Goal: Task Accomplishment & Management: Manage account settings

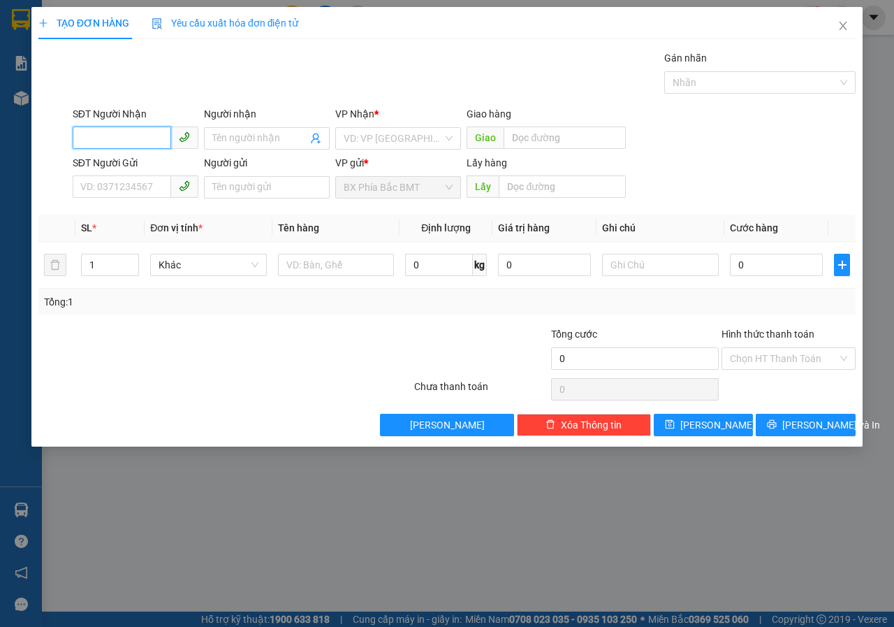
click at [122, 147] on input "SĐT Người Nhận" at bounding box center [122, 137] width 98 height 22
click at [134, 171] on div "0567235789 - nguyễn vi (85 TÔ VĨNH DIÊN(" at bounding box center [198, 166] width 235 height 15
type input "0567235789"
type input "[PERSON_NAME] (85 [PERSON_NAME]("
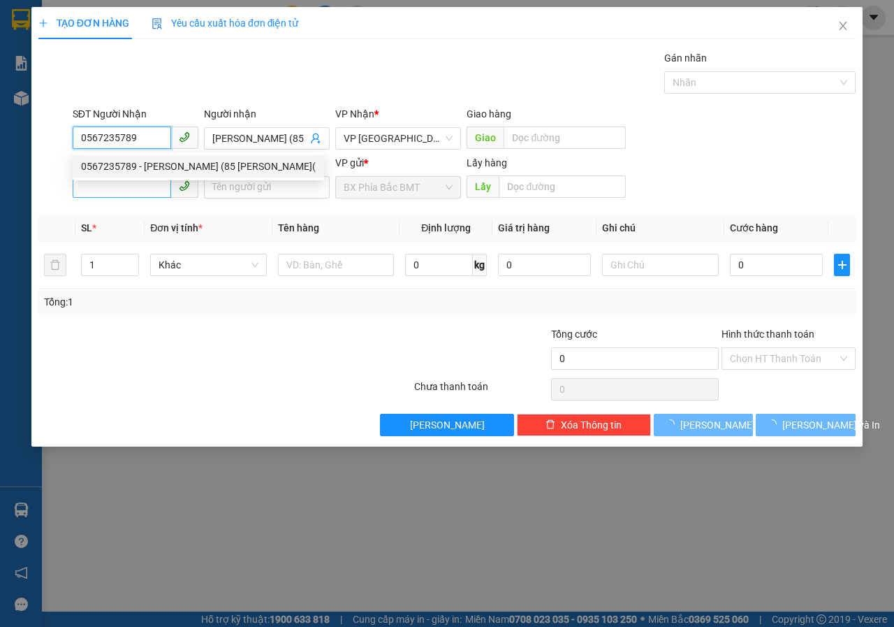
type input "70.000"
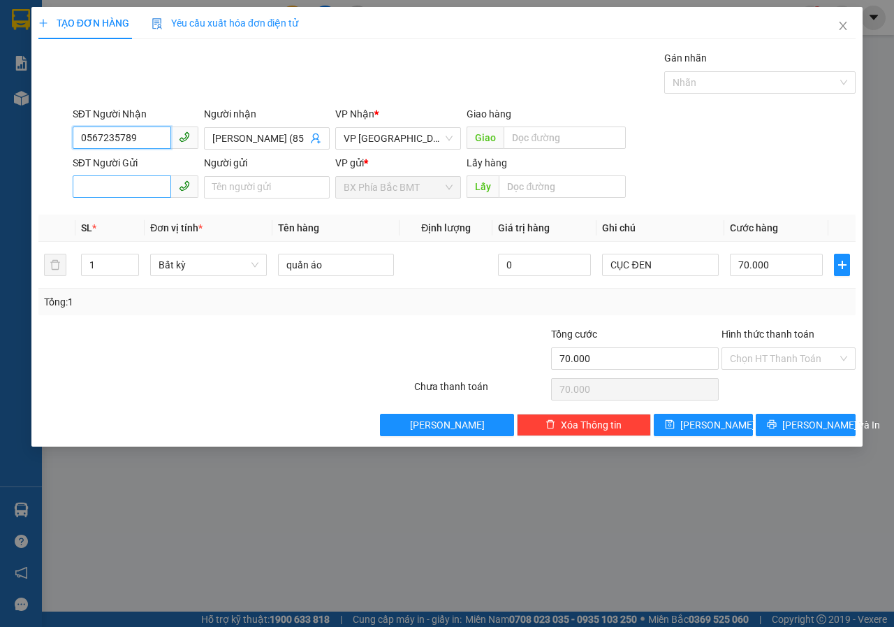
type input "0567235789"
click at [140, 186] on input "SĐT Người Gửi" at bounding box center [122, 186] width 98 height 22
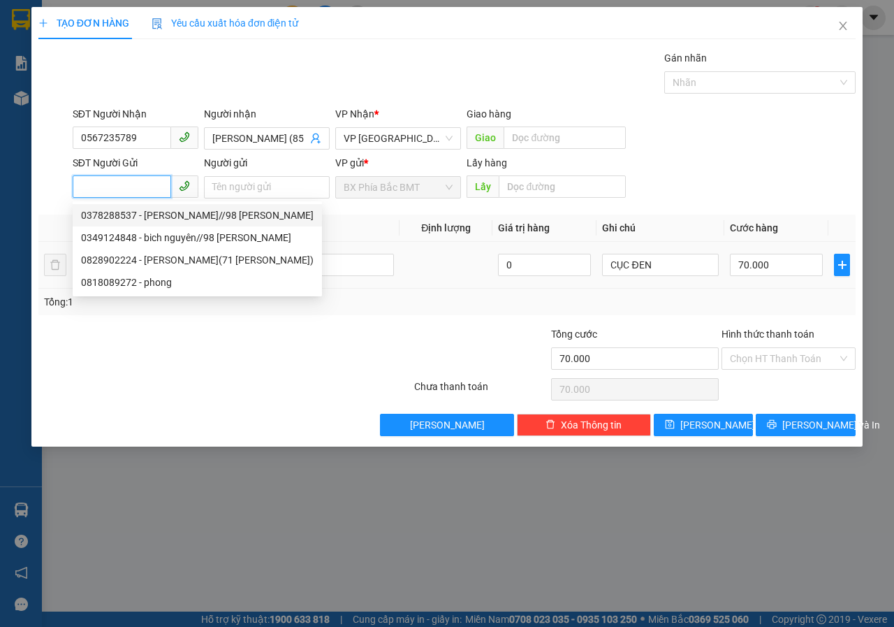
drag, startPoint x: 147, startPoint y: 214, endPoint x: 176, endPoint y: 277, distance: 68.4
click at [147, 214] on div "0378288537 - LIN NGUYỄN//98 PHAN ĐĂNG LƯU" at bounding box center [197, 214] width 233 height 15
type input "0378288537"
type input "[PERSON_NAME]//98 [PERSON_NAME]"
type input "BMT"
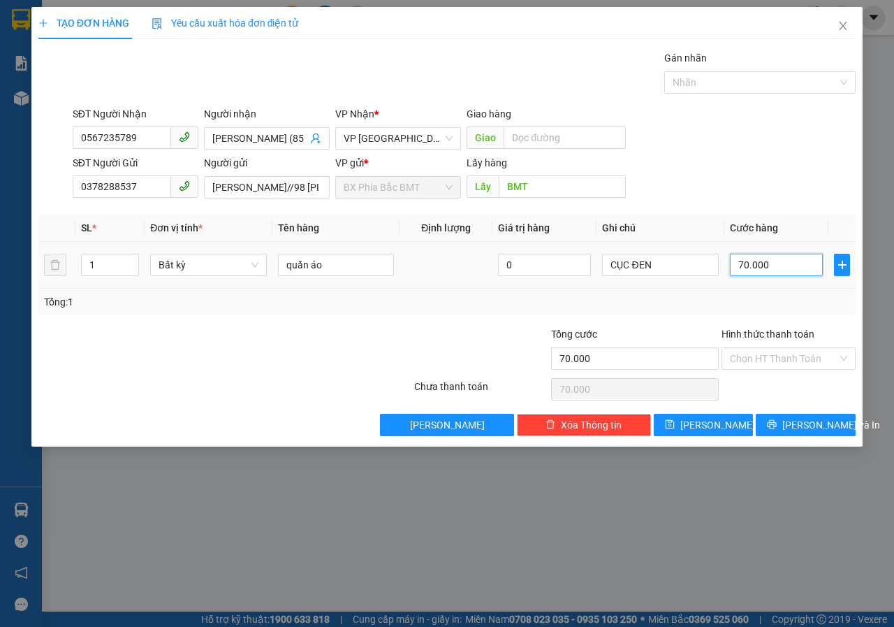
click at [777, 261] on input "70.000" at bounding box center [776, 265] width 93 height 22
type input "8"
type input "80"
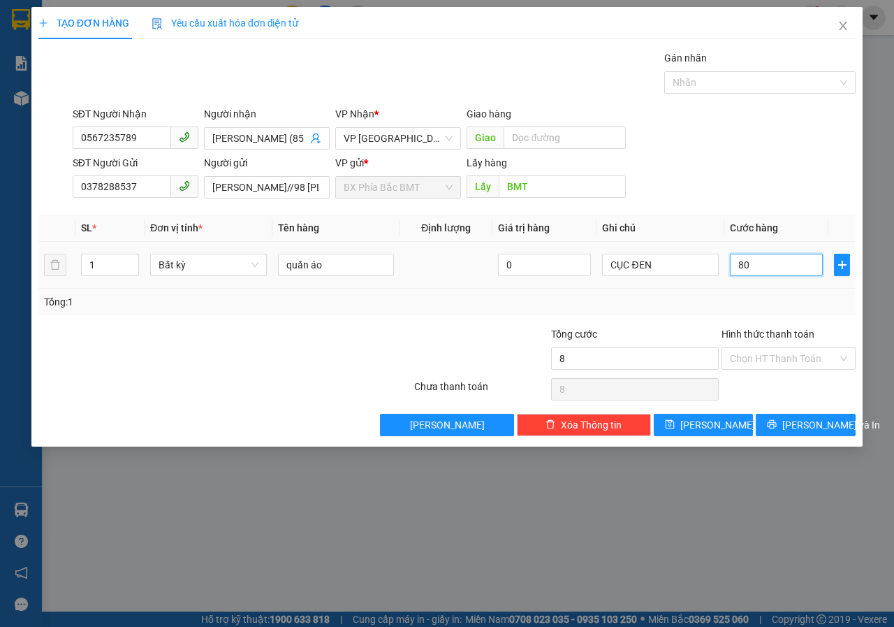
type input "80"
type input "800"
type input "8.000"
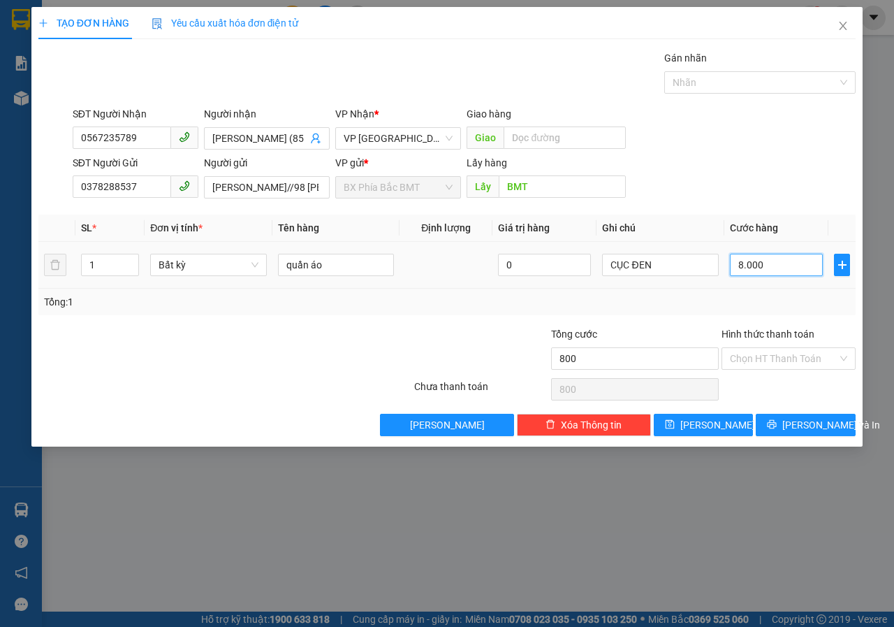
type input "8.000"
type input "80.000"
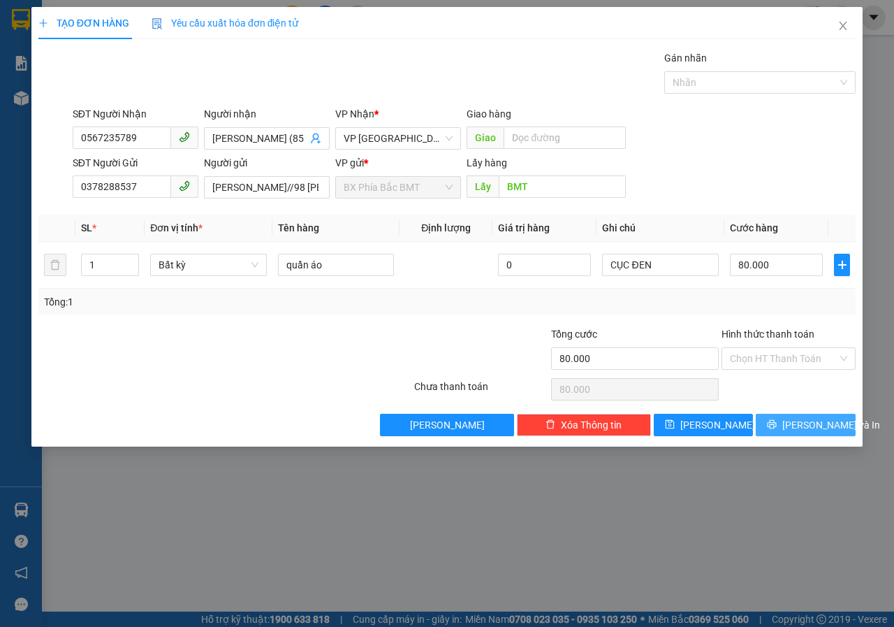
click at [807, 430] on span "[PERSON_NAME] và In" at bounding box center [831, 424] width 98 height 15
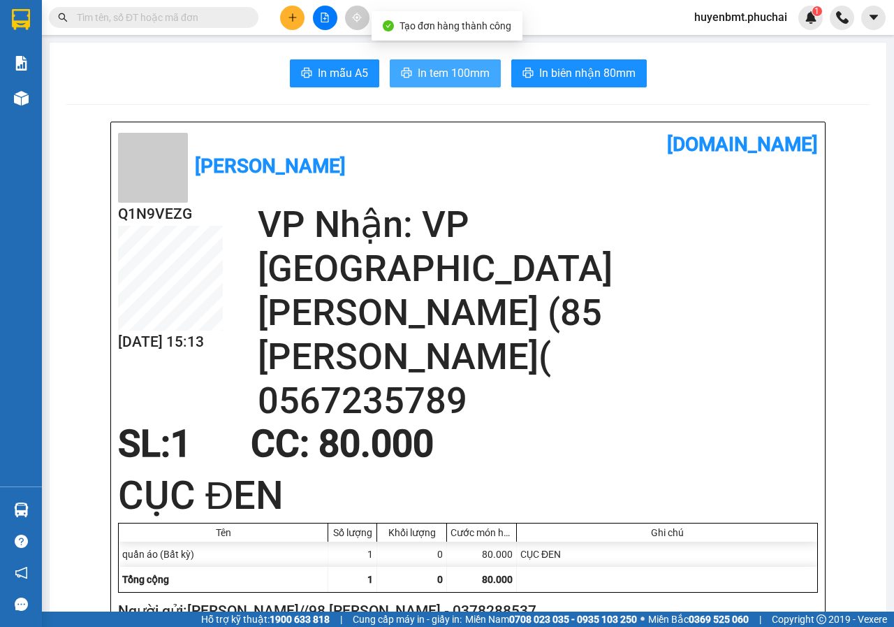
click at [418, 75] on span "In tem 100mm" at bounding box center [454, 72] width 72 height 17
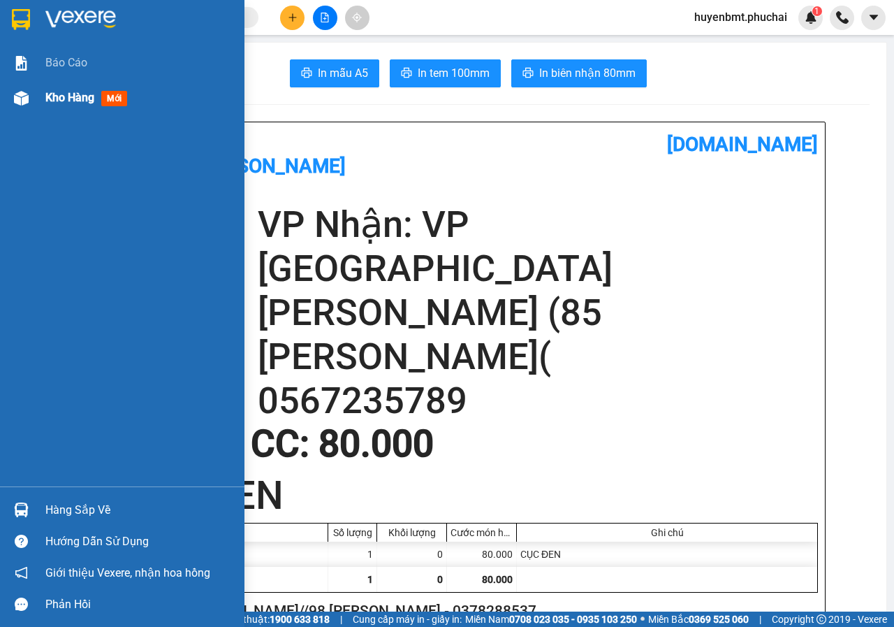
click at [50, 91] on span "Kho hàng" at bounding box center [69, 97] width 49 height 13
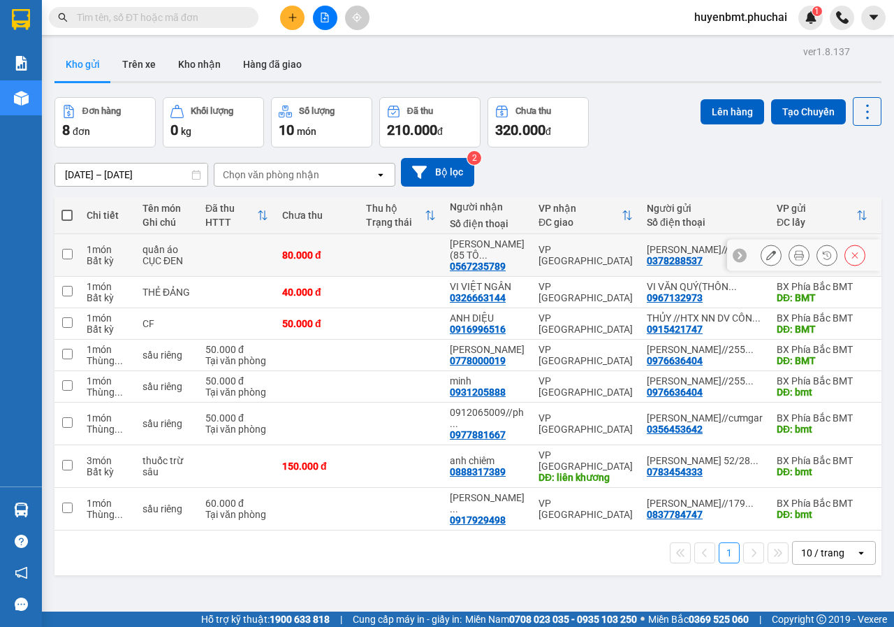
click at [766, 256] on icon at bounding box center [771, 255] width 10 height 10
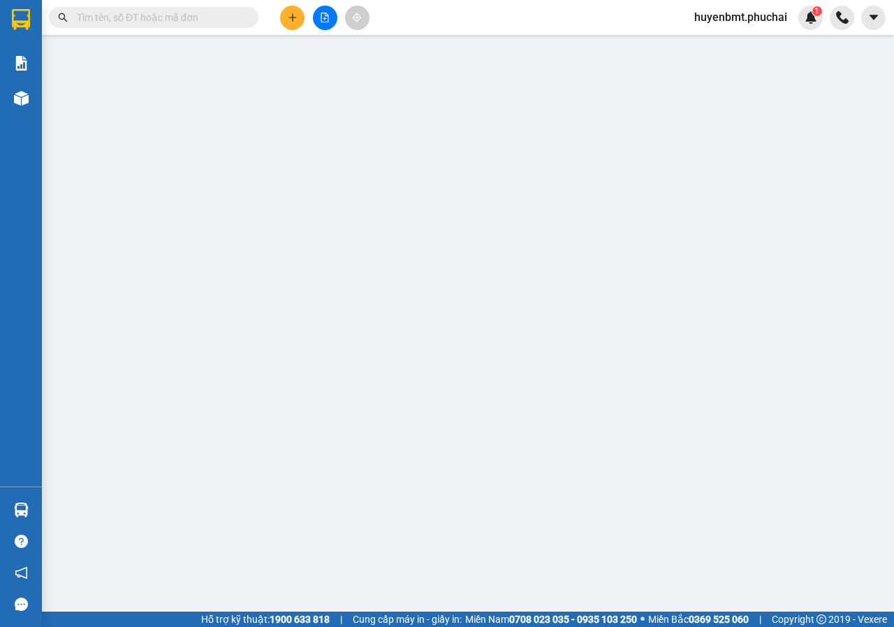
type input "0567235789"
type input "0378288537"
type input "BMT"
type input "80.000"
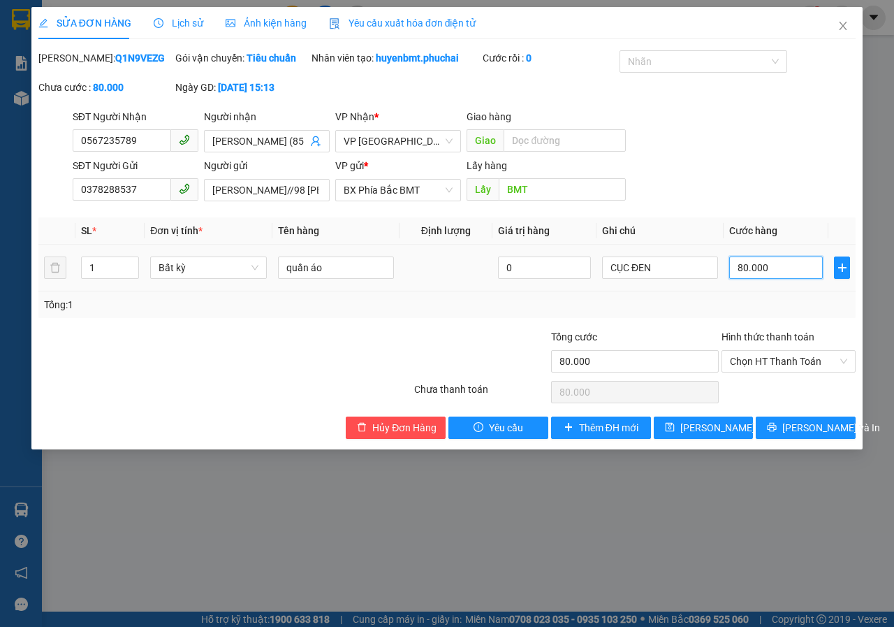
click at [778, 279] on input "80.000" at bounding box center [776, 267] width 94 height 22
type input "1"
type input "10"
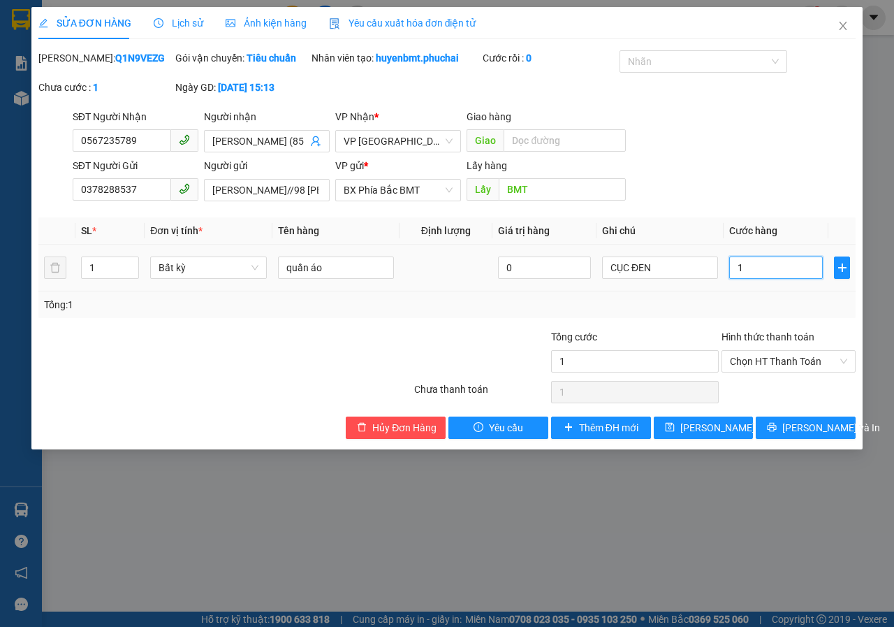
type input "10"
type input "100"
type input "1.000"
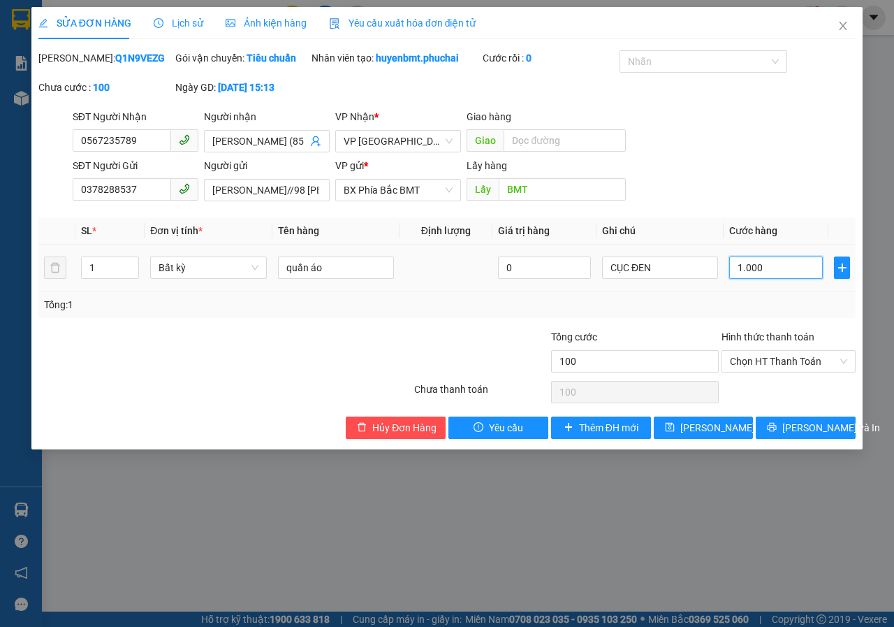
type input "1.000"
type input "10.000"
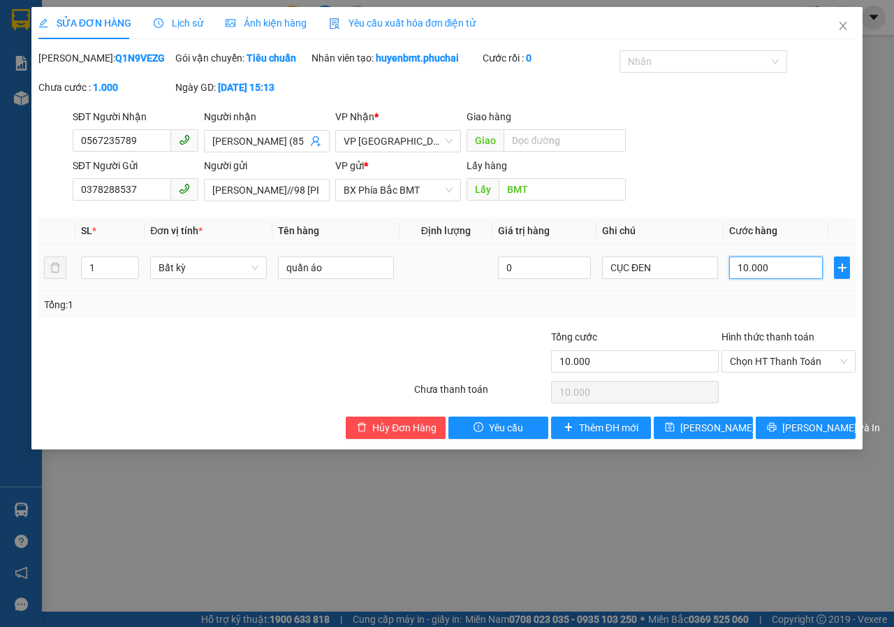
type input "100.000"
click at [787, 439] on button "[PERSON_NAME] và In" at bounding box center [806, 427] width 100 height 22
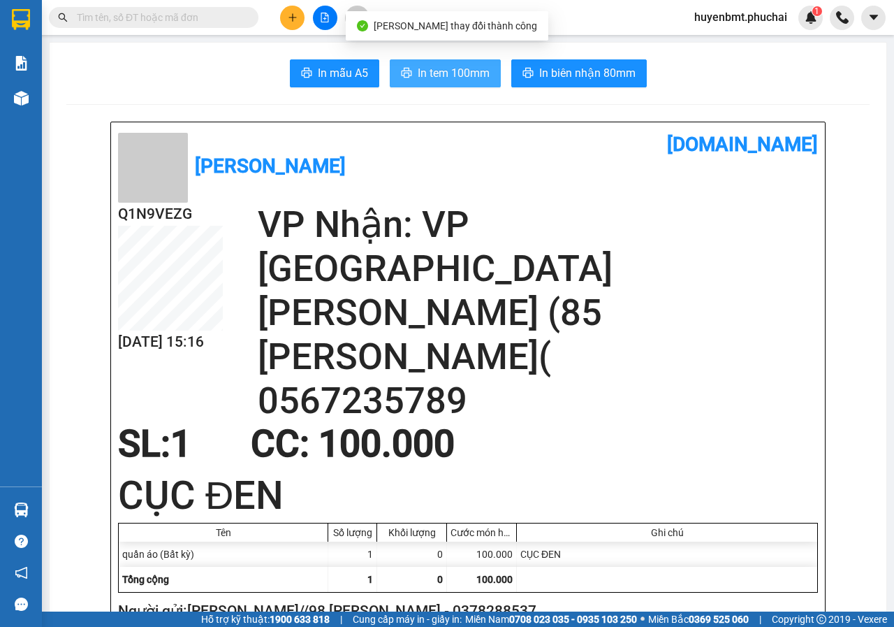
click at [425, 73] on span "In tem 100mm" at bounding box center [454, 72] width 72 height 17
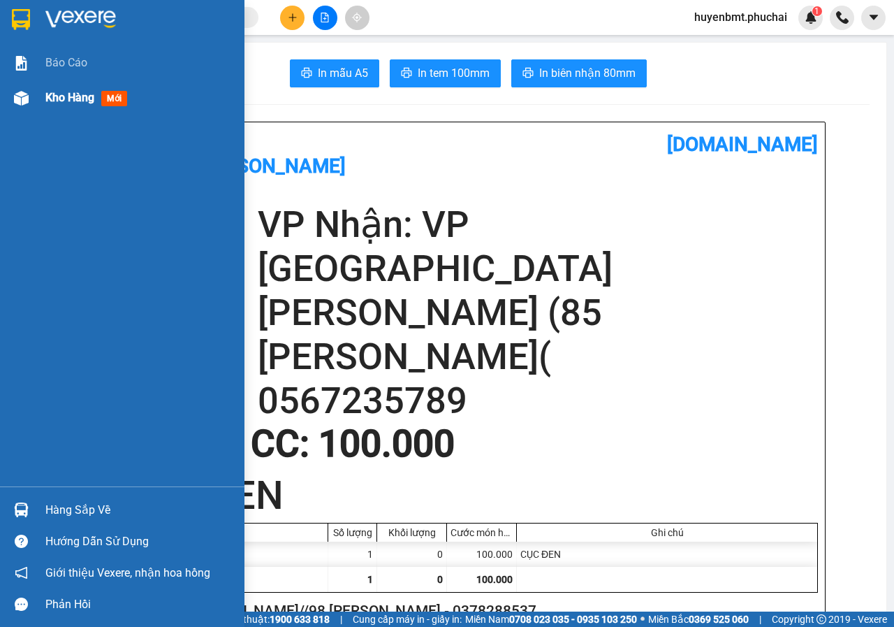
click at [66, 101] on span "Kho hàng" at bounding box center [69, 97] width 49 height 13
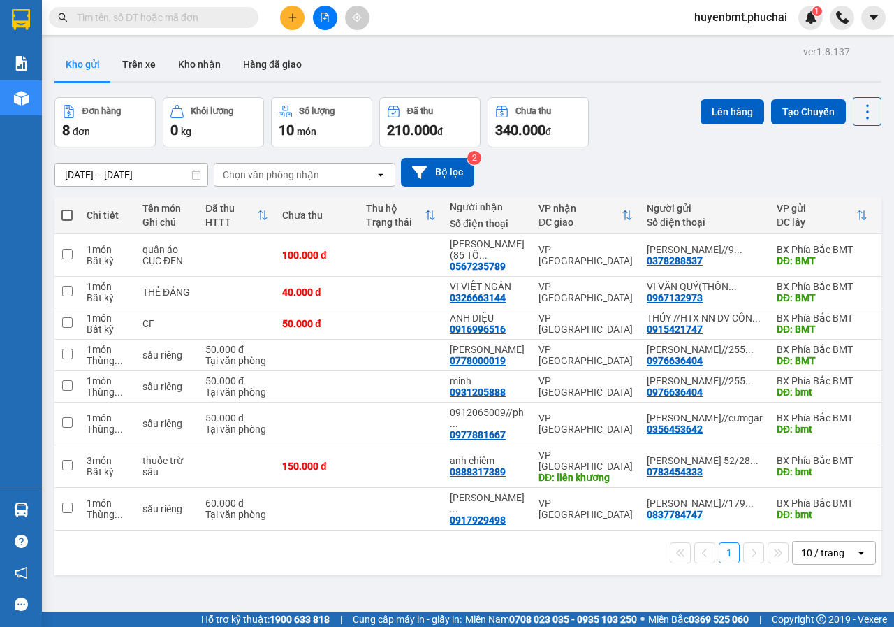
click at [322, 22] on icon "file-add" at bounding box center [325, 18] width 8 height 10
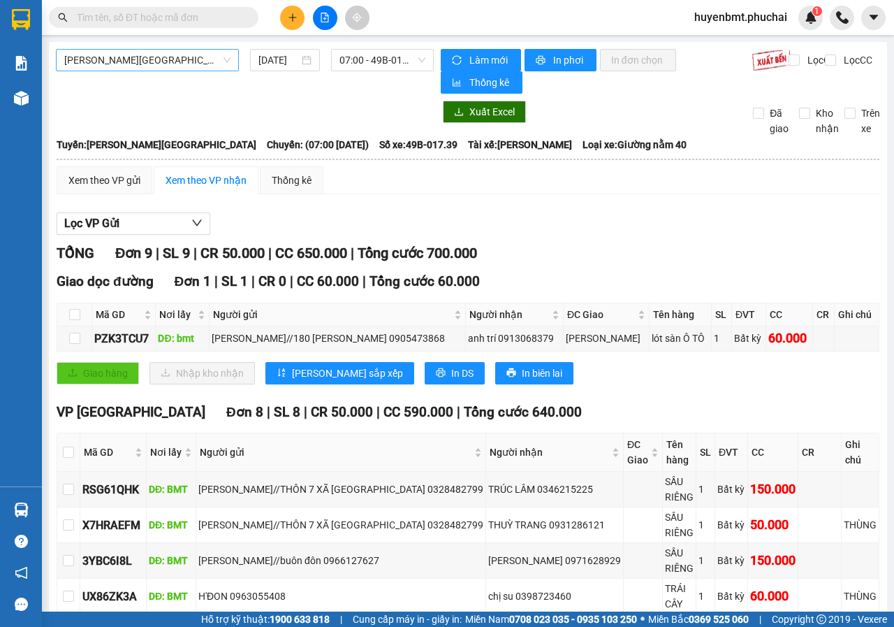
click at [209, 64] on span "[PERSON_NAME][GEOGRAPHIC_DATA]" at bounding box center [147, 60] width 166 height 21
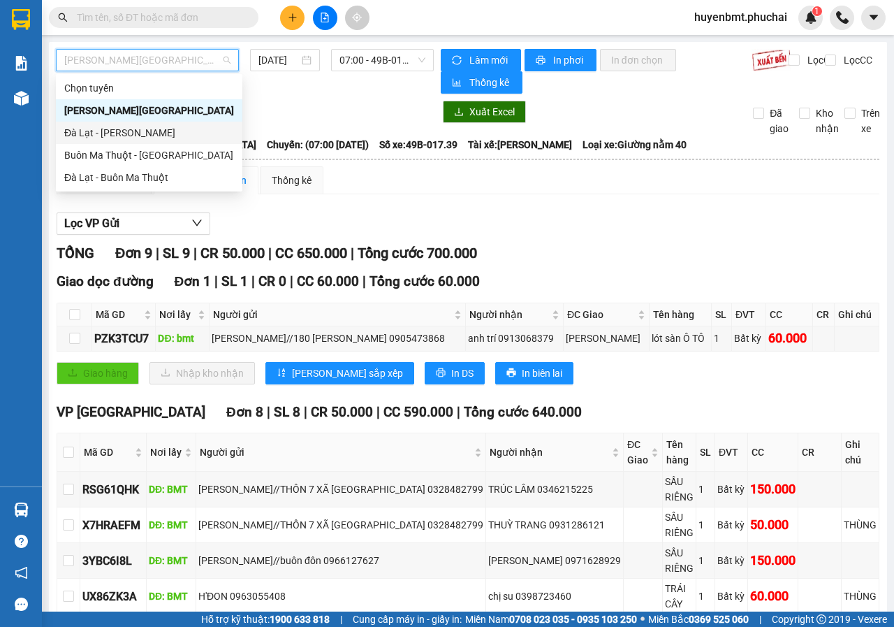
drag, startPoint x: 105, startPoint y: 131, endPoint x: 159, endPoint y: 116, distance: 55.9
click at [105, 132] on div "Đà Lạt - [PERSON_NAME]" at bounding box center [149, 132] width 170 height 15
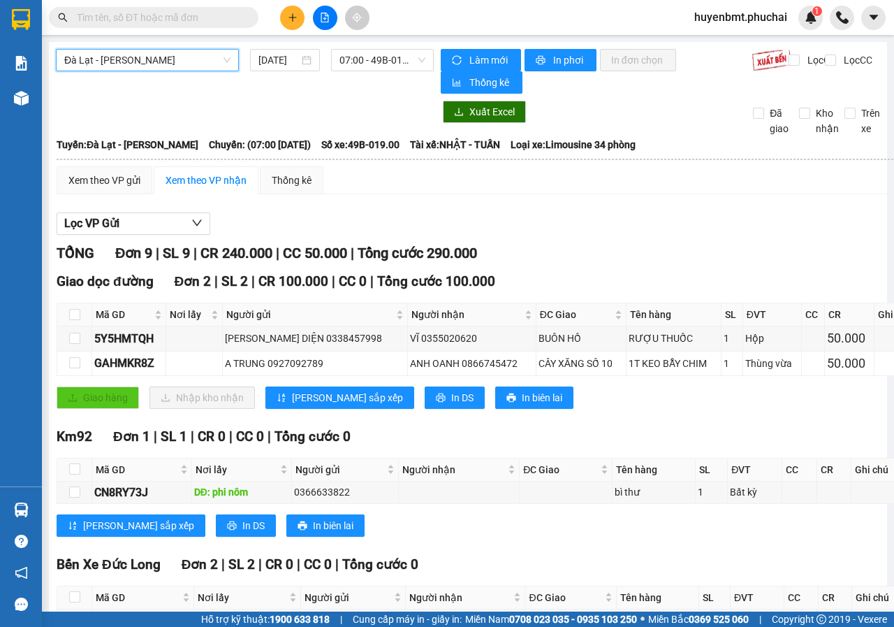
scroll to position [382, 0]
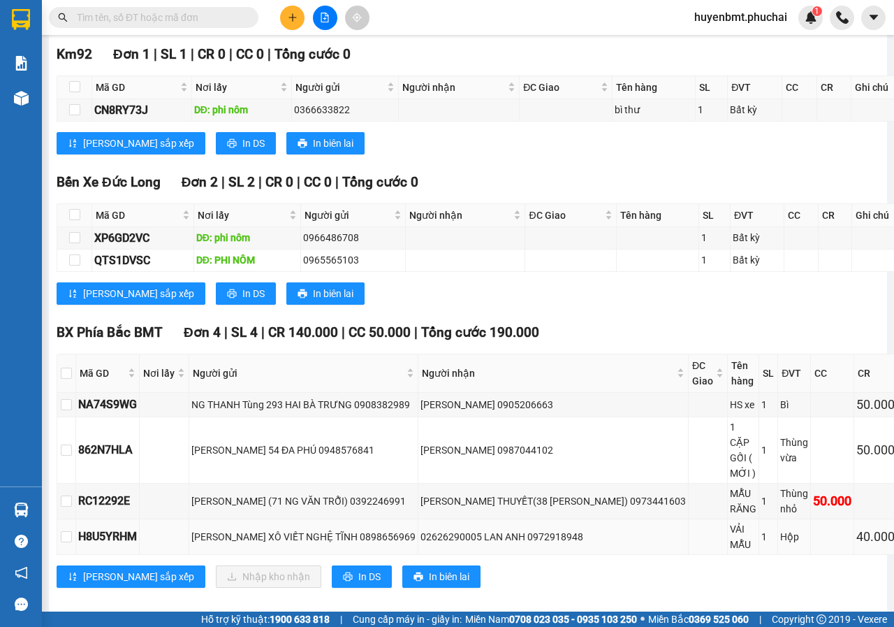
click at [606, 531] on td "02626290005 LAN ANH 0972918948" at bounding box center [553, 537] width 270 height 36
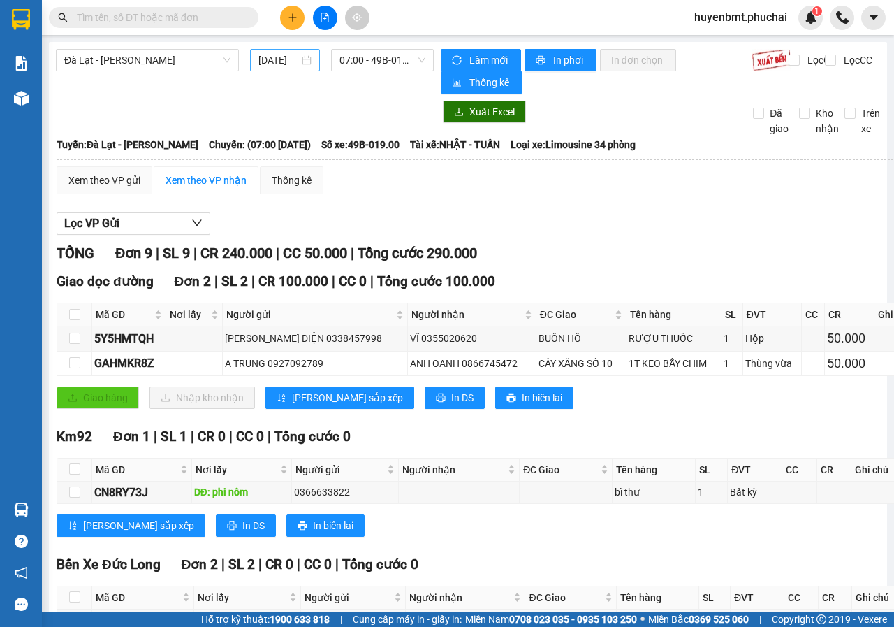
click at [280, 57] on input "[DATE]" at bounding box center [278, 59] width 41 height 15
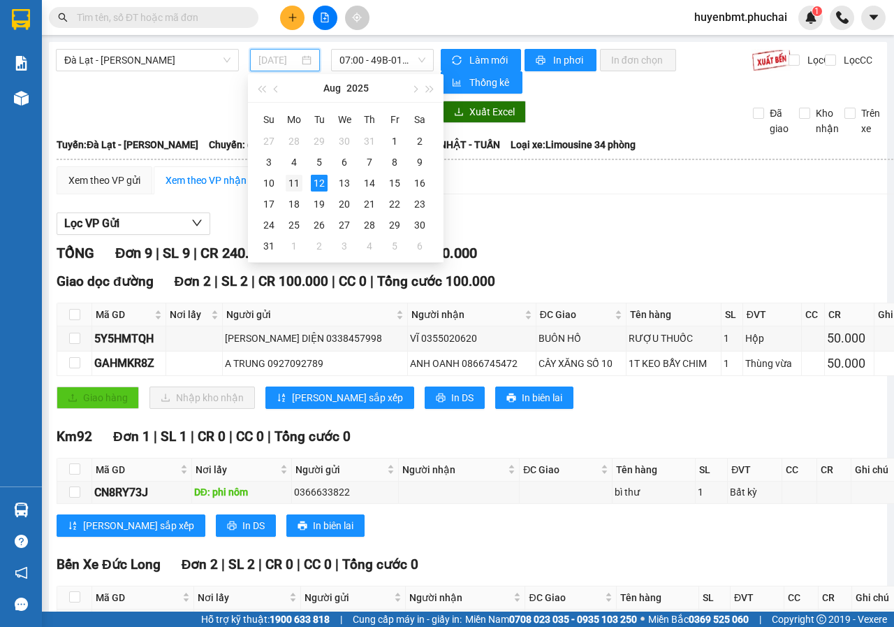
click at [298, 182] on div "11" at bounding box center [294, 183] width 17 height 17
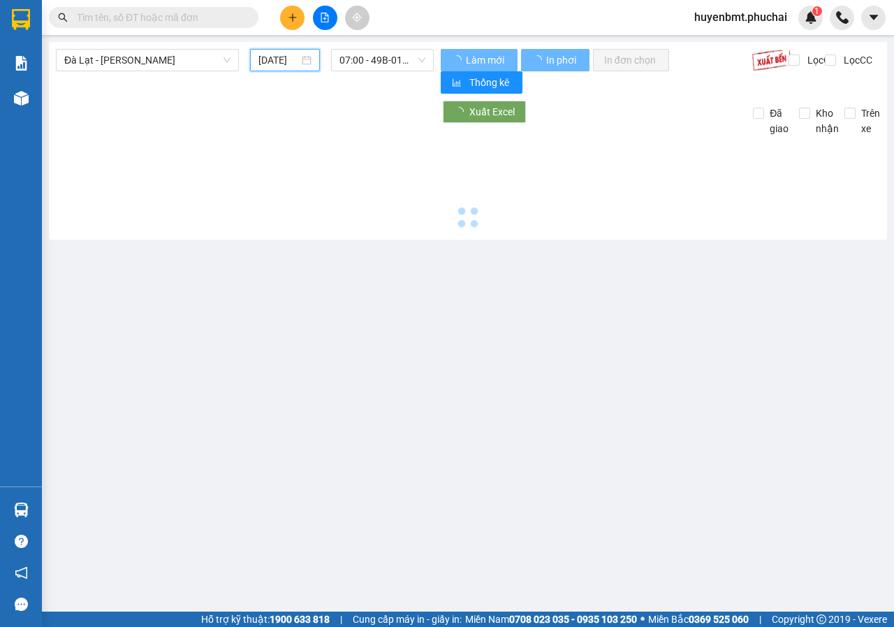
type input "11/08/2025"
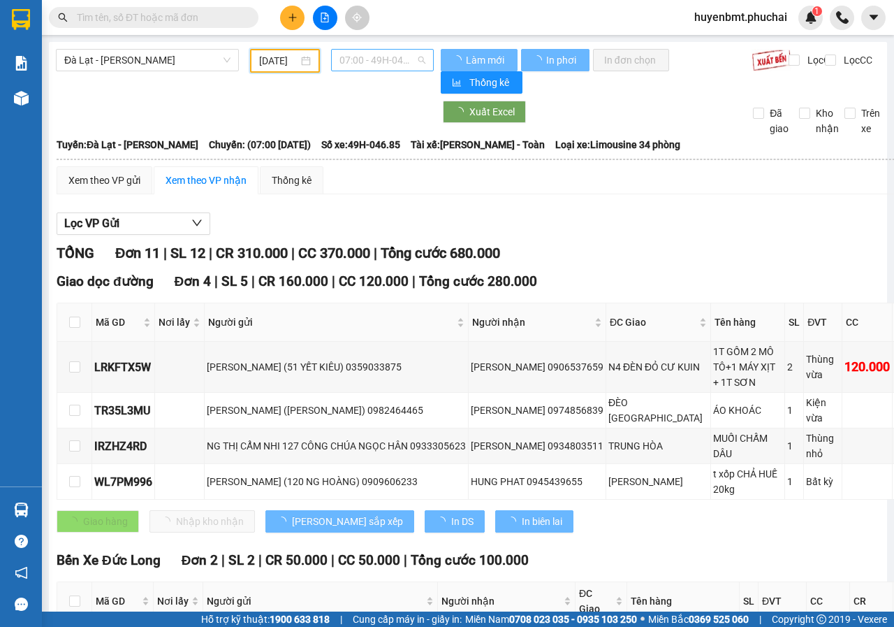
click at [374, 58] on span "07:00 - 49H-046.85" at bounding box center [381, 60] width 85 height 21
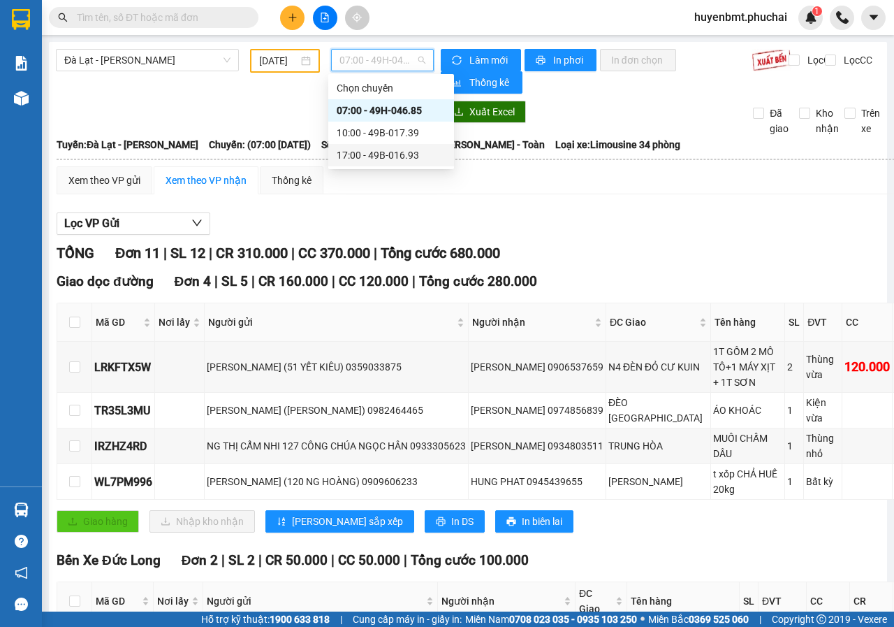
click at [382, 154] on div "17:00 - 49B-016.93" at bounding box center [391, 154] width 109 height 15
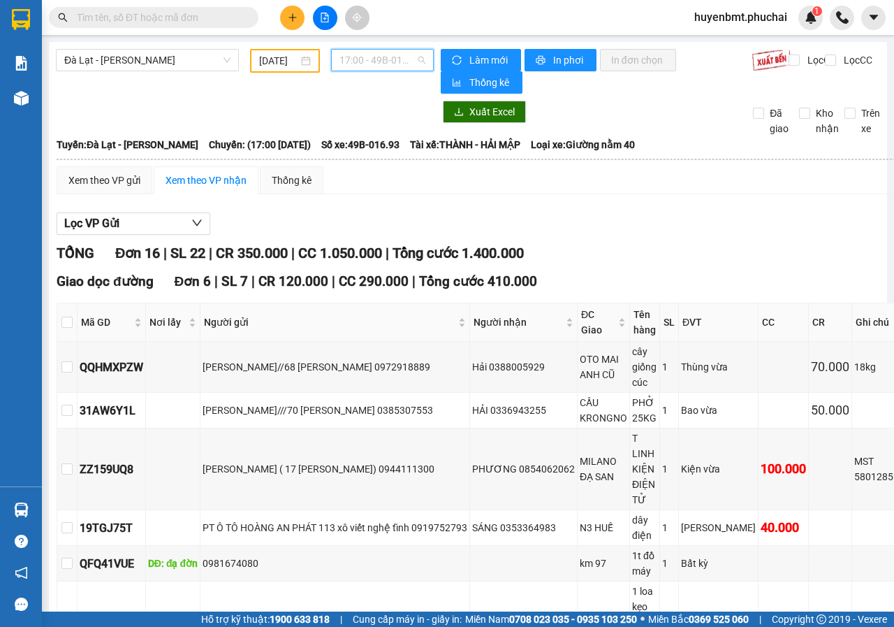
click at [365, 60] on span "17:00 - 49B-016.93" at bounding box center [381, 60] width 85 height 21
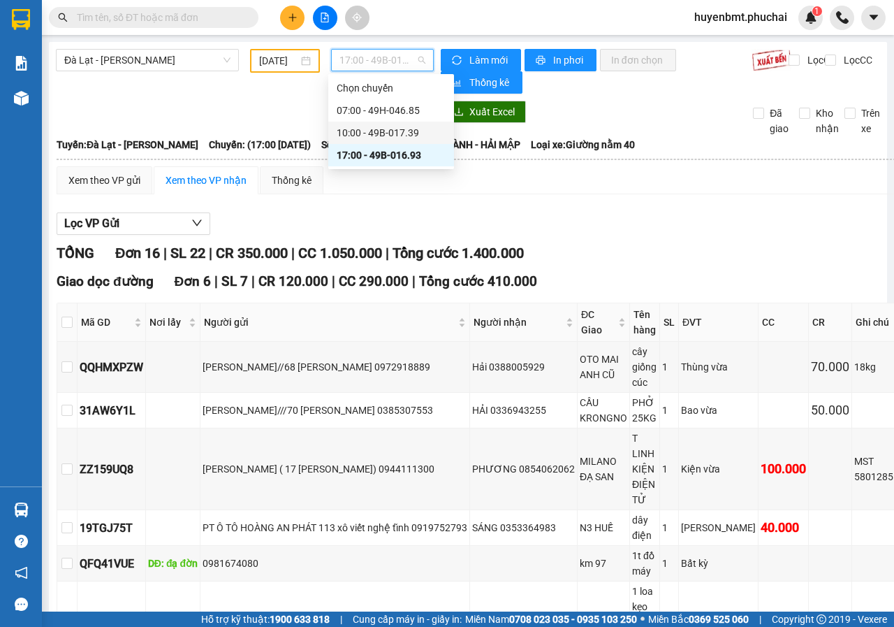
click at [379, 131] on div "10:00 - 49B-017.39" at bounding box center [391, 132] width 109 height 15
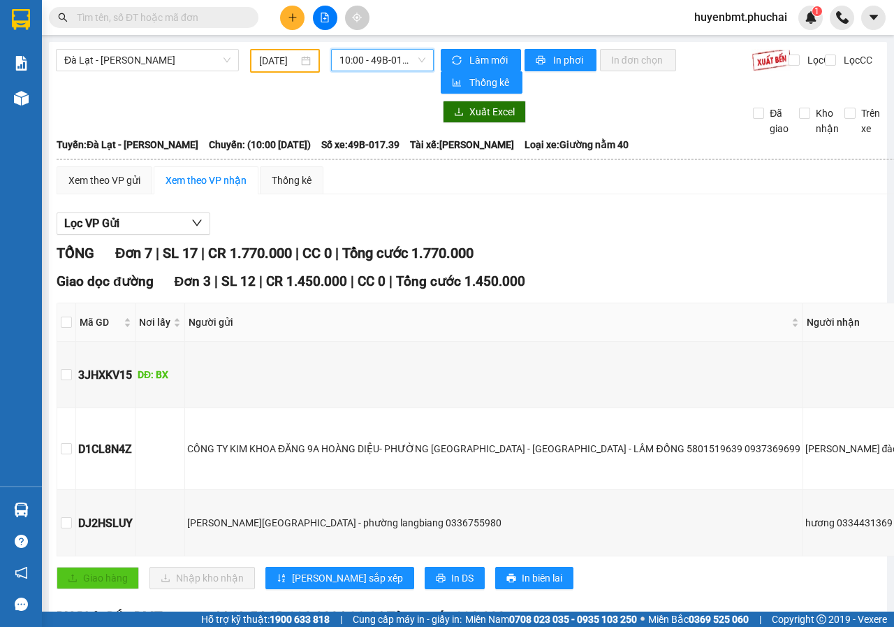
click at [350, 52] on span "10:00 - 49B-017.39" at bounding box center [381, 60] width 85 height 21
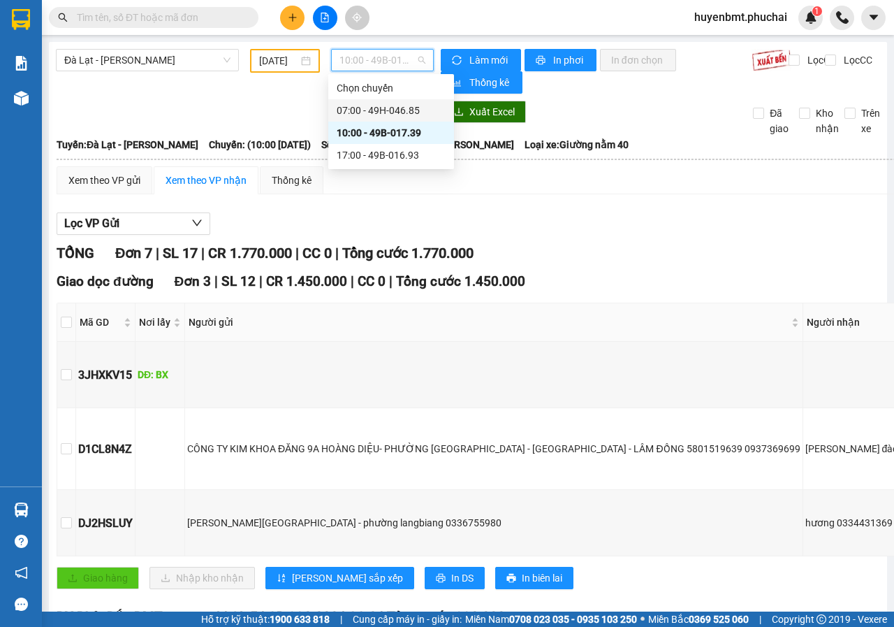
click at [369, 108] on div "07:00 - 49H-046.85" at bounding box center [391, 110] width 109 height 15
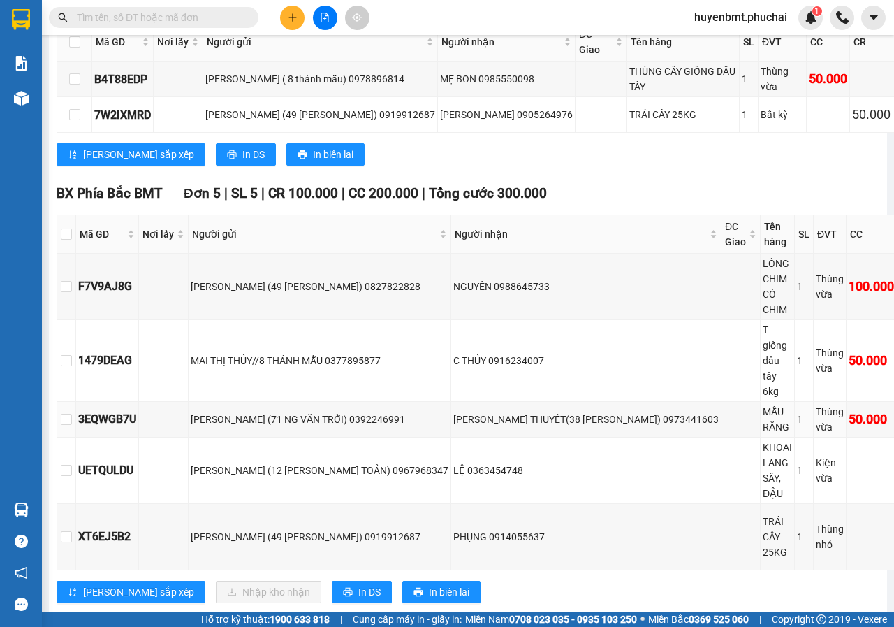
scroll to position [615, 0]
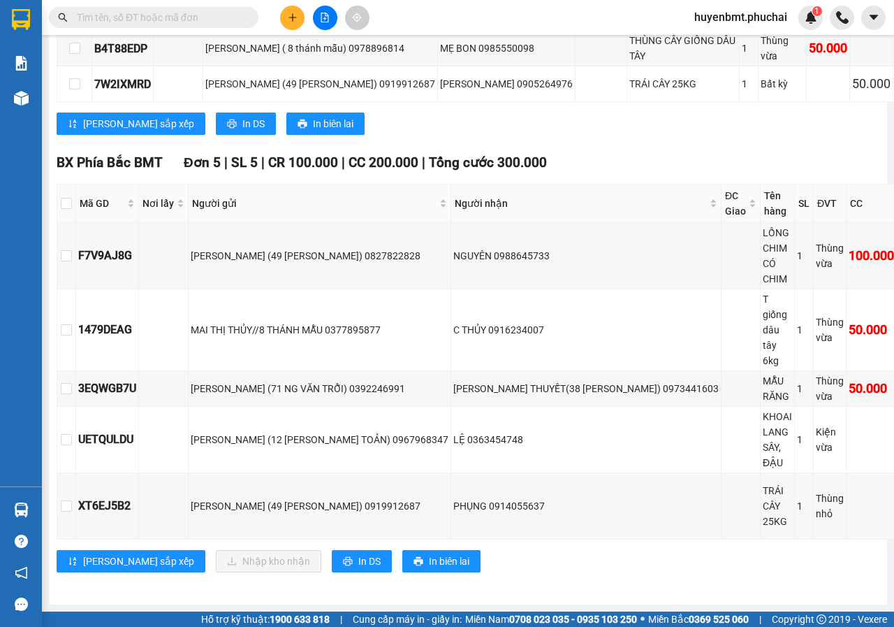
click at [615, 550] on div "Lưu sắp xếp Nhập kho nhận In DS In biên lai" at bounding box center [514, 561] width 915 height 22
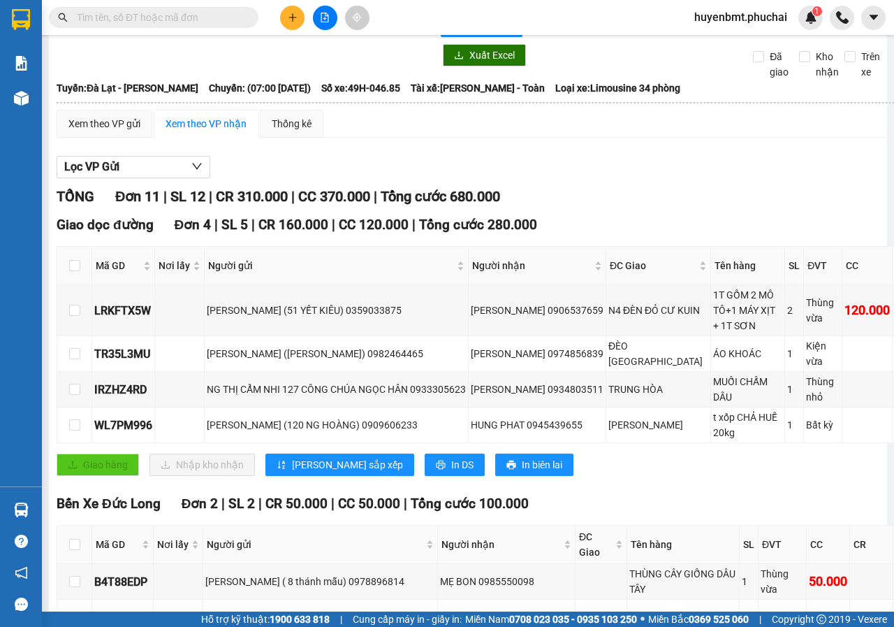
scroll to position [0, 0]
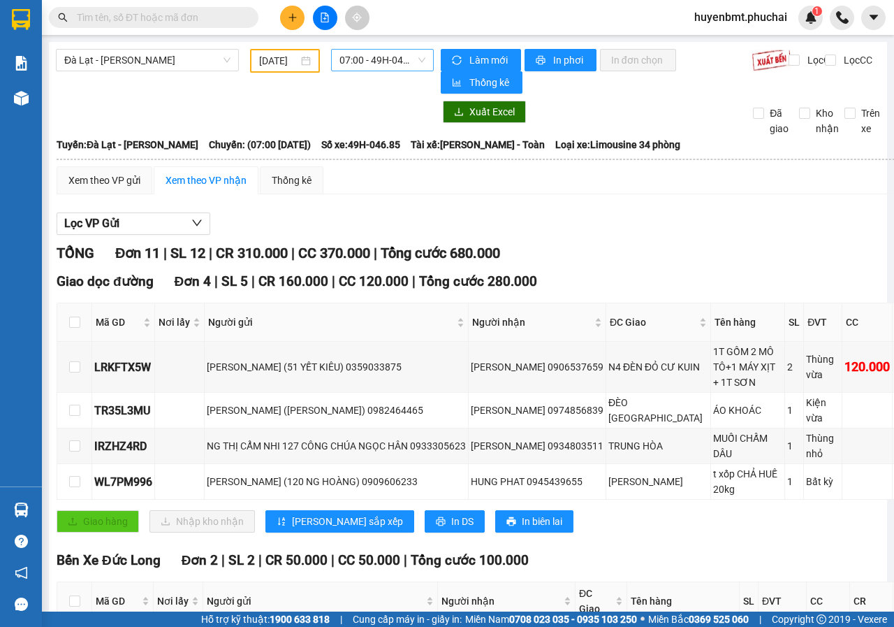
click at [369, 61] on span "07:00 - 49H-046.85" at bounding box center [381, 60] width 85 height 21
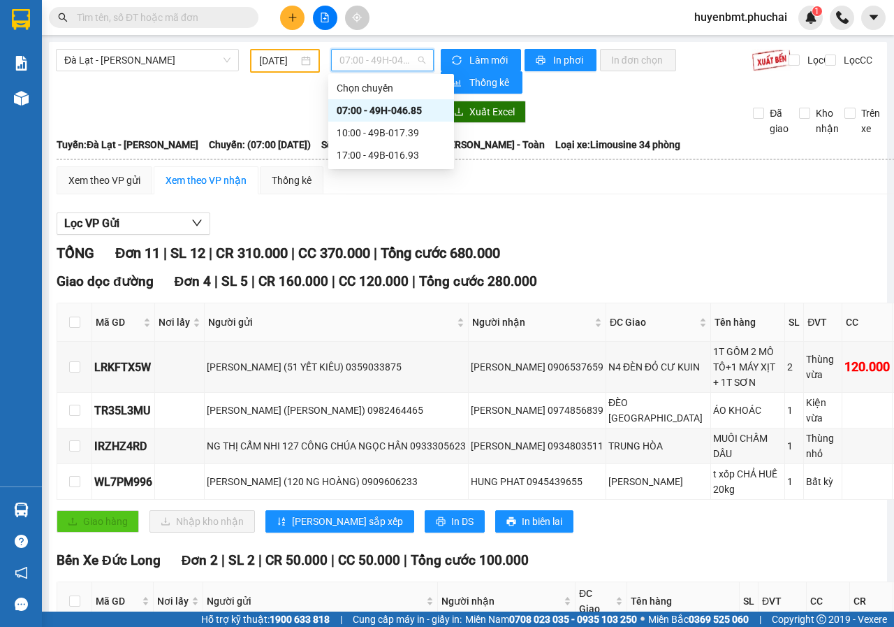
click at [261, 99] on div "Đà Lạt - Gia Lai 11/08/2025 07:00 - 49H-046.85 Làm mới In phơi In đơn chọn Thốn…" at bounding box center [468, 618] width 838 height 1152
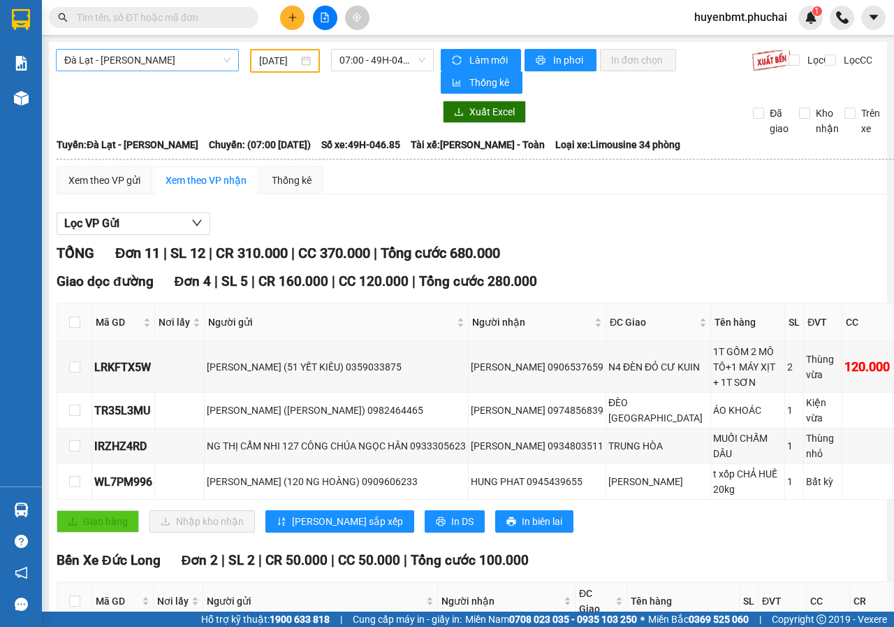
click at [110, 61] on span "Đà Lạt - [PERSON_NAME]" at bounding box center [147, 60] width 166 height 21
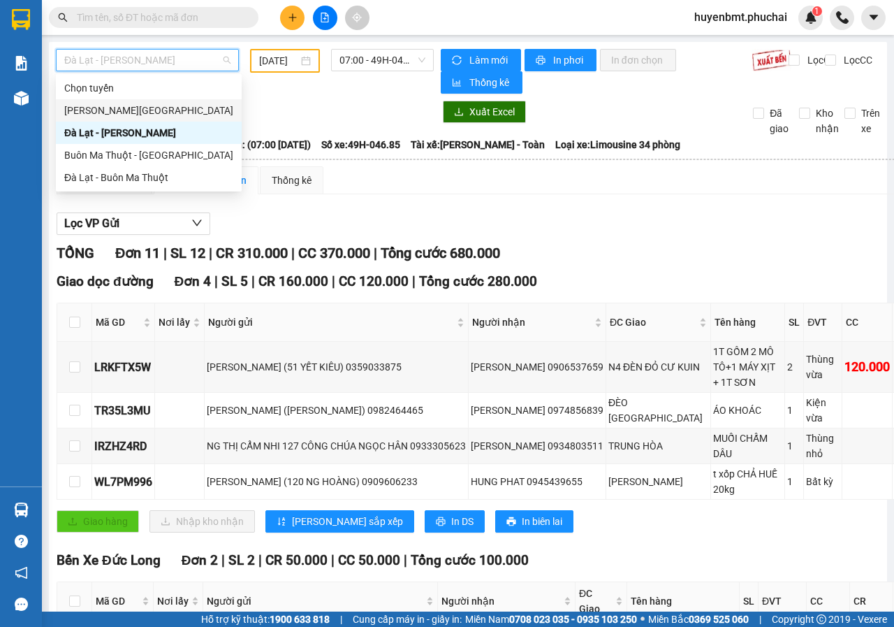
click at [116, 116] on div "[PERSON_NAME][GEOGRAPHIC_DATA]" at bounding box center [148, 110] width 169 height 15
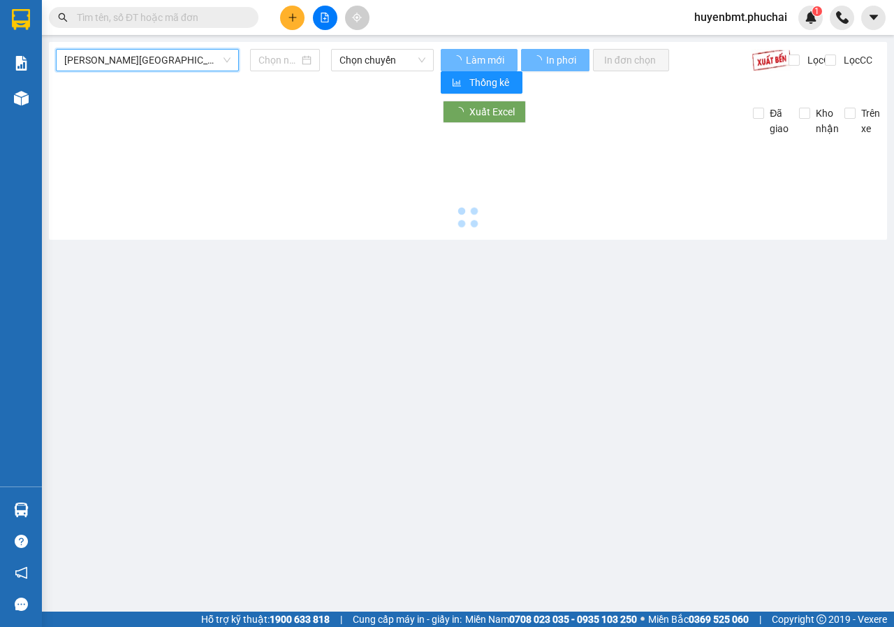
type input "[DATE]"
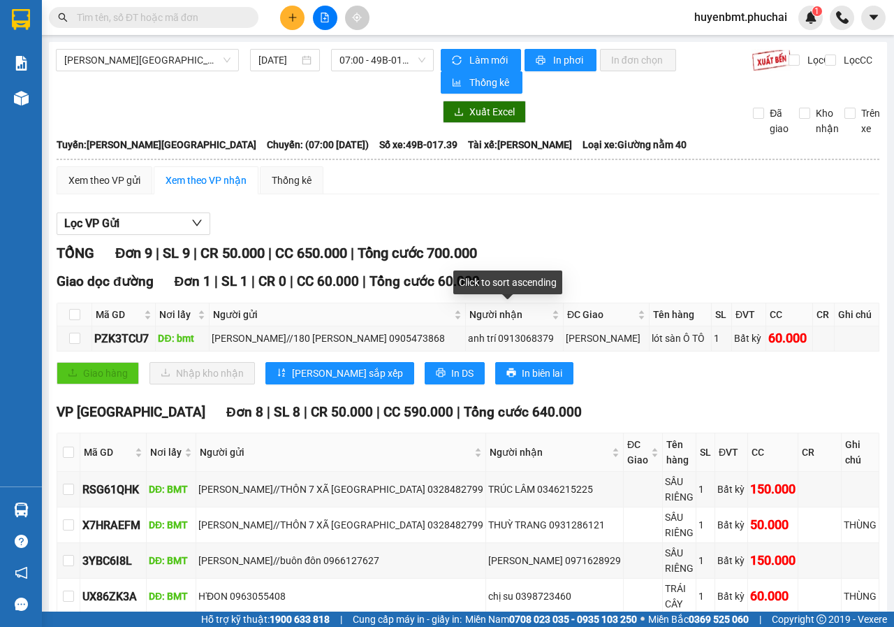
drag, startPoint x: 587, startPoint y: 166, endPoint x: 599, endPoint y: 198, distance: 34.3
click at [589, 171] on table "Phúc Hải 02636512512 73 Xô Viết Nghệ Tĩnh, P.7 15:19 - 12/08/2025 Tuyến: Gia La…" at bounding box center [468, 466] width 824 height 661
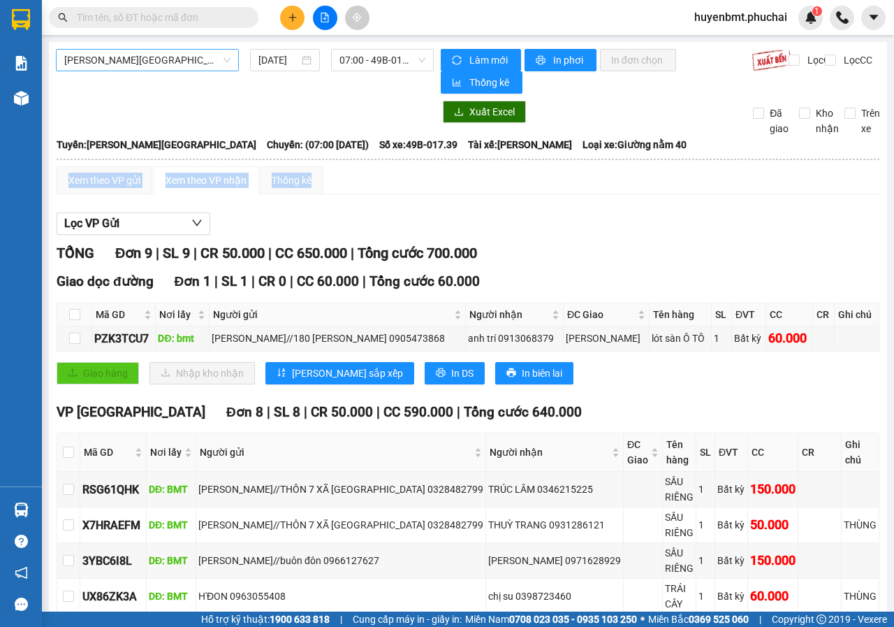
click at [177, 55] on span "[PERSON_NAME][GEOGRAPHIC_DATA]" at bounding box center [147, 60] width 166 height 21
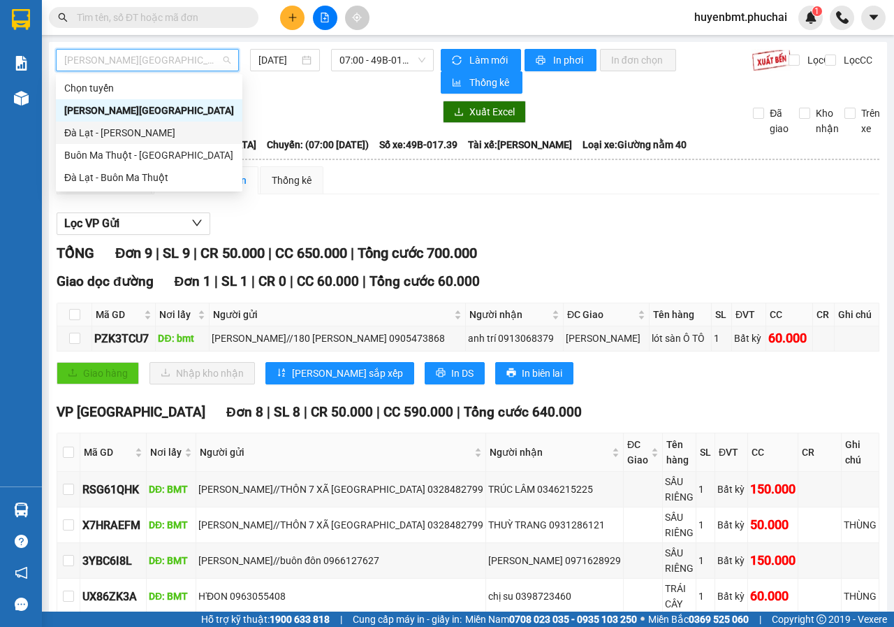
click at [93, 135] on div "Đà Lạt - [PERSON_NAME]" at bounding box center [149, 132] width 170 height 15
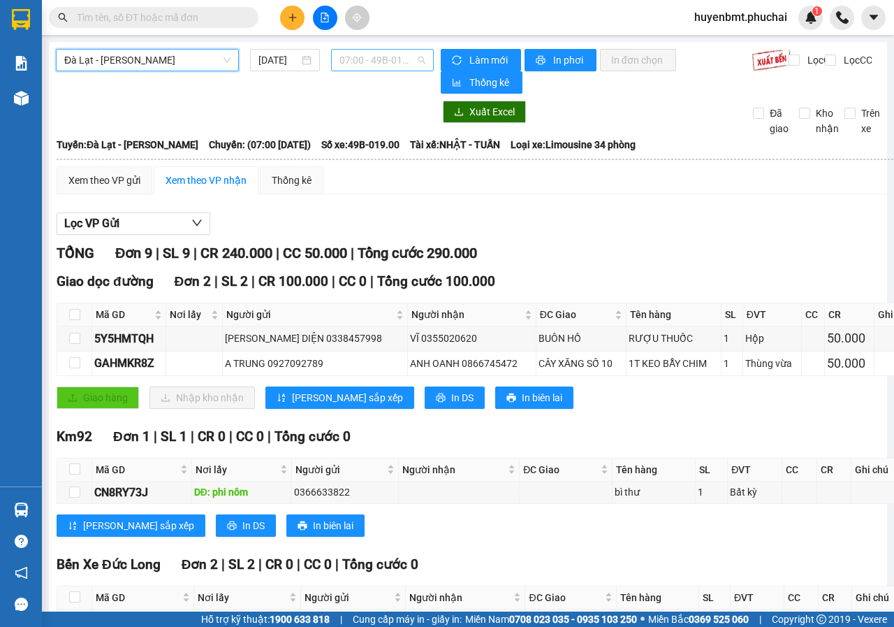
click at [353, 60] on span "07:00 - 49B-019.00" at bounding box center [381, 60] width 85 height 21
click at [282, 121] on div at bounding box center [245, 112] width 378 height 22
click at [272, 57] on input "[DATE]" at bounding box center [278, 59] width 41 height 15
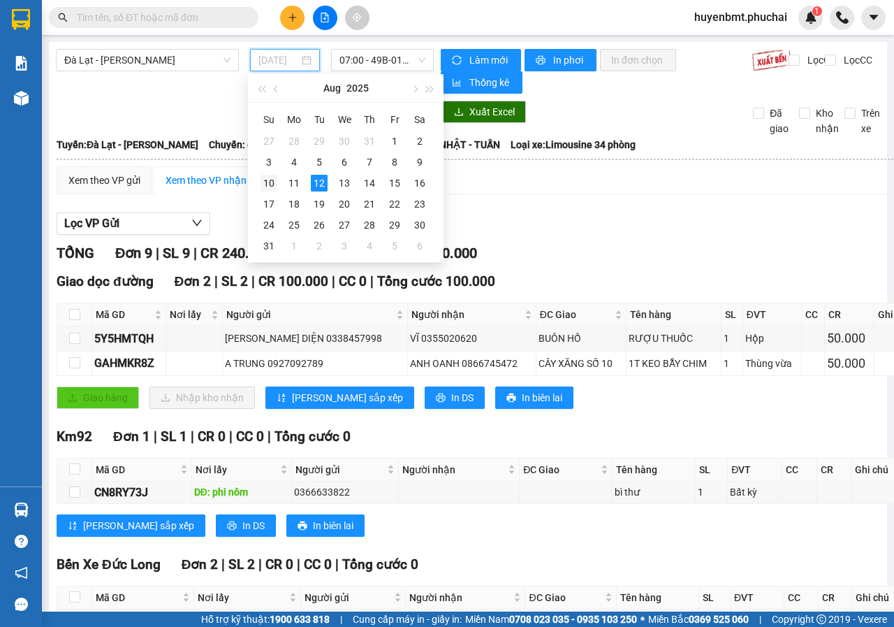
click at [278, 182] on td "10" at bounding box center [268, 183] width 25 height 21
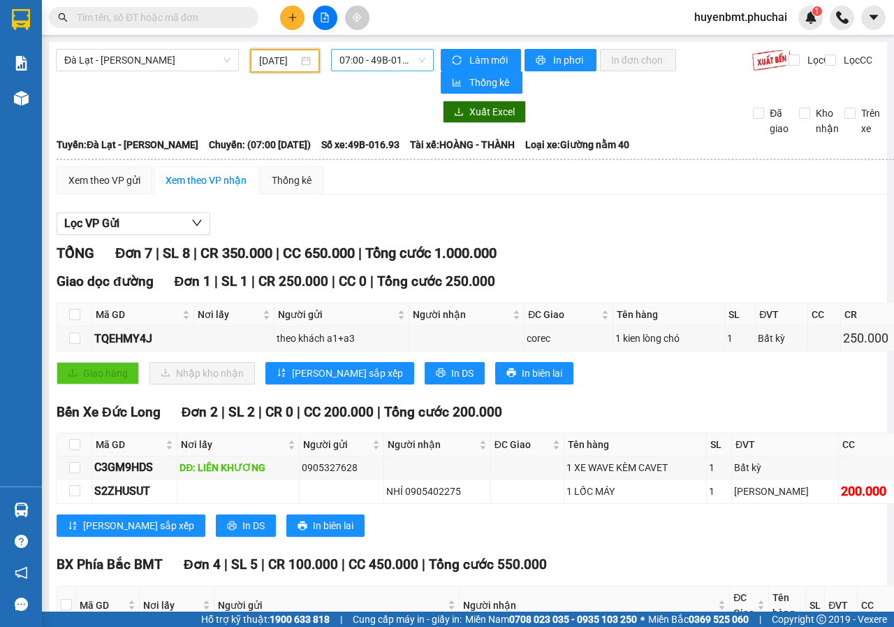
click at [381, 61] on span "07:00 - 49B-016.93" at bounding box center [381, 60] width 85 height 21
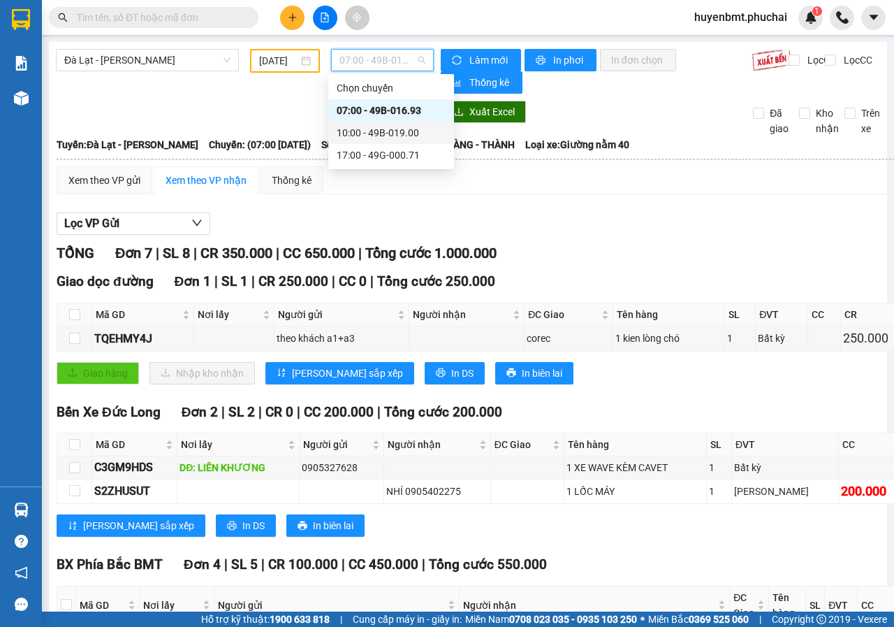
click at [374, 131] on div "10:00 - 49B-019.00" at bounding box center [391, 132] width 109 height 15
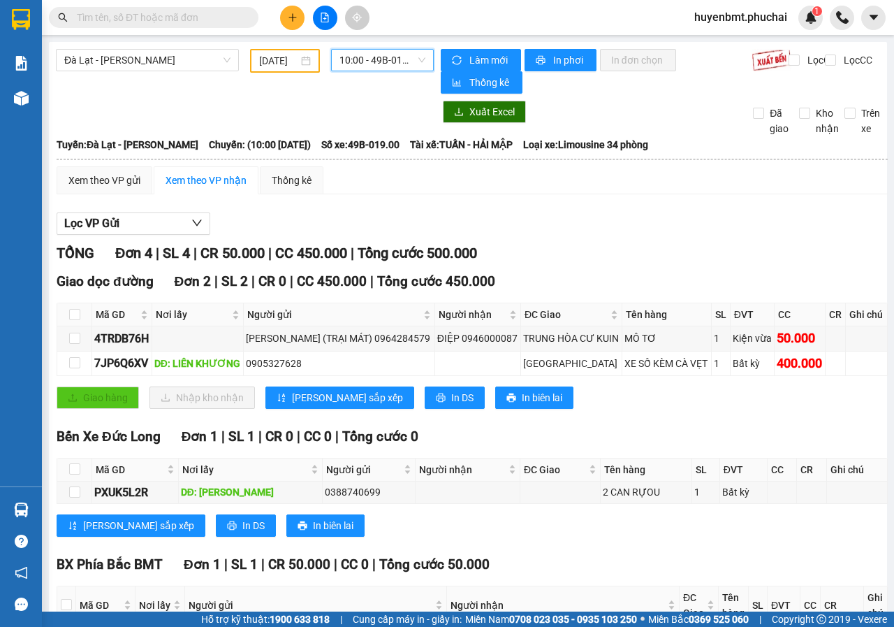
click at [368, 54] on span "10:00 - 49B-019.00" at bounding box center [381, 60] width 85 height 21
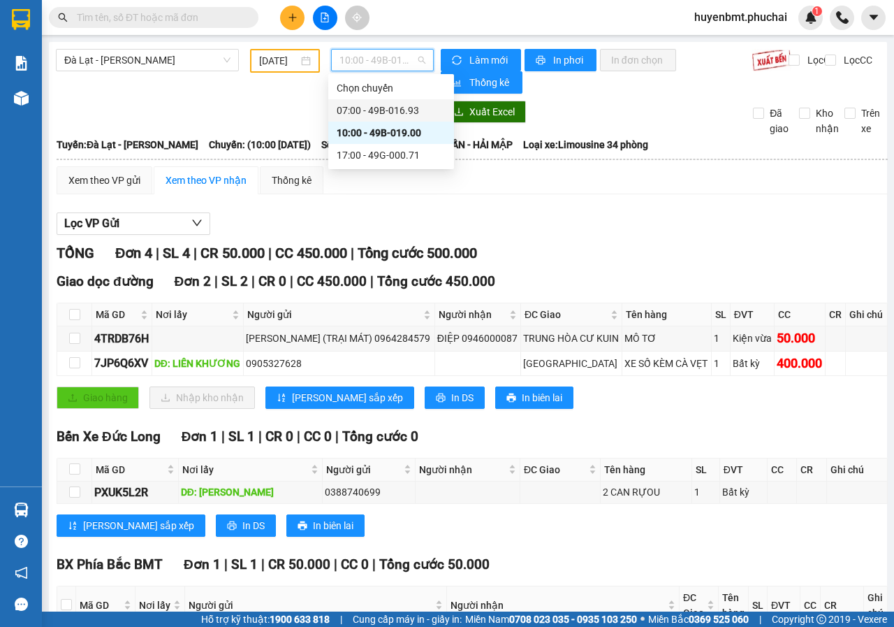
click at [372, 113] on div "07:00 - 49B-016.93" at bounding box center [391, 110] width 109 height 15
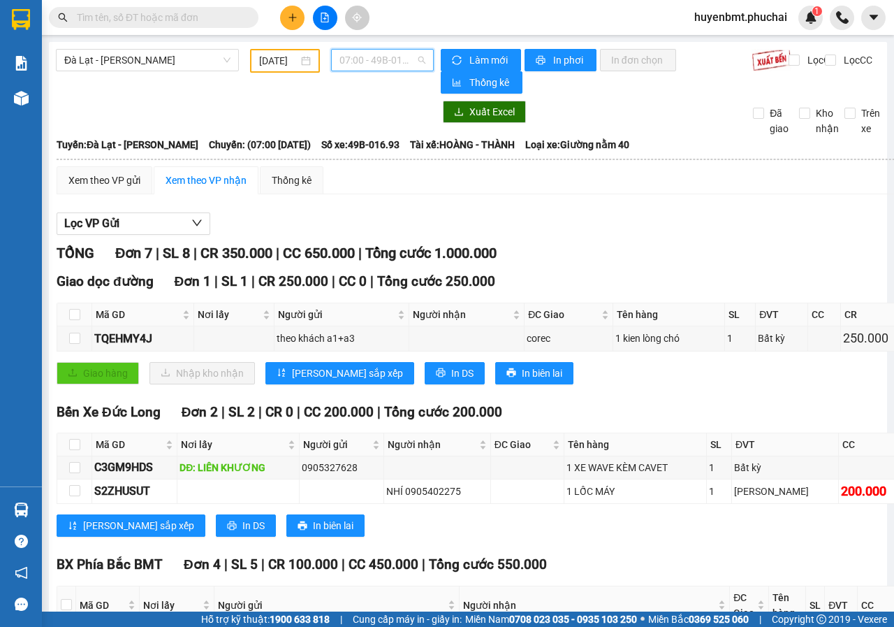
click at [344, 61] on span "07:00 - 49B-016.93" at bounding box center [381, 60] width 85 height 21
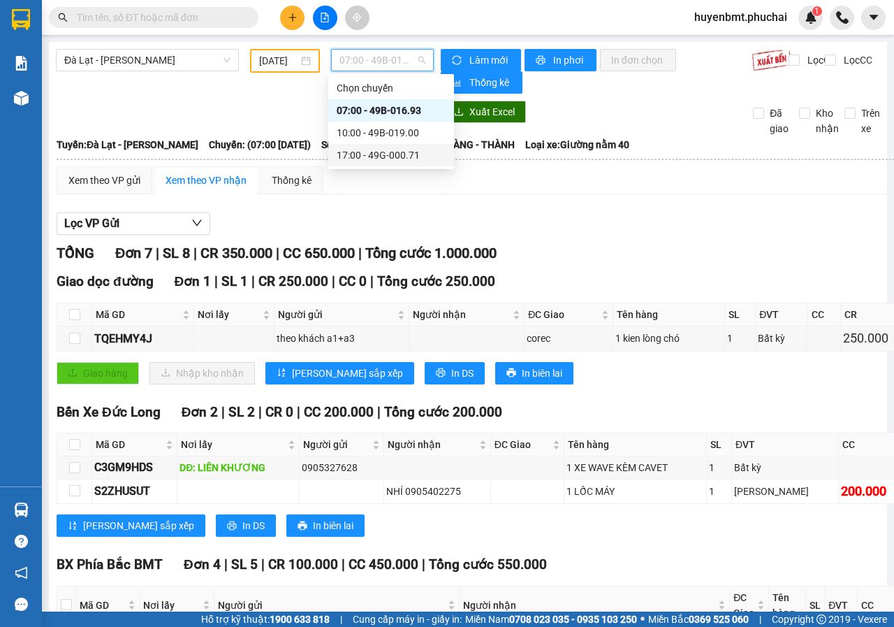
click at [349, 154] on div "17:00 - 49G-000.71" at bounding box center [391, 154] width 109 height 15
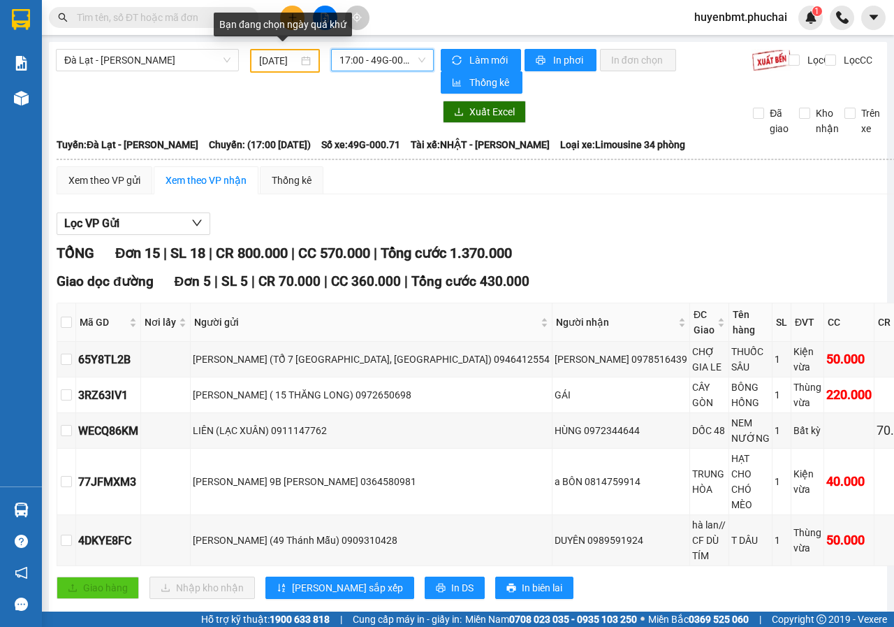
click at [284, 56] on input "10/08/2025" at bounding box center [278, 60] width 39 height 15
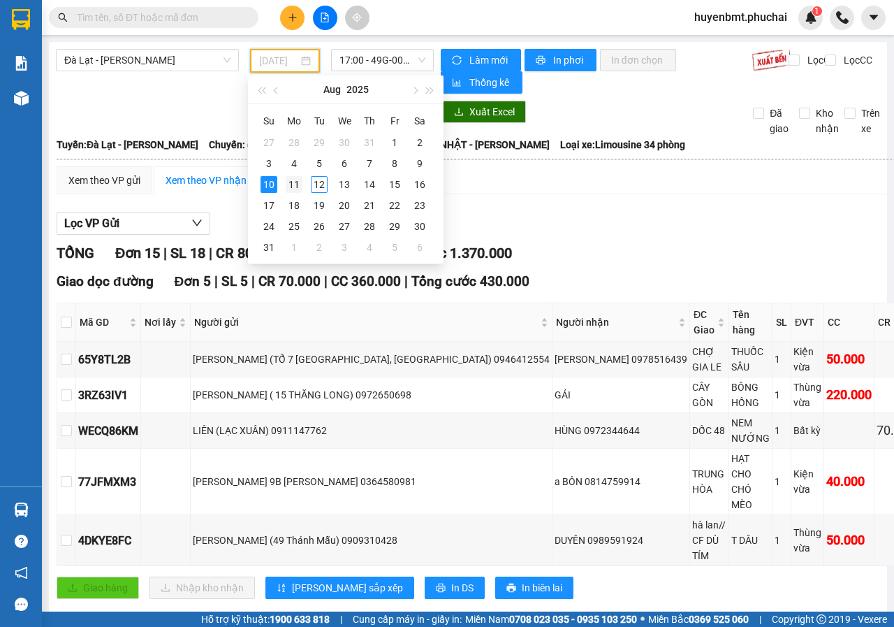
click at [298, 183] on div "11" at bounding box center [294, 184] width 17 height 17
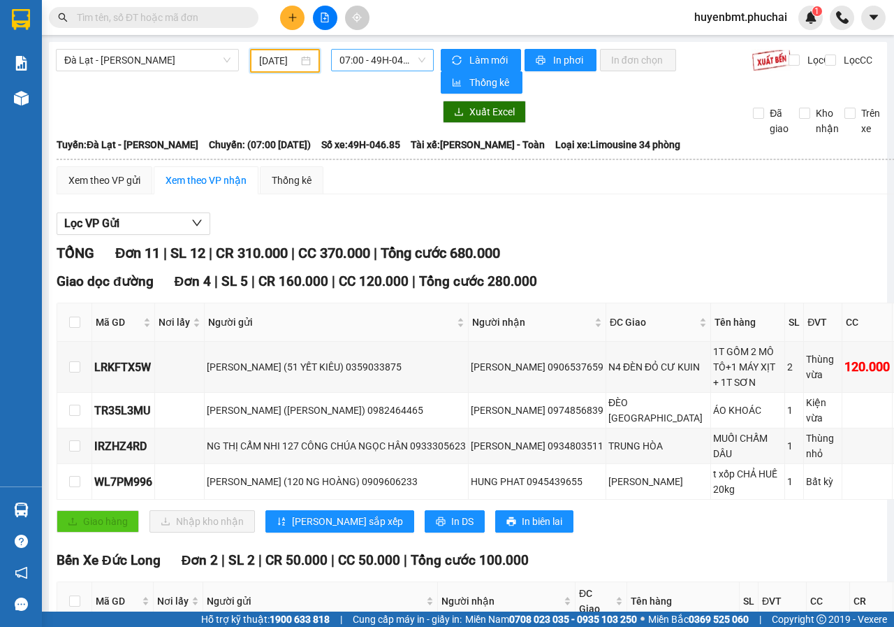
click at [383, 63] on span "07:00 - 49H-046.85" at bounding box center [381, 60] width 85 height 21
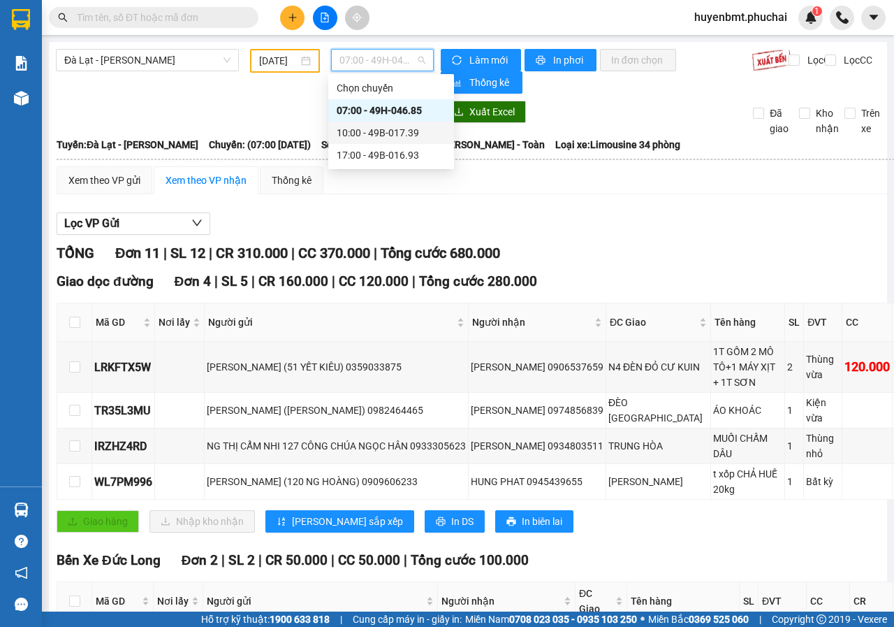
drag, startPoint x: 386, startPoint y: 126, endPoint x: 422, endPoint y: 235, distance: 114.2
click at [386, 127] on div "10:00 - 49B-017.39" at bounding box center [391, 132] width 109 height 15
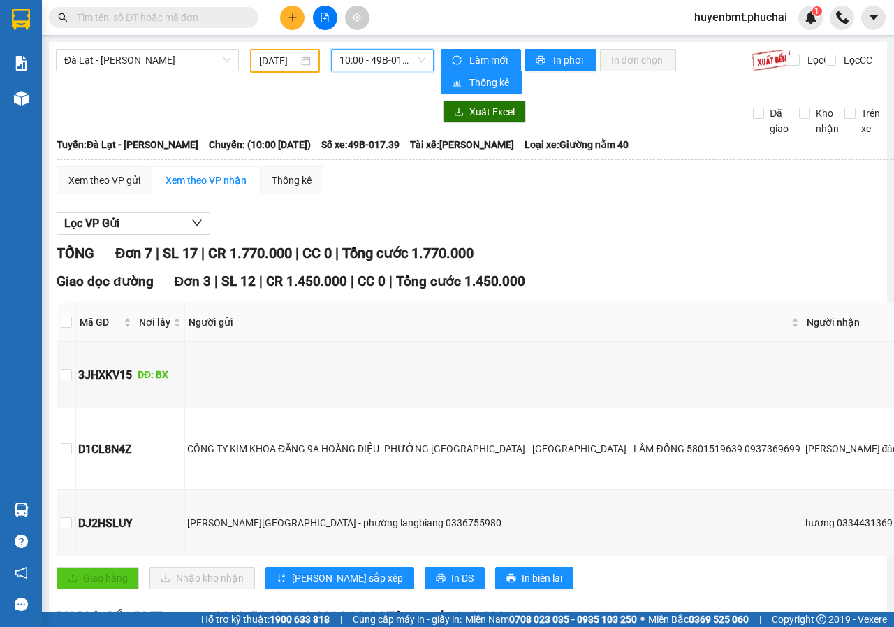
click at [384, 70] on span "10:00 - 49B-017.39" at bounding box center [381, 60] width 85 height 21
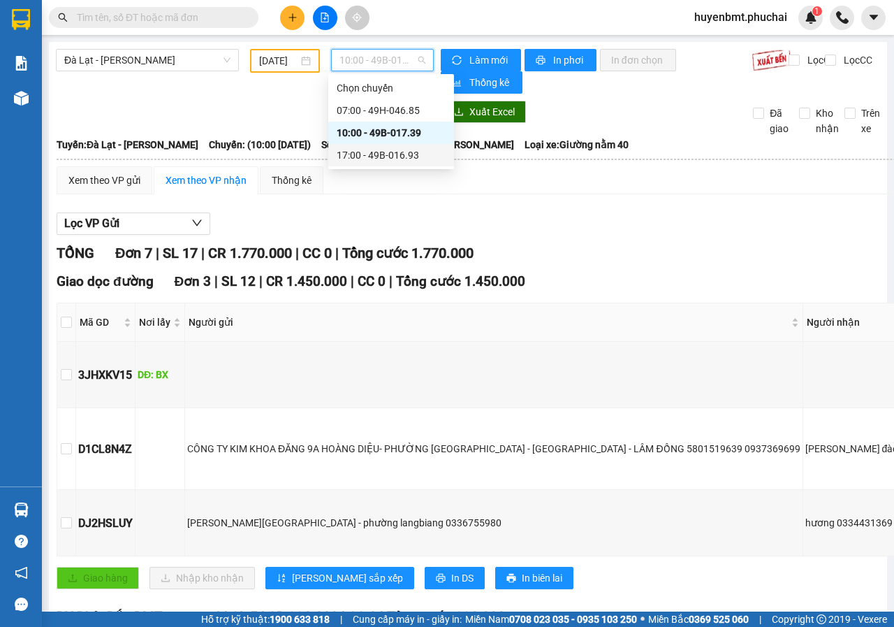
click at [400, 160] on div "17:00 - 49B-016.93" at bounding box center [391, 154] width 109 height 15
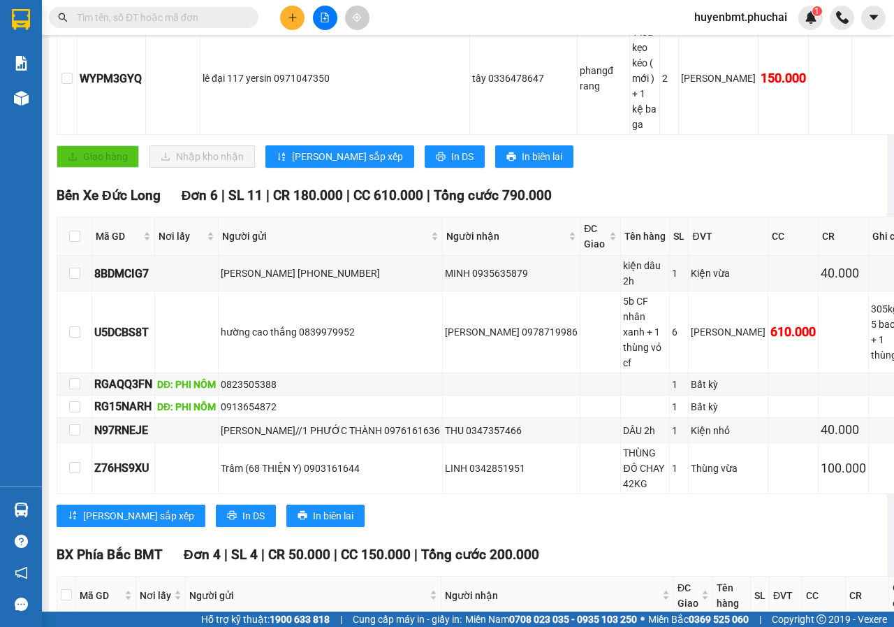
scroll to position [620, 0]
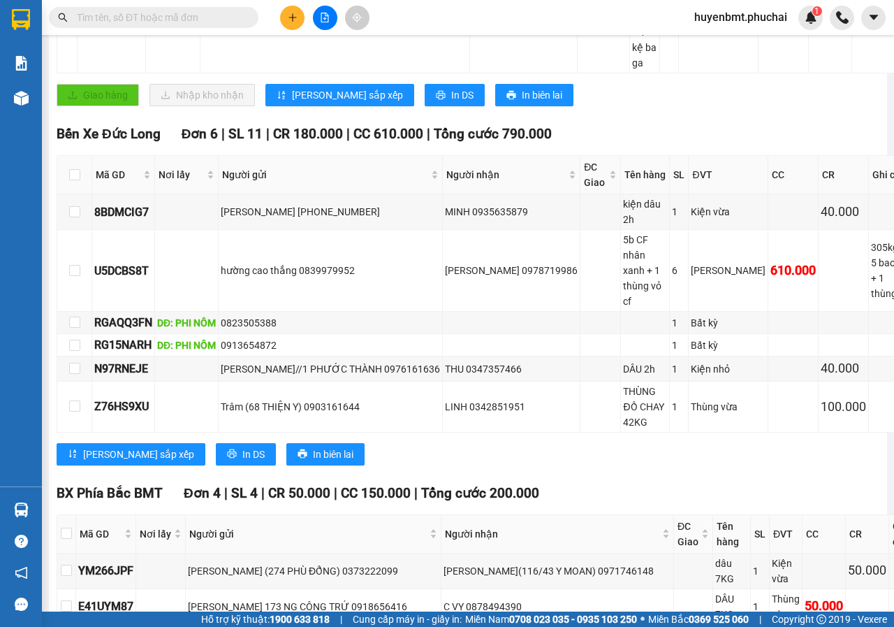
click at [530, 305] on div "Bến Xe Đức Long Đơn 6 | SL 11 | CR 180.000 | CC 610.000 | Tổng cước 790.000 Mã …" at bounding box center [485, 299] width 856 height 351
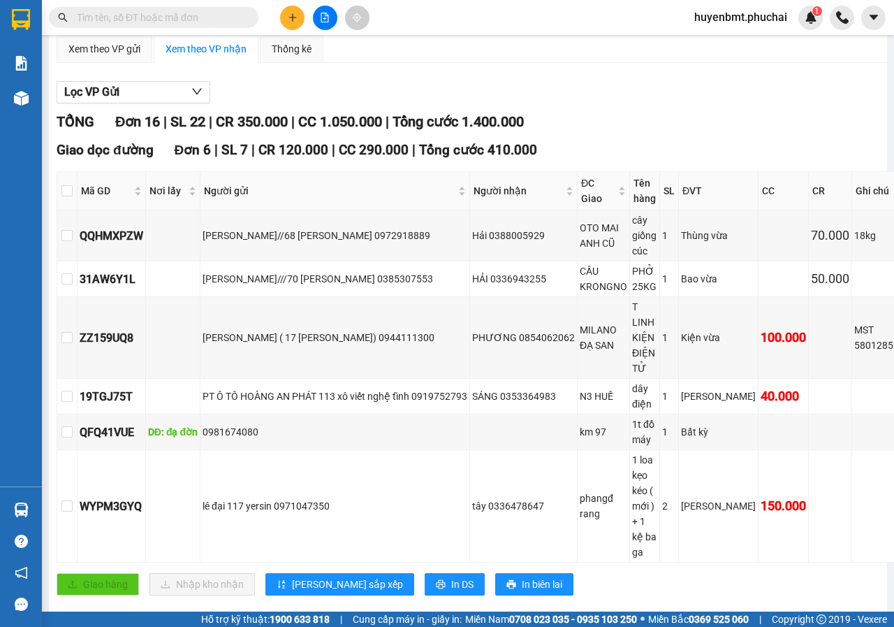
scroll to position [0, 0]
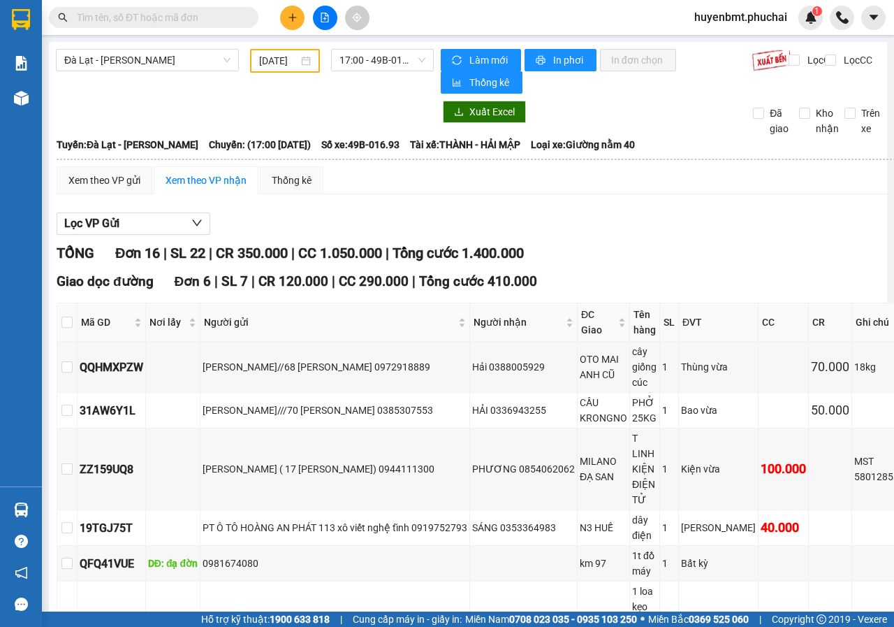
click at [277, 66] on input "11/08/2025" at bounding box center [278, 60] width 39 height 15
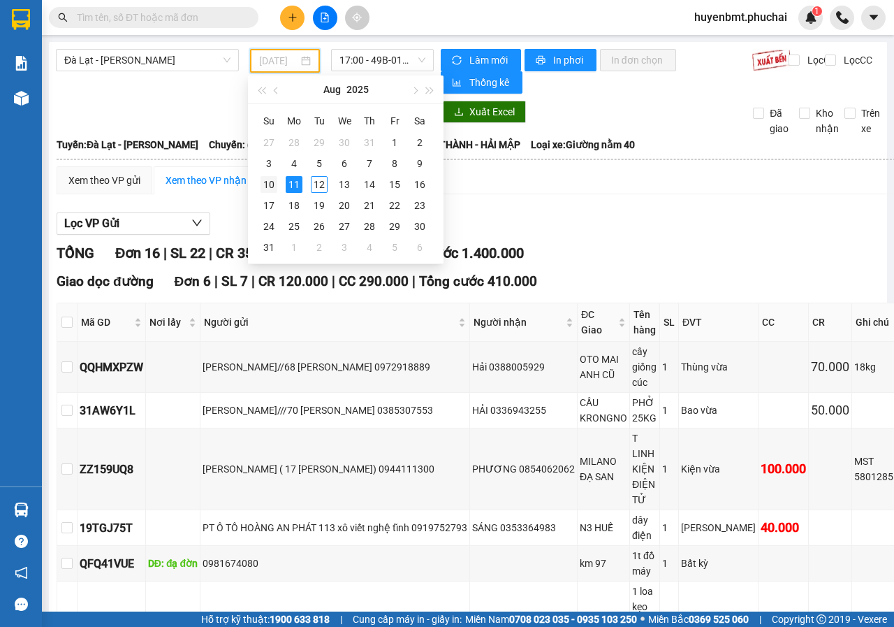
click at [270, 180] on div "10" at bounding box center [269, 184] width 17 height 17
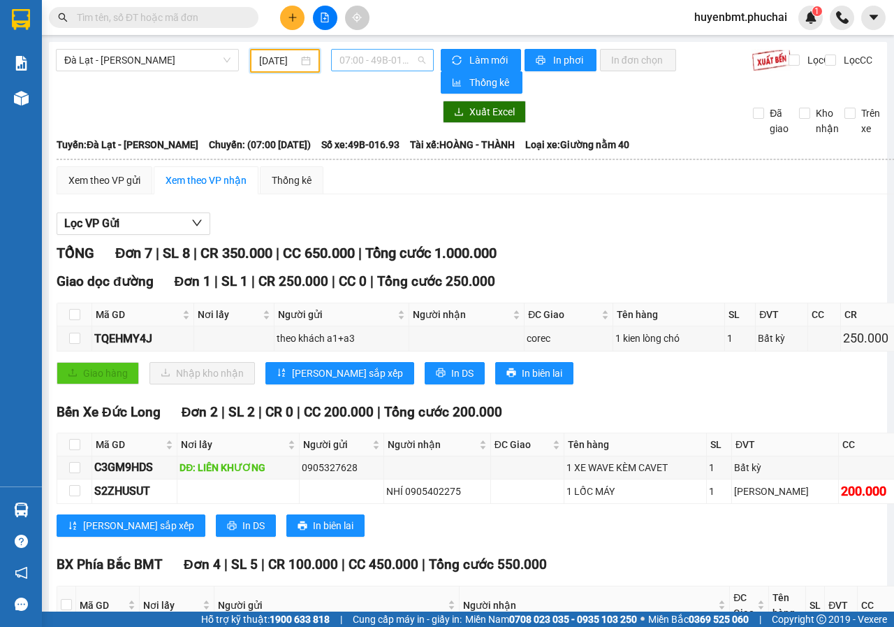
click at [339, 64] on span "07:00 - 49B-016.93" at bounding box center [381, 60] width 85 height 21
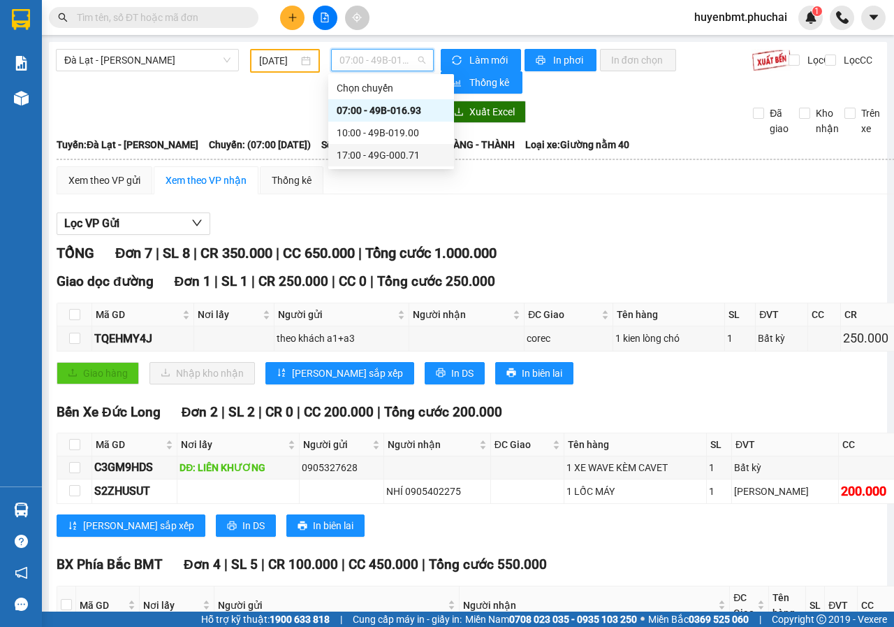
click at [351, 152] on div "17:00 - 49G-000.71" at bounding box center [391, 154] width 109 height 15
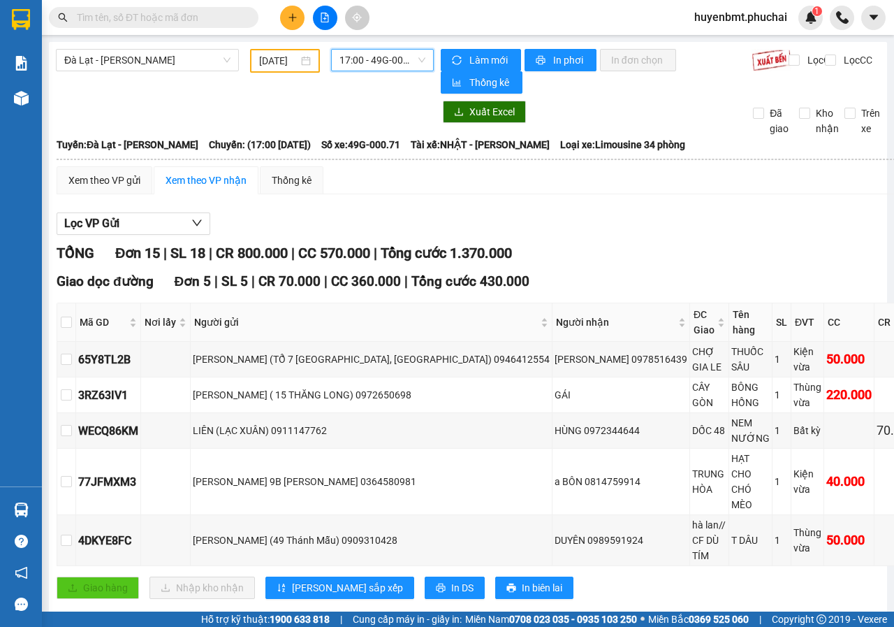
click at [269, 63] on input "10/08/2025" at bounding box center [278, 60] width 39 height 15
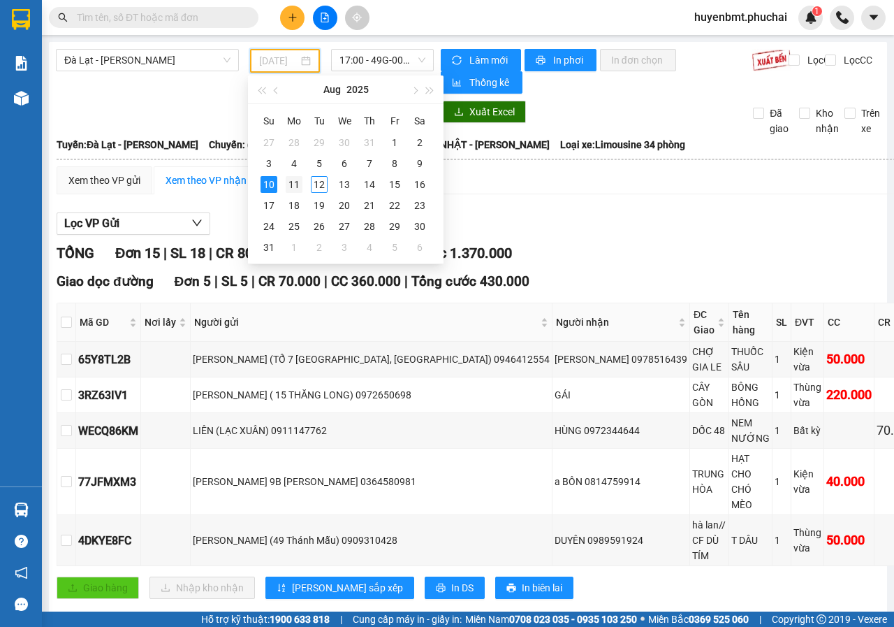
click at [291, 180] on div "11" at bounding box center [294, 184] width 17 height 17
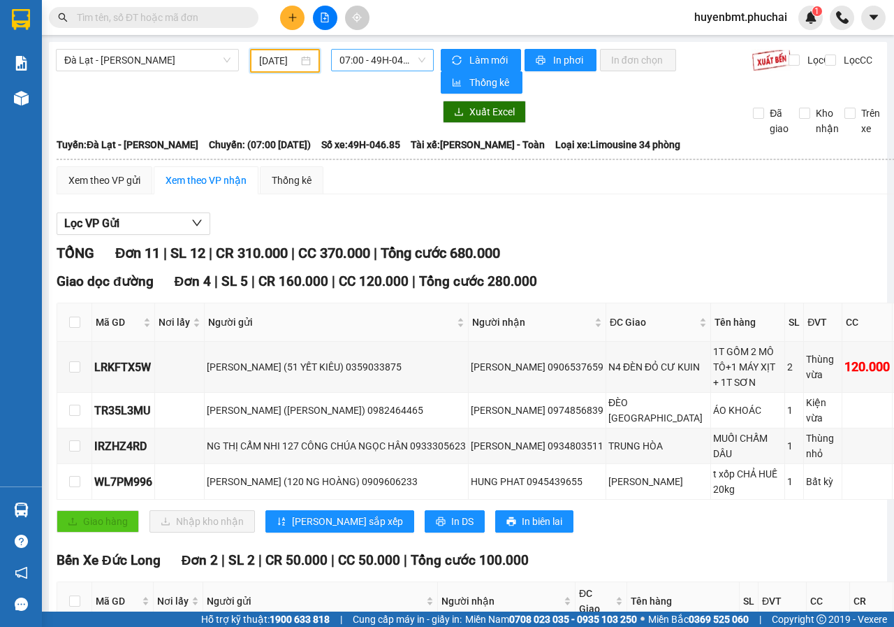
click at [371, 68] on span "07:00 - 49H-046.85" at bounding box center [381, 60] width 85 height 21
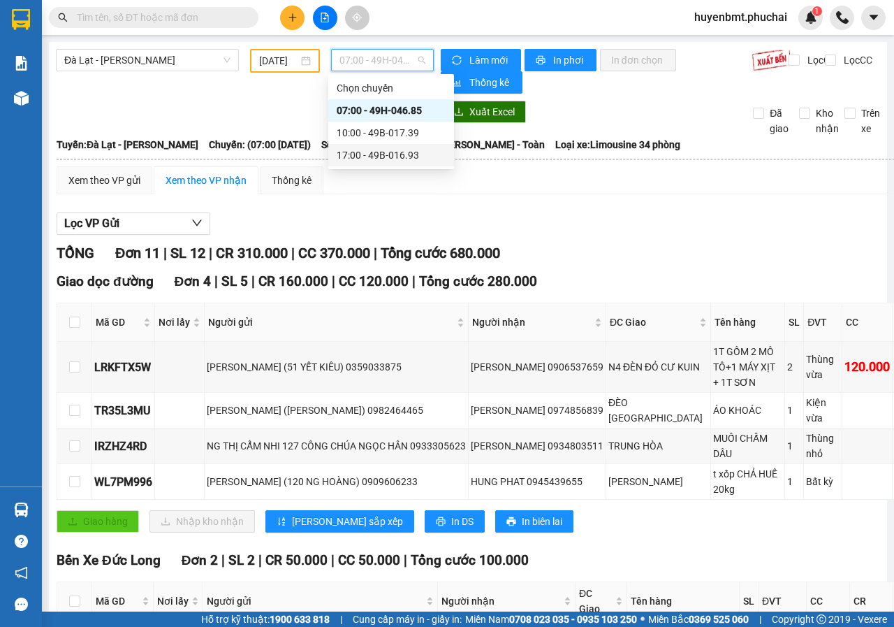
click at [395, 159] on div "17:00 - 49B-016.93" at bounding box center [391, 154] width 109 height 15
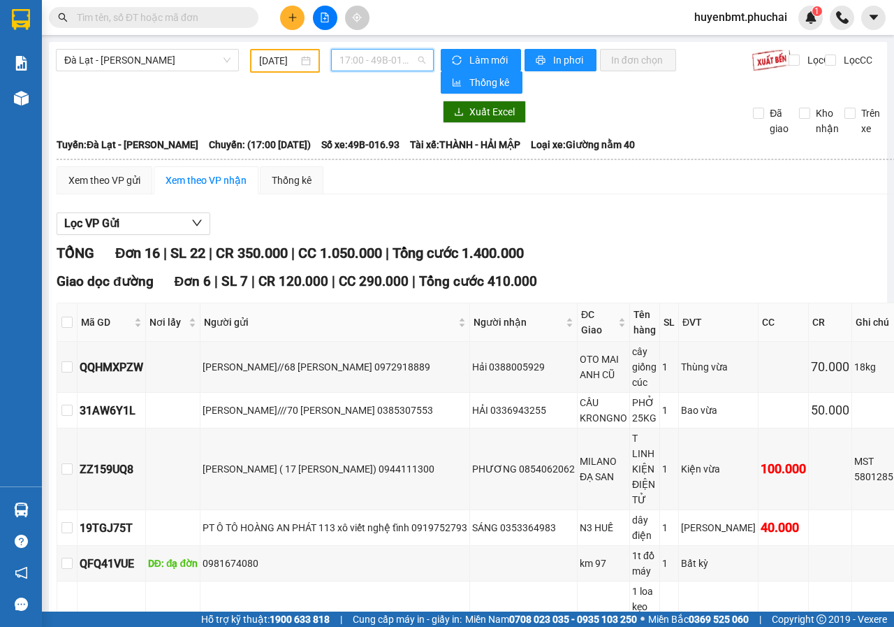
click at [348, 67] on span "17:00 - 49B-016.93" at bounding box center [381, 60] width 85 height 21
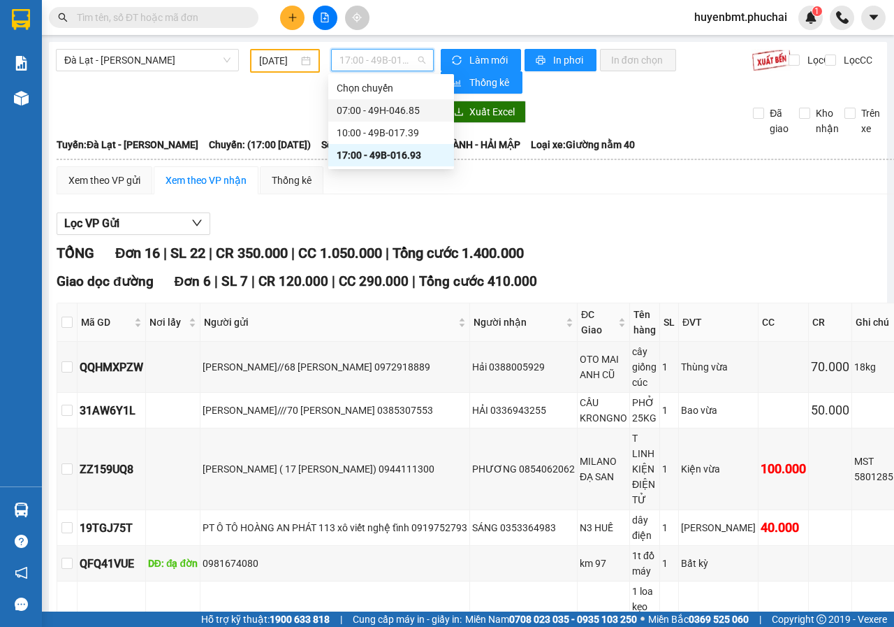
click at [354, 114] on div "07:00 - 49H-046.85" at bounding box center [391, 110] width 109 height 15
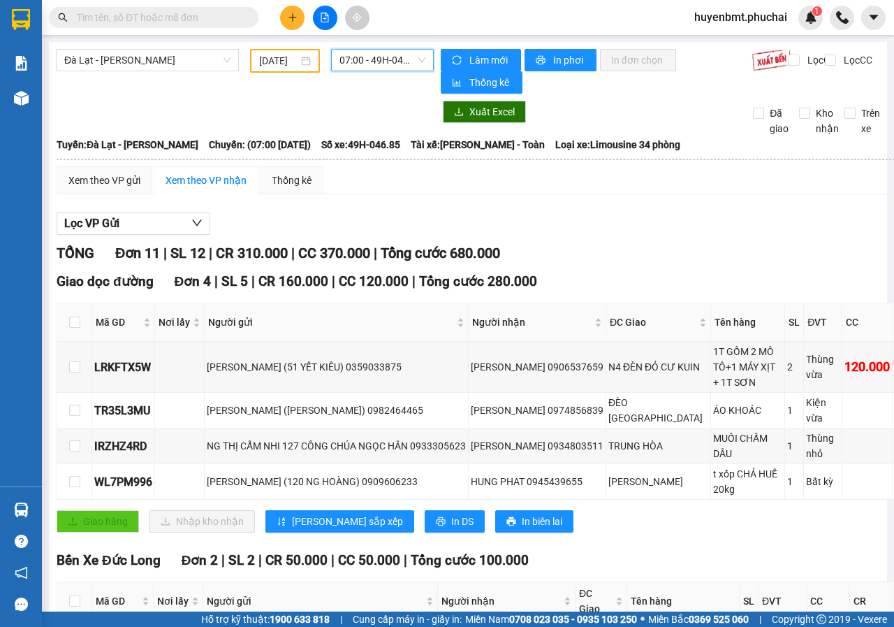
click at [384, 61] on span "07:00 - 49H-046.85" at bounding box center [381, 60] width 85 height 21
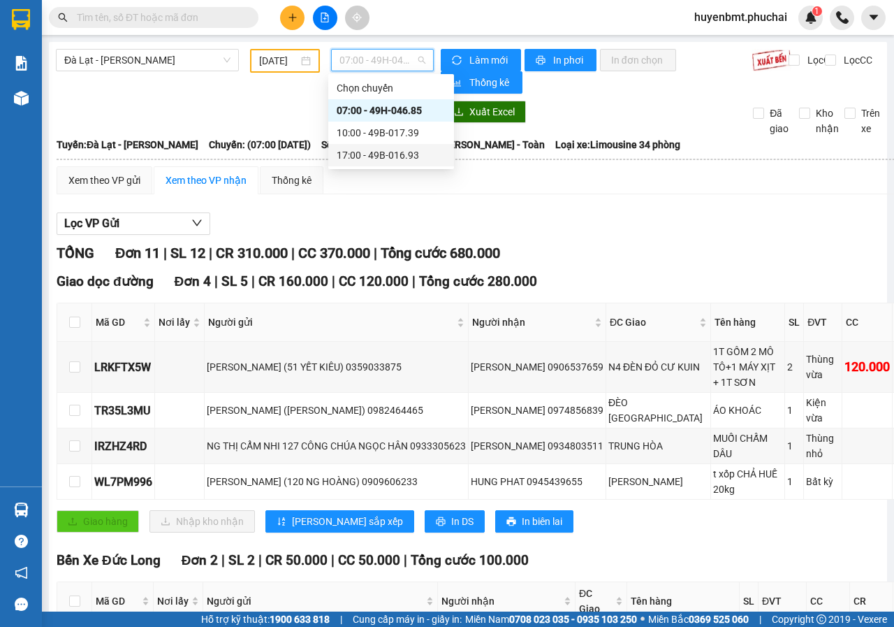
click at [364, 156] on div "17:00 - 49B-016.93" at bounding box center [391, 154] width 109 height 15
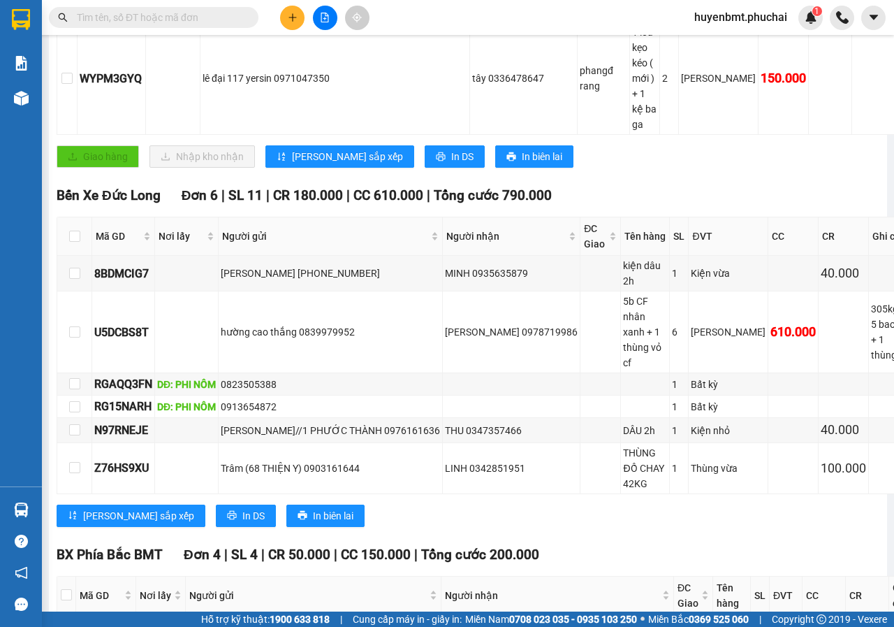
scroll to position [620, 0]
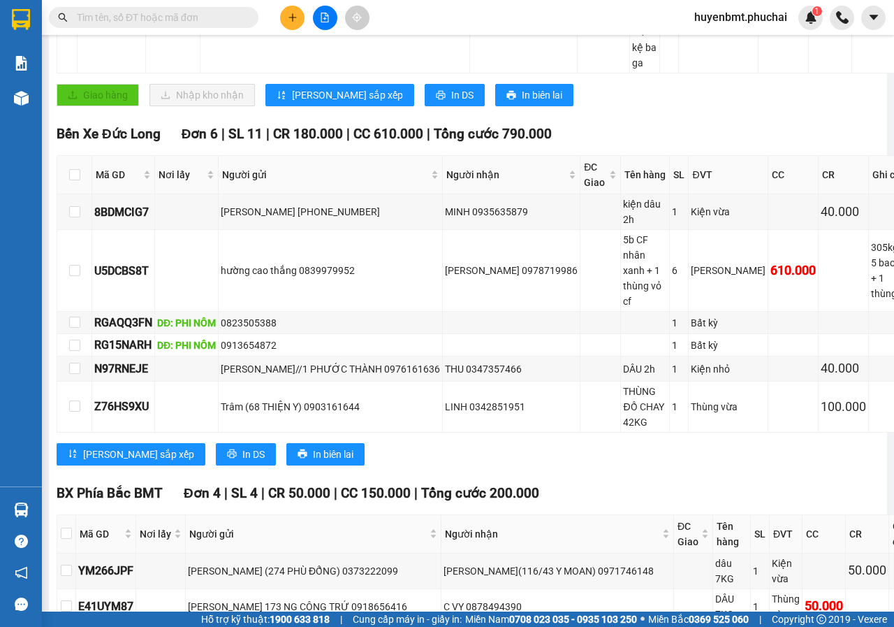
click at [673, 580] on div "Đà Lạt - Gia Lai 11/08/2025 17:00 - 49B-016.93 Làm mới In phơi In đơn chọn Thốn…" at bounding box center [468, 91] width 838 height 1339
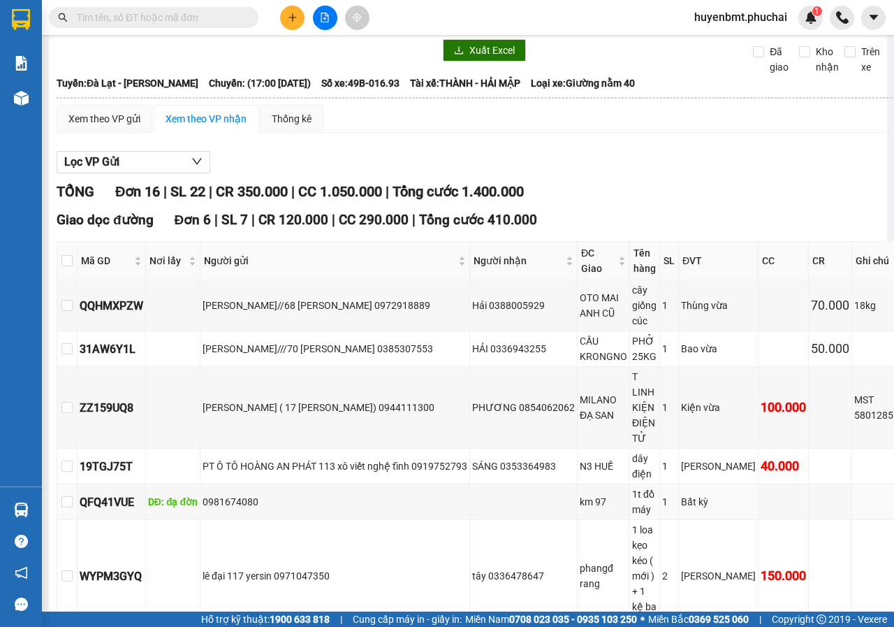
scroll to position [0, 0]
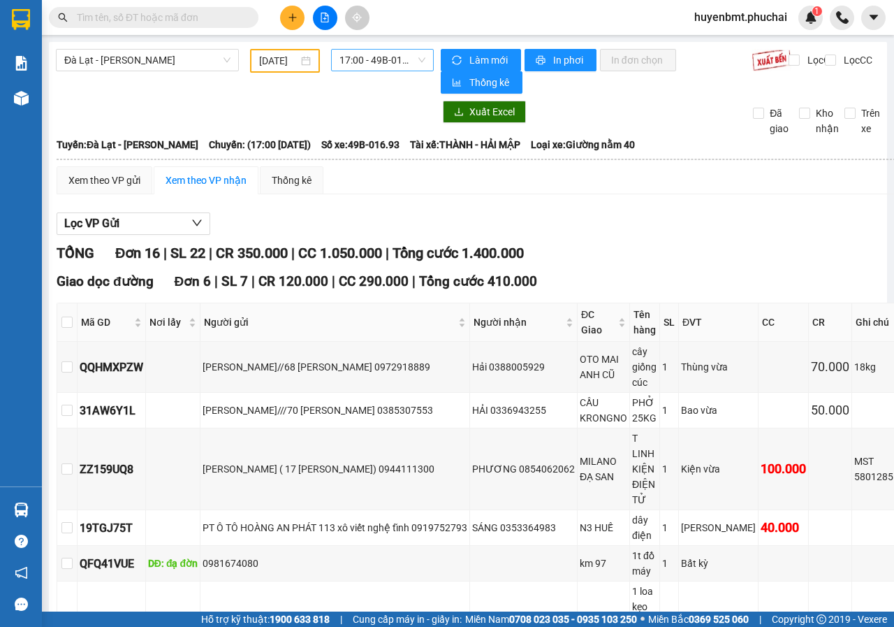
click at [353, 65] on span "17:00 - 49B-016.93" at bounding box center [381, 60] width 85 height 21
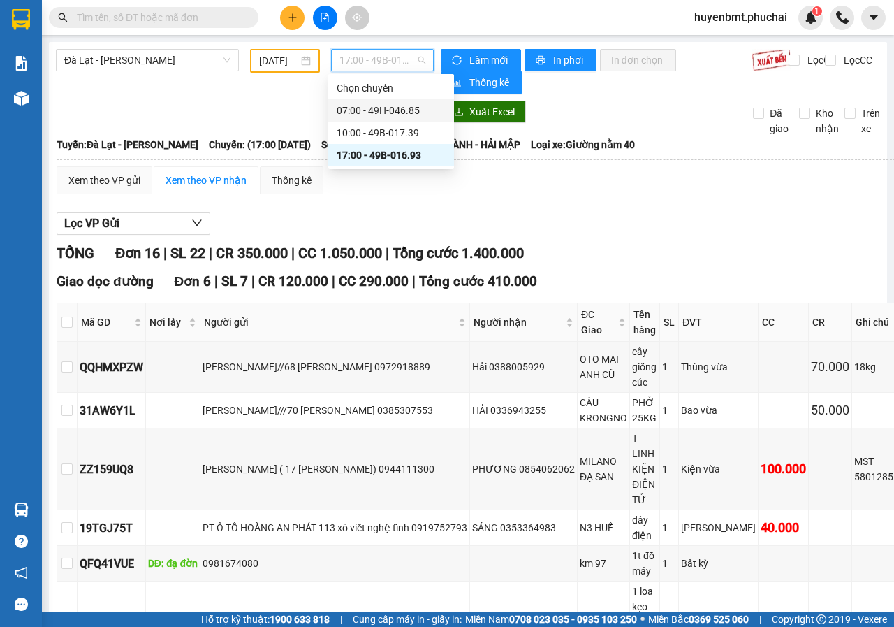
click at [365, 112] on div "07:00 - 49H-046.85" at bounding box center [391, 110] width 109 height 15
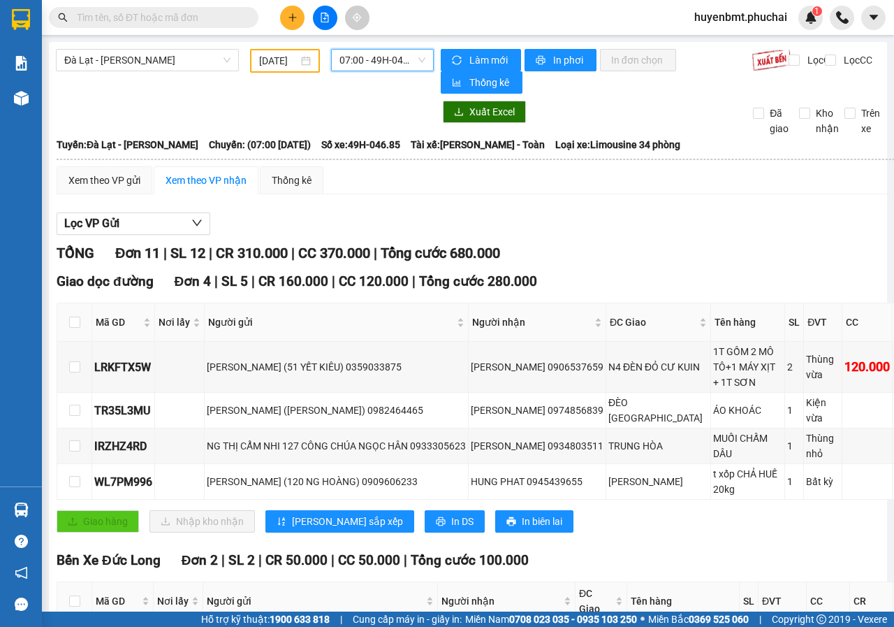
click at [341, 61] on span "07:00 - 49H-046.85" at bounding box center [381, 60] width 85 height 21
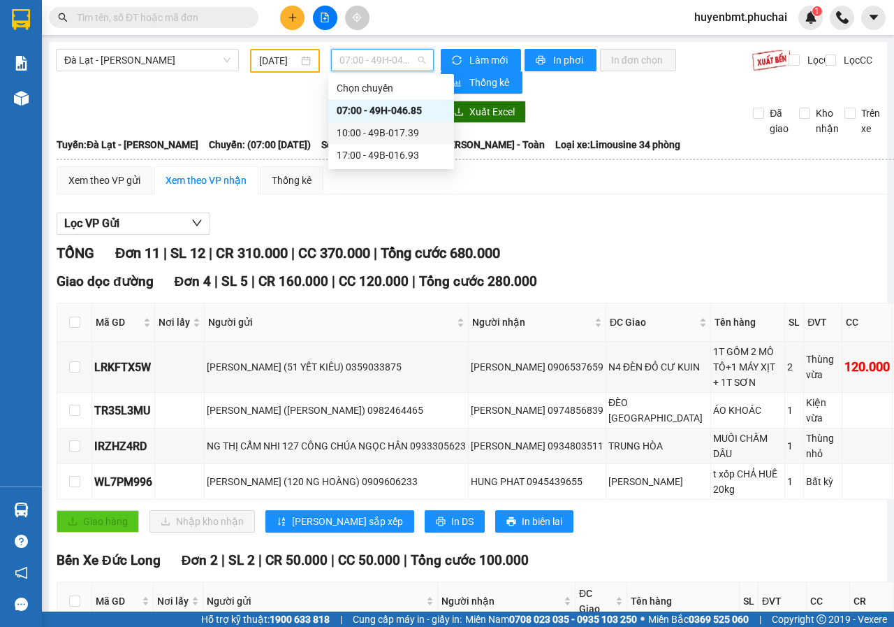
click at [368, 131] on div "10:00 - 49B-017.39" at bounding box center [391, 132] width 109 height 15
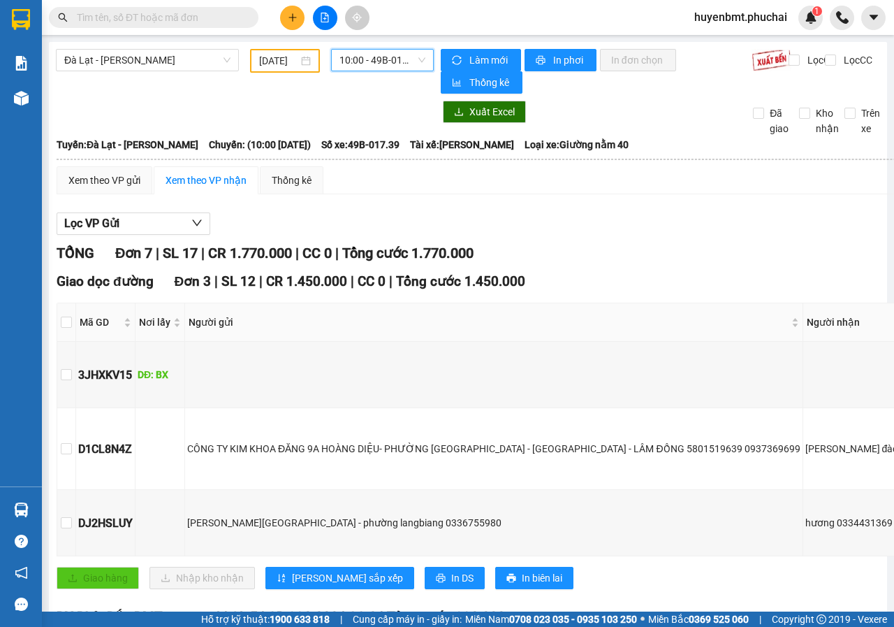
click at [362, 66] on span "10:00 - 49B-017.39" at bounding box center [381, 60] width 85 height 21
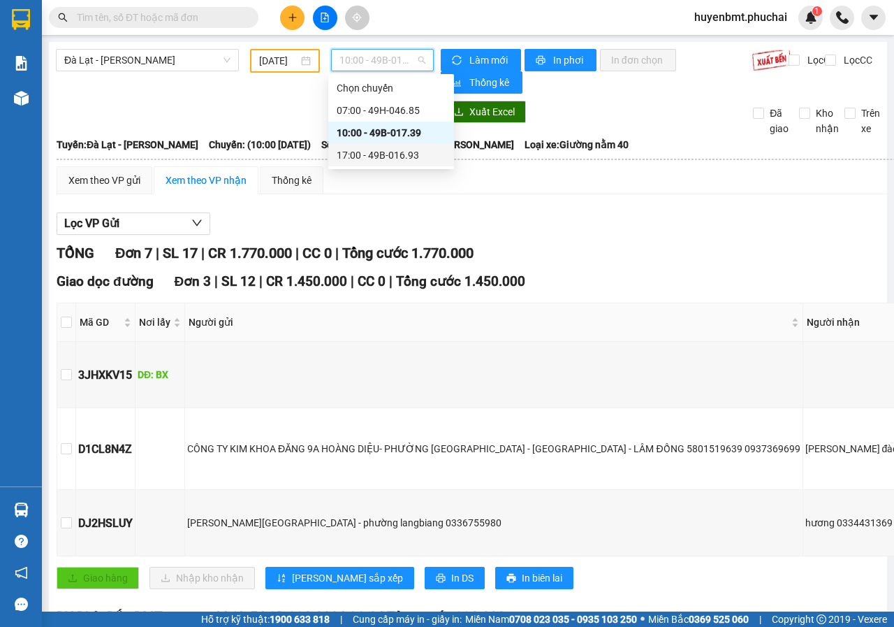
click at [369, 157] on div "17:00 - 49B-016.93" at bounding box center [391, 154] width 109 height 15
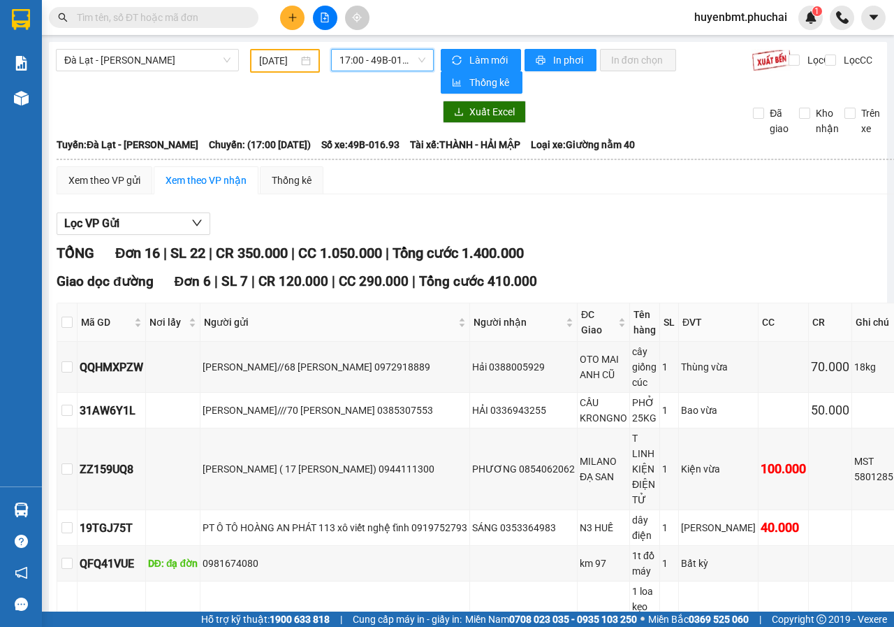
click at [288, 66] on input "11/08/2025" at bounding box center [278, 60] width 39 height 15
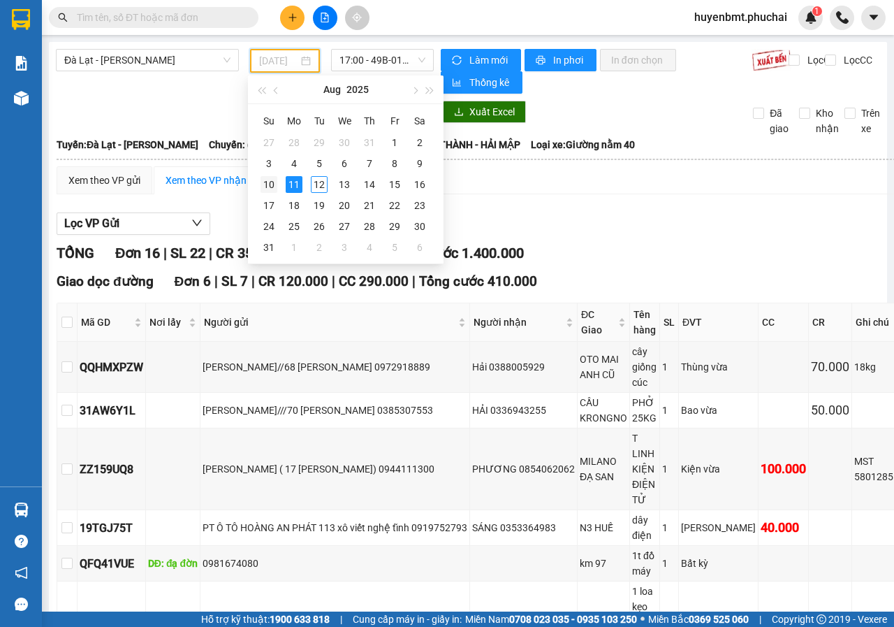
click at [270, 183] on div "10" at bounding box center [269, 184] width 17 height 17
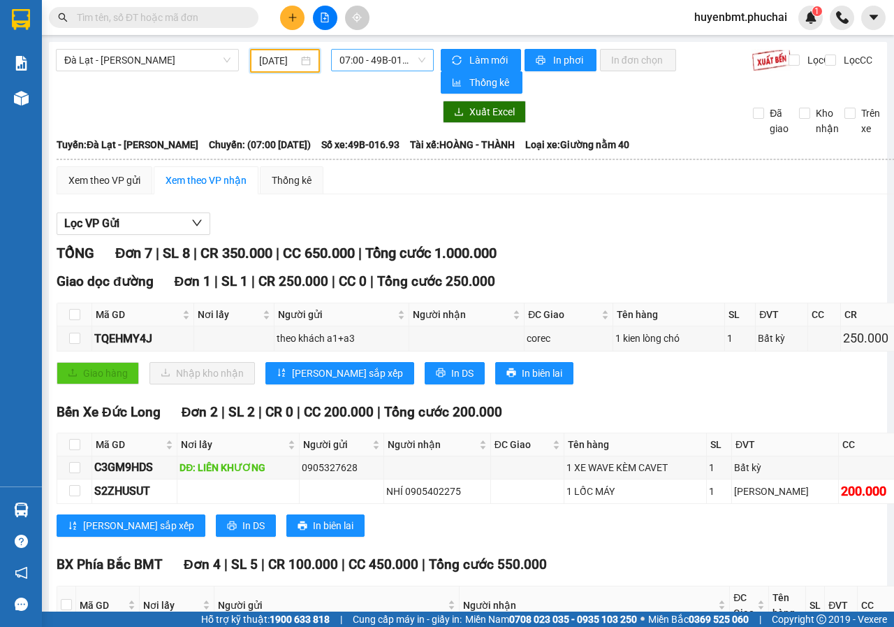
click at [356, 61] on span "07:00 - 49B-016.93" at bounding box center [381, 60] width 85 height 21
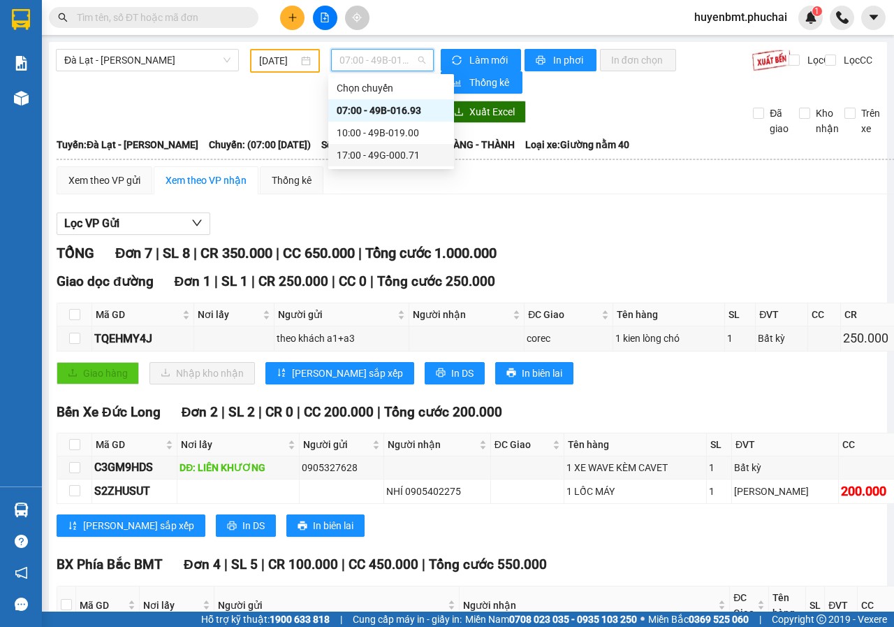
click at [369, 148] on div "17:00 - 49G-000.71" at bounding box center [391, 154] width 109 height 15
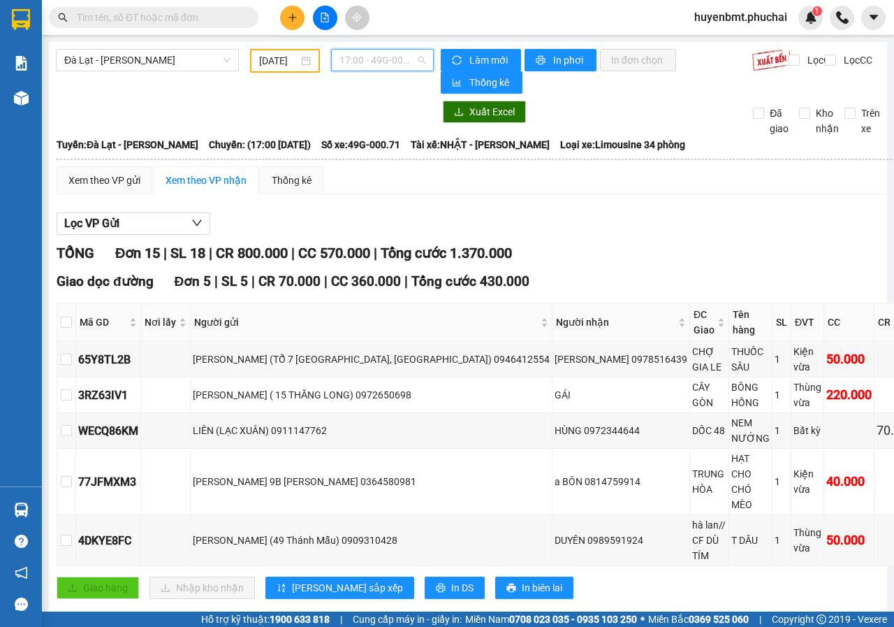
click at [367, 63] on span "17:00 - 49G-000.71" at bounding box center [381, 60] width 85 height 21
click at [400, 166] on body "Kết quả tìm kiếm ( 0 ) Bộ lọc No Data huyenbmt.phuchai 1 Báo cáo Kho hàng mới H…" at bounding box center [447, 313] width 894 height 627
click at [287, 53] on input "10/08/2025" at bounding box center [278, 60] width 39 height 15
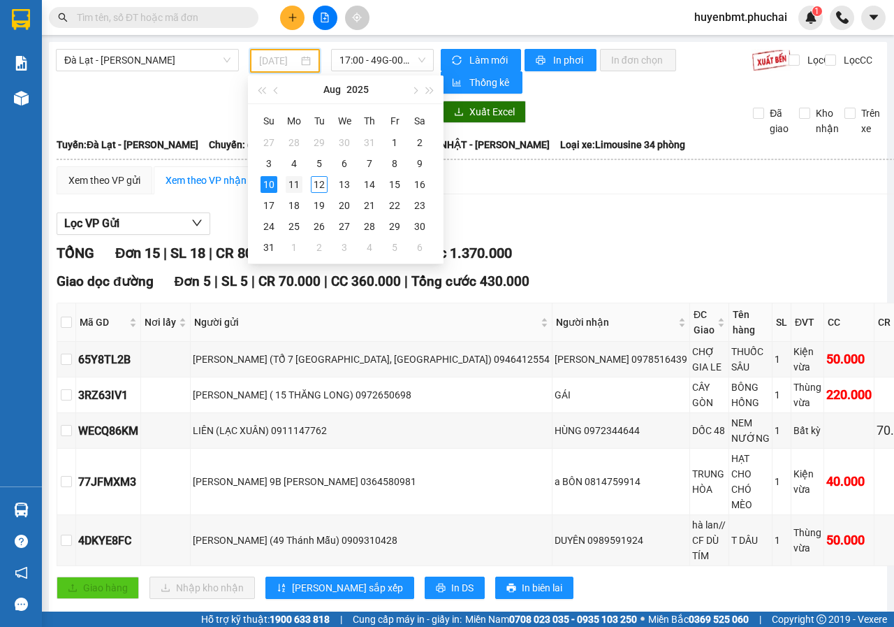
click at [299, 178] on div "11" at bounding box center [294, 184] width 17 height 17
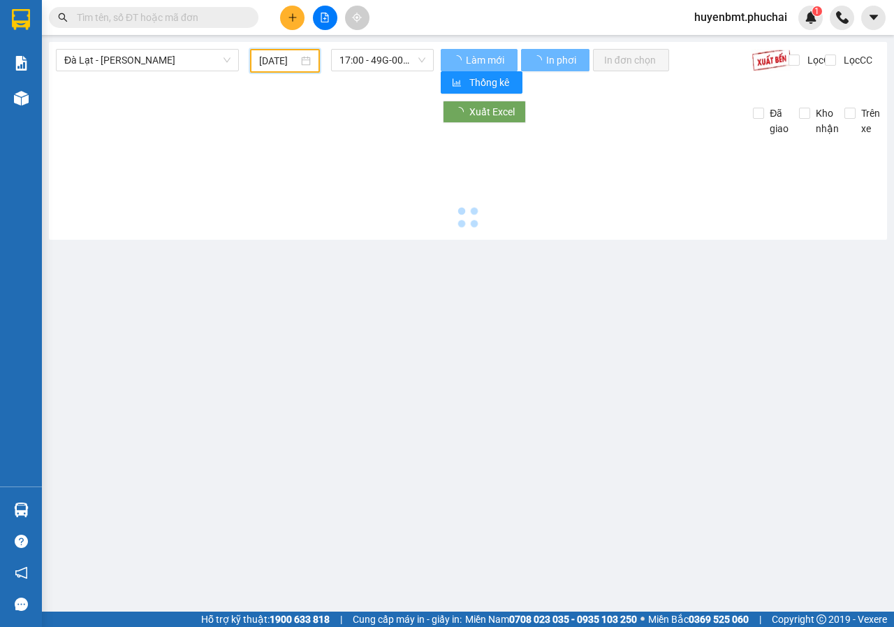
type input "11/08/2025"
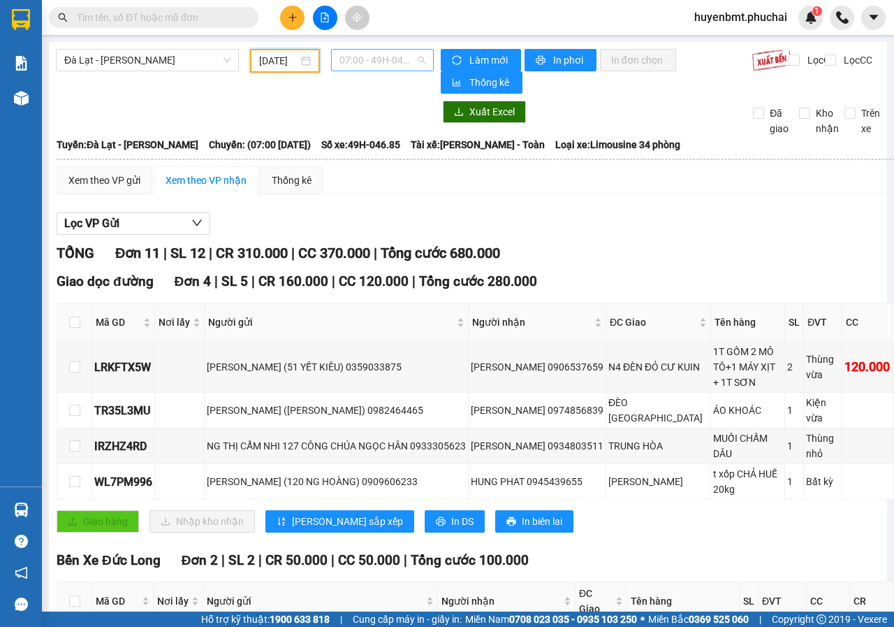
click at [369, 57] on span "07:00 - 49H-046.85" at bounding box center [381, 60] width 85 height 21
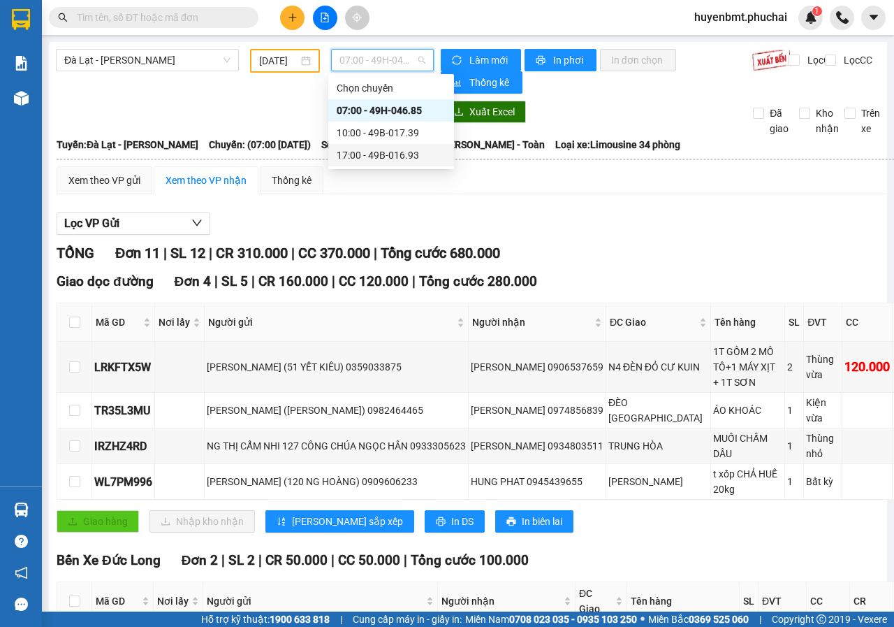
click at [390, 159] on div "17:00 - 49B-016.93" at bounding box center [391, 154] width 109 height 15
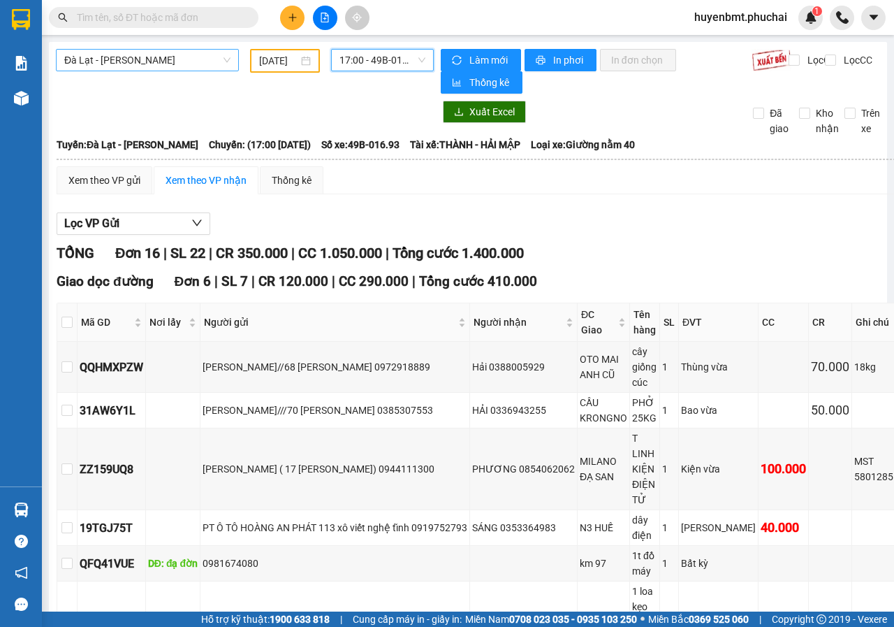
click at [118, 64] on span "Đà Lạt - [PERSON_NAME]" at bounding box center [147, 60] width 166 height 21
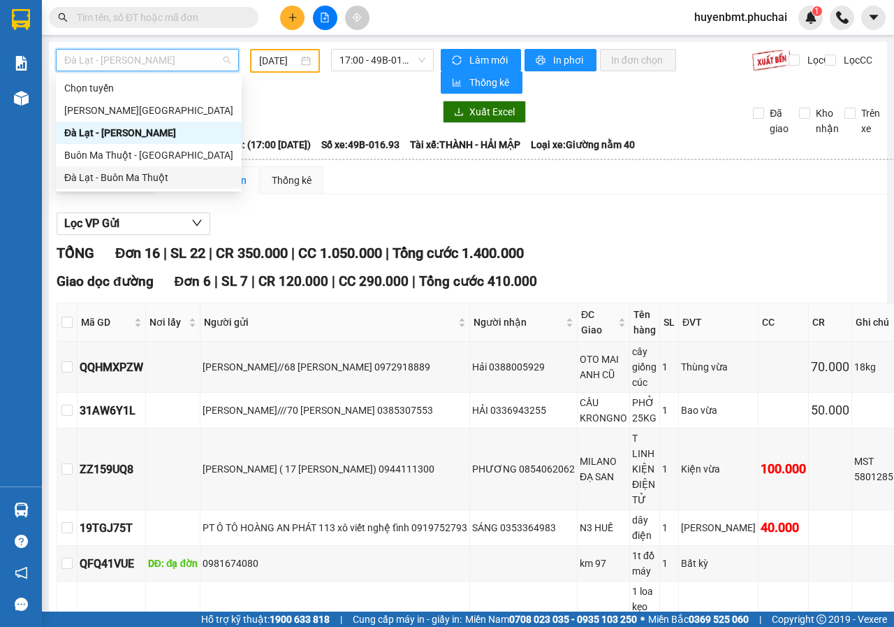
click at [74, 173] on div "Đà Lạt - Buôn Ma Thuột" at bounding box center [148, 177] width 169 height 15
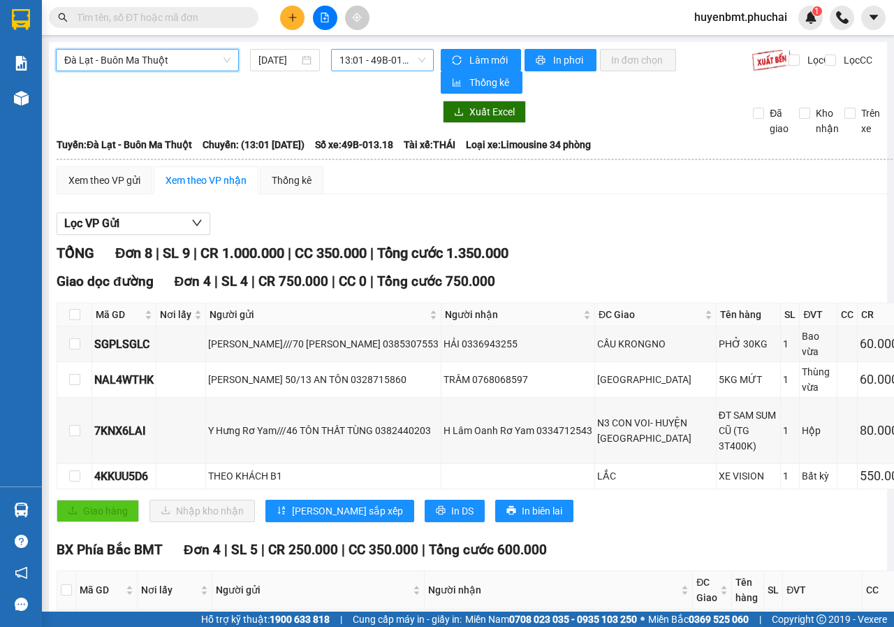
click at [357, 64] on span "13:01 - 49B-013.18" at bounding box center [381, 60] width 85 height 21
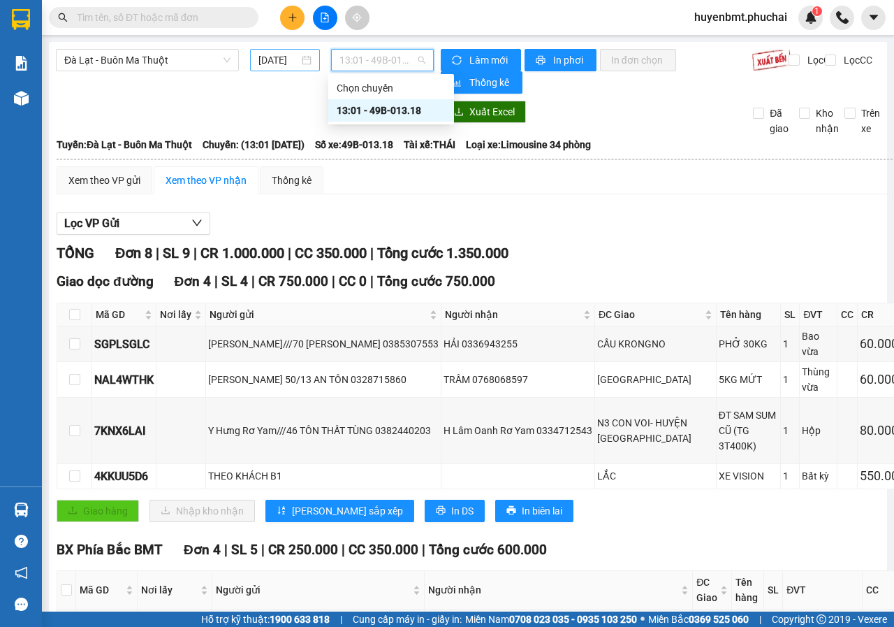
click at [288, 62] on input "[DATE]" at bounding box center [278, 59] width 41 height 15
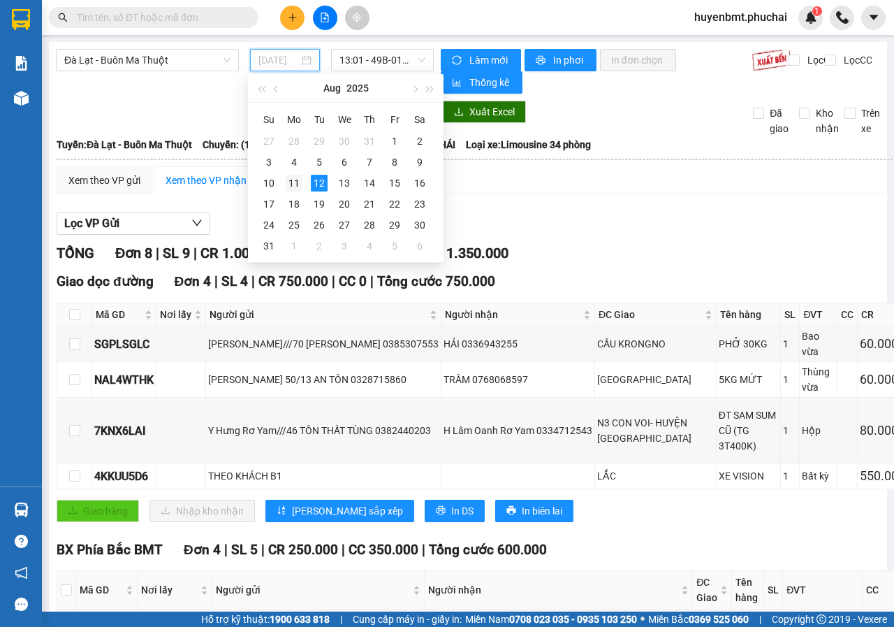
click at [295, 181] on div "11" at bounding box center [294, 183] width 17 height 17
type input "11/08/2025"
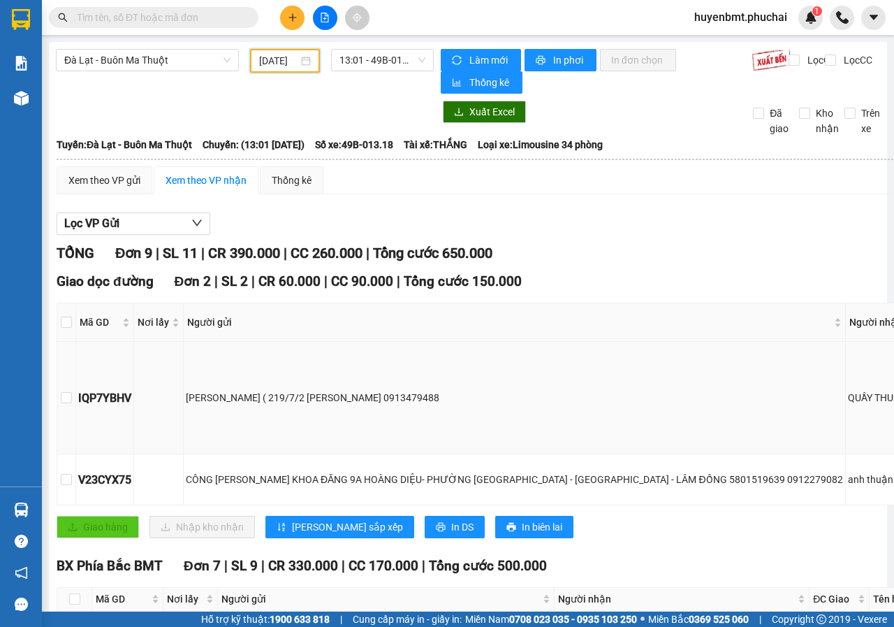
scroll to position [314, 0]
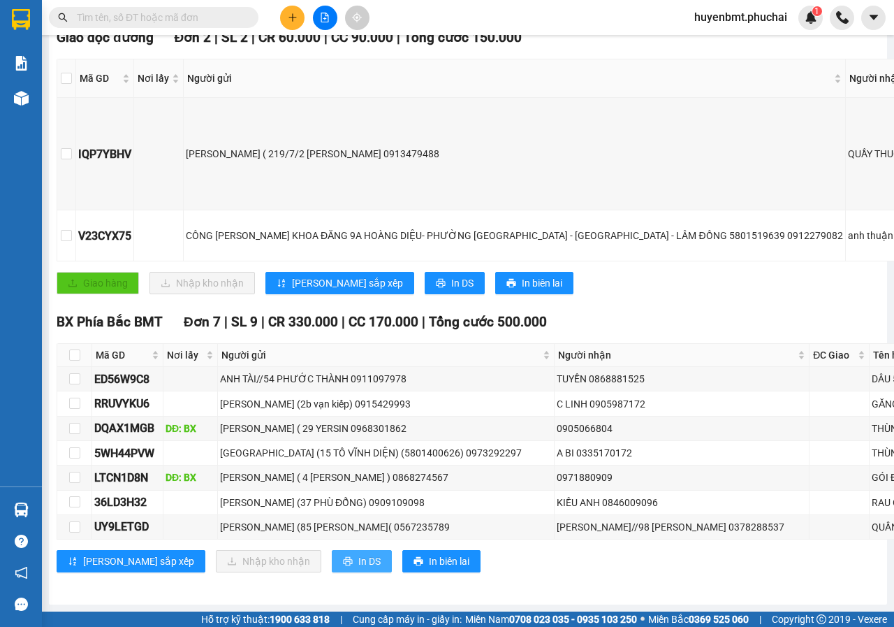
click at [332, 558] on button "In DS" at bounding box center [362, 561] width 60 height 22
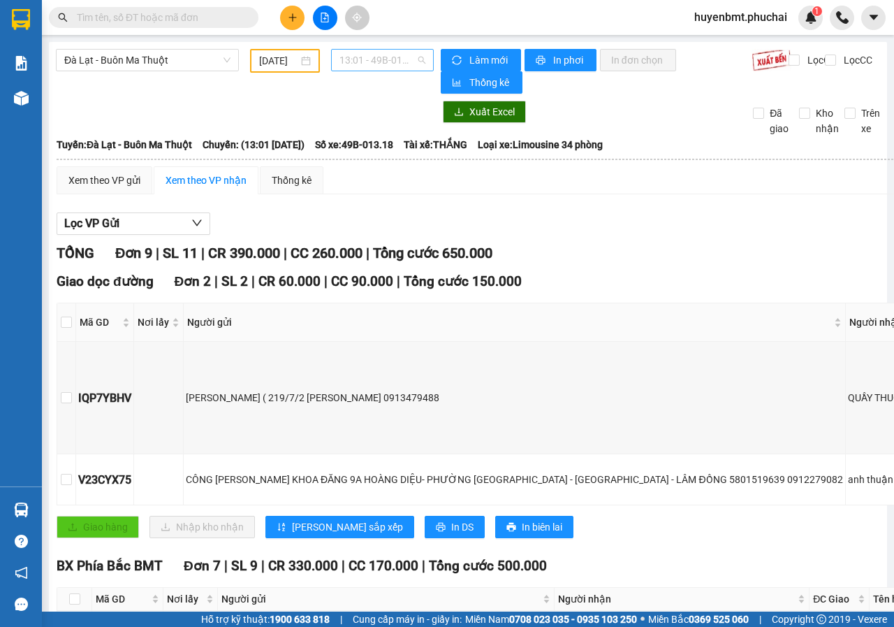
click at [365, 63] on span "13:01 - 49B-013.18" at bounding box center [381, 60] width 85 height 21
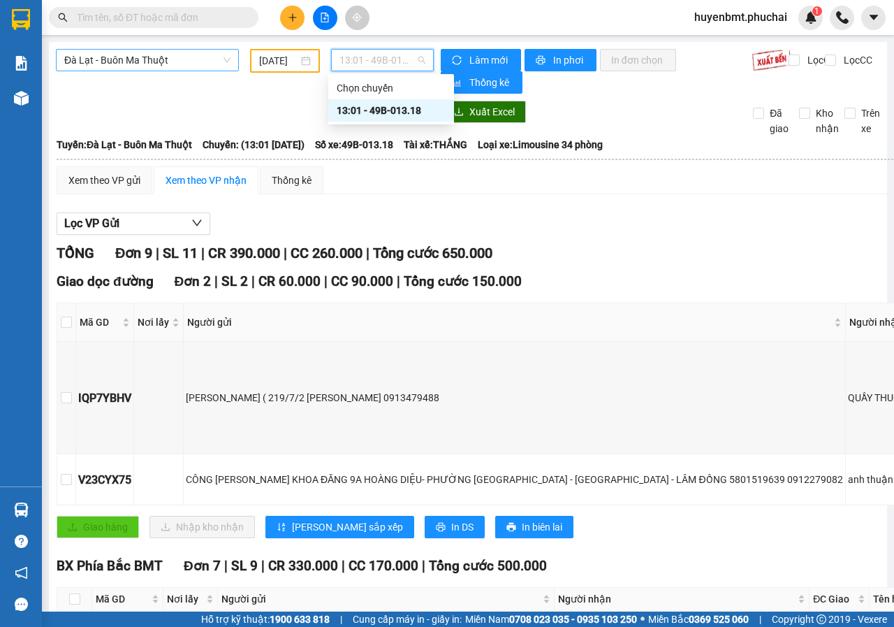
click at [181, 59] on span "Đà Lạt - Buôn Ma Thuột" at bounding box center [147, 60] width 166 height 21
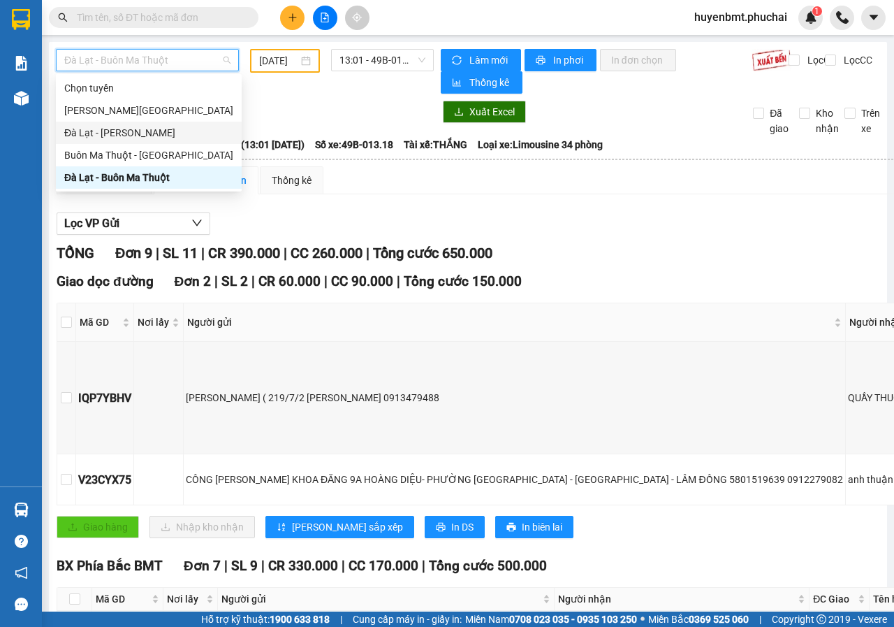
click at [73, 133] on div "Đà Lạt - [PERSON_NAME]" at bounding box center [148, 132] width 169 height 15
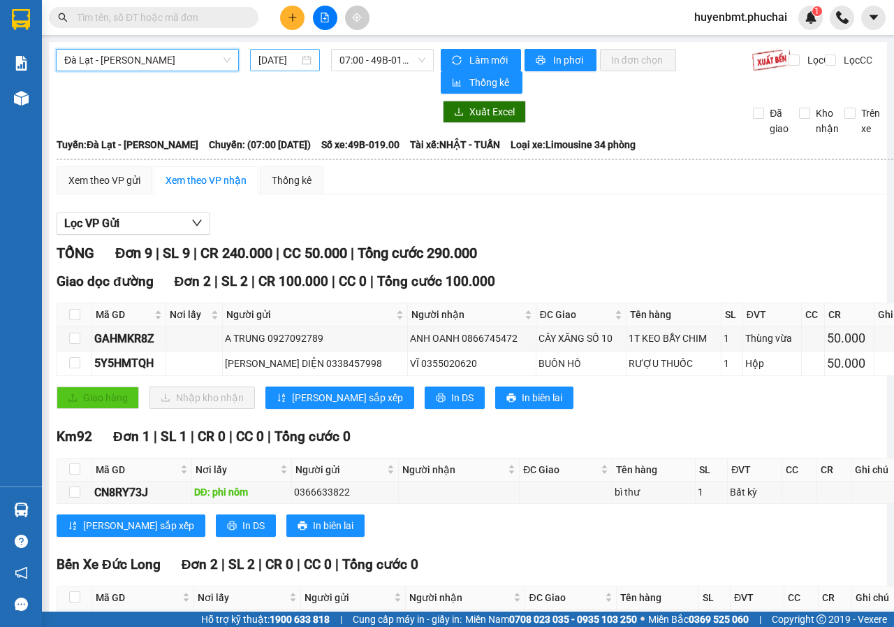
click at [268, 68] on div "[DATE]" at bounding box center [285, 60] width 70 height 22
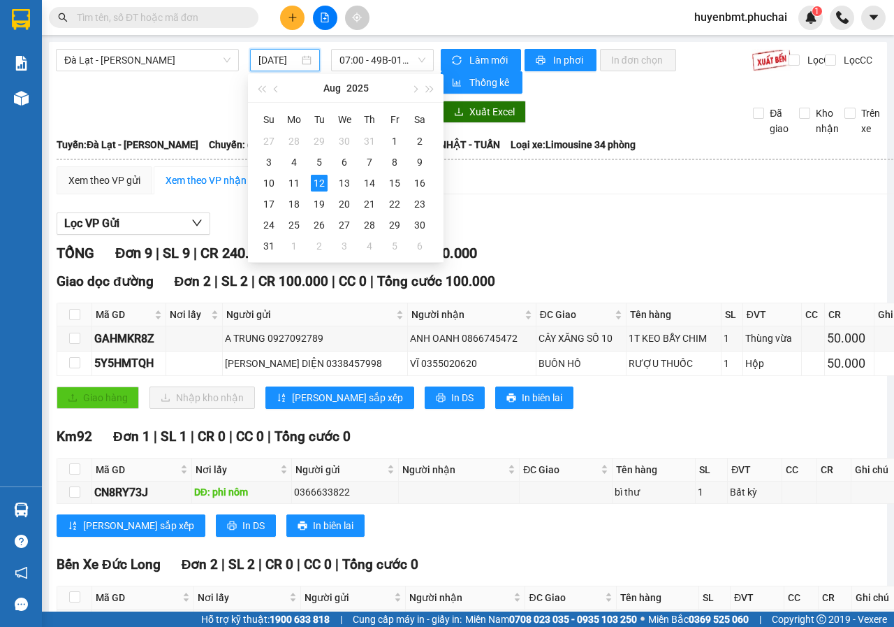
click at [291, 57] on input "[DATE]" at bounding box center [278, 59] width 41 height 15
click at [287, 184] on div "11" at bounding box center [294, 183] width 17 height 17
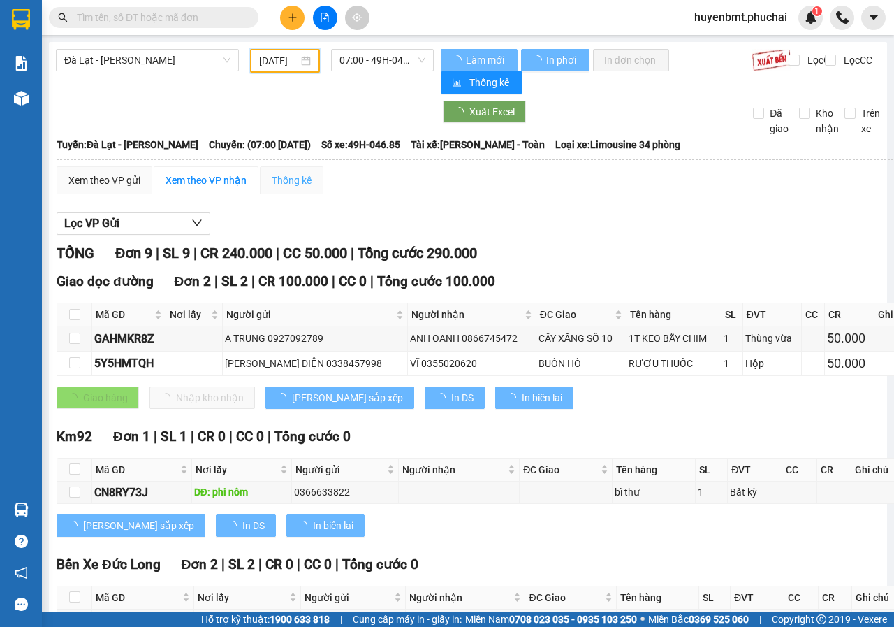
scroll to position [0, 9]
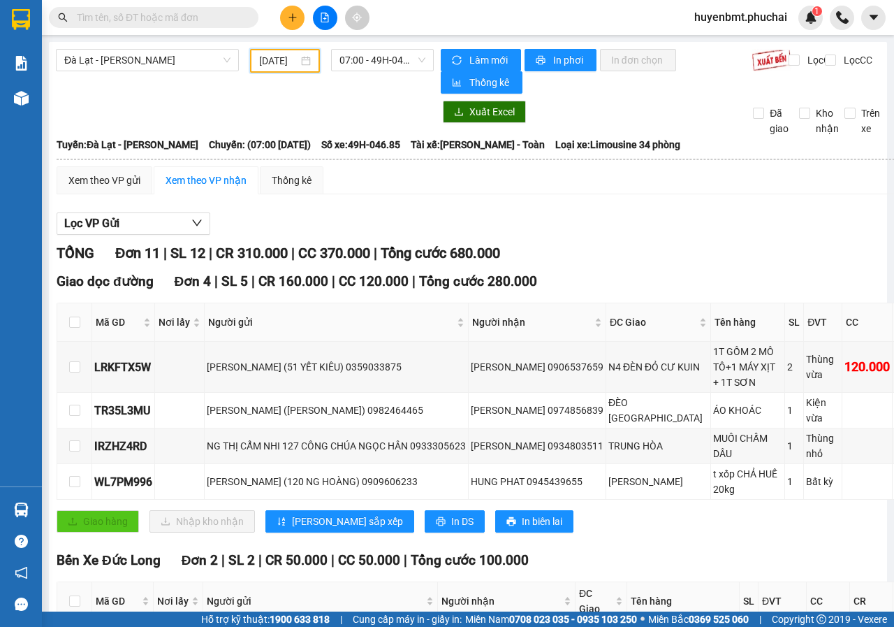
click at [281, 54] on input "11/08/2025" at bounding box center [278, 60] width 39 height 15
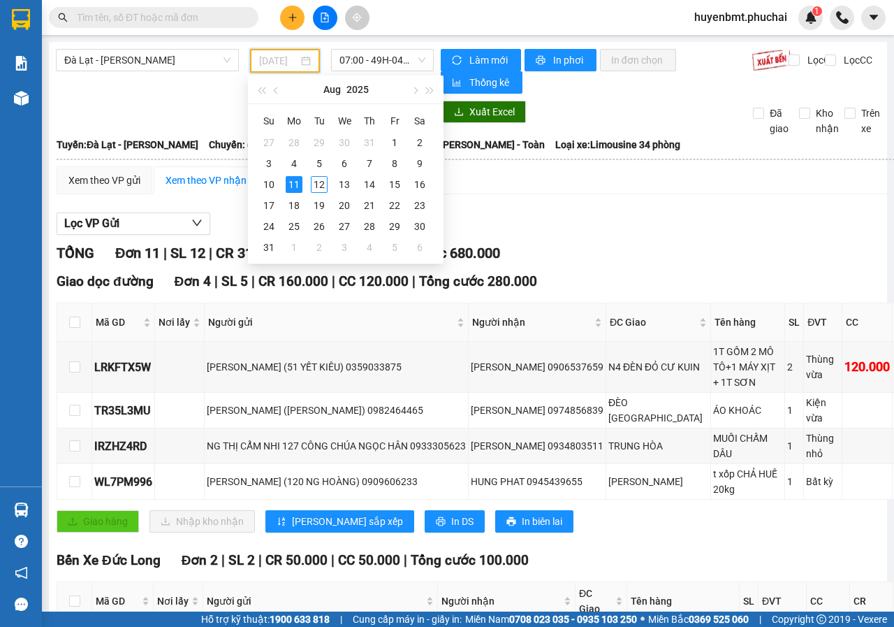
type input "11/08/2025"
click at [292, 184] on div "11" at bounding box center [294, 184] width 17 height 17
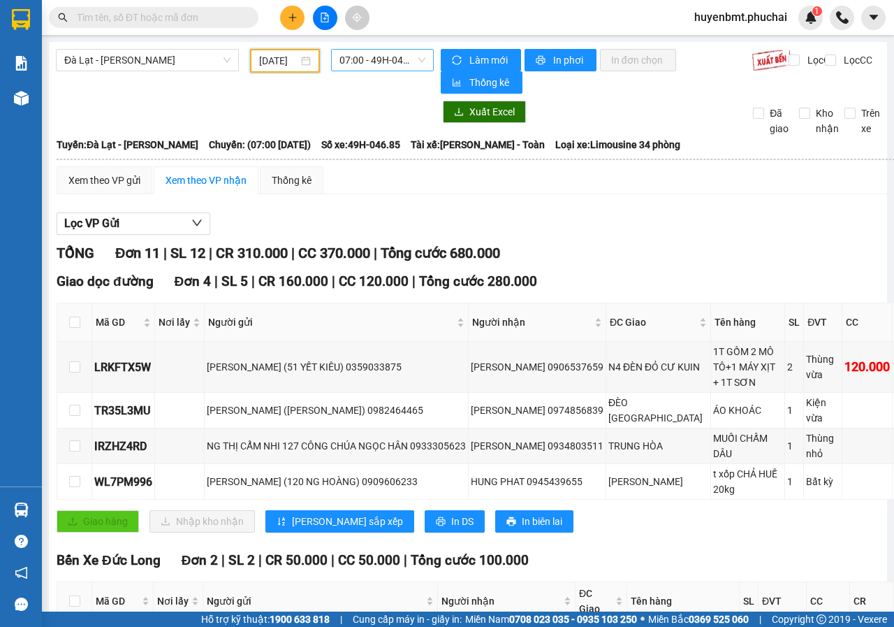
click at [356, 61] on span "07:00 - 49H-046.85" at bounding box center [381, 60] width 85 height 21
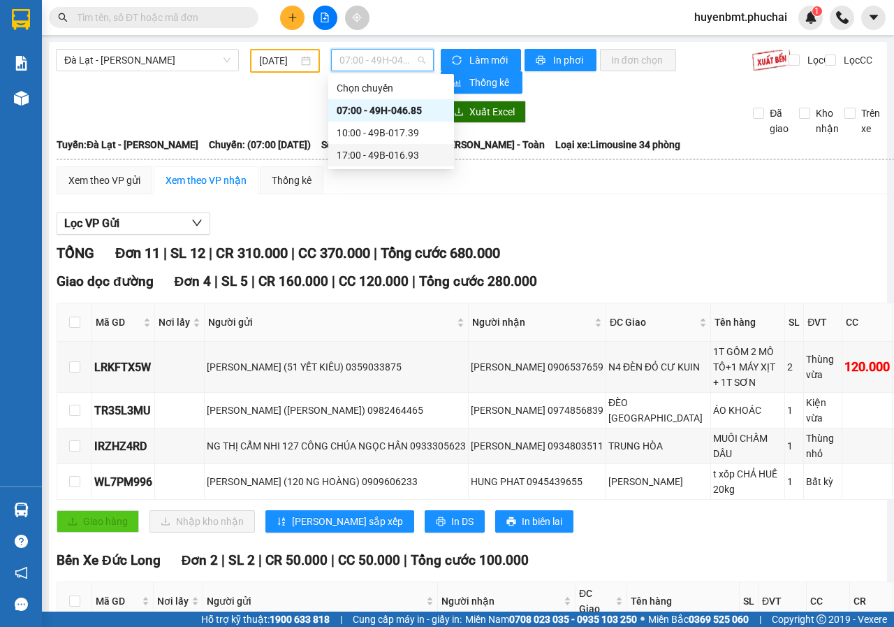
click at [379, 155] on div "17:00 - 49B-016.93" at bounding box center [391, 154] width 109 height 15
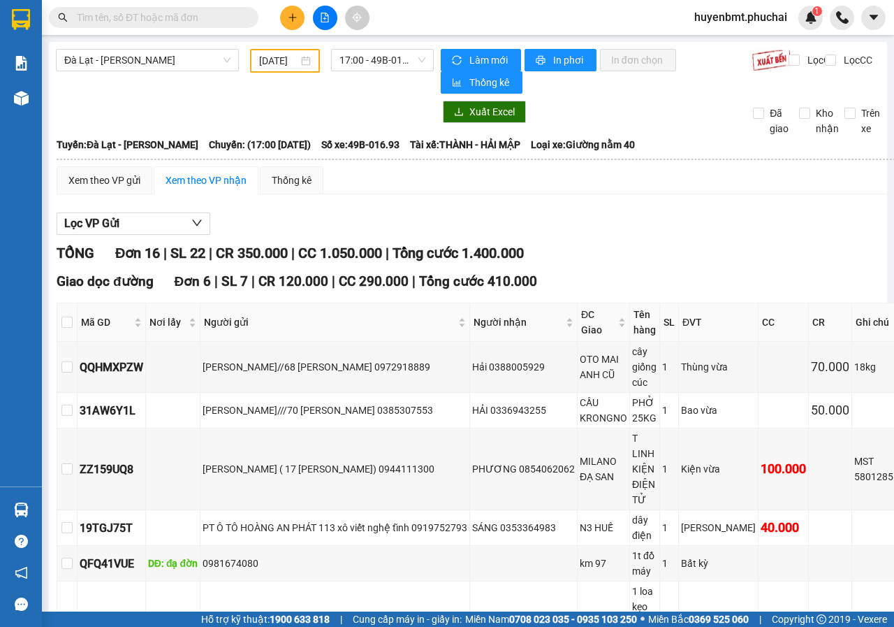
click at [516, 217] on div "Lọc VP Gửi" at bounding box center [485, 223] width 856 height 23
click at [282, 15] on button at bounding box center [292, 18] width 24 height 24
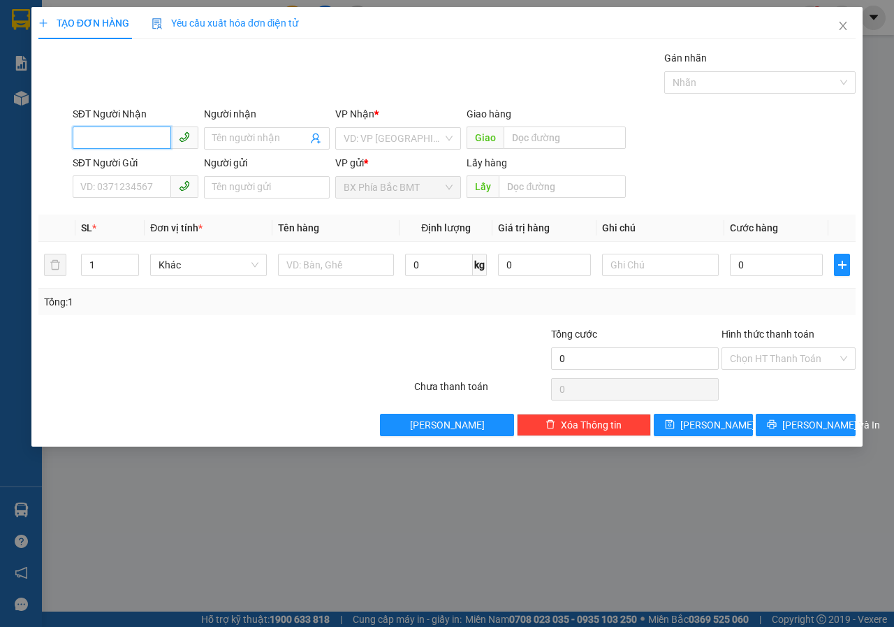
click at [105, 129] on input "SĐT Người Nhận" at bounding box center [122, 137] width 98 height 22
click at [845, 24] on icon "close" at bounding box center [844, 26] width 8 height 8
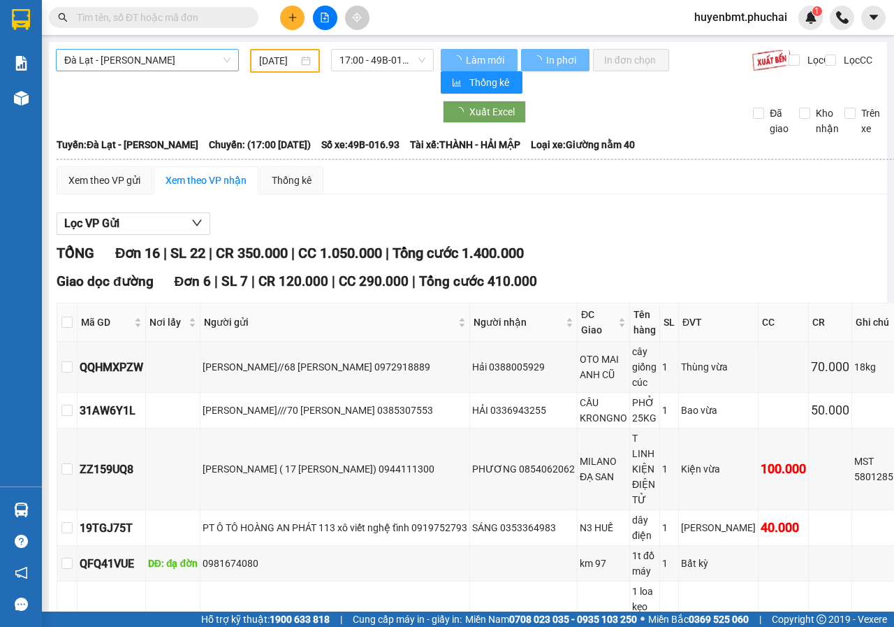
click at [183, 53] on span "Đà Lạt - [PERSON_NAME]" at bounding box center [147, 60] width 166 height 21
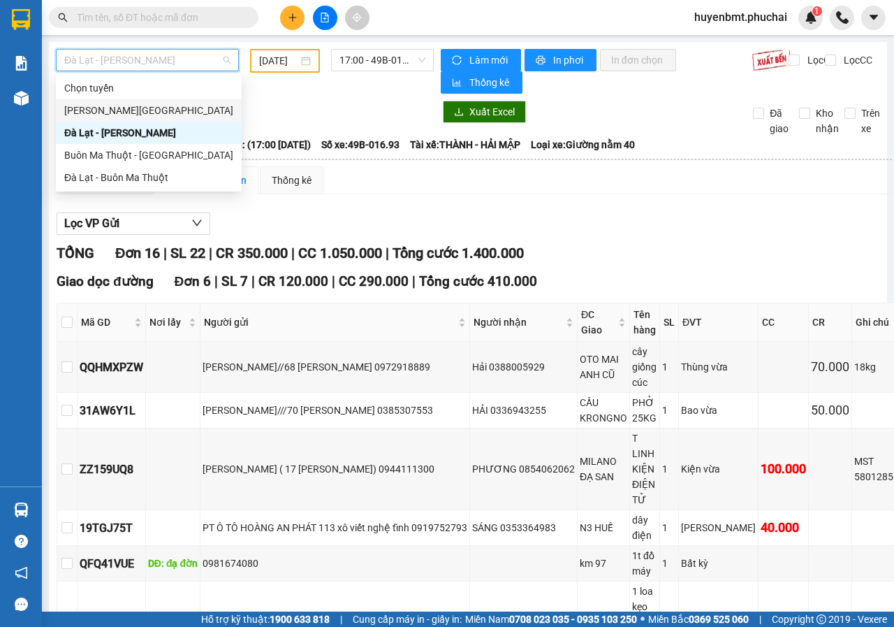
click at [74, 105] on div "[PERSON_NAME][GEOGRAPHIC_DATA]" at bounding box center [148, 110] width 169 height 15
type input "[DATE]"
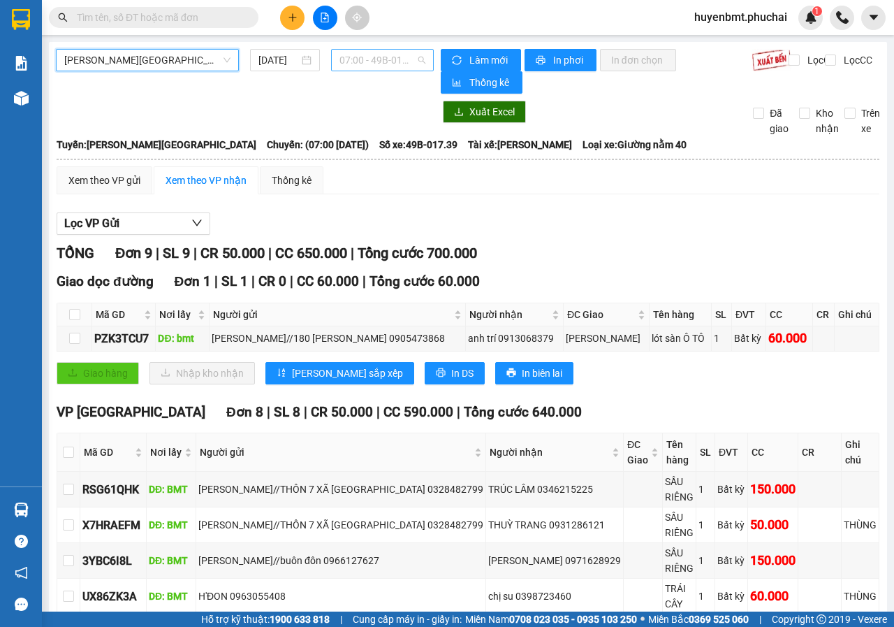
click at [379, 71] on div "07:00 - 49B-017.39" at bounding box center [382, 60] width 102 height 22
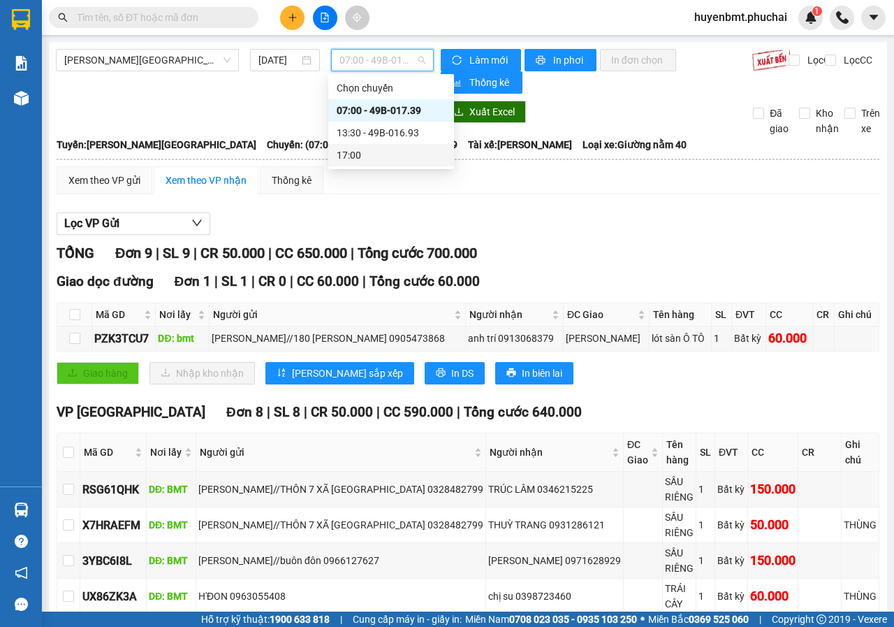
click at [366, 152] on div "17:00" at bounding box center [391, 154] width 109 height 15
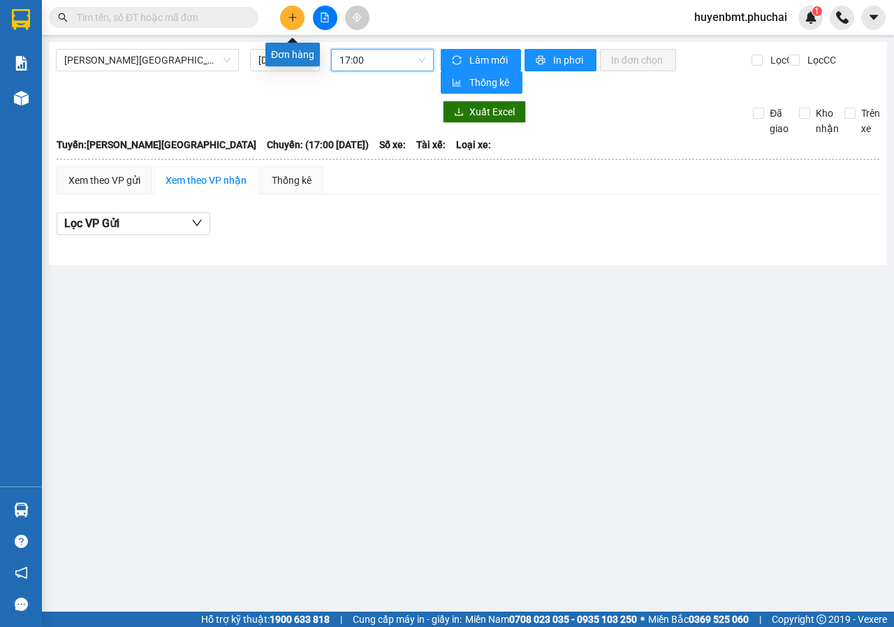
click at [292, 15] on icon "plus" at bounding box center [293, 18] width 10 height 10
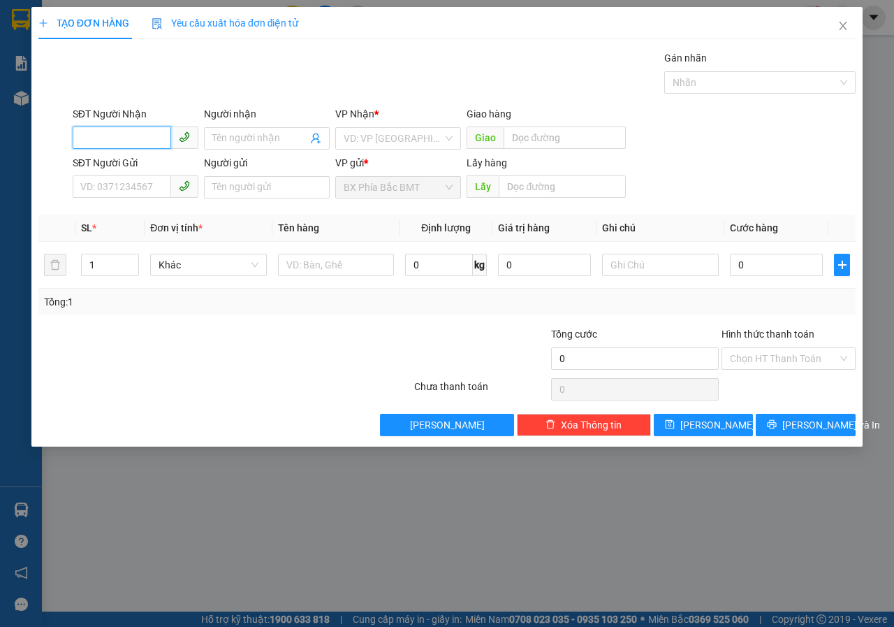
click at [111, 131] on input "SĐT Người Nhận" at bounding box center [122, 137] width 98 height 22
type input "0"
click at [371, 133] on input "search" at bounding box center [393, 138] width 99 height 21
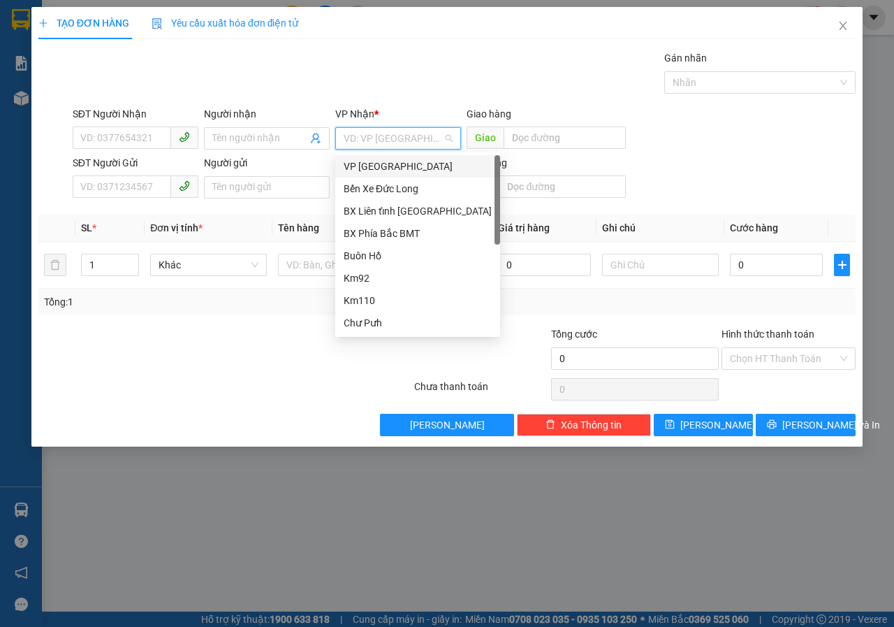
click at [374, 171] on div "VP [GEOGRAPHIC_DATA]" at bounding box center [418, 166] width 148 height 15
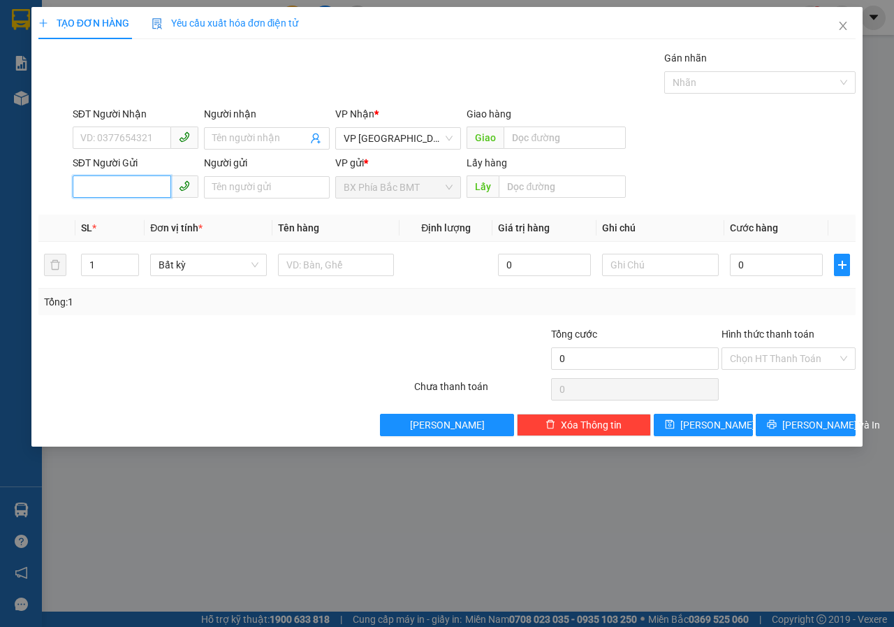
click at [108, 192] on input "SĐT Người Gửi" at bounding box center [122, 186] width 98 height 22
type input "0395336933"
click at [508, 191] on input "text" at bounding box center [562, 186] width 126 height 22
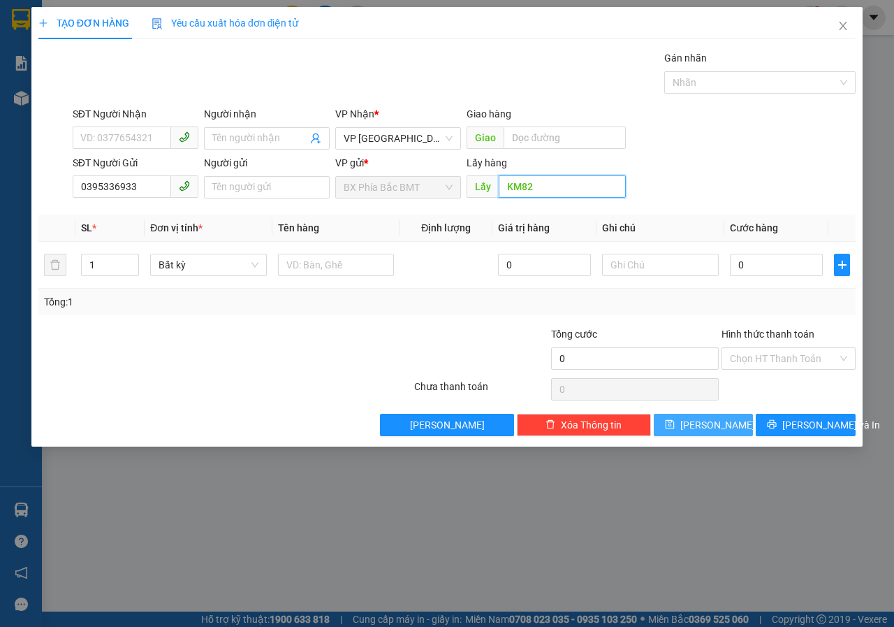
type input "KM82"
click at [719, 426] on button "[PERSON_NAME]" at bounding box center [704, 424] width 100 height 22
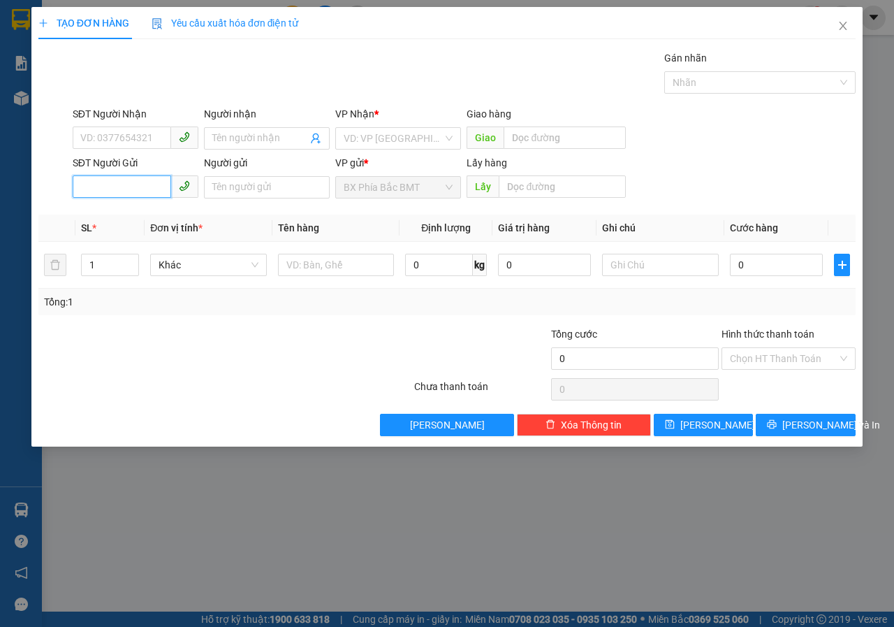
click at [154, 182] on input "SĐT Người Gửi" at bounding box center [122, 186] width 98 height 22
type input "0971010331"
click at [360, 145] on input "search" at bounding box center [393, 138] width 99 height 21
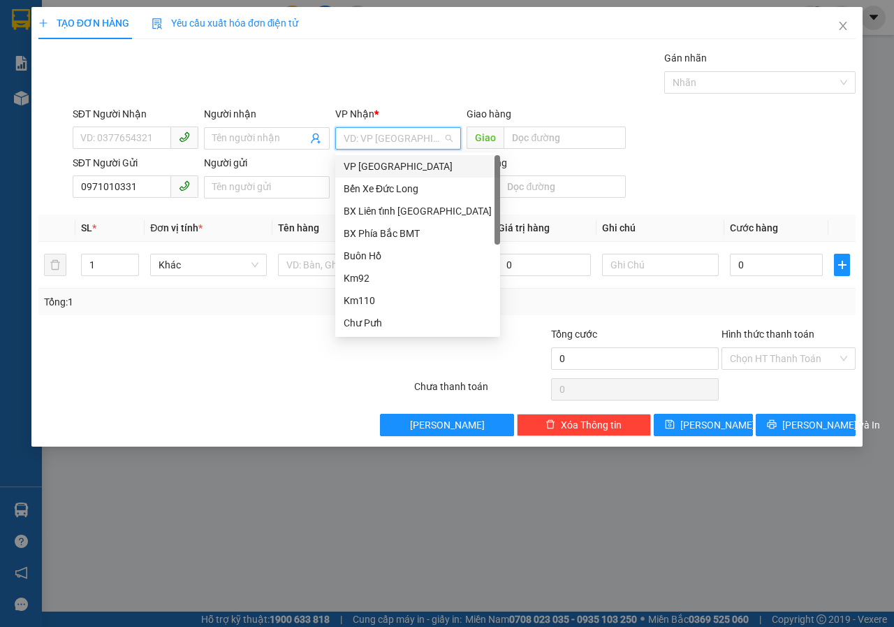
click at [362, 164] on div "VP [GEOGRAPHIC_DATA]" at bounding box center [418, 166] width 148 height 15
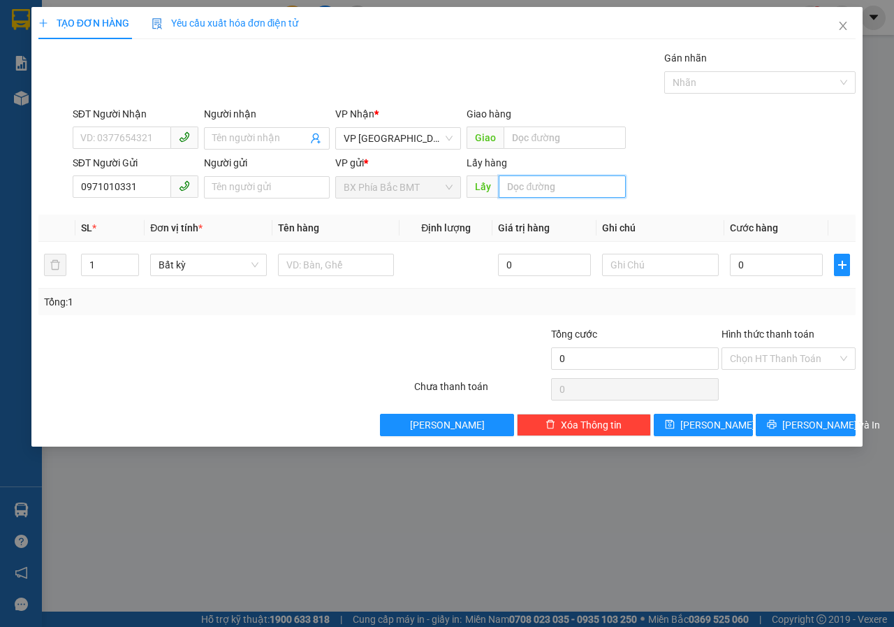
click at [522, 184] on input "text" at bounding box center [562, 186] width 126 height 22
type input "KM82"
click at [698, 427] on button "[PERSON_NAME]" at bounding box center [704, 424] width 100 height 22
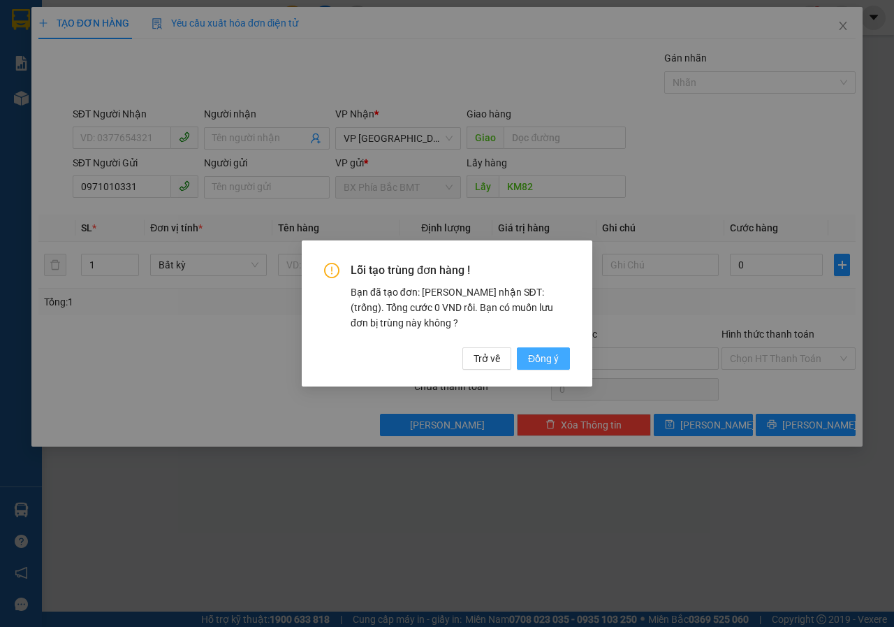
click at [541, 360] on span "Đồng ý" at bounding box center [543, 358] width 31 height 15
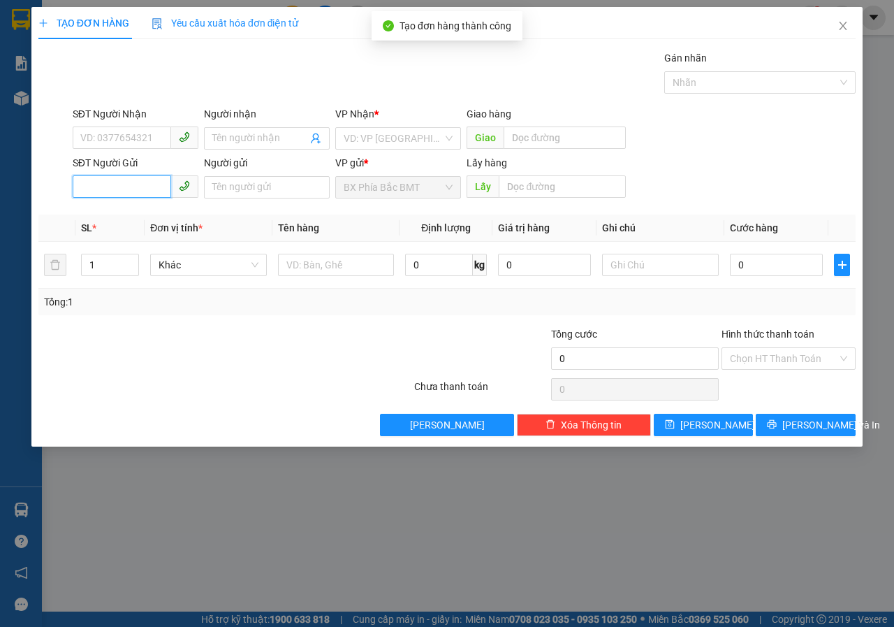
click at [109, 195] on input "SĐT Người Gửi" at bounding box center [122, 186] width 98 height 22
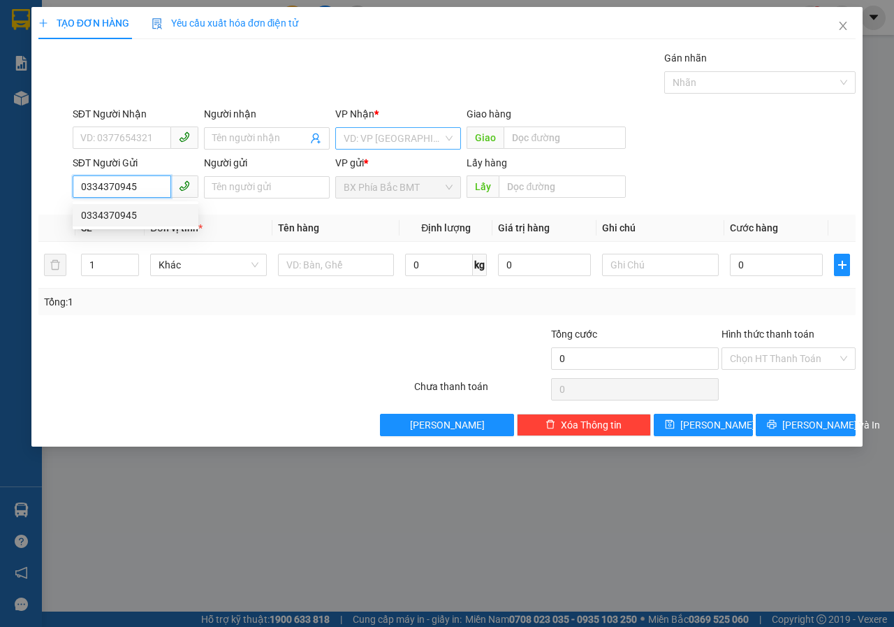
type input "0334370945"
click at [394, 144] on input "search" at bounding box center [393, 138] width 99 height 21
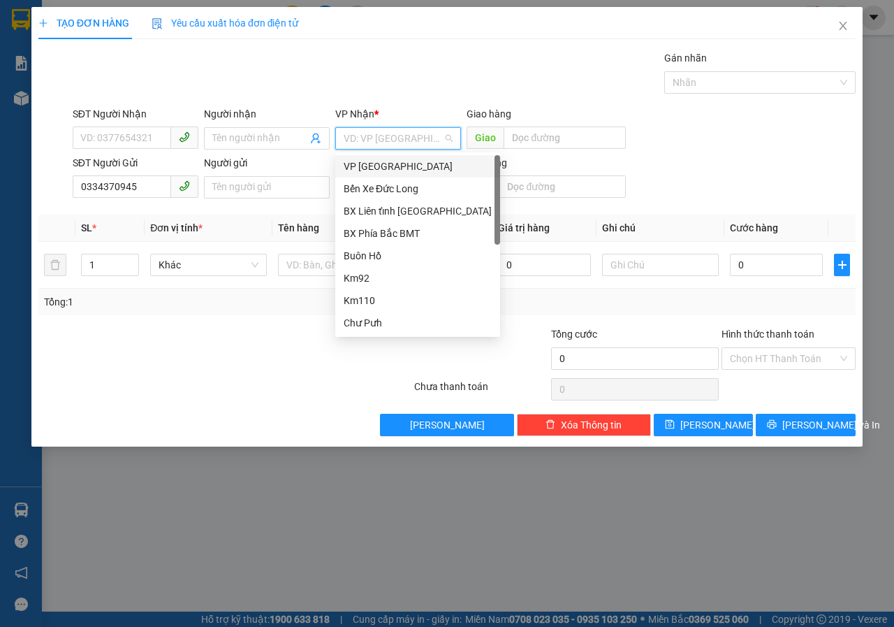
click at [383, 169] on div "VP [GEOGRAPHIC_DATA]" at bounding box center [418, 166] width 148 height 15
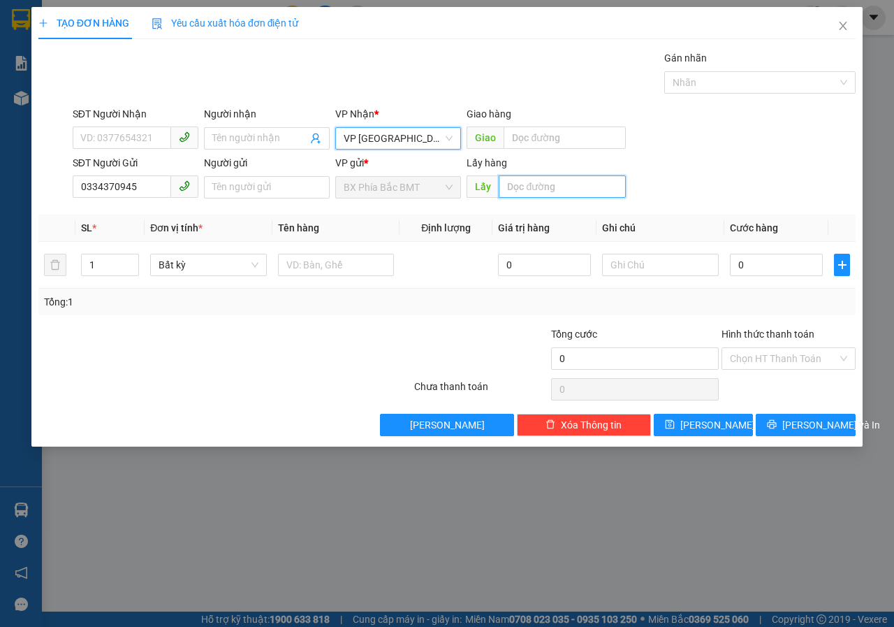
click at [511, 188] on input "text" at bounding box center [562, 186] width 126 height 22
type input "CX 43-PHÚ NHƠN"
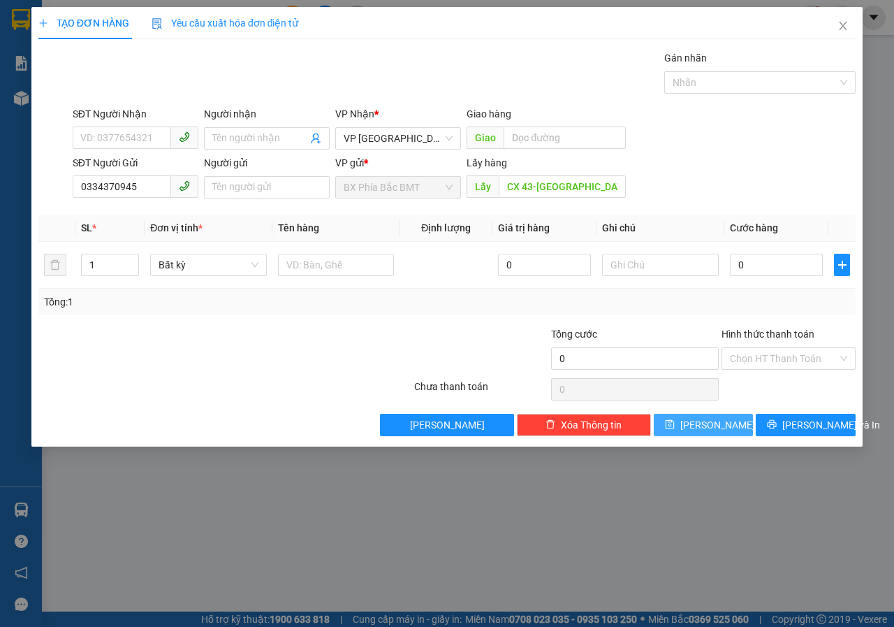
click at [701, 435] on button "[PERSON_NAME]" at bounding box center [704, 424] width 100 height 22
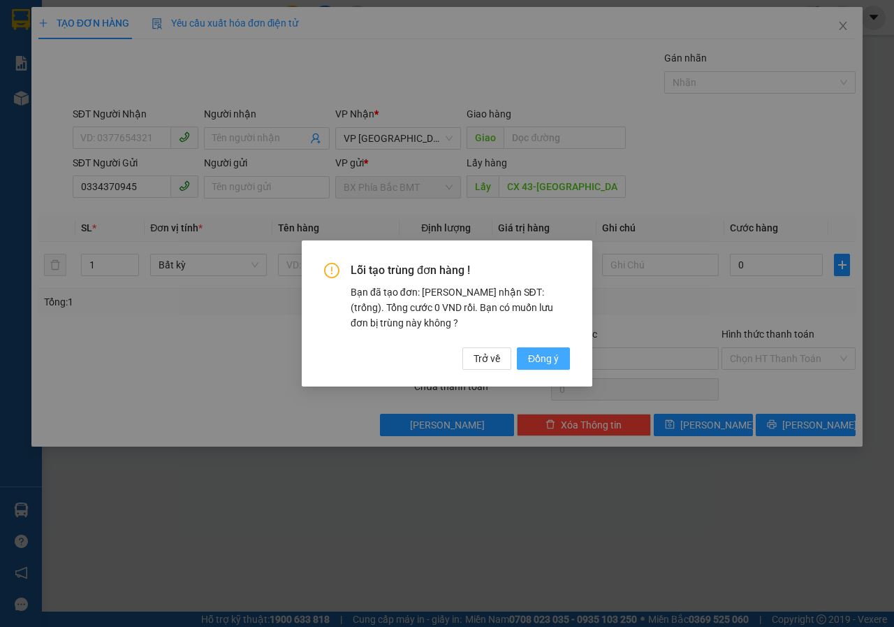
click at [536, 358] on span "Đồng ý" at bounding box center [543, 358] width 31 height 15
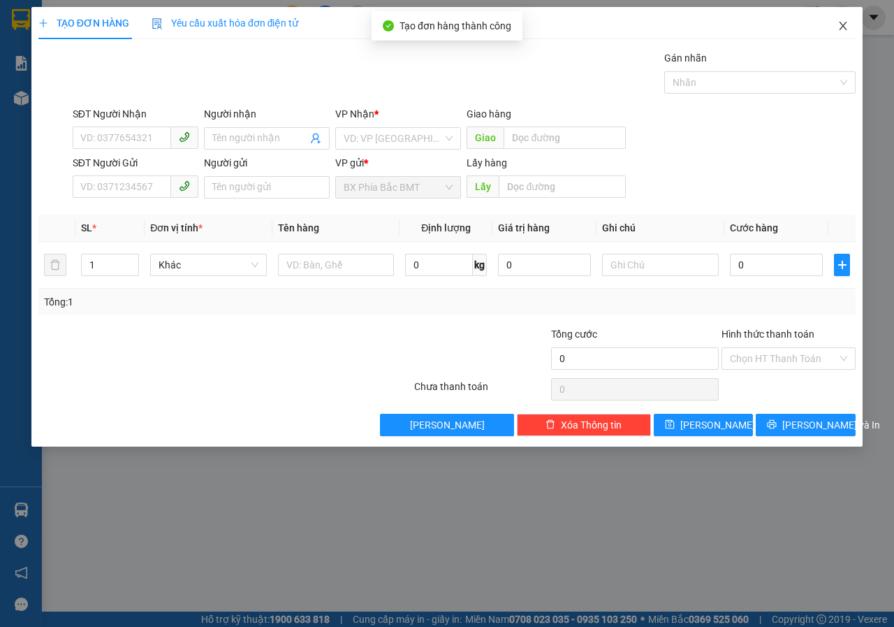
click at [847, 24] on icon "close" at bounding box center [842, 25] width 11 height 11
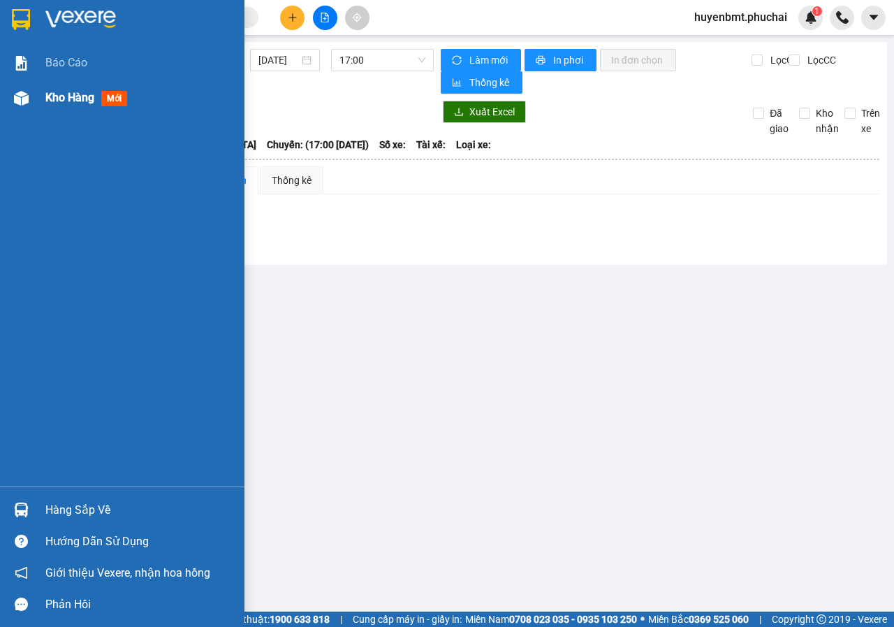
click at [33, 91] on div at bounding box center [21, 98] width 24 height 24
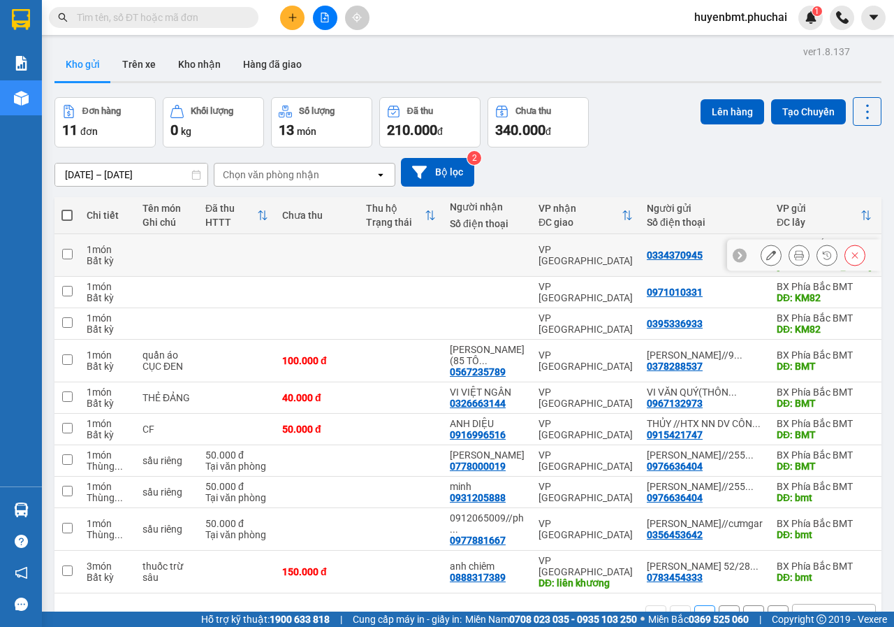
click at [66, 251] on input "checkbox" at bounding box center [67, 254] width 10 height 10
checkbox input "true"
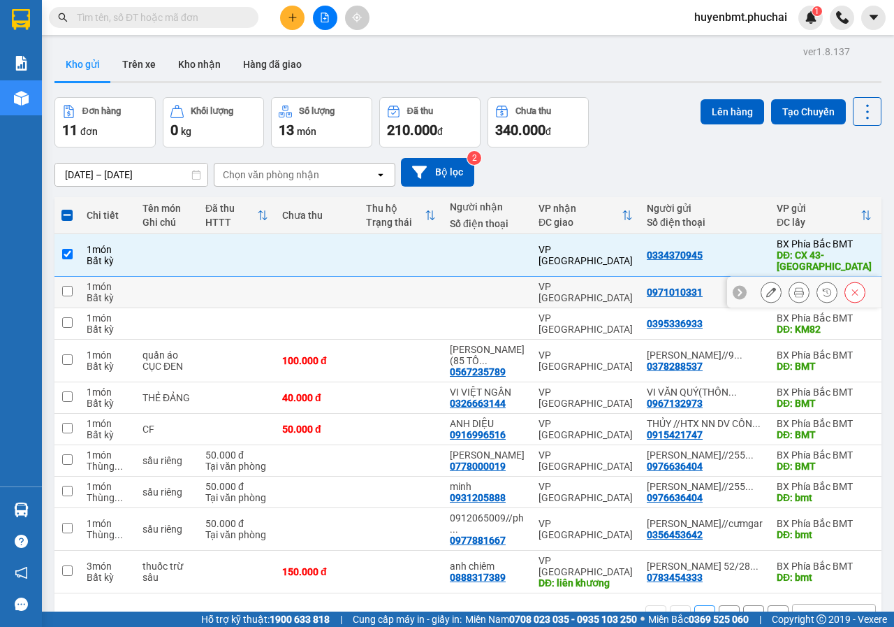
click at [67, 292] on input "checkbox" at bounding box center [67, 291] width 10 height 10
checkbox input "true"
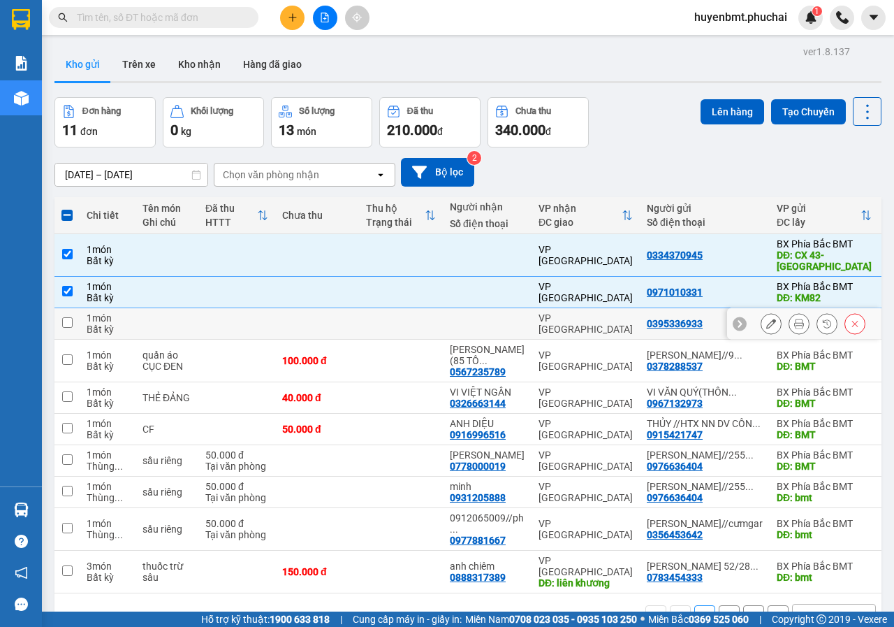
click at [66, 319] on input "checkbox" at bounding box center [67, 322] width 10 height 10
checkbox input "true"
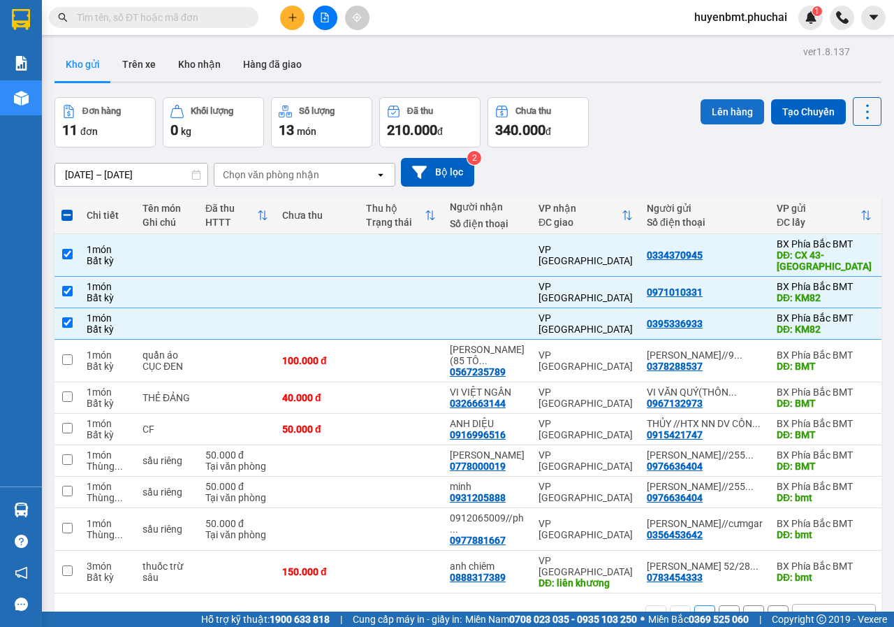
click at [714, 104] on button "Lên hàng" at bounding box center [733, 111] width 64 height 25
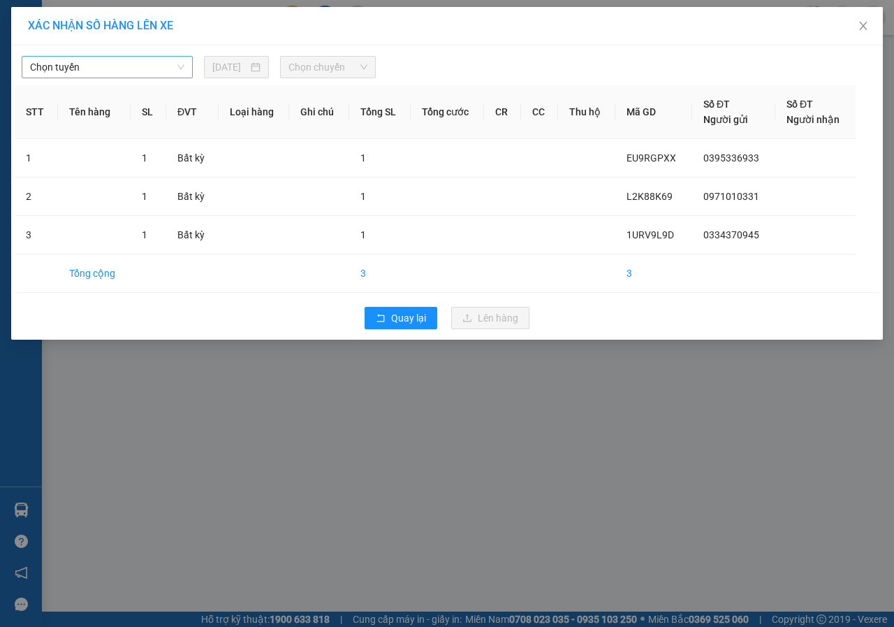
click at [107, 71] on span "Chọn tuyến" at bounding box center [107, 67] width 154 height 21
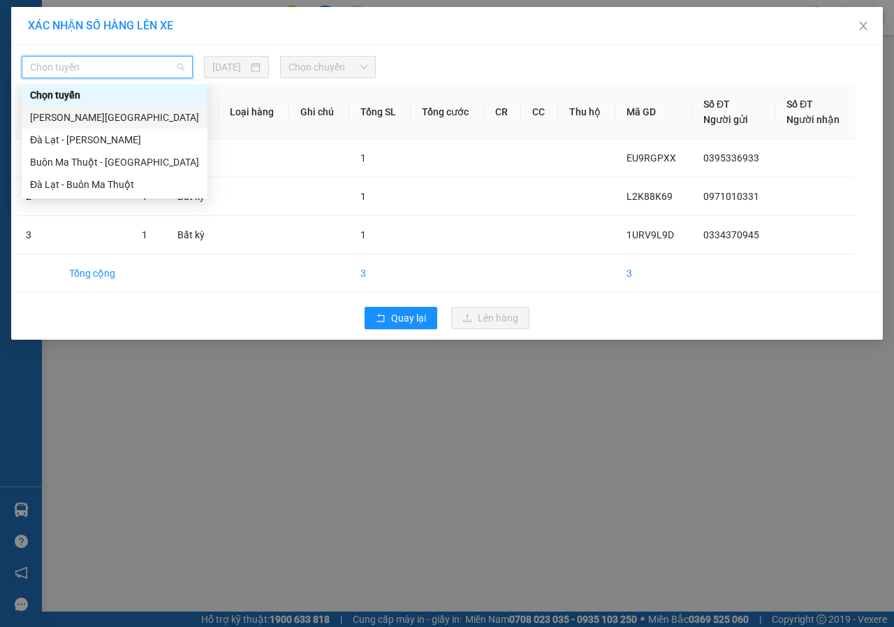
click at [50, 119] on div "[PERSON_NAME][GEOGRAPHIC_DATA]" at bounding box center [114, 117] width 169 height 15
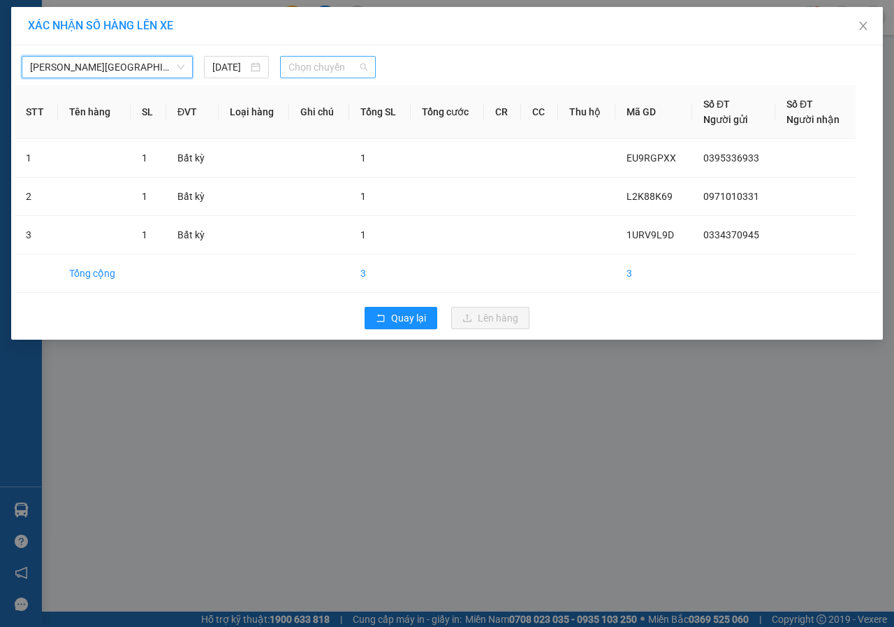
click at [328, 71] on span "Chọn chuyến" at bounding box center [327, 67] width 78 height 21
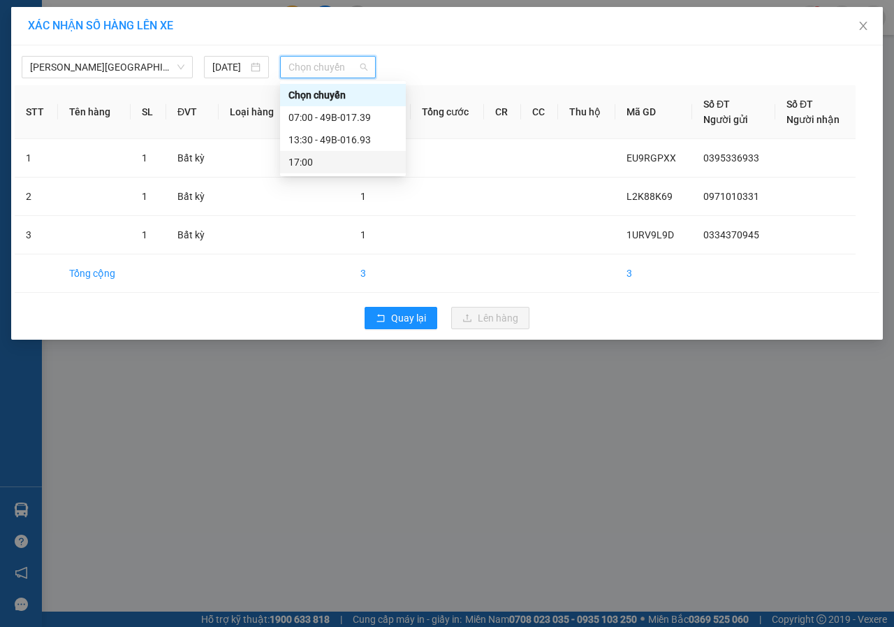
click at [333, 159] on div "17:00" at bounding box center [342, 161] width 109 height 15
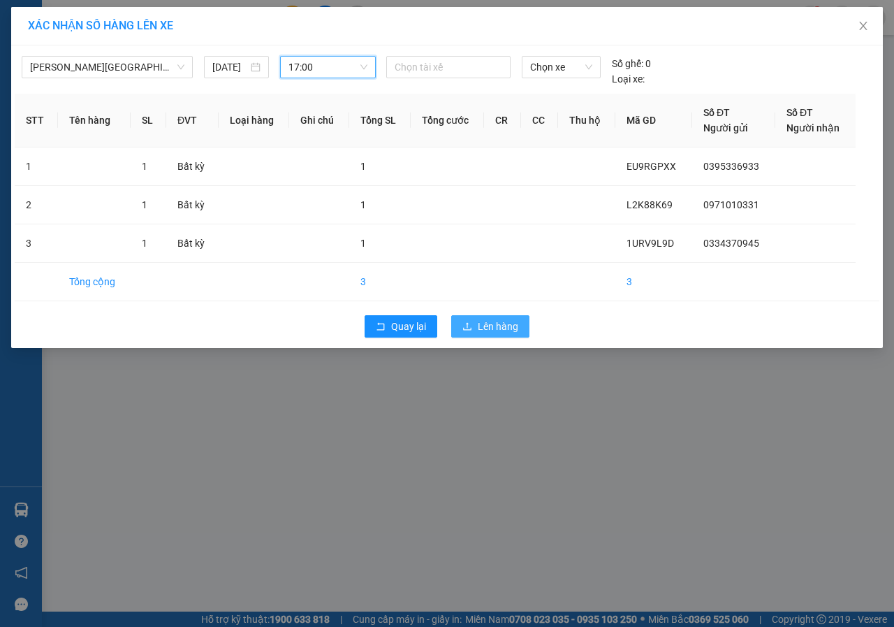
click at [500, 336] on button "Lên hàng" at bounding box center [490, 326] width 78 height 22
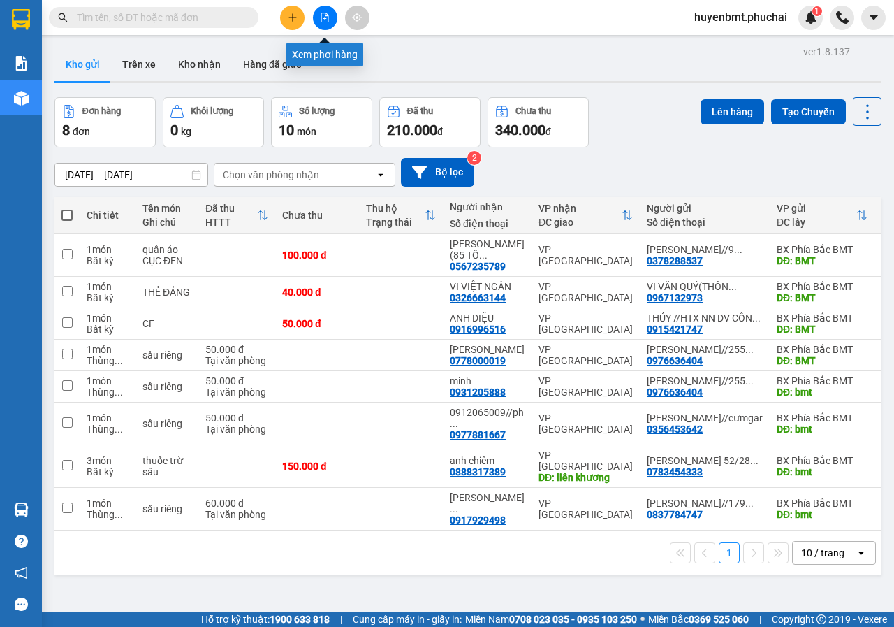
click at [323, 24] on button at bounding box center [325, 18] width 24 height 24
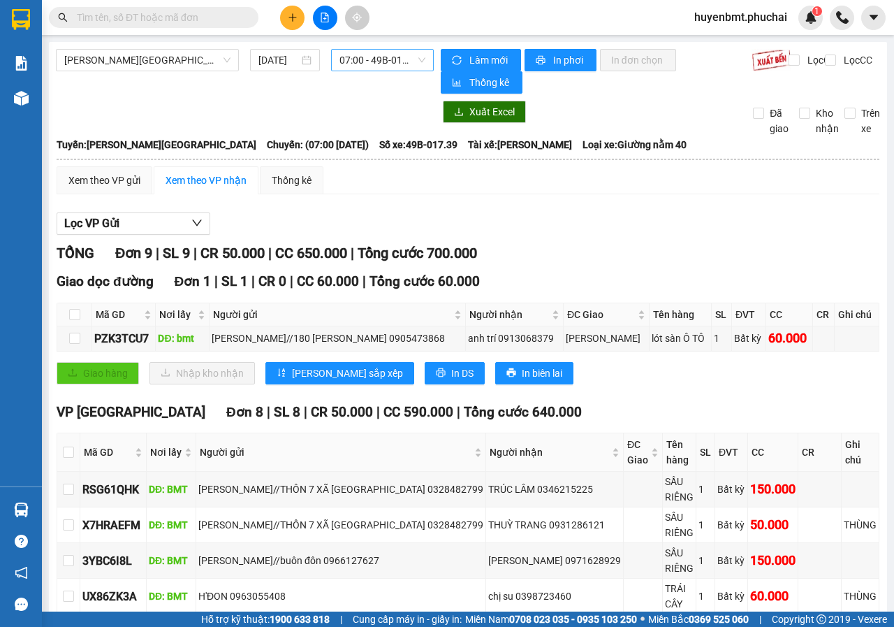
click at [346, 52] on span "07:00 - 49B-017.39" at bounding box center [381, 60] width 85 height 21
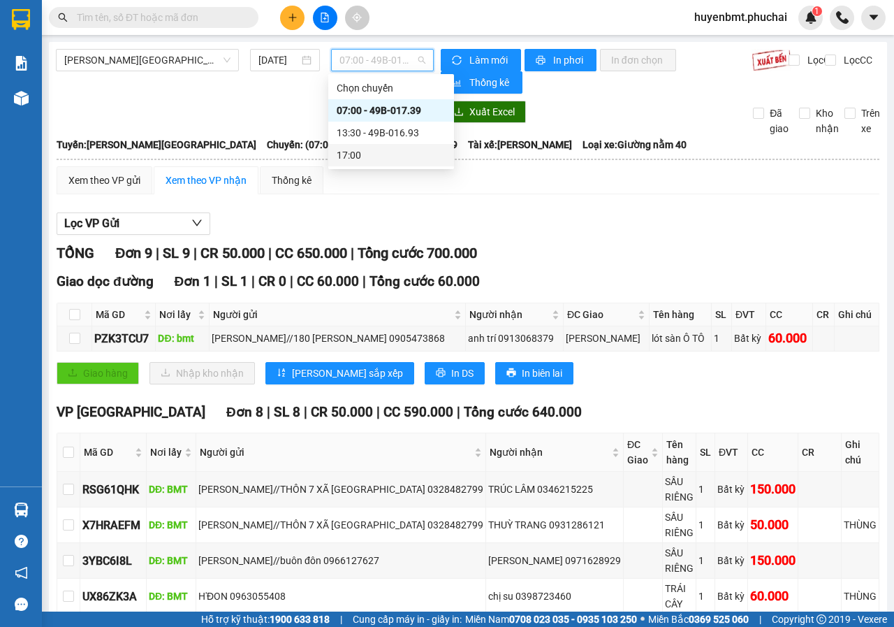
click at [358, 152] on div "17:00" at bounding box center [391, 154] width 109 height 15
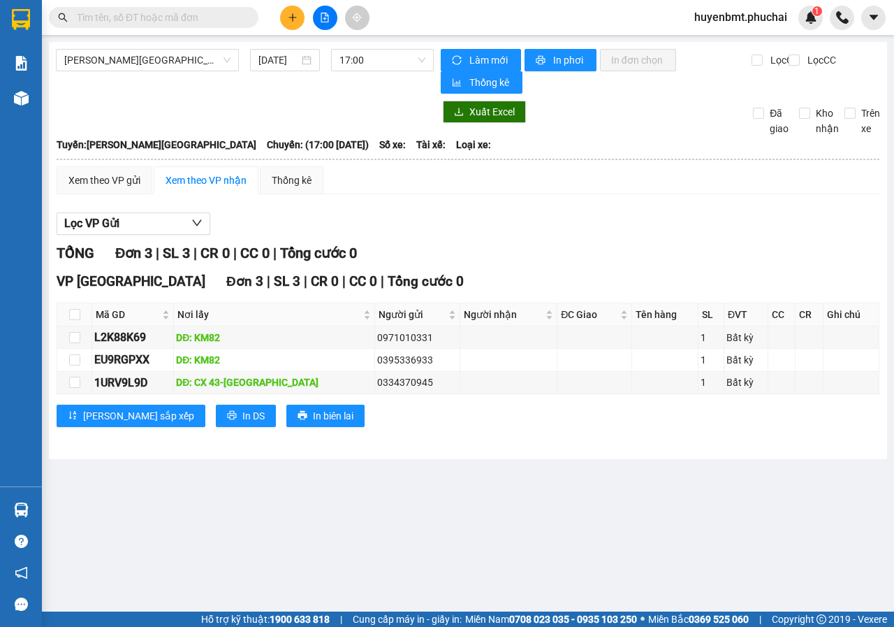
click at [357, 449] on div "Gia Lai - Đà Lạt 12/08/2025 17:00 Làm mới In phơi In đơn chọn Thống kê Lọc CR L…" at bounding box center [468, 250] width 838 height 417
click at [283, 19] on button at bounding box center [292, 18] width 24 height 24
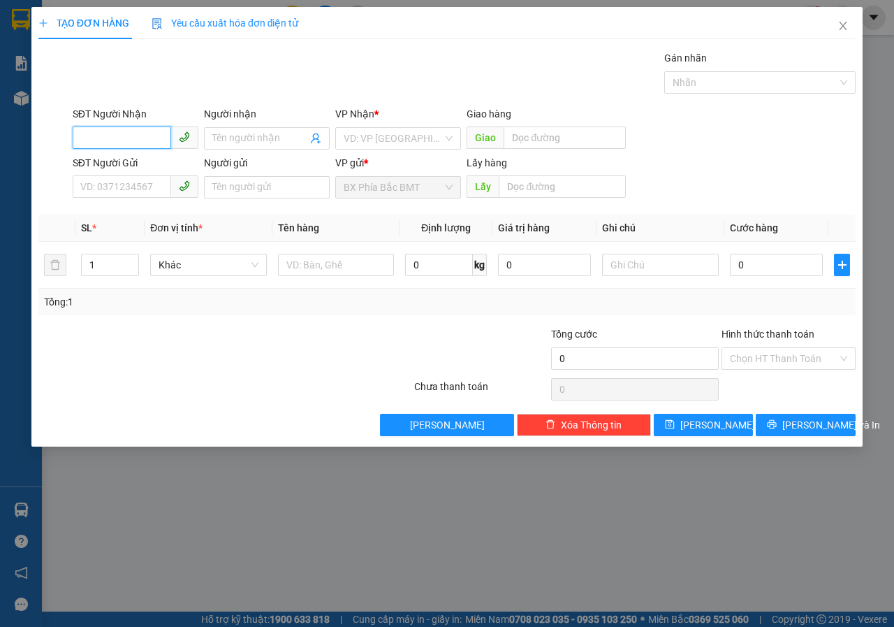
click at [108, 136] on input "SĐT Người Nhận" at bounding box center [122, 137] width 98 height 22
type input "0947533783"
click at [212, 140] on input "Người nhận" at bounding box center [259, 138] width 95 height 15
type input "T"
type input "CTY TNHH TỨ QUÝ"
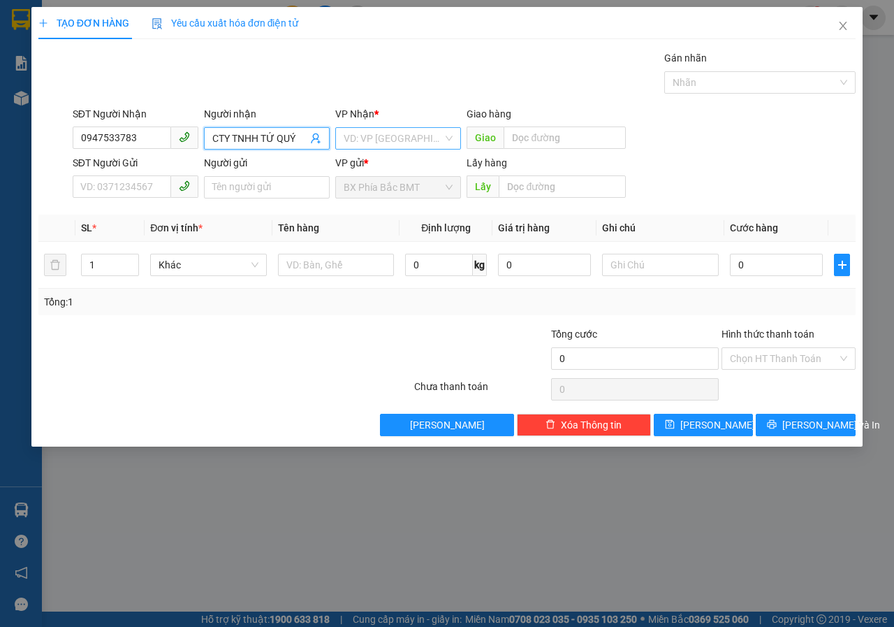
click at [379, 133] on input "search" at bounding box center [393, 138] width 99 height 21
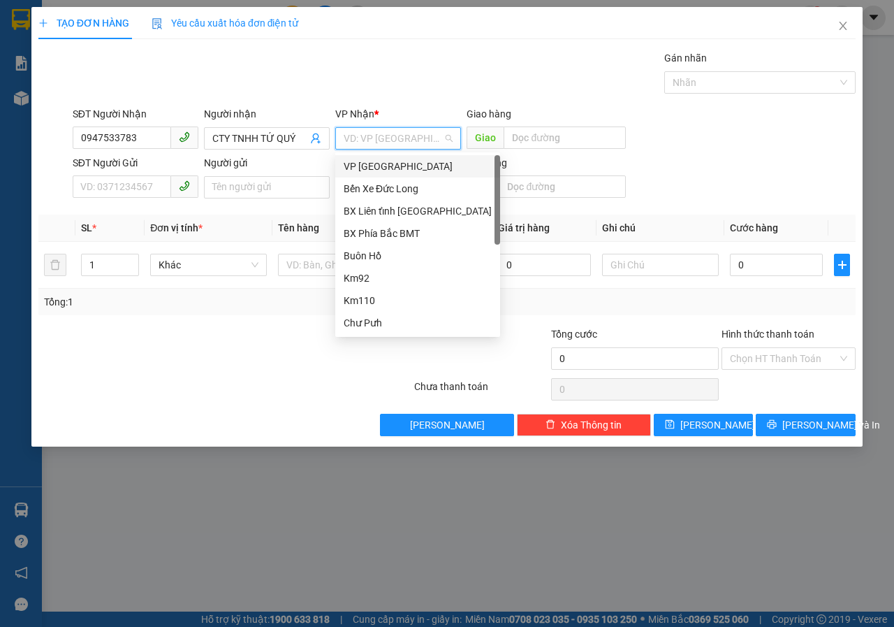
click at [374, 171] on div "VP [GEOGRAPHIC_DATA]" at bounding box center [418, 166] width 148 height 15
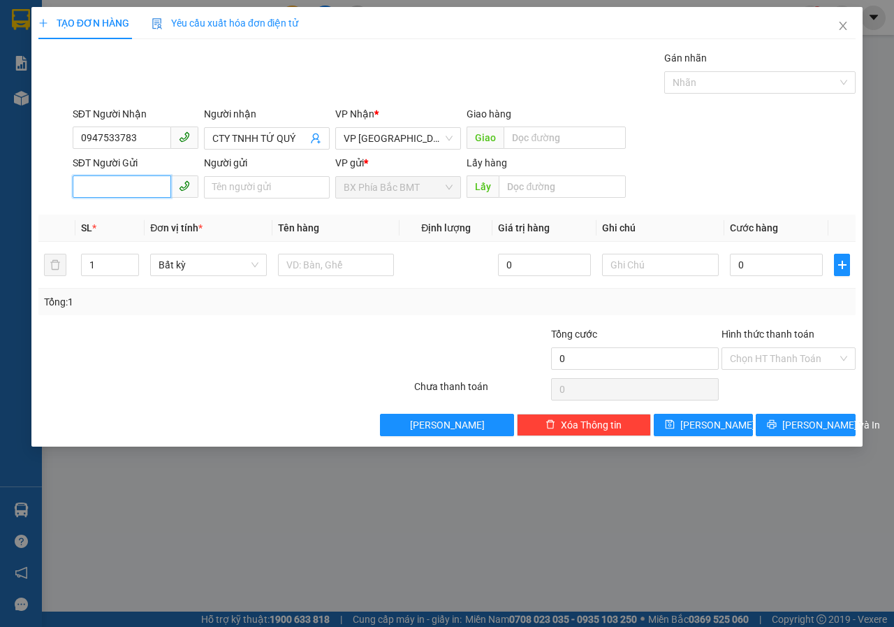
click at [130, 184] on input "SĐT Người Gửi" at bounding box center [122, 186] width 98 height 22
type input "0913453636"
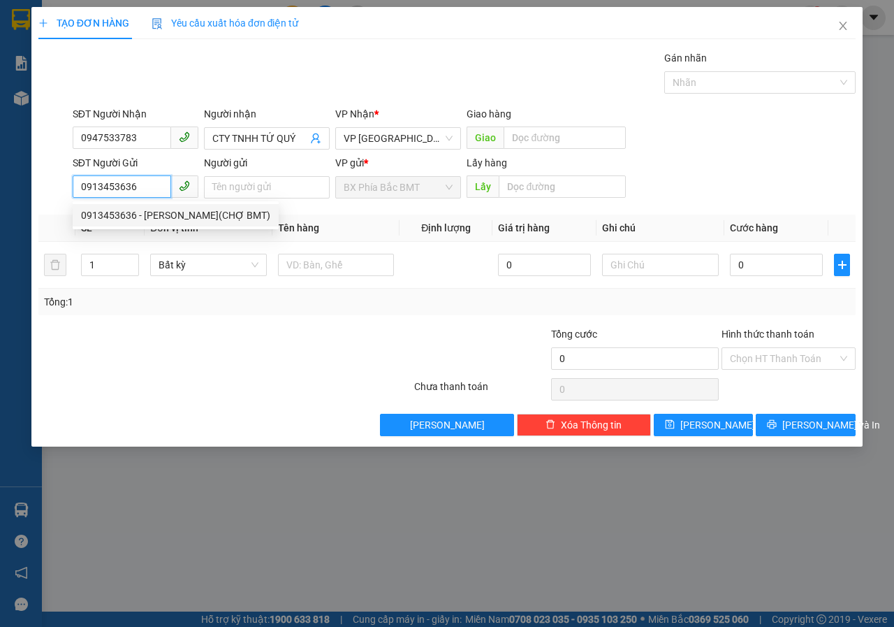
click at [163, 223] on div "0913453636 - HUỲNH THỊ LAN(CHỢ BMT)" at bounding box center [176, 215] width 206 height 22
type input "[PERSON_NAME](CHỢ BMT)"
type input "BMT"
type input "150.000"
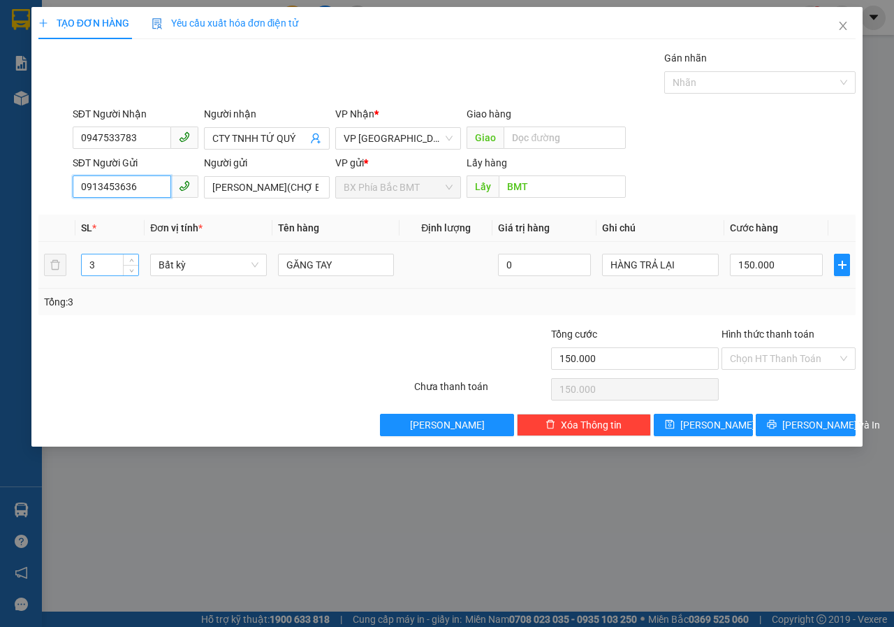
type input "0913453636"
click at [101, 265] on input "3" at bounding box center [110, 264] width 57 height 21
type input "1"
click at [793, 270] on input "150.000" at bounding box center [776, 265] width 93 height 22
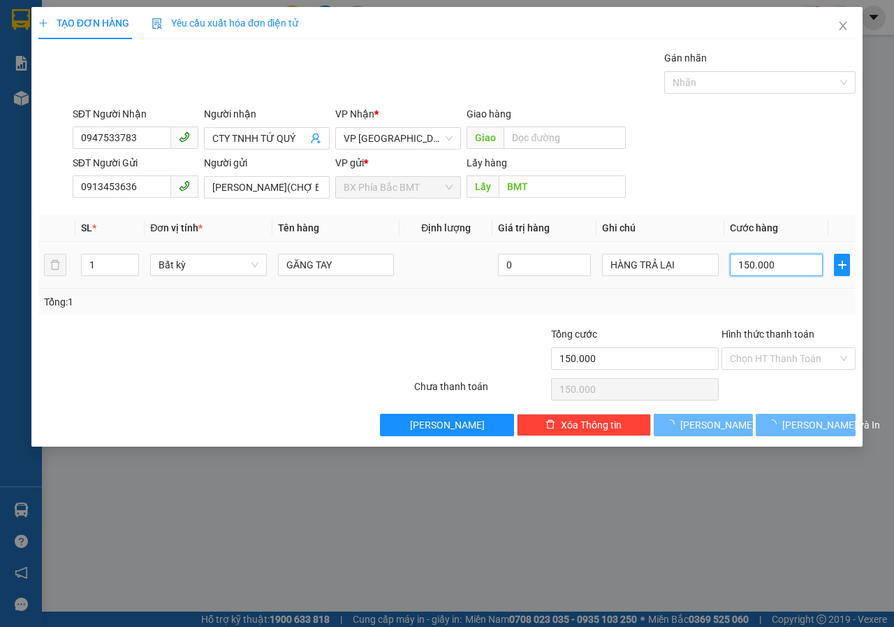
type input "0"
drag, startPoint x: 793, startPoint y: 270, endPoint x: 692, endPoint y: 335, distance: 120.3
click at [692, 332] on div "Transit Pickup Surcharge Ids Transit Deliver Surcharge Ids Transit Deliver Surc…" at bounding box center [446, 243] width 817 height 386
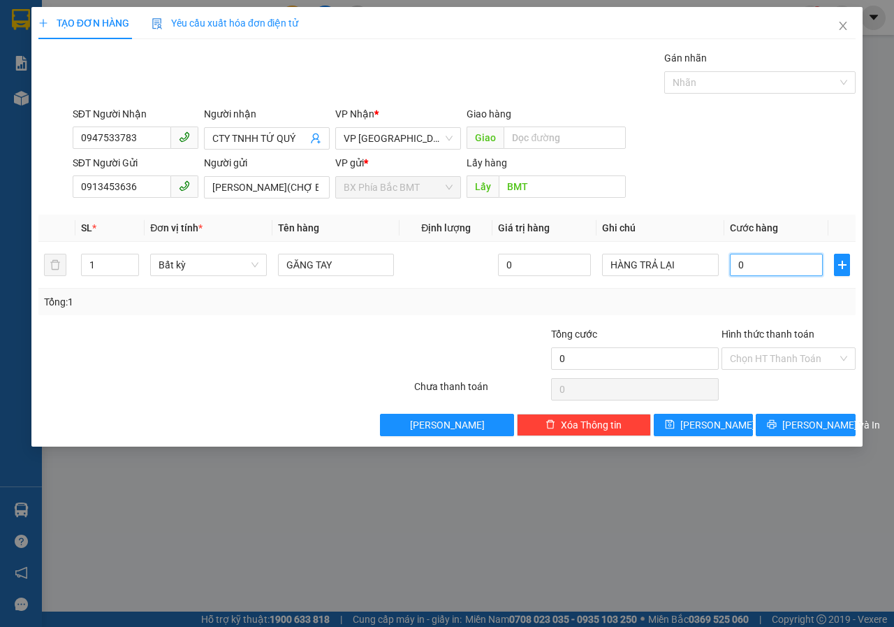
type input "5"
type input "50"
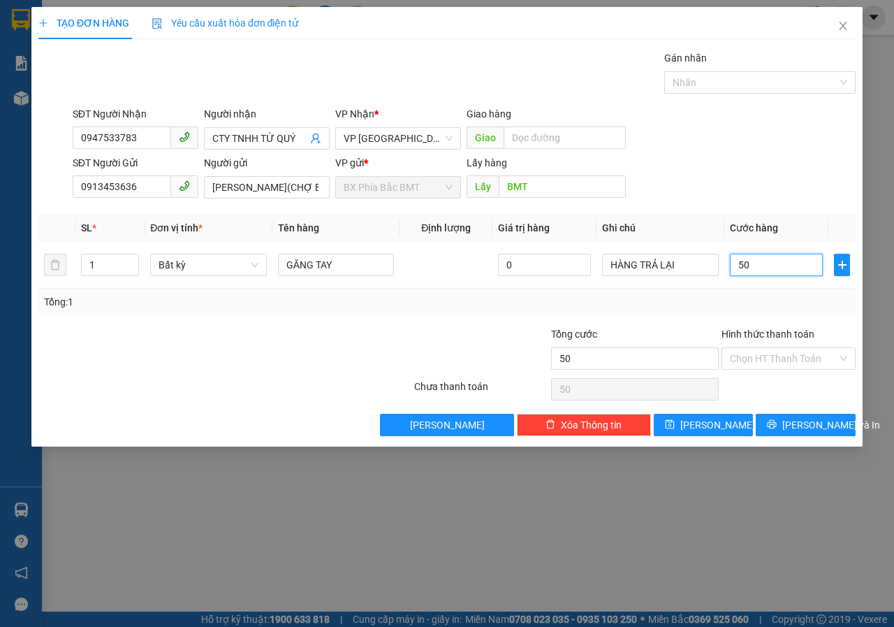
type input "500"
type input "500.000"
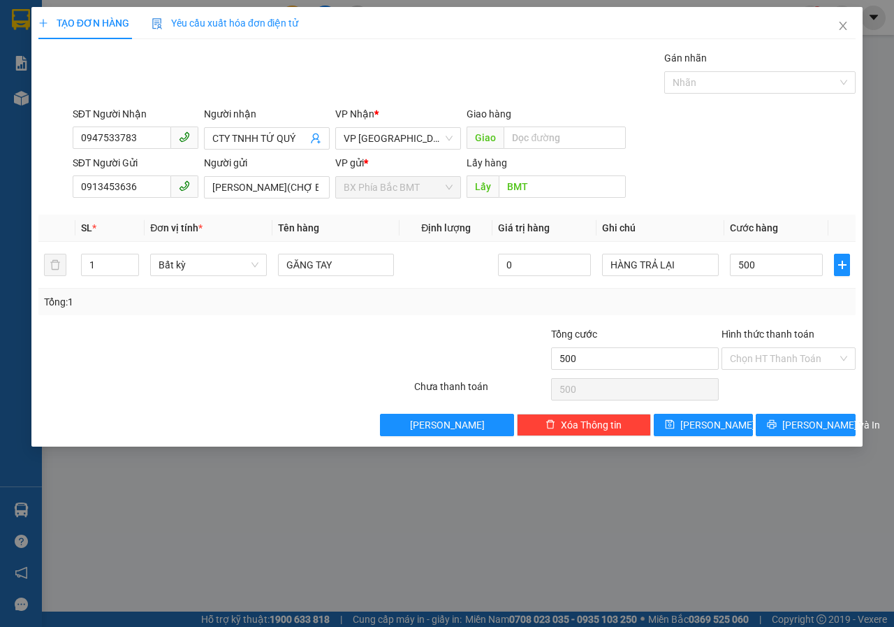
type input "500.000"
click at [597, 325] on div at bounding box center [635, 325] width 171 height 1
click at [786, 268] on input "500.000" at bounding box center [776, 265] width 93 height 22
type input "5"
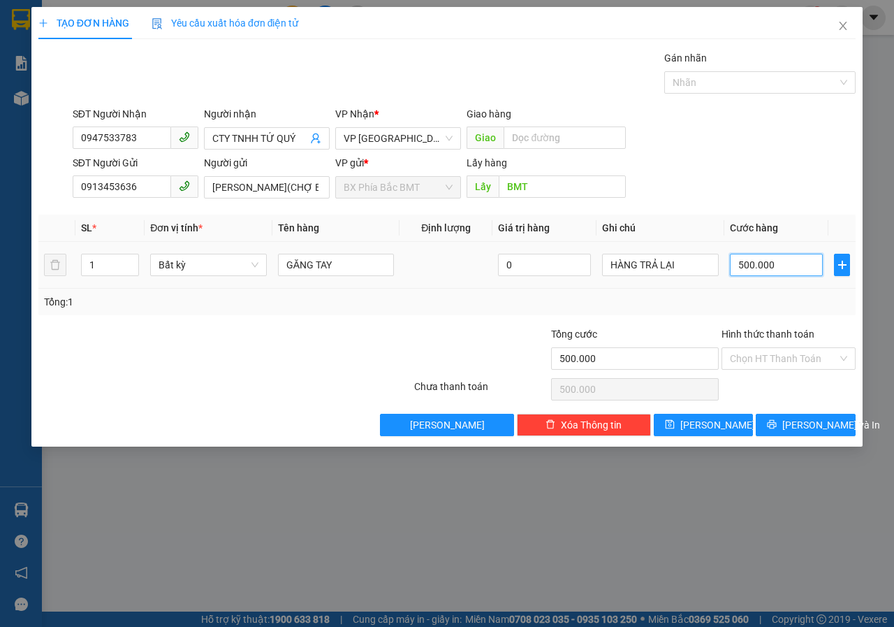
type input "5"
type input "50"
type input "500"
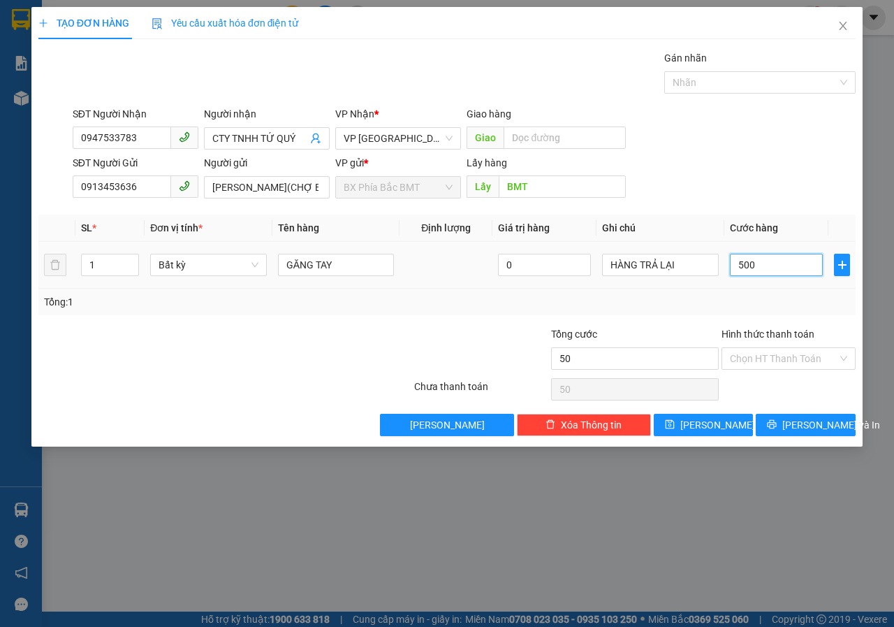
type input "500"
type input "5.000"
type input "50.000"
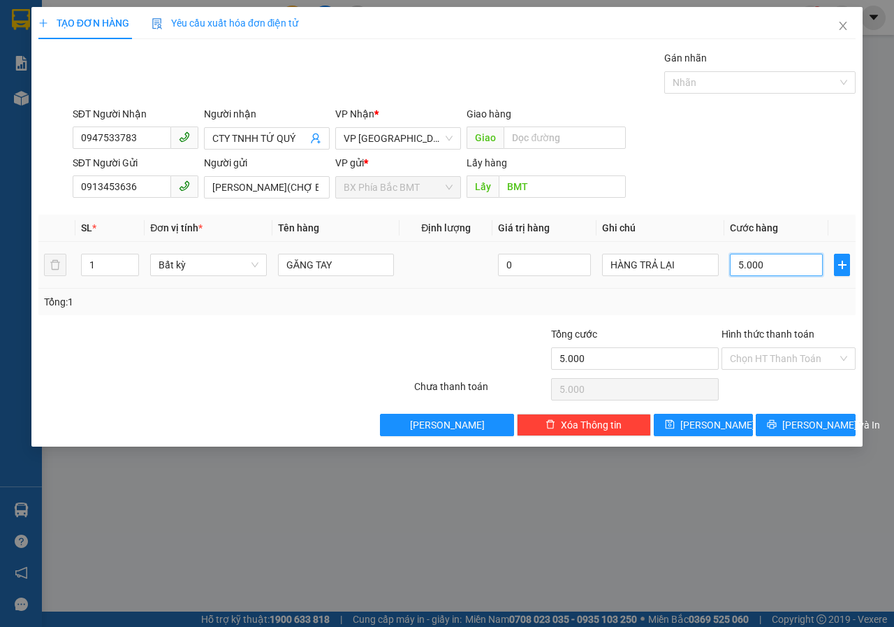
type input "50.000"
click at [803, 430] on span "[PERSON_NAME] và In" at bounding box center [831, 424] width 98 height 15
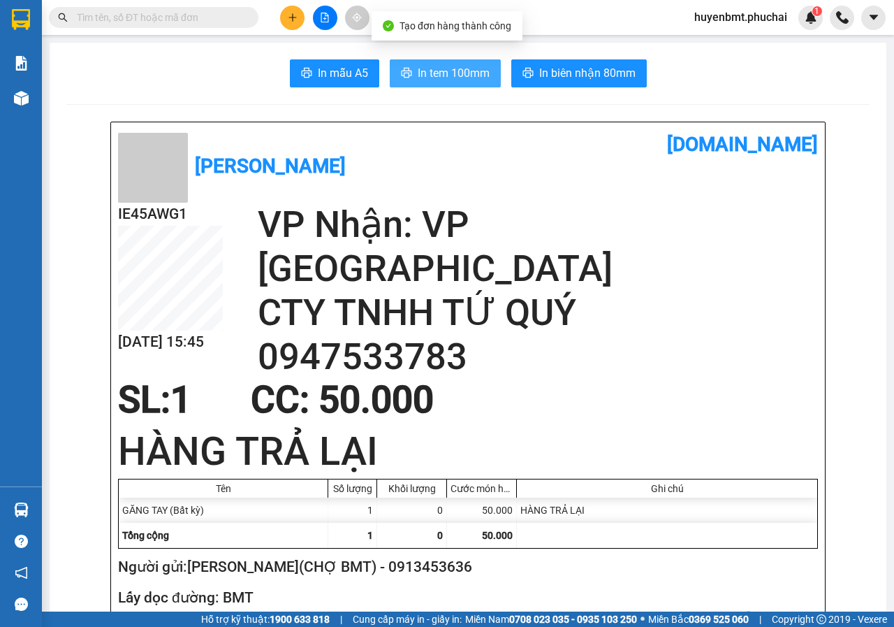
click at [454, 78] on span "In tem 100mm" at bounding box center [454, 72] width 72 height 17
click at [474, 180] on div "Phúc Hải vexere.com" at bounding box center [468, 165] width 700 height 73
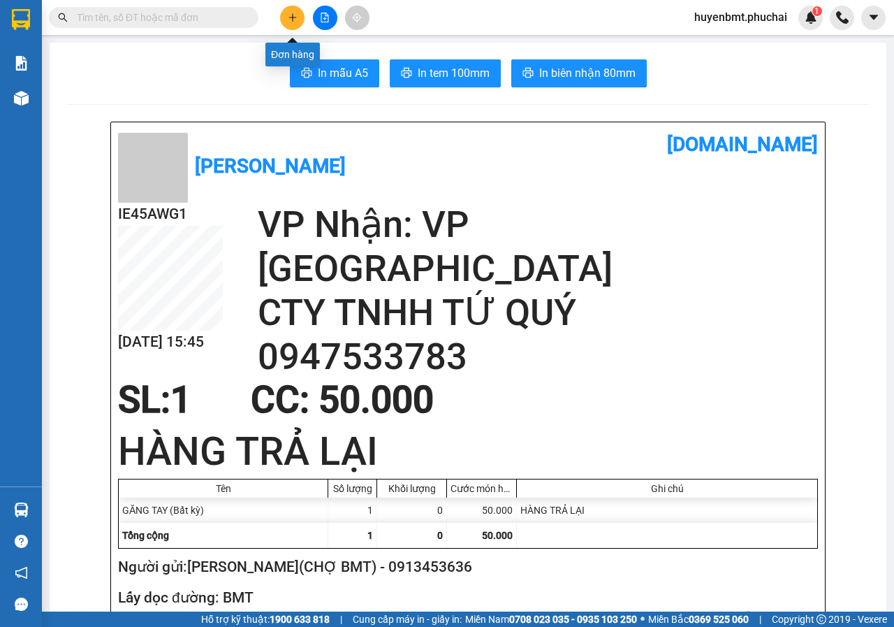
click at [299, 14] on button at bounding box center [292, 18] width 24 height 24
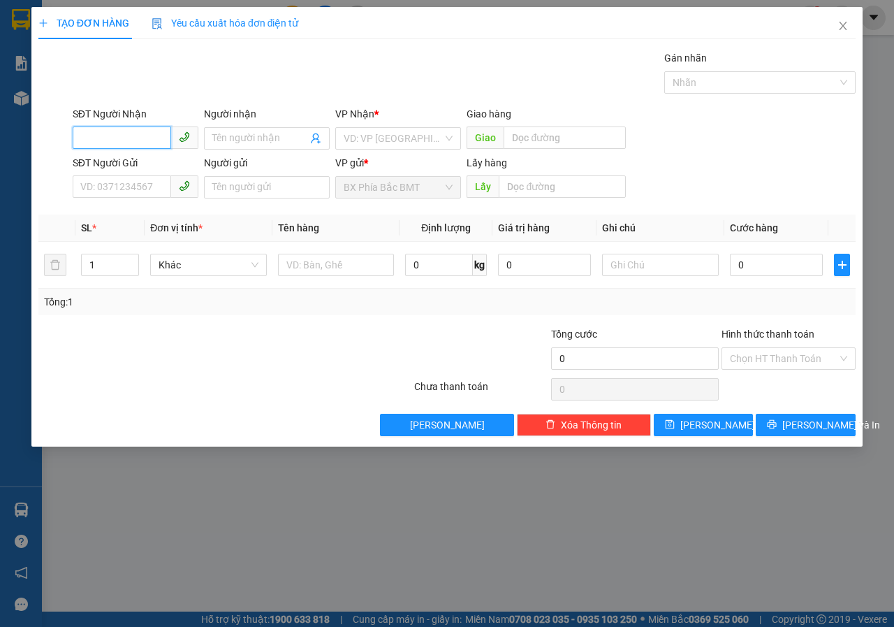
click at [97, 142] on input "SĐT Người Nhận" at bounding box center [122, 137] width 98 height 22
type input "0985162042"
click at [234, 157] on div "0985162042 - LÊ ĐÌNH HẢI (39 THÁNH MẪU)" at bounding box center [189, 166] width 233 height 22
type input "[PERSON_NAME] (39 [DEMOGRAPHIC_DATA])"
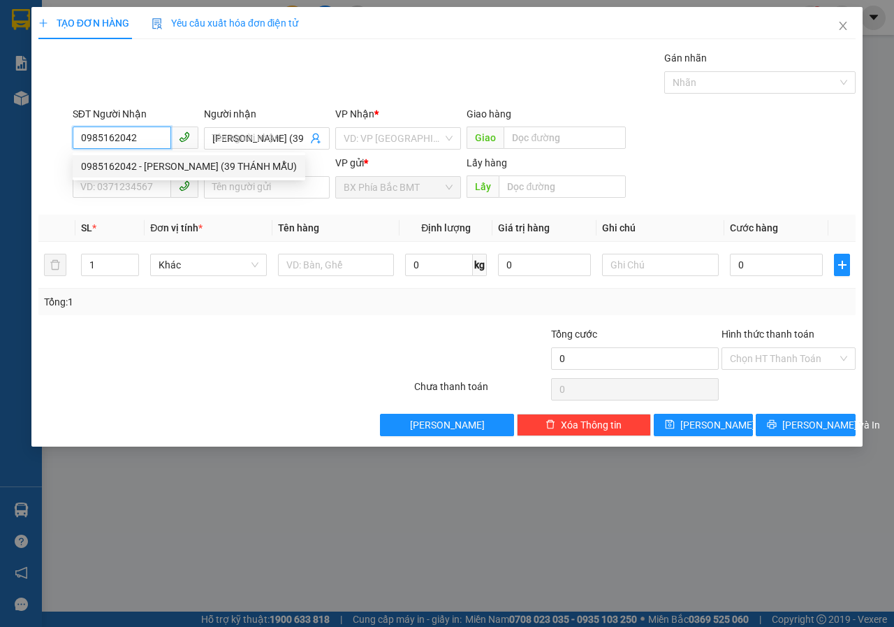
type input "50.000"
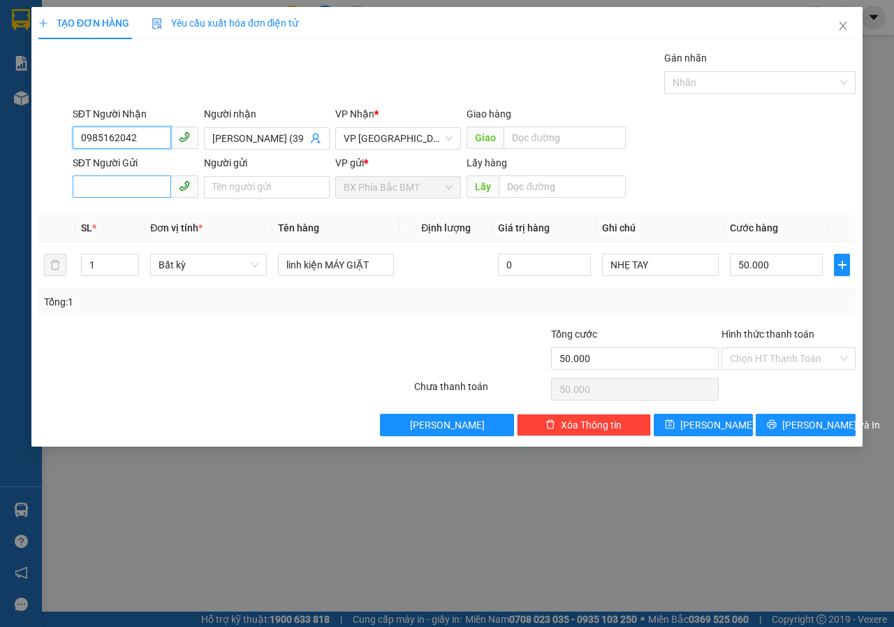
type input "0985162042"
click at [133, 190] on input "SĐT Người Gửi" at bounding box center [122, 186] width 98 height 22
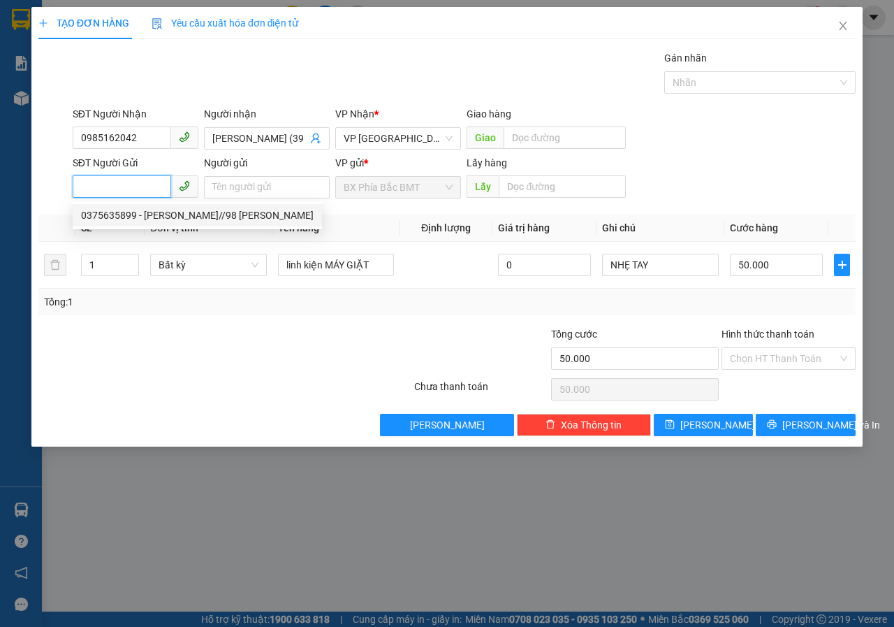
click at [161, 223] on div "0375635899 - LÊ VIỆT HÀ//98 LÝ THÁI TỔ" at bounding box center [197, 215] width 249 height 22
type input "0375635899"
type input "[PERSON_NAME]//98 [PERSON_NAME]"
type input "BMT"
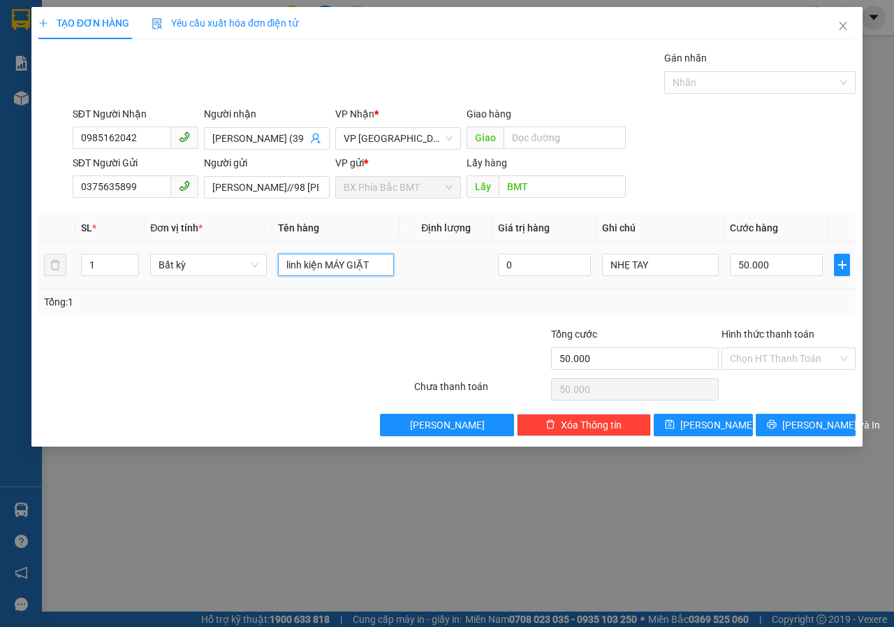
click at [373, 263] on input "linh kiện MÁY GIẶT" at bounding box center [336, 265] width 117 height 22
type input "l"
click at [373, 263] on input "MẠCH MÁY G" at bounding box center [336, 265] width 117 height 22
type input "MẠCH MÁY GIẶT"
click at [802, 421] on span "[PERSON_NAME] và In" at bounding box center [831, 424] width 98 height 15
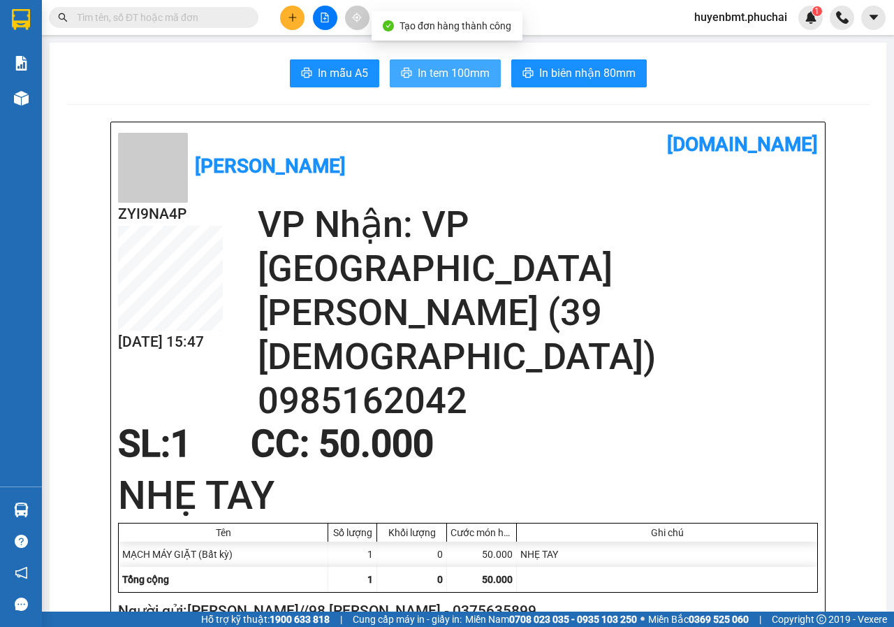
click at [426, 71] on span "In tem 100mm" at bounding box center [454, 72] width 72 height 17
click at [291, 25] on button at bounding box center [292, 18] width 24 height 24
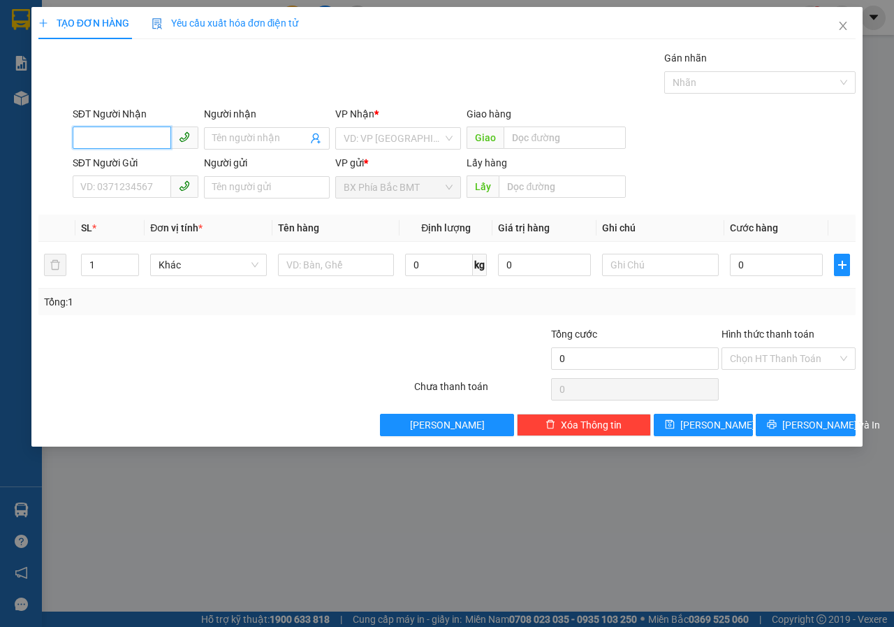
click at [118, 144] on input "SĐT Người Nhận" at bounding box center [122, 137] width 98 height 22
type input "0963096979"
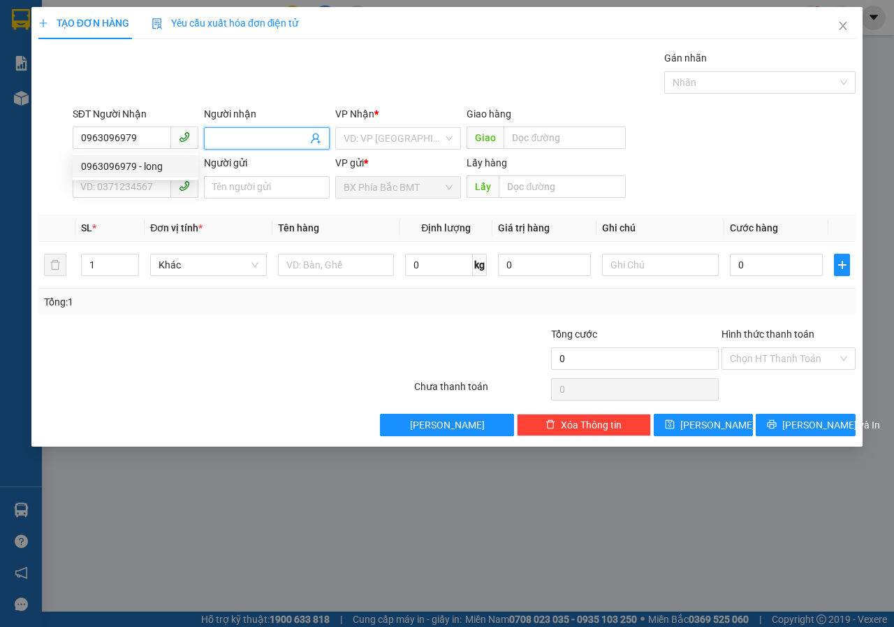
click at [225, 139] on input "Người nhận" at bounding box center [259, 138] width 95 height 15
type input "[PERSON_NAME]"
click at [411, 129] on input "search" at bounding box center [393, 138] width 99 height 21
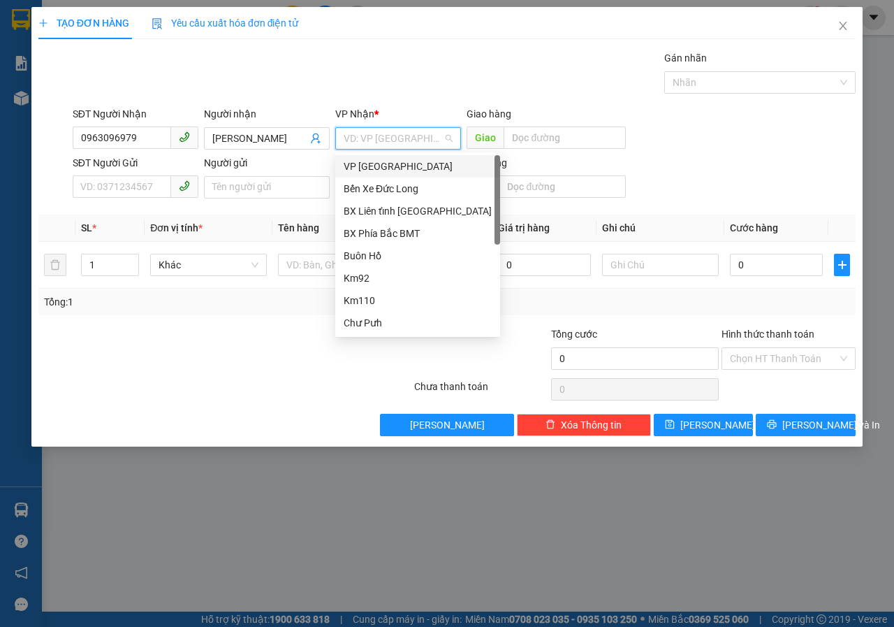
click at [374, 170] on div "VP [GEOGRAPHIC_DATA]" at bounding box center [418, 166] width 148 height 15
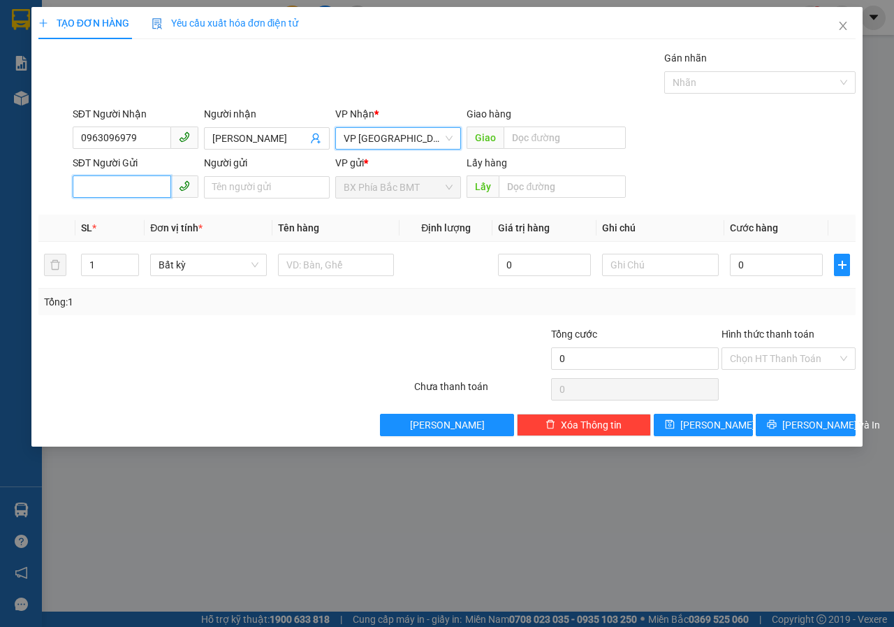
click at [140, 188] on input "SĐT Người Gửi" at bounding box center [122, 186] width 98 height 22
type input "0903130588"
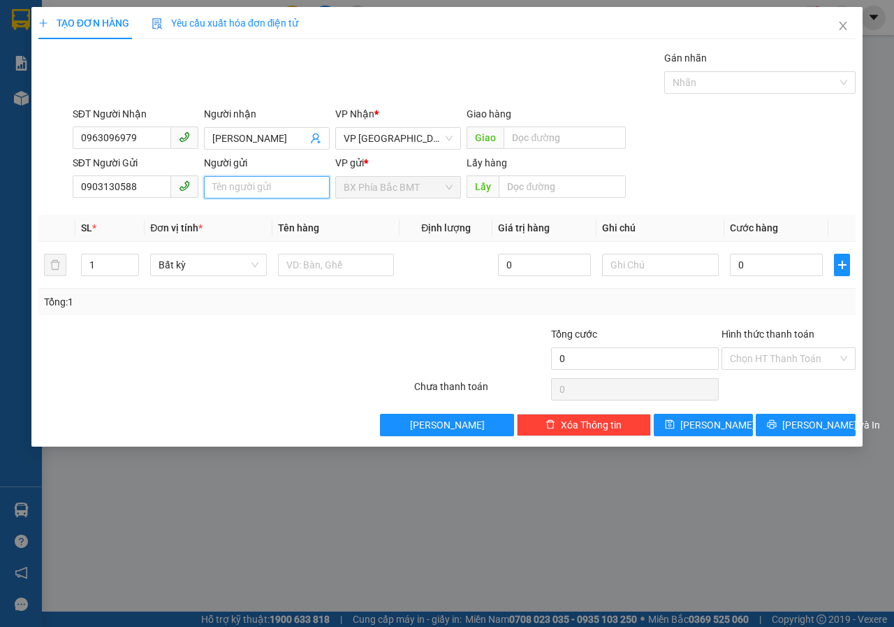
click at [237, 183] on input "Người gửi" at bounding box center [267, 187] width 126 height 22
type input "[PERSON_NAME](71 [PERSON_NAME])"
click at [520, 192] on input "text" at bounding box center [562, 186] width 126 height 22
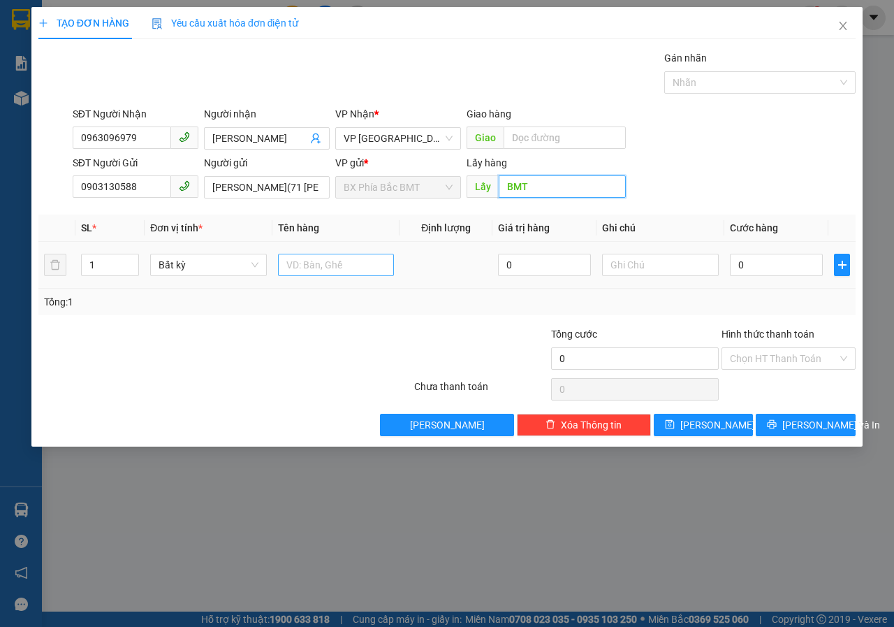
type input "BMT"
click at [316, 272] on input "text" at bounding box center [336, 265] width 117 height 22
type input "LOA"
click at [516, 265] on input "0" at bounding box center [544, 265] width 93 height 22
drag, startPoint x: 515, startPoint y: 265, endPoint x: 478, endPoint y: 264, distance: 37.0
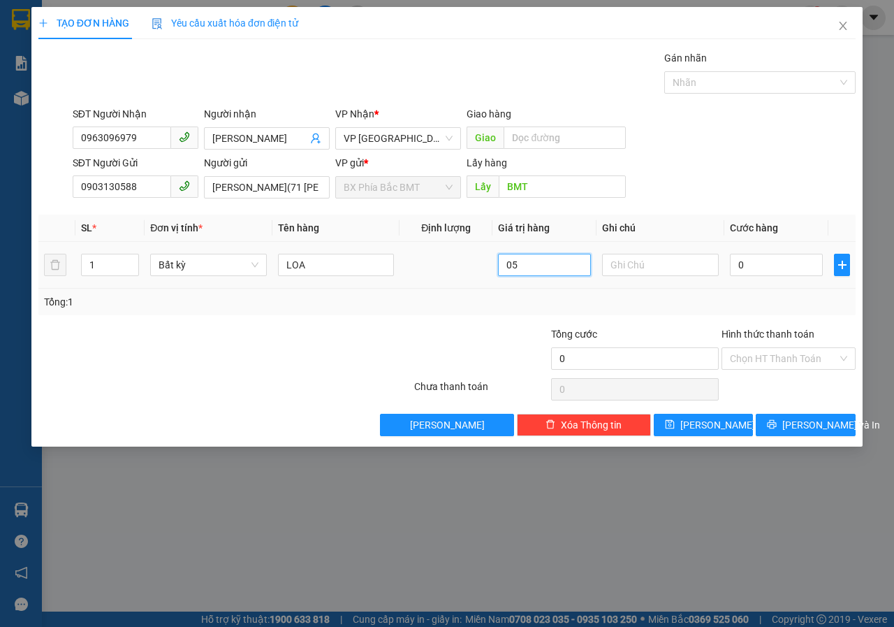
click at [478, 264] on tr "1 Bất kỳ LOA 05 0" at bounding box center [446, 265] width 817 height 47
type input "5.500.000"
click at [652, 269] on input "text" at bounding box center [660, 265] width 117 height 22
type input "GIAO NGUYÊN KIỆN,NX K CHỊU TN HÀNG BÊN TRONG"
click at [788, 265] on input "0" at bounding box center [776, 265] width 93 height 22
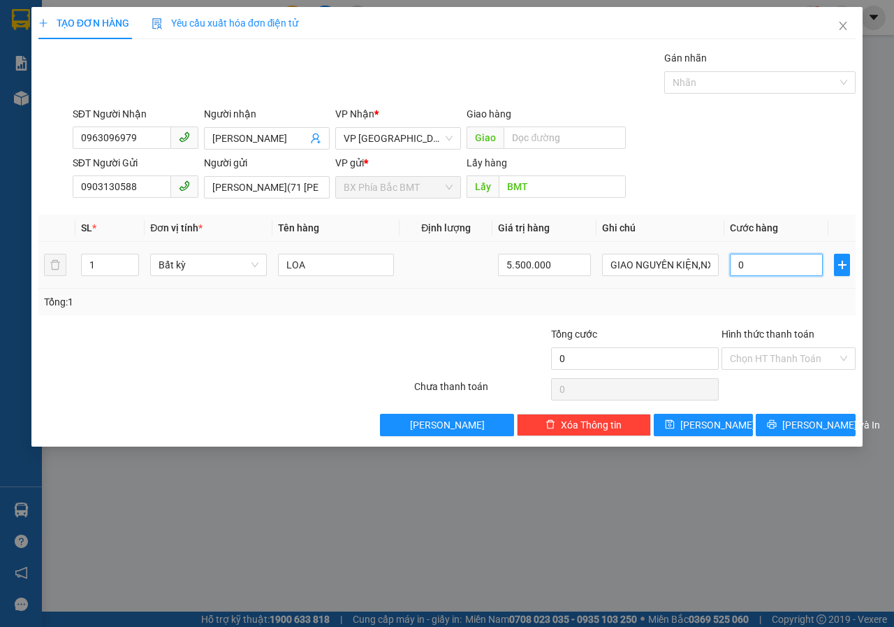
type input "1"
type input "10"
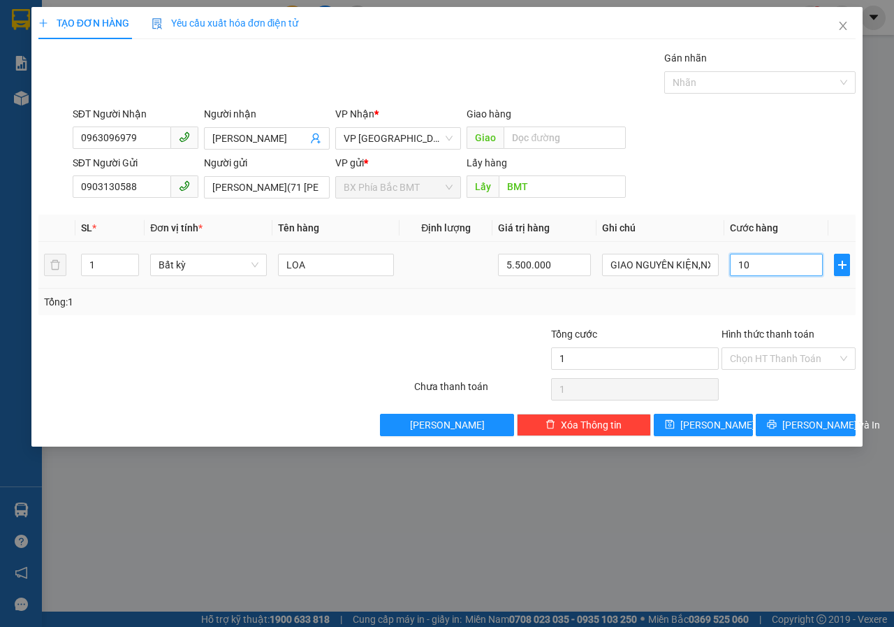
type input "10"
type input "100"
type input "1.000"
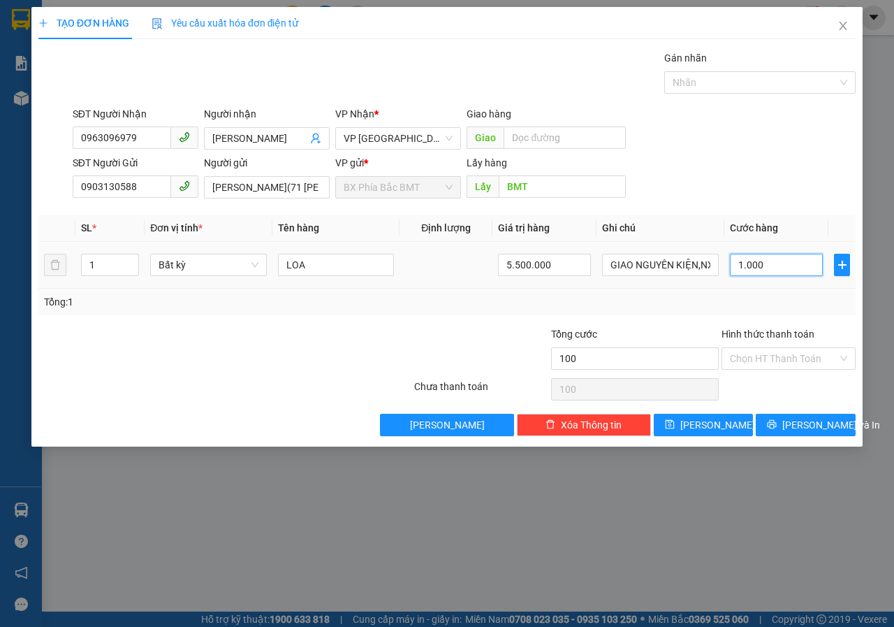
type input "1.000"
type input "10.000"
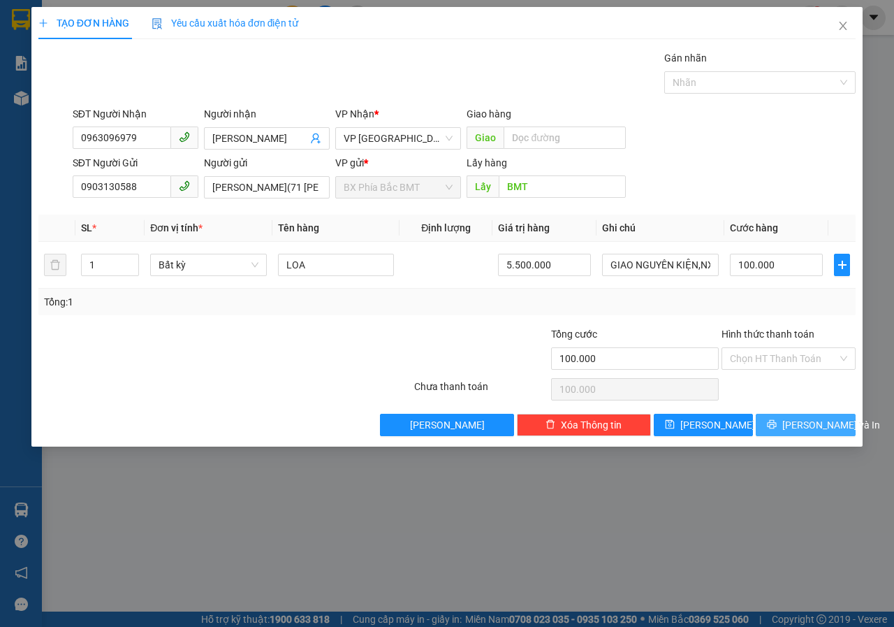
click at [792, 420] on button "[PERSON_NAME] và In" at bounding box center [806, 424] width 100 height 22
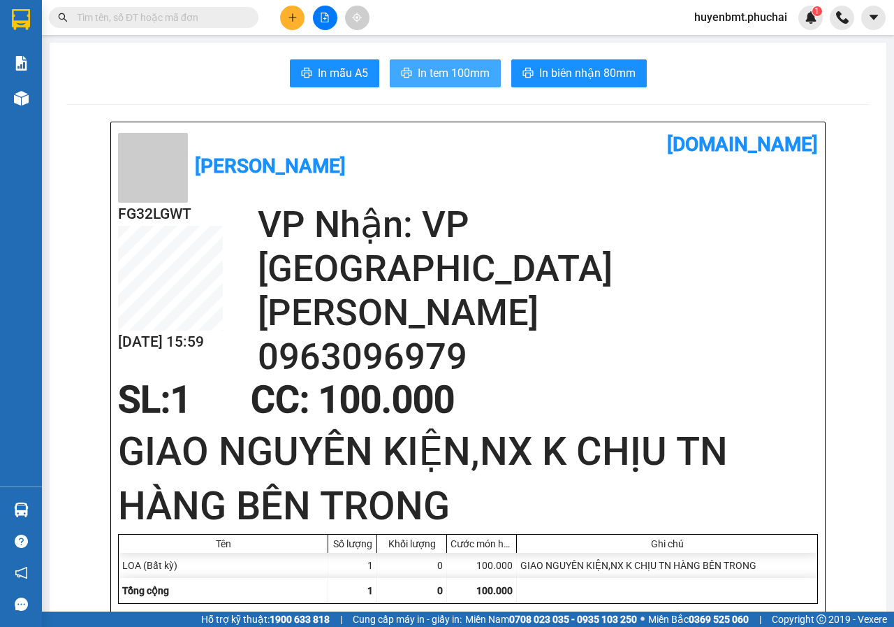
click at [427, 80] on span "In tem 100mm" at bounding box center [454, 72] width 72 height 17
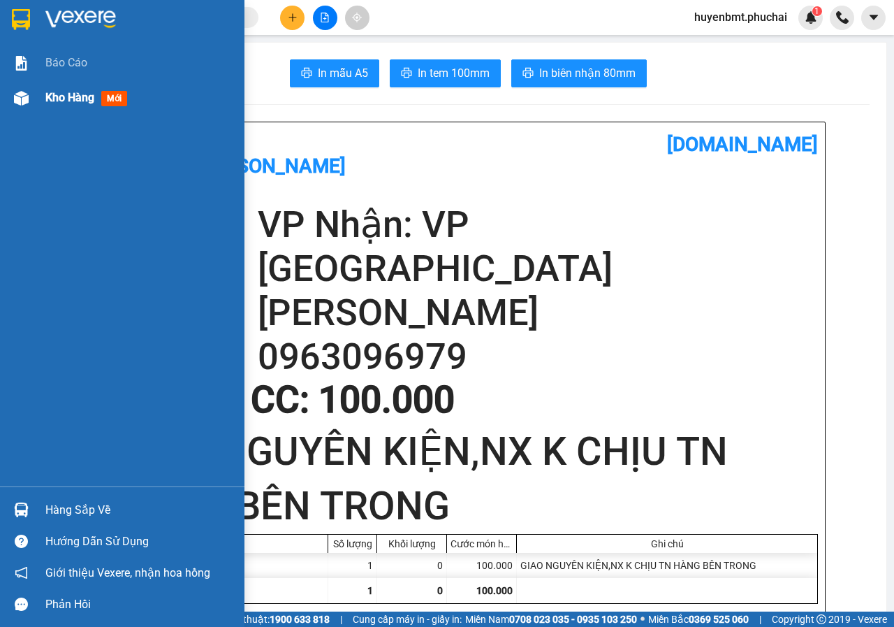
click at [31, 96] on div at bounding box center [21, 98] width 24 height 24
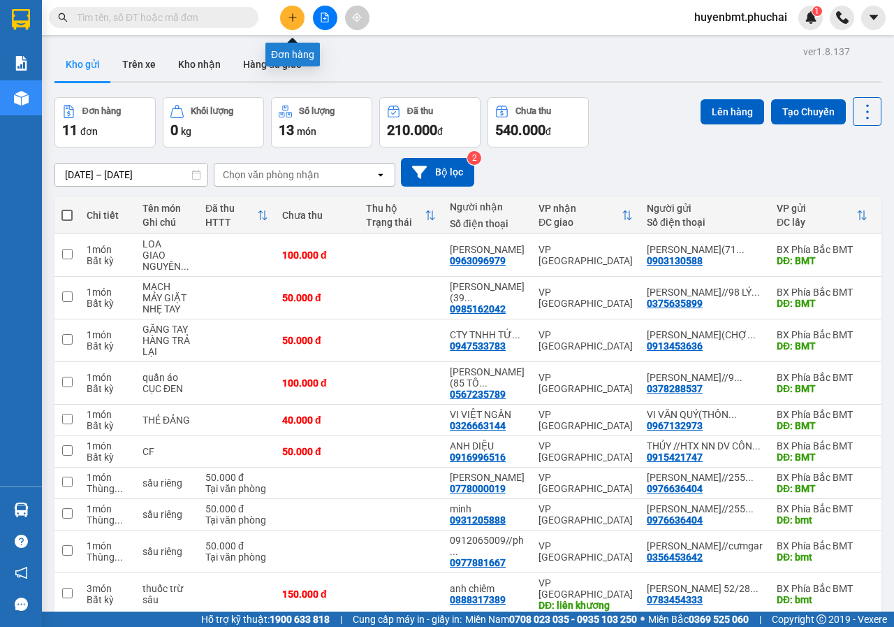
click at [293, 18] on icon "plus" at bounding box center [292, 17] width 1 height 8
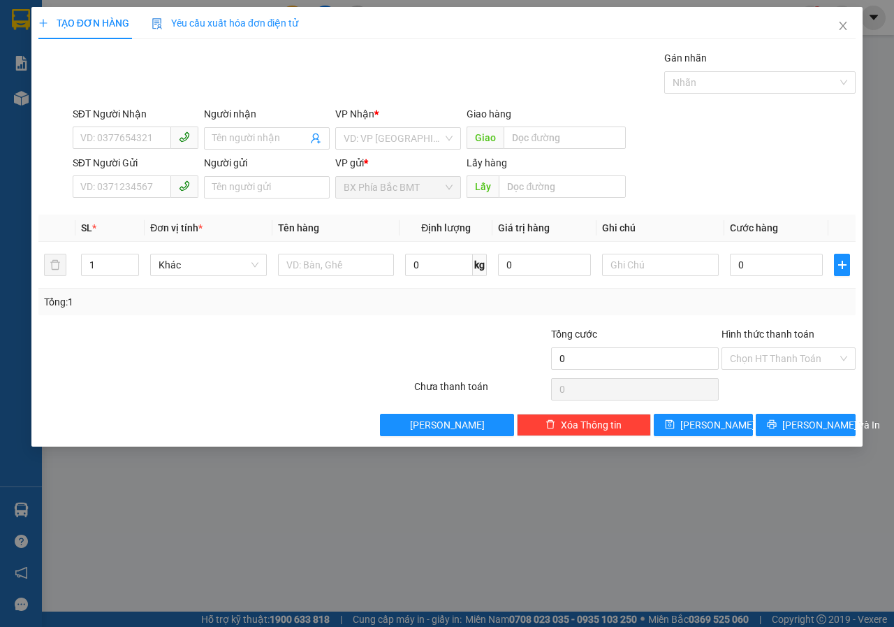
click at [103, 125] on div "SĐT Người Nhận" at bounding box center [136, 116] width 126 height 21
click at [103, 135] on input "SĐT Người Nhận" at bounding box center [122, 137] width 98 height 22
type input "0"
click at [353, 142] on input "search" at bounding box center [393, 138] width 99 height 21
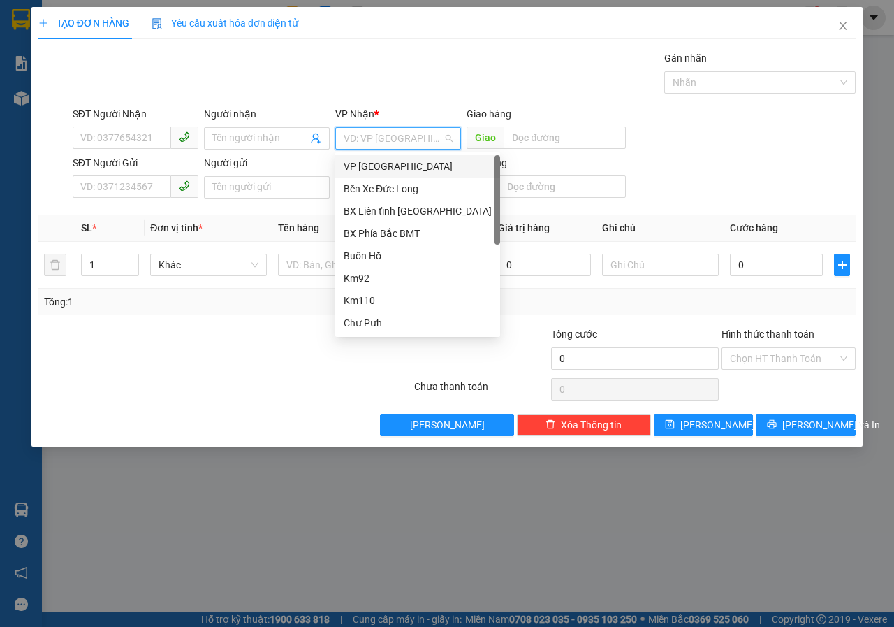
click at [374, 166] on div "VP [GEOGRAPHIC_DATA]" at bounding box center [418, 166] width 148 height 15
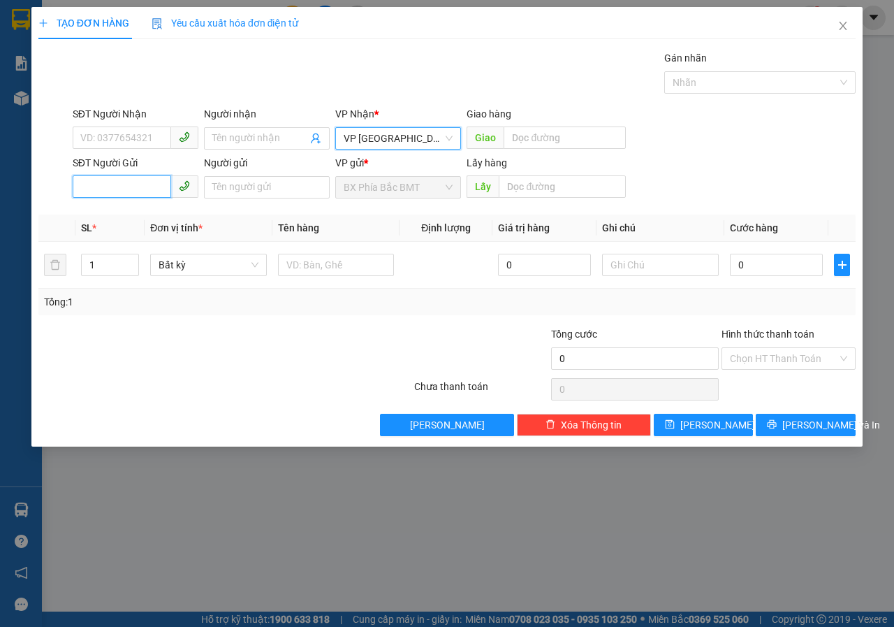
click at [120, 185] on input "SĐT Người Gửi" at bounding box center [122, 186] width 98 height 22
click at [120, 185] on input "0358" at bounding box center [122, 186] width 98 height 22
type input "0358040873"
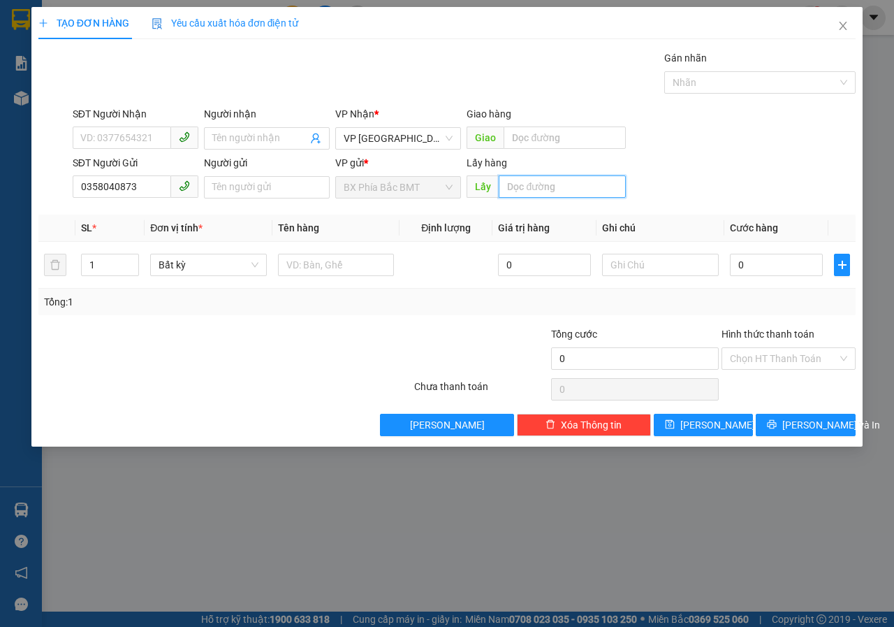
click at [514, 184] on input "text" at bounding box center [562, 186] width 126 height 22
type input "KM82"
click at [284, 262] on input "text" at bounding box center [336, 265] width 117 height 22
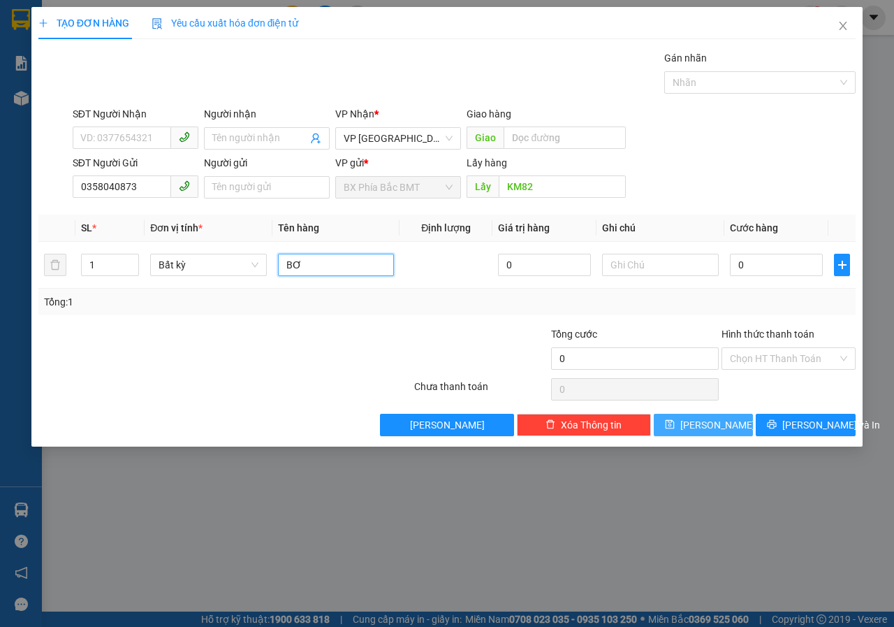
type input "BƠ"
click at [680, 416] on button "[PERSON_NAME]" at bounding box center [704, 424] width 100 height 22
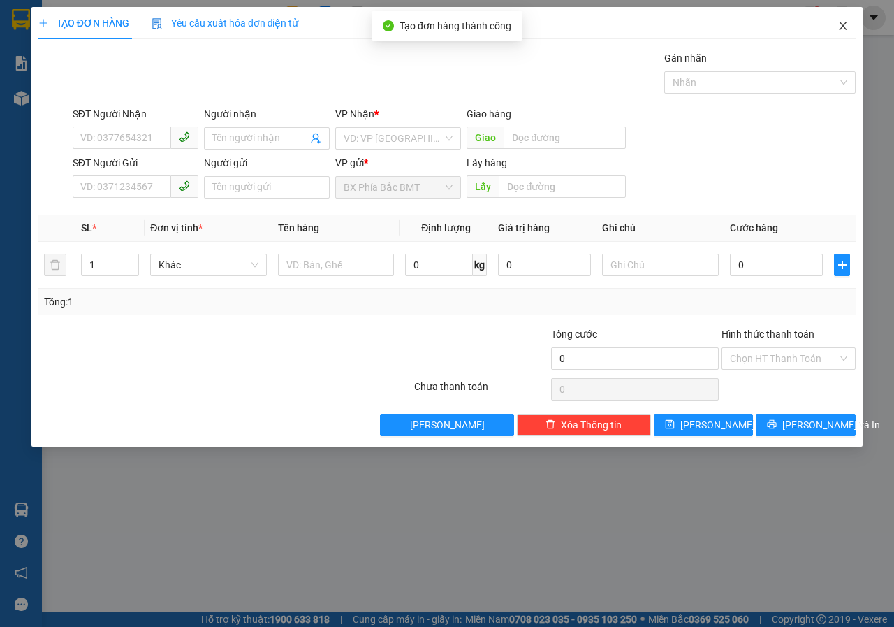
click at [838, 25] on icon "close" at bounding box center [842, 25] width 11 height 11
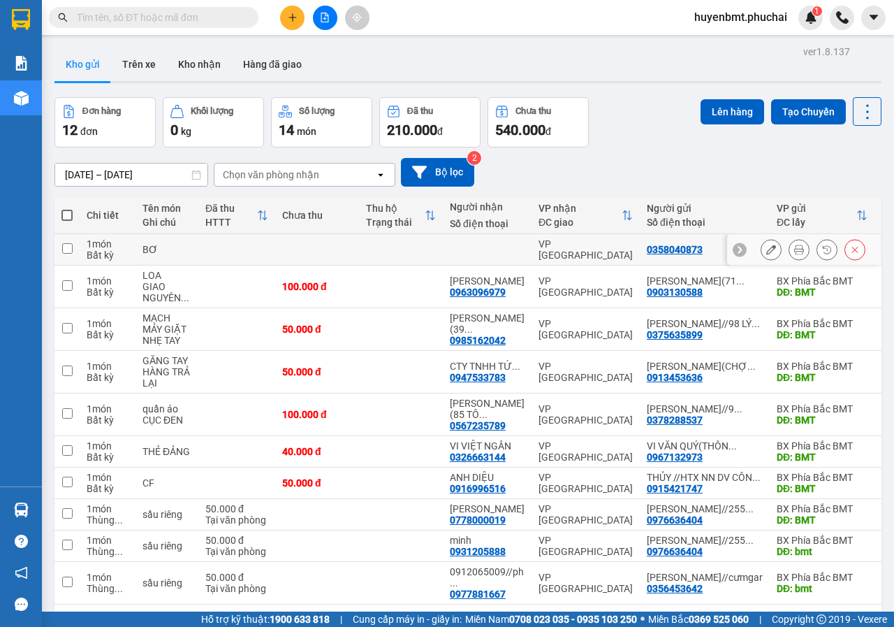
click at [66, 247] on input "checkbox" at bounding box center [67, 248] width 10 height 10
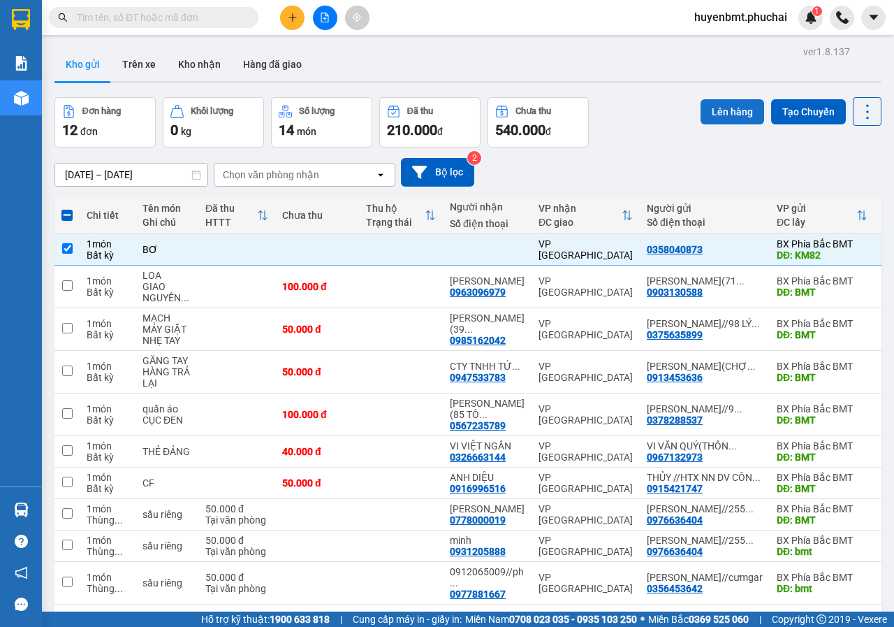
click at [712, 111] on button "Lên hàng" at bounding box center [733, 111] width 64 height 25
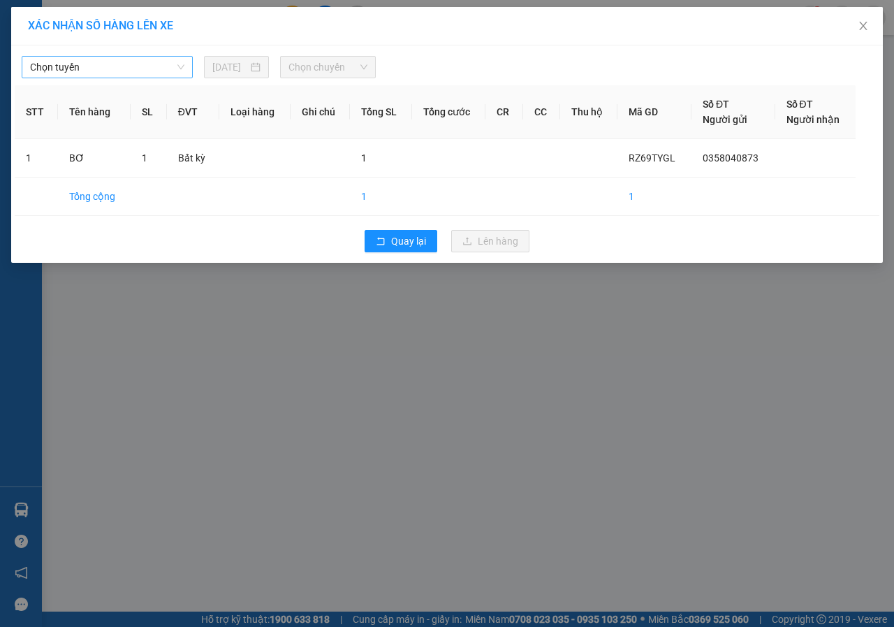
click at [91, 64] on span "Chọn tuyến" at bounding box center [107, 67] width 154 height 21
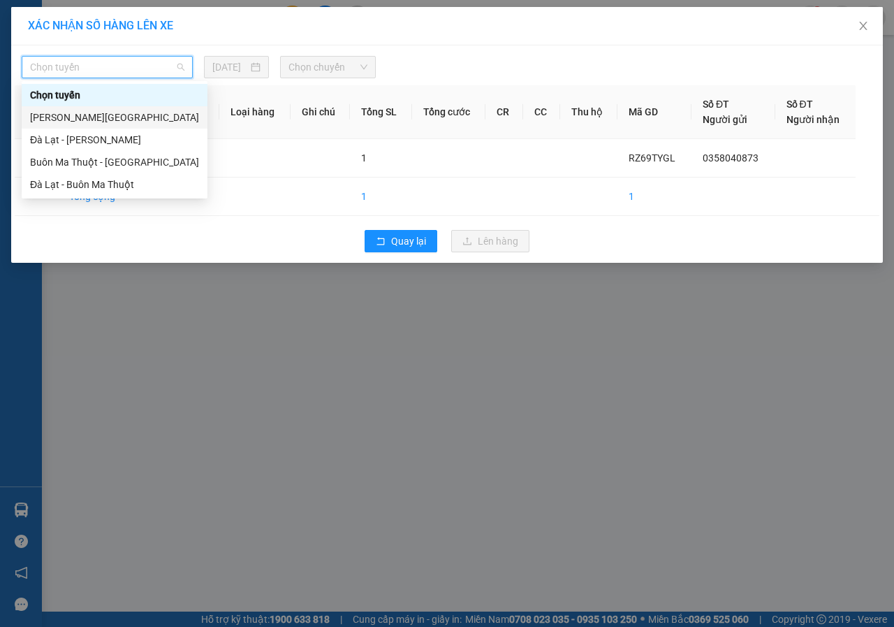
click at [66, 115] on div "[PERSON_NAME][GEOGRAPHIC_DATA]" at bounding box center [114, 117] width 169 height 15
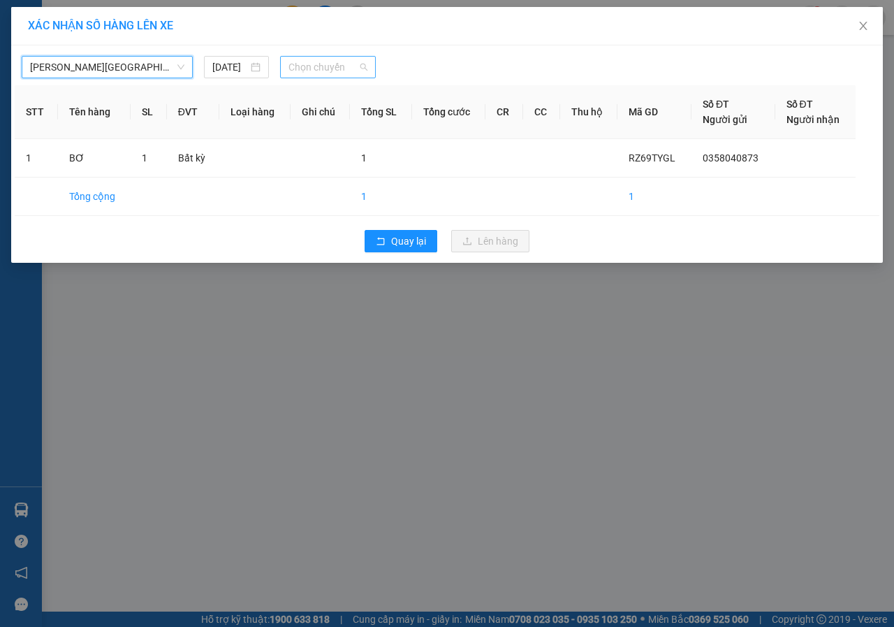
click at [338, 72] on span "Chọn chuyến" at bounding box center [327, 67] width 78 height 21
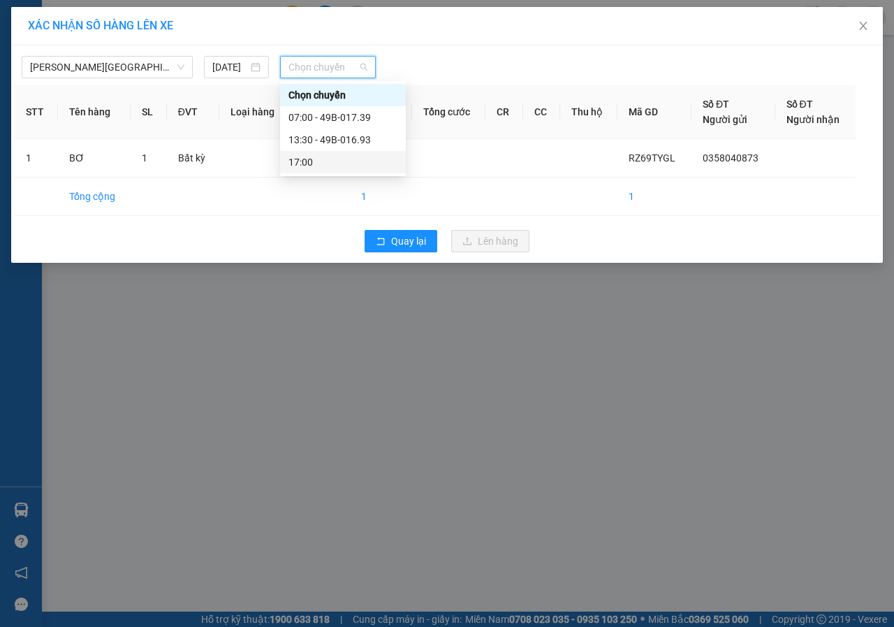
click at [306, 161] on div "17:00" at bounding box center [342, 161] width 109 height 15
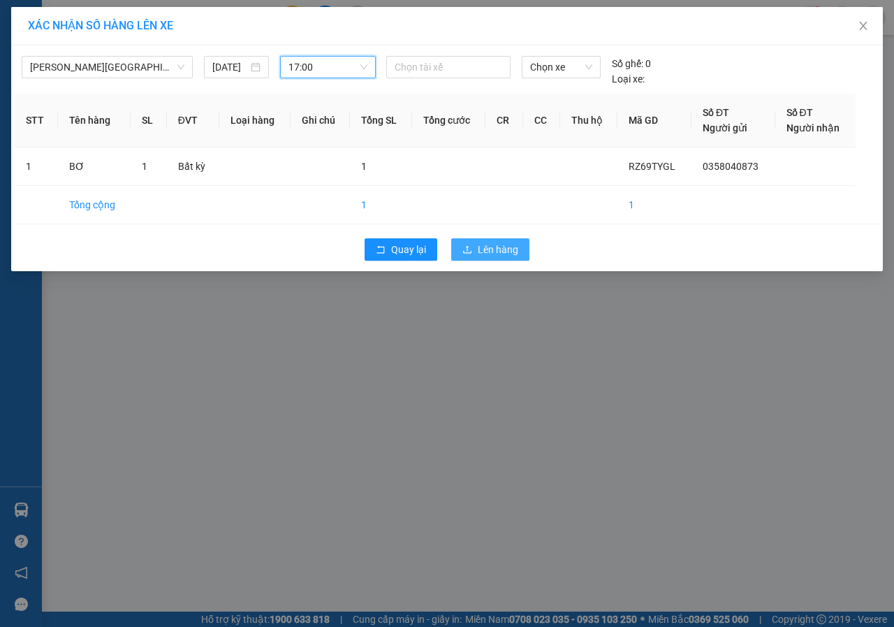
click at [469, 252] on icon "upload" at bounding box center [467, 249] width 10 height 10
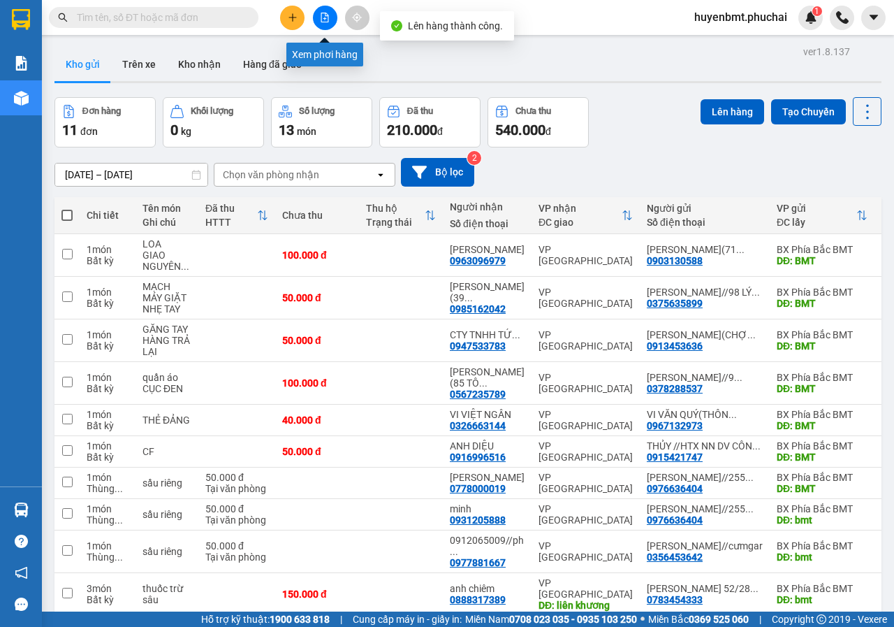
click at [317, 18] on button at bounding box center [325, 18] width 24 height 24
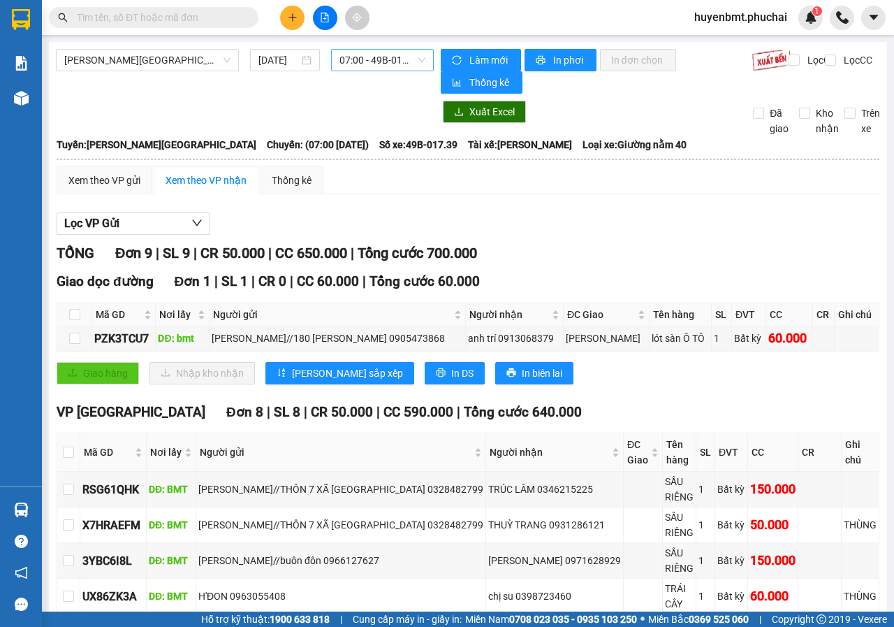
click at [369, 59] on span "07:00 - 49B-017.39" at bounding box center [381, 60] width 85 height 21
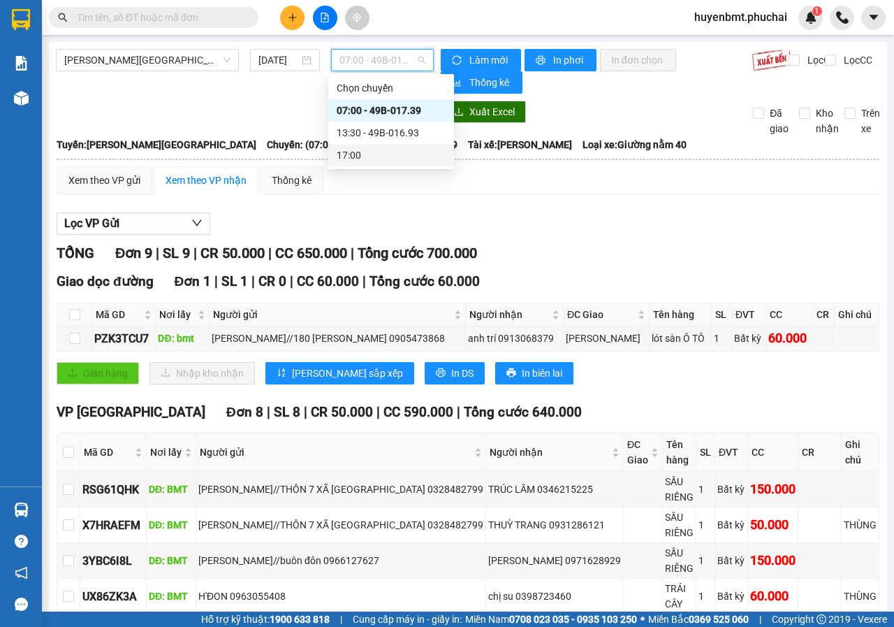
click at [367, 156] on div "17:00" at bounding box center [391, 154] width 109 height 15
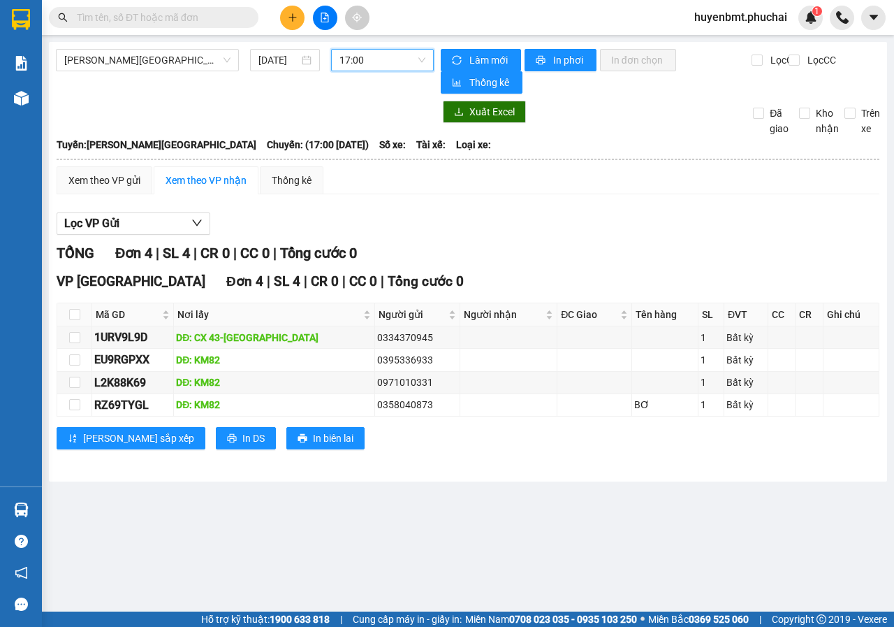
click at [283, 15] on button at bounding box center [292, 18] width 24 height 24
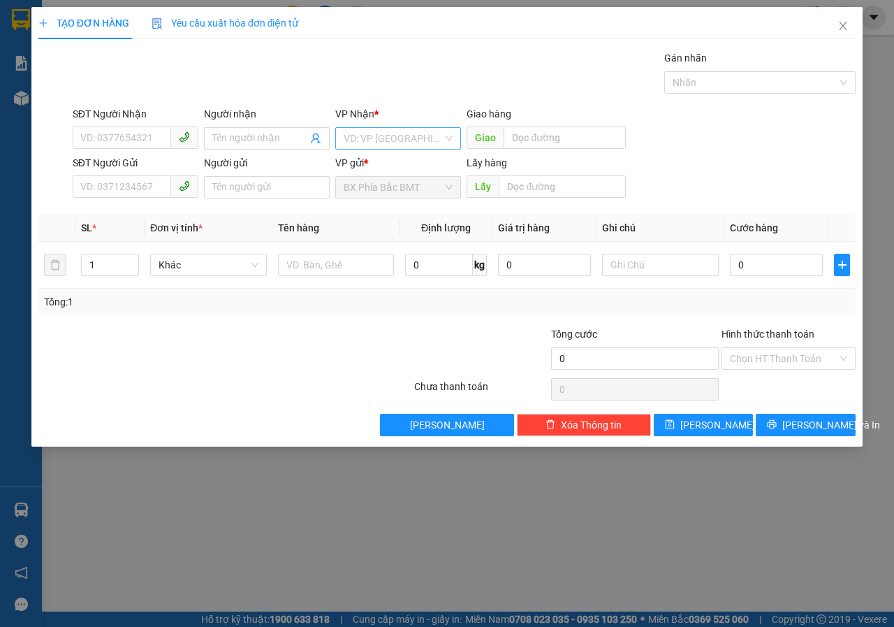
click at [363, 129] on input "search" at bounding box center [393, 138] width 99 height 21
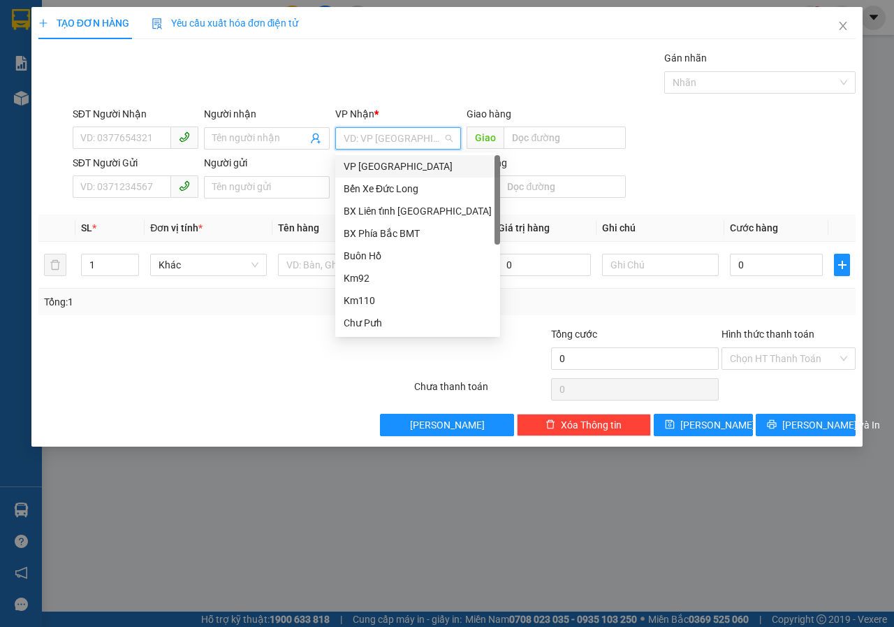
click at [362, 172] on div "VP [GEOGRAPHIC_DATA]" at bounding box center [418, 166] width 148 height 15
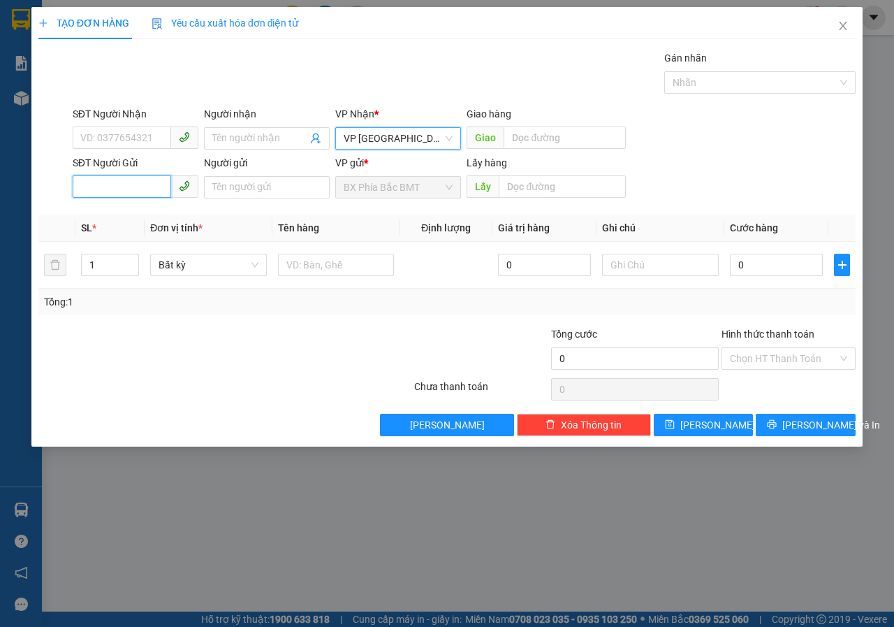
click at [131, 186] on input "SĐT Người Gửi" at bounding box center [122, 186] width 98 height 22
type input "0866745472"
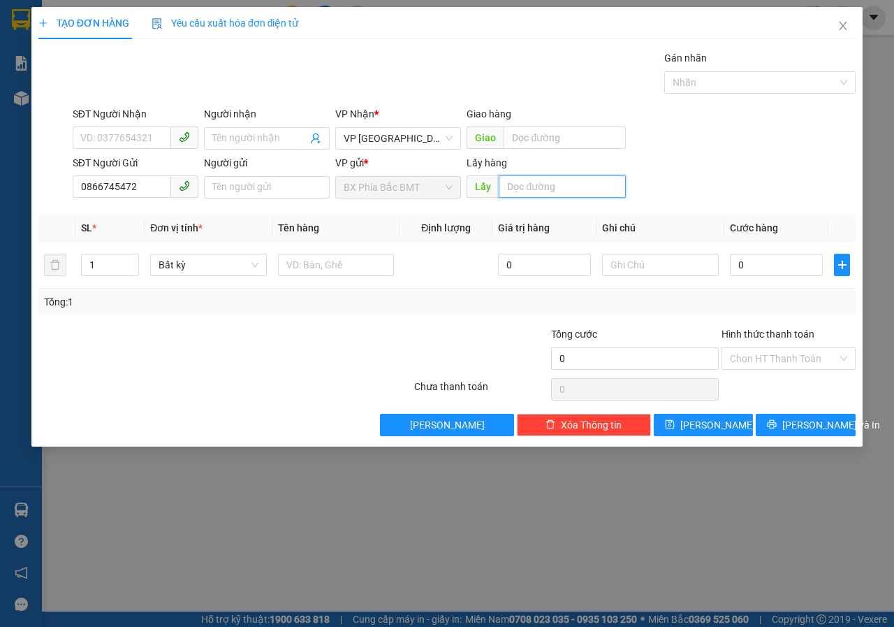
click at [518, 191] on input "text" at bounding box center [562, 186] width 126 height 22
type input "CTY BÔNG CHƯ SÊ"
click at [675, 427] on icon "save" at bounding box center [670, 424] width 10 height 10
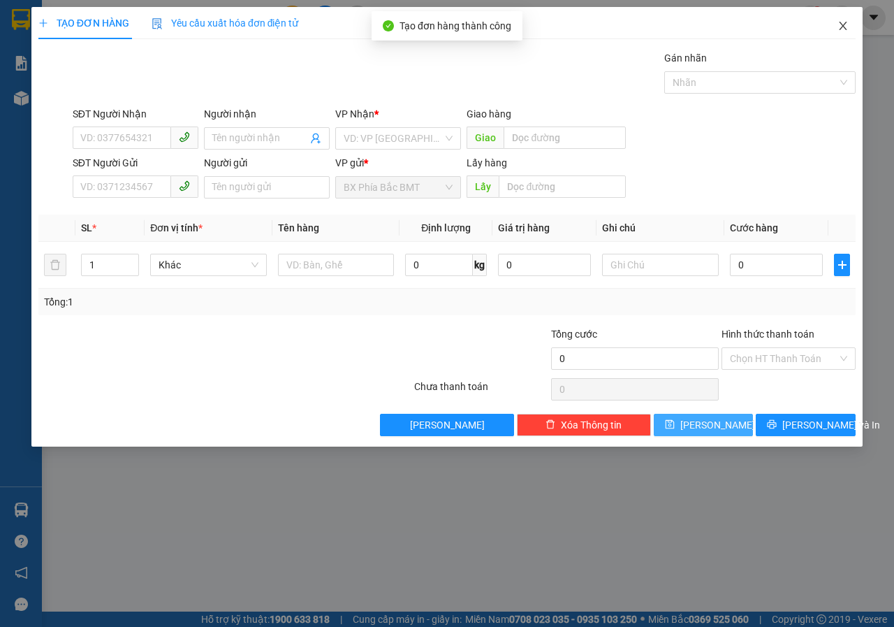
click at [845, 20] on span "Close" at bounding box center [842, 26] width 39 height 39
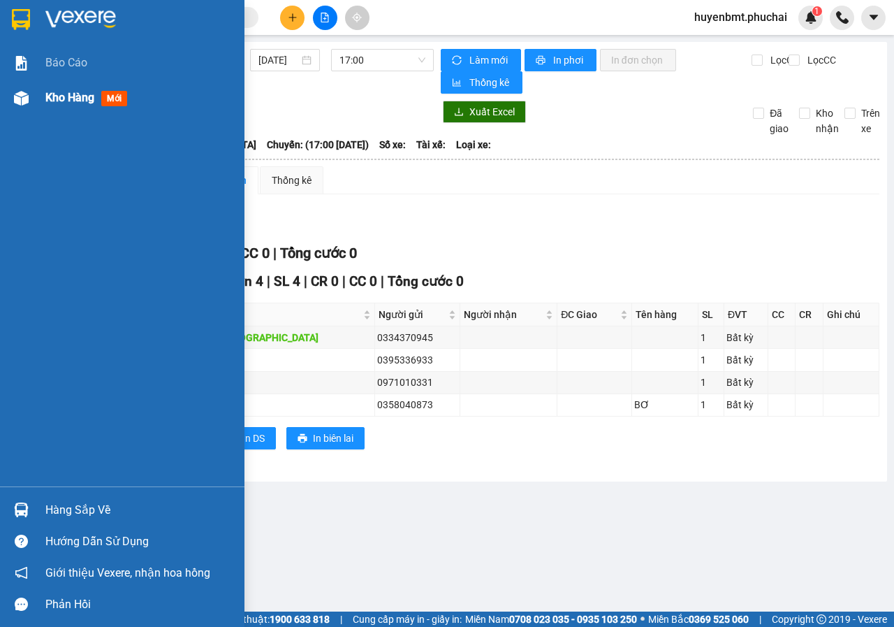
click at [58, 103] on span "Kho hàng" at bounding box center [69, 97] width 49 height 13
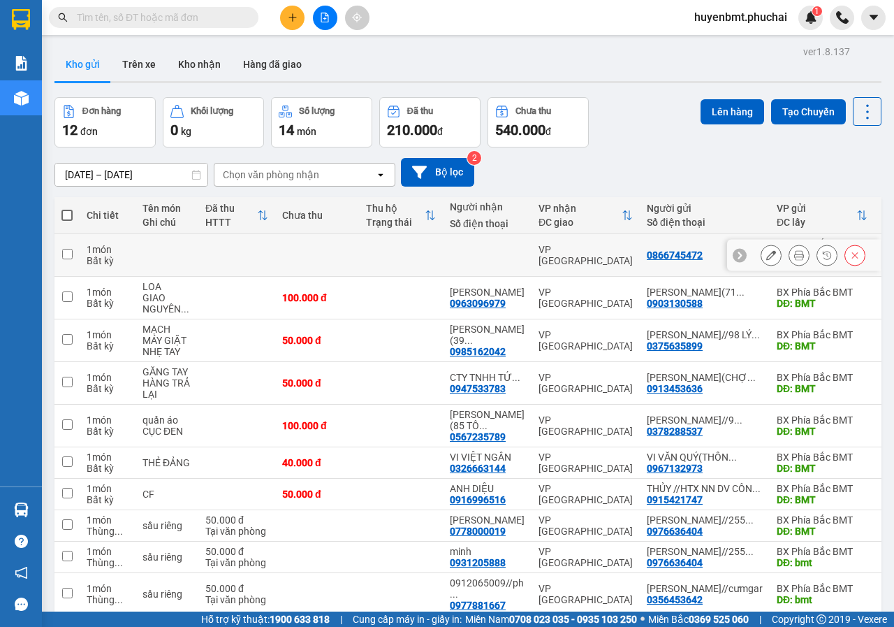
click at [64, 251] on input "checkbox" at bounding box center [67, 254] width 10 height 10
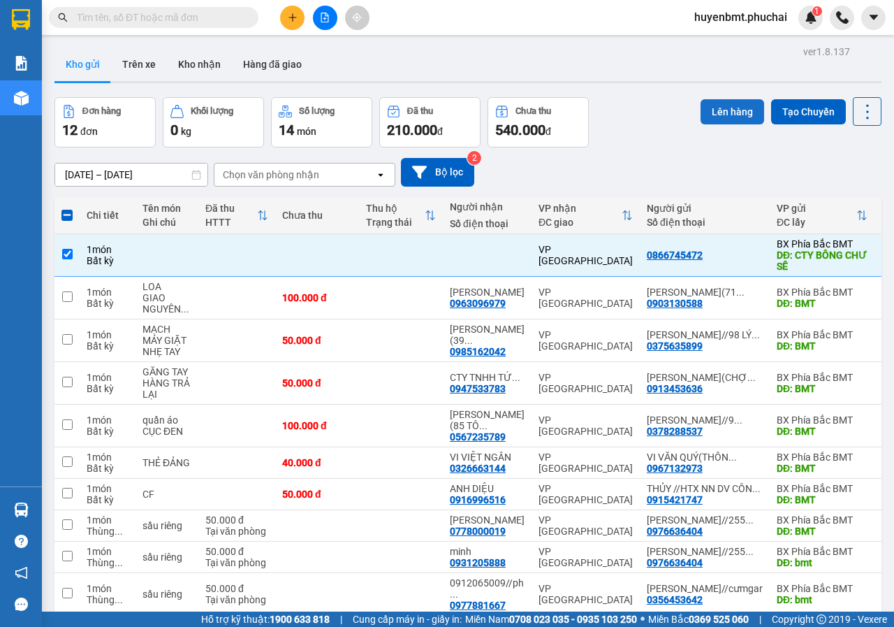
click at [708, 115] on button "Lên hàng" at bounding box center [733, 111] width 64 height 25
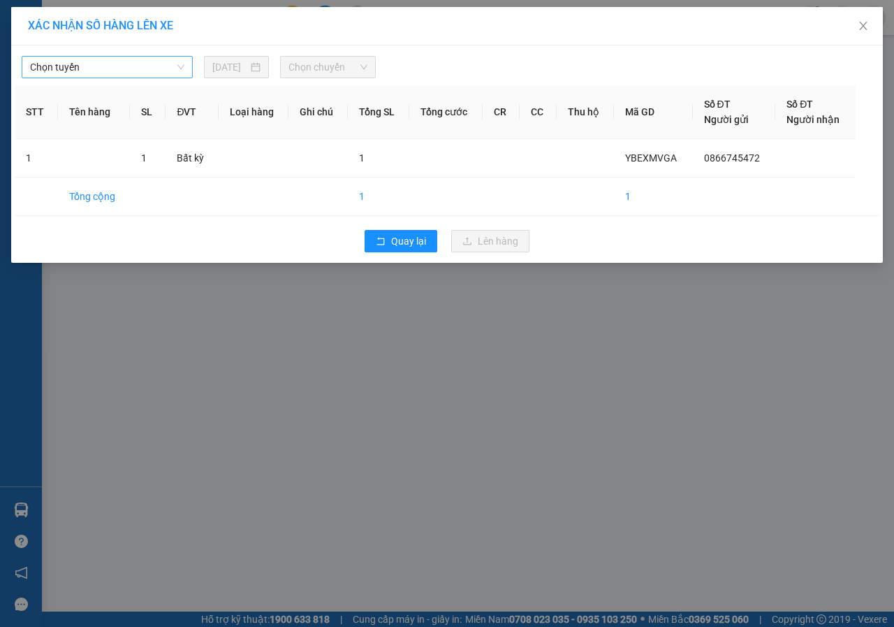
click at [129, 76] on span "Chọn tuyến" at bounding box center [107, 67] width 154 height 21
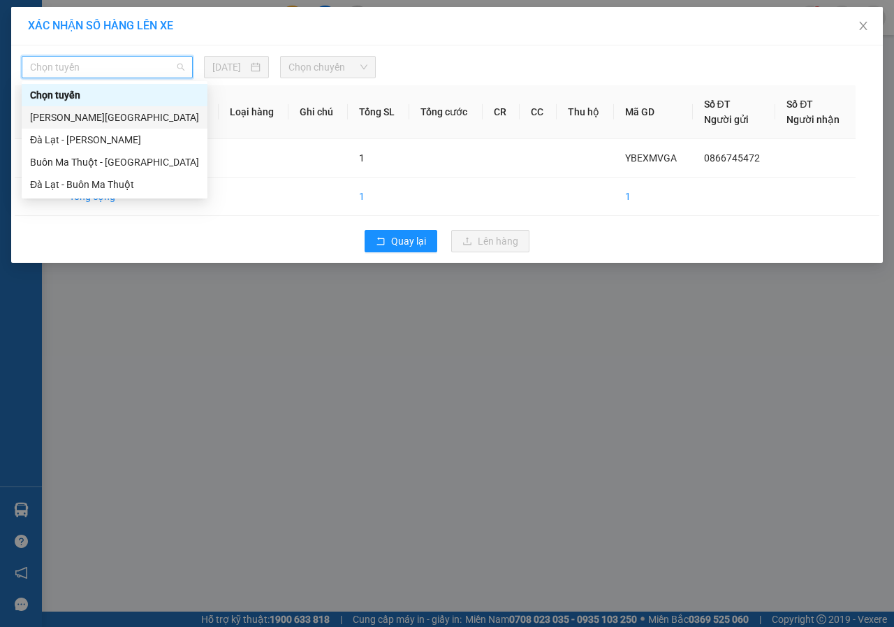
click at [58, 117] on div "[PERSON_NAME][GEOGRAPHIC_DATA]" at bounding box center [114, 117] width 169 height 15
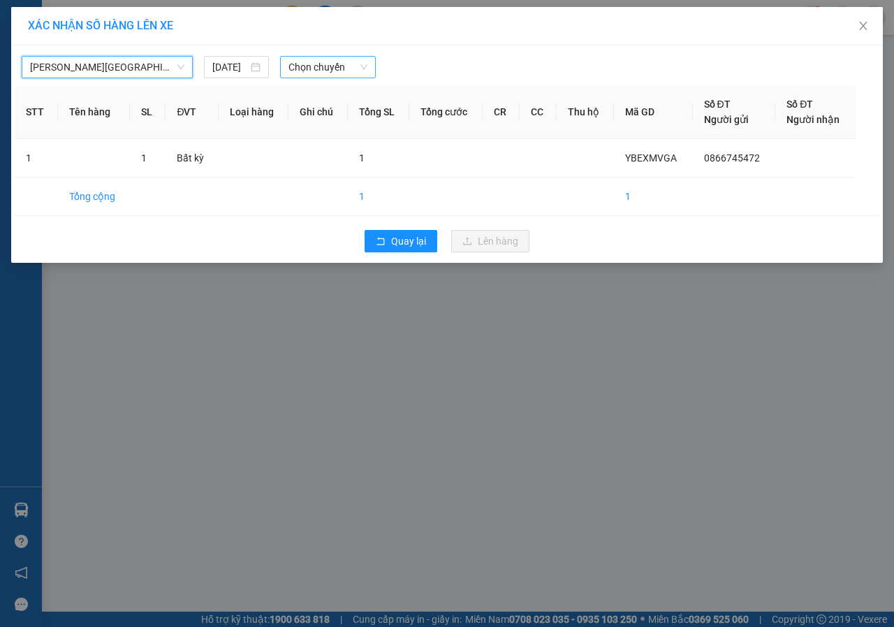
click at [338, 70] on span "Chọn chuyến" at bounding box center [327, 67] width 78 height 21
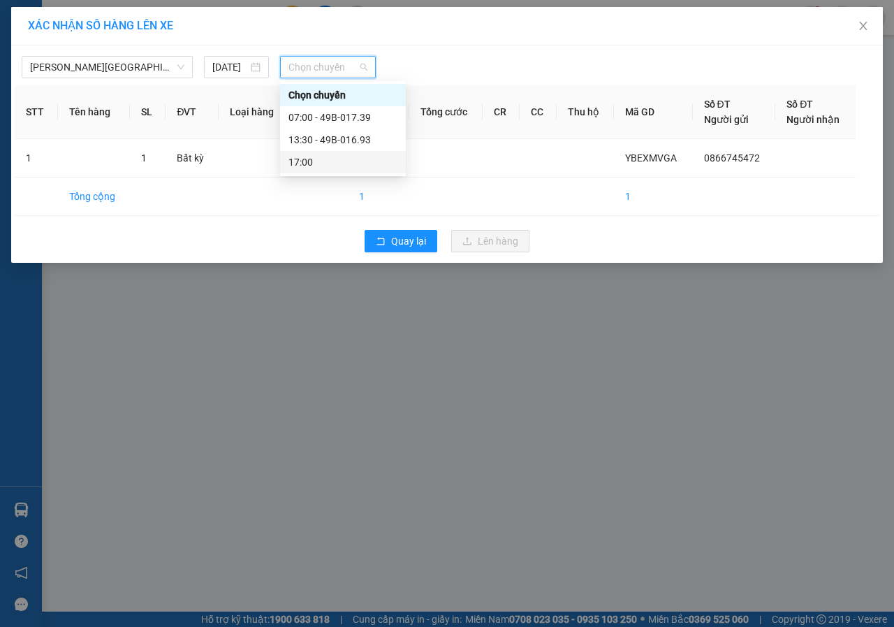
click at [295, 161] on div "17:00" at bounding box center [342, 161] width 109 height 15
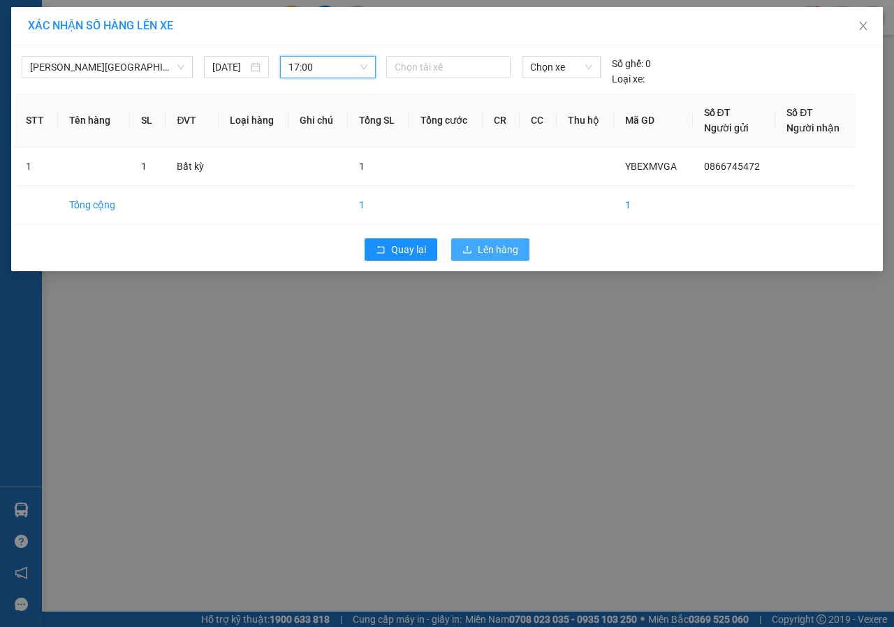
click at [505, 251] on span "Lên hàng" at bounding box center [498, 249] width 41 height 15
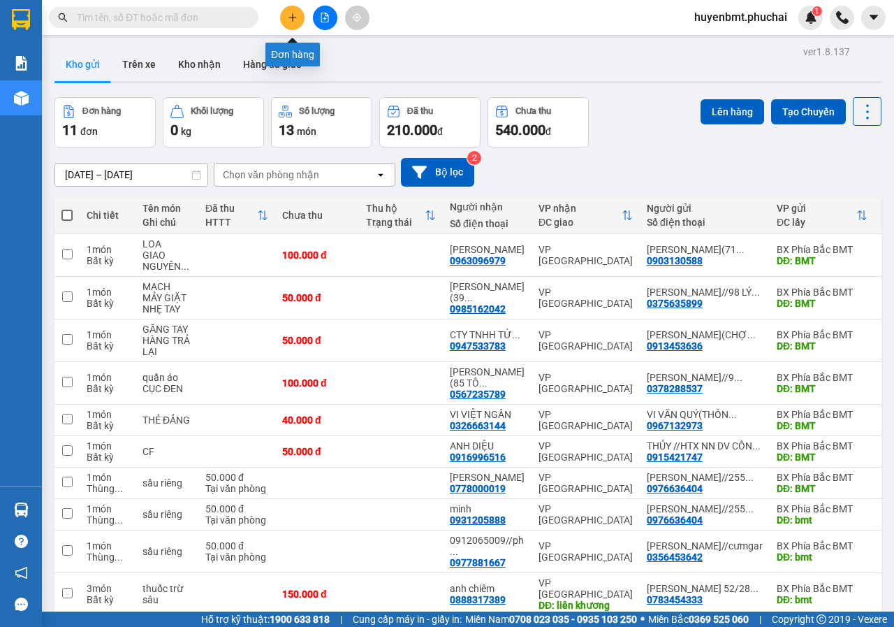
click at [295, 22] on button at bounding box center [292, 18] width 24 height 24
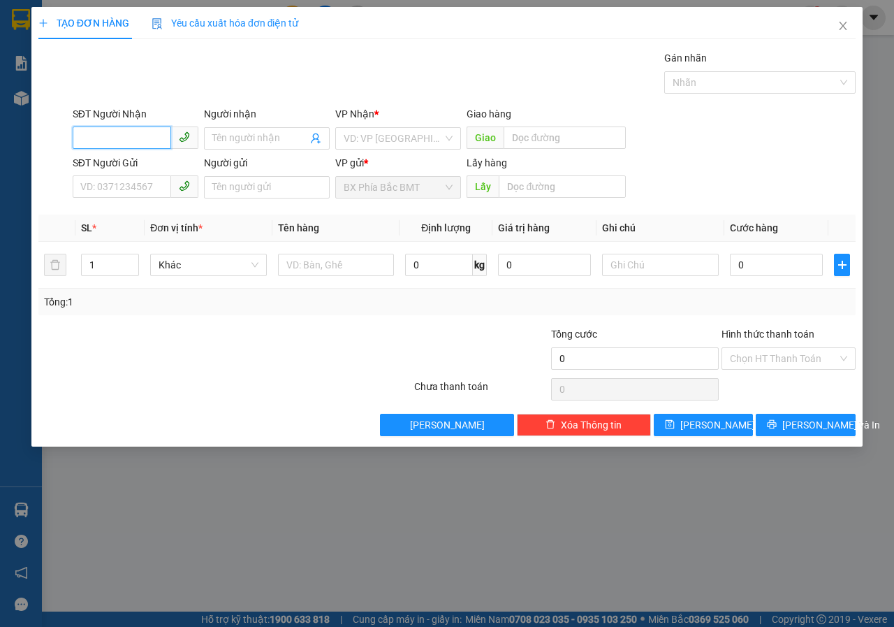
click at [138, 144] on input "SĐT Người Nhận" at bounding box center [122, 137] width 98 height 22
type input "0933770815"
click at [232, 140] on input "Người nhận" at bounding box center [259, 138] width 95 height 15
type input "A VẤN"
click at [388, 142] on input "search" at bounding box center [393, 138] width 99 height 21
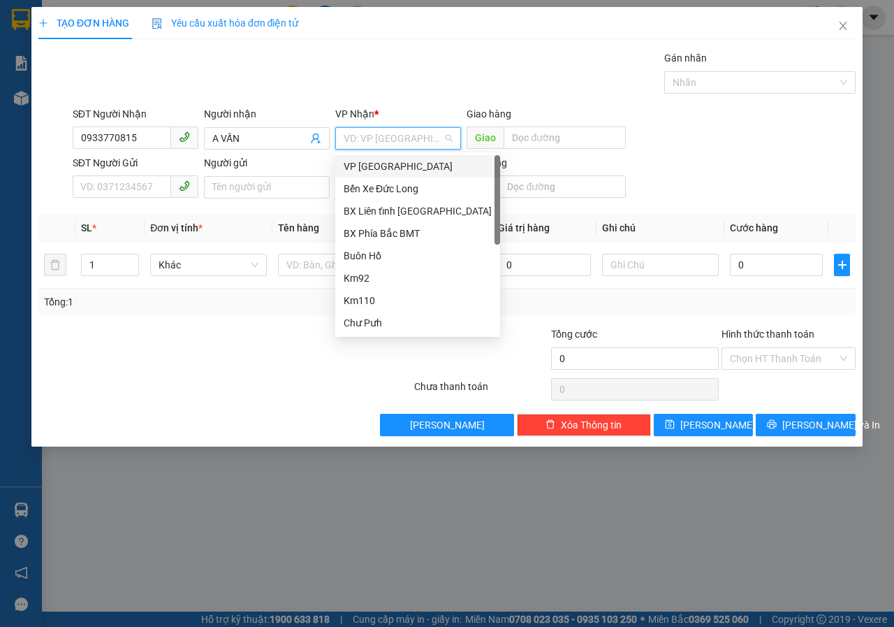
click at [373, 163] on div "VP [GEOGRAPHIC_DATA]" at bounding box center [418, 166] width 148 height 15
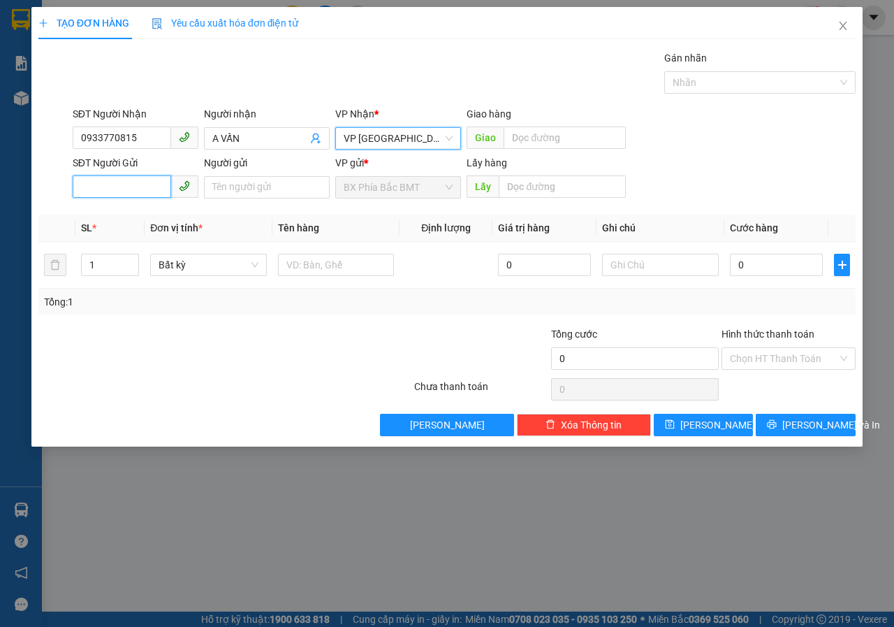
click at [105, 178] on input "SĐT Người Gửi" at bounding box center [122, 186] width 98 height 22
type input "0975880964"
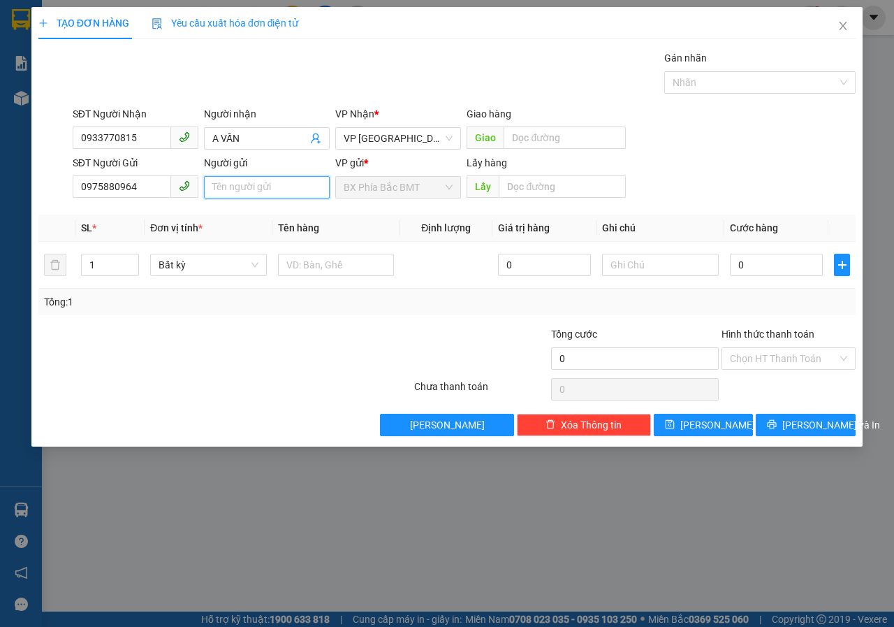
click at [272, 183] on input "Người gửi" at bounding box center [267, 187] width 126 height 22
type input "A"
type input "[PERSON_NAME](20 [PERSON_NAME])"
click at [518, 188] on input "text" at bounding box center [562, 186] width 126 height 22
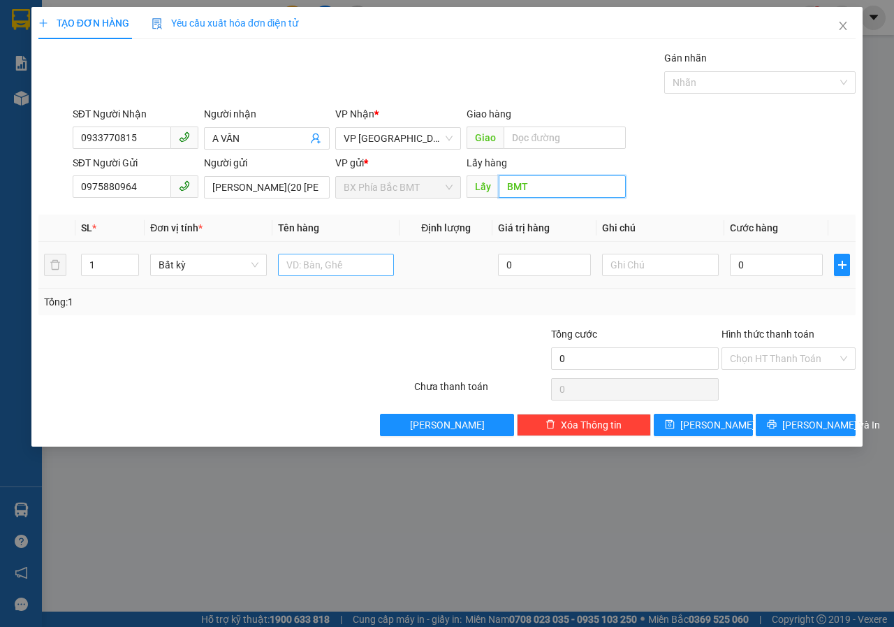
type input "BMT"
click at [344, 271] on input "text" at bounding box center [336, 265] width 117 height 22
type input "H"
type input "YẾN HŨ"
click at [695, 265] on input "text" at bounding box center [660, 265] width 117 height 22
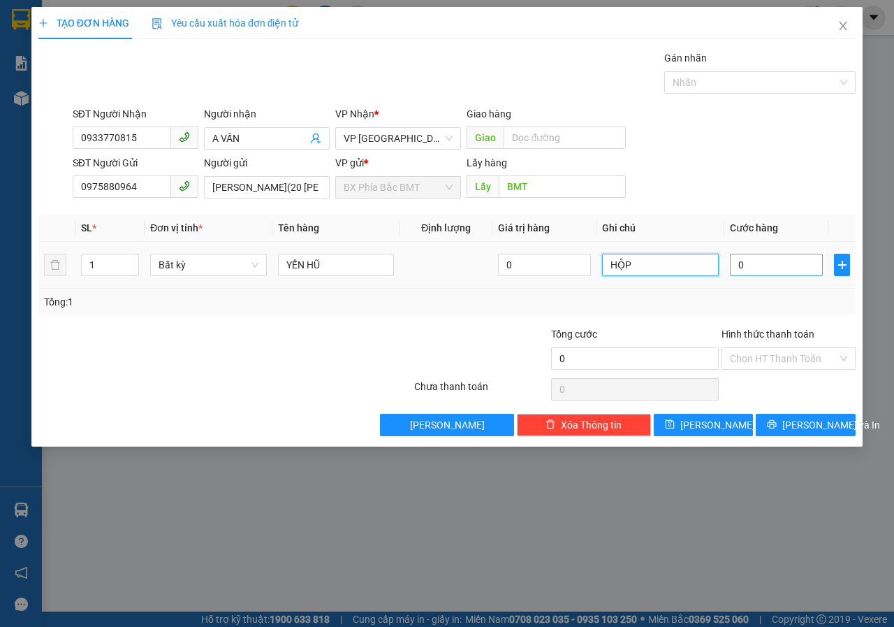
type input "HỘP"
click at [762, 265] on input "0" at bounding box center [776, 265] width 93 height 22
click at [543, 276] on div "0" at bounding box center [544, 265] width 93 height 28
click at [511, 270] on input "0" at bounding box center [544, 265] width 93 height 22
drag, startPoint x: 511, startPoint y: 270, endPoint x: 473, endPoint y: 294, distance: 45.2
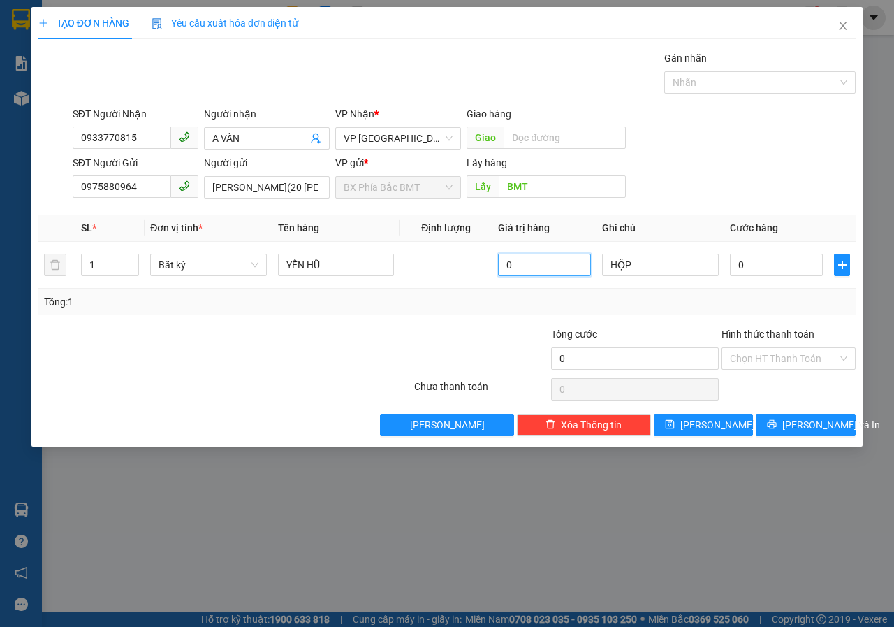
click at [473, 294] on div "SL * Đơn vị tính * Tên hàng Định lượng Giá trị hàng Ghi chú Cước hàng 1 Bất kỳ …" at bounding box center [446, 264] width 817 height 101
type input "500.000"
click at [795, 263] on input "0" at bounding box center [776, 265] width 93 height 22
click at [785, 349] on input "Hình thức thanh toán" at bounding box center [784, 358] width 108 height 21
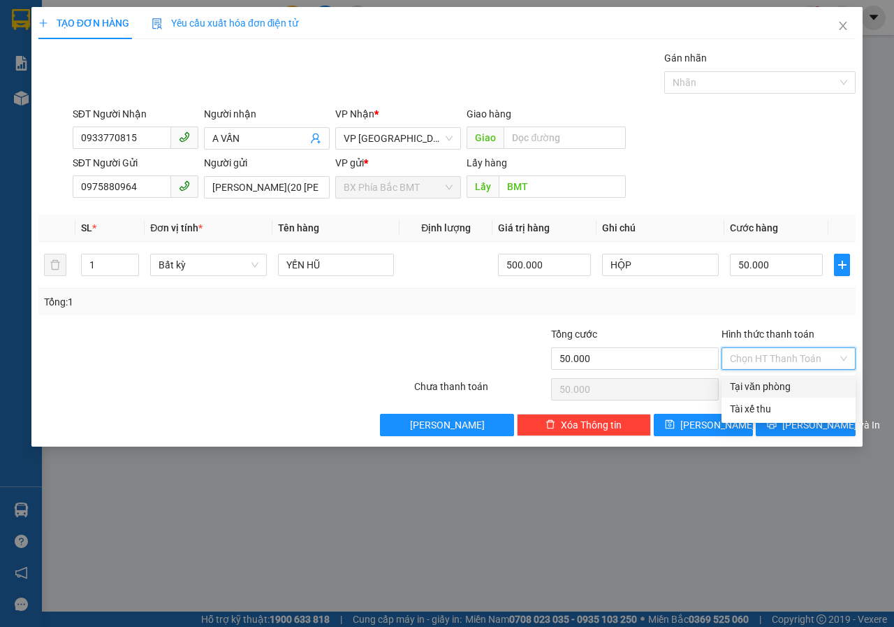
click at [782, 382] on div "Tại văn phòng" at bounding box center [788, 386] width 117 height 15
click at [791, 427] on button "[PERSON_NAME] và In" at bounding box center [806, 424] width 100 height 22
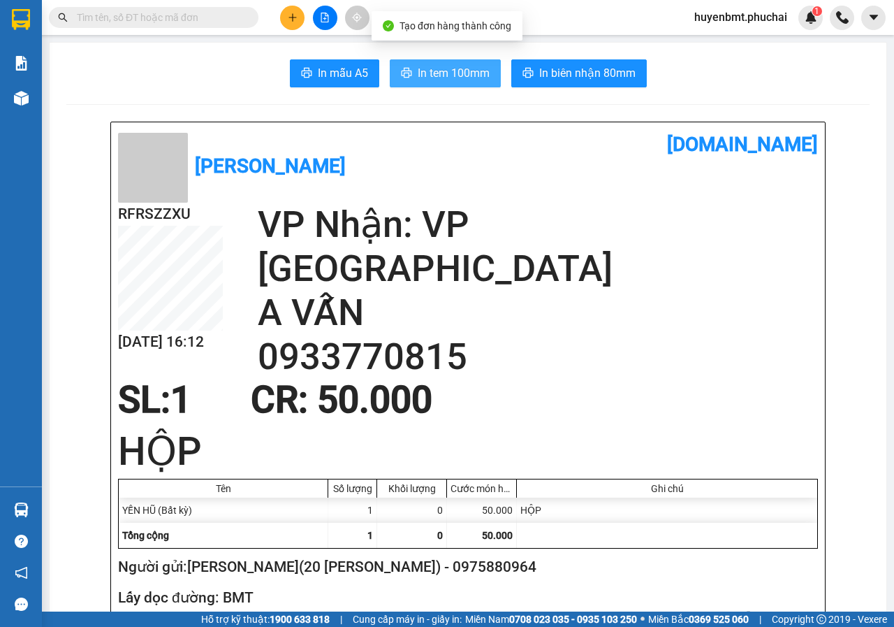
click at [420, 73] on span "In tem 100mm" at bounding box center [454, 72] width 72 height 17
click at [295, 15] on icon "plus" at bounding box center [293, 18] width 10 height 10
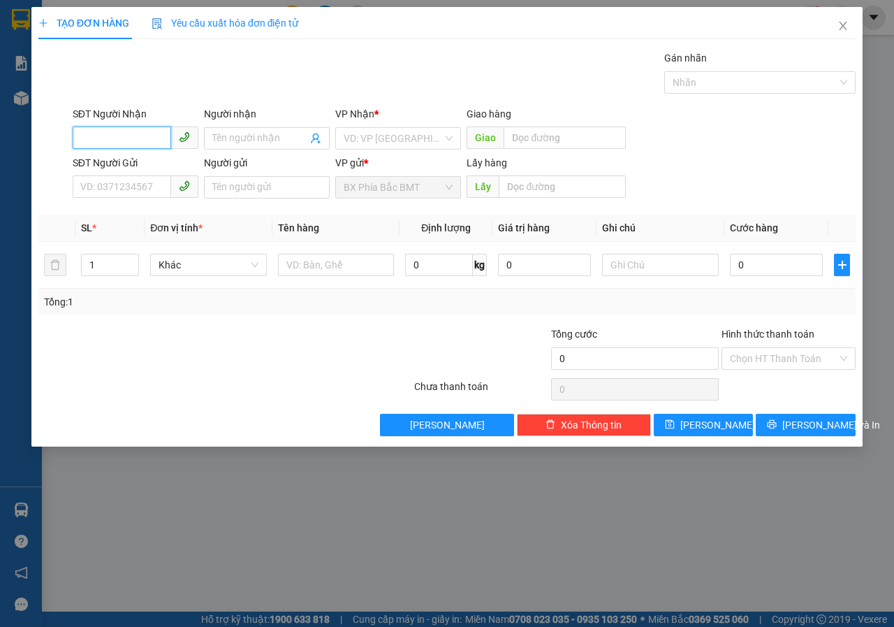
click at [118, 135] on input "SĐT Người Nhận" at bounding box center [122, 137] width 98 height 22
type input "0785982199"
click at [237, 138] on input "Người nhận" at bounding box center [259, 138] width 95 height 15
type input "[PERSON_NAME]"
click at [407, 144] on input "search" at bounding box center [393, 138] width 99 height 21
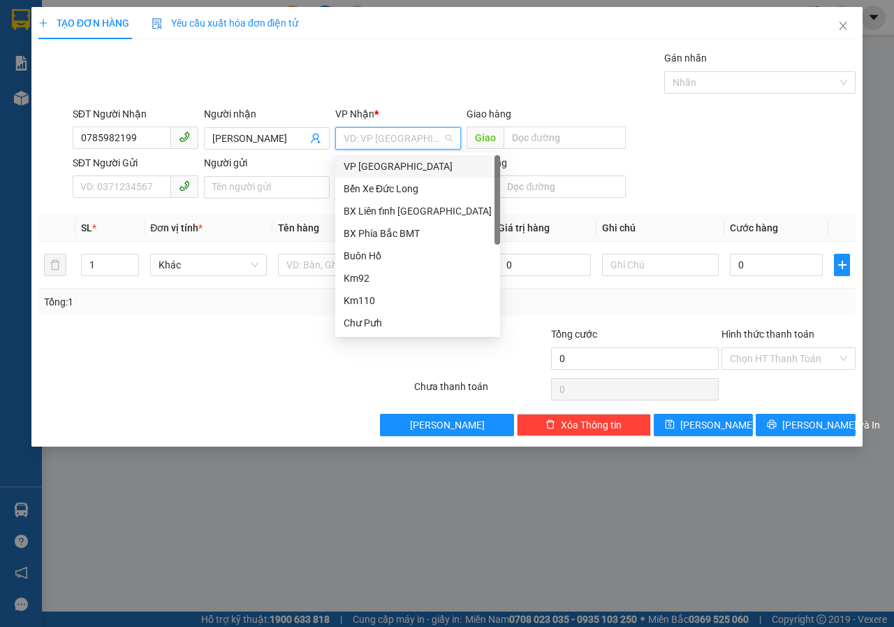
click at [367, 171] on div "VP [GEOGRAPHIC_DATA]" at bounding box center [418, 166] width 148 height 15
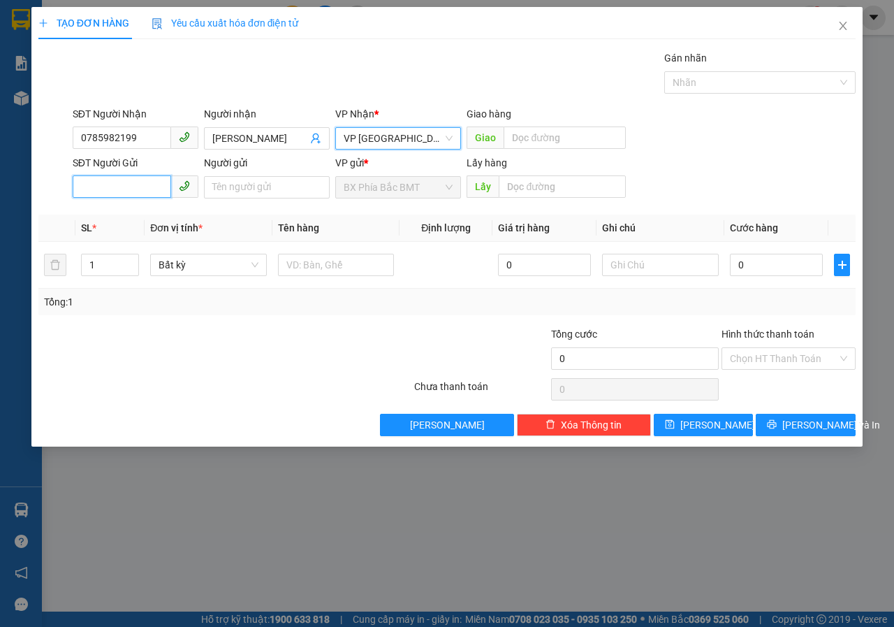
click at [147, 187] on input "SĐT Người Gửi" at bounding box center [122, 186] width 98 height 22
type input "0944075644"
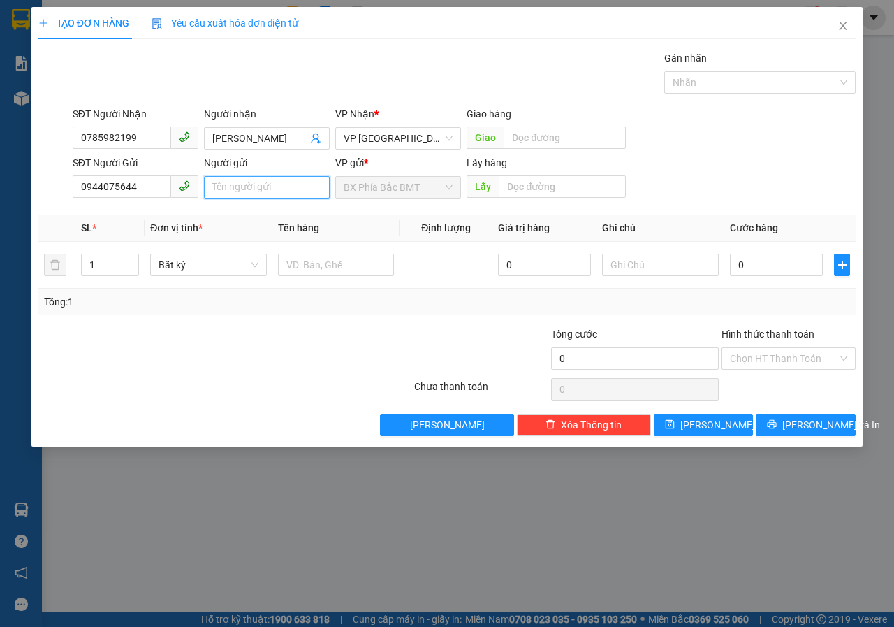
click at [237, 189] on input "Người gửi" at bounding box center [267, 187] width 126 height 22
type input "[PERSON_NAME](10/9/1 [PERSON_NAME])"
click at [522, 176] on input "text" at bounding box center [562, 186] width 126 height 22
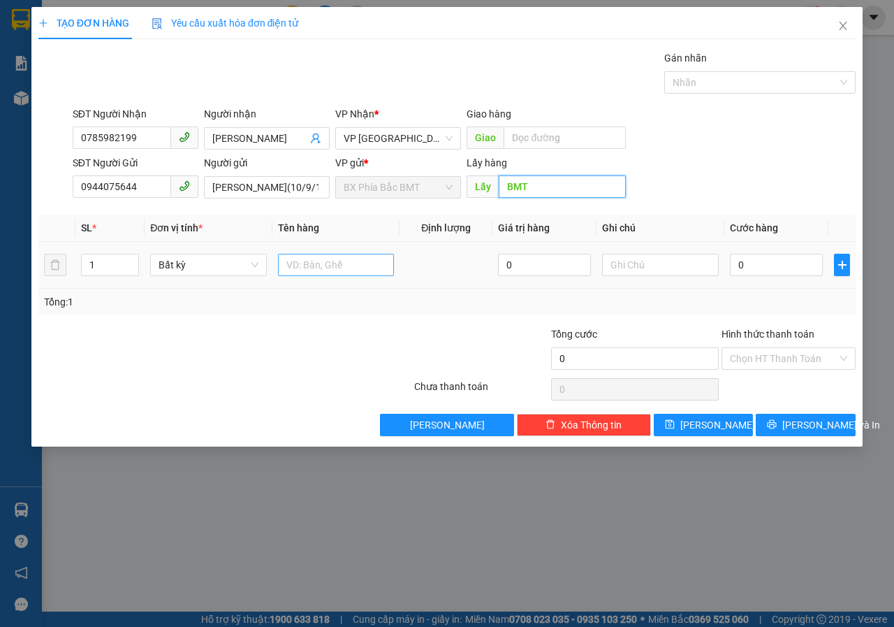
type input "BMT"
click at [321, 268] on input "text" at bounding box center [336, 265] width 117 height 22
type input "SẦU RIÊNG"
click at [629, 265] on input "text" at bounding box center [660, 265] width 117 height 22
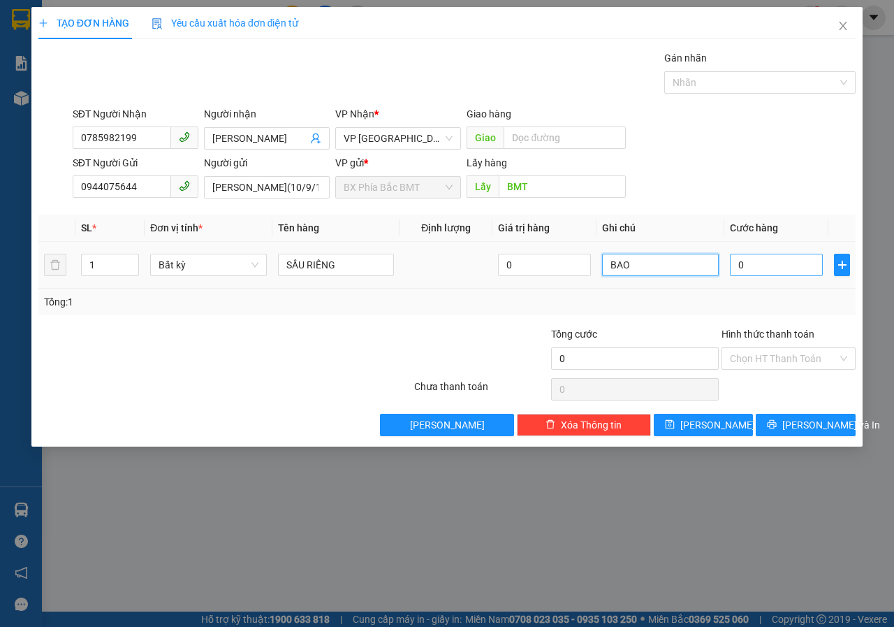
type input "BAO"
click at [751, 262] on input "0" at bounding box center [776, 265] width 93 height 22
click at [628, 306] on div "Tổng: 1" at bounding box center [447, 301] width 806 height 15
click at [758, 265] on input "0" at bounding box center [776, 265] width 93 height 22
type input "60"
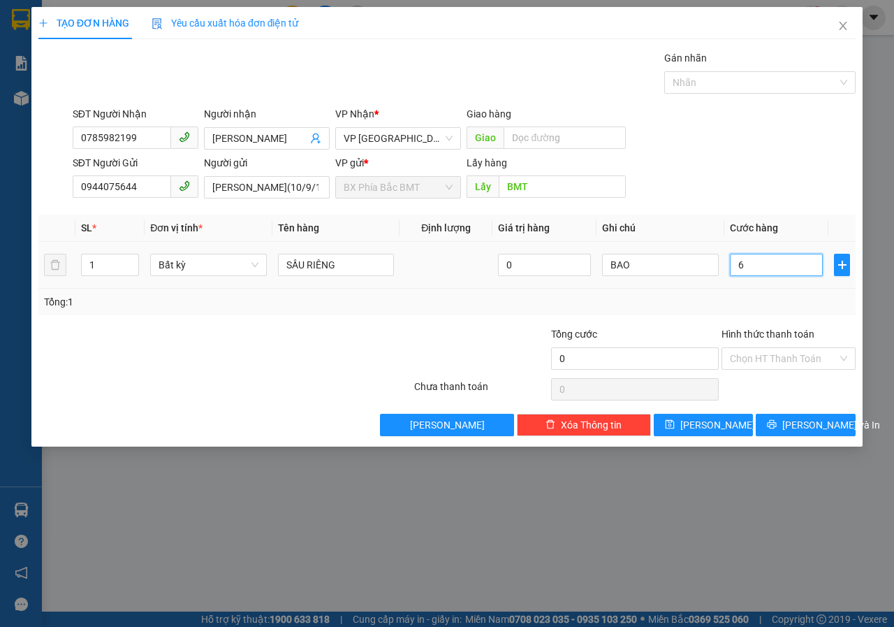
type input "60"
type input "600"
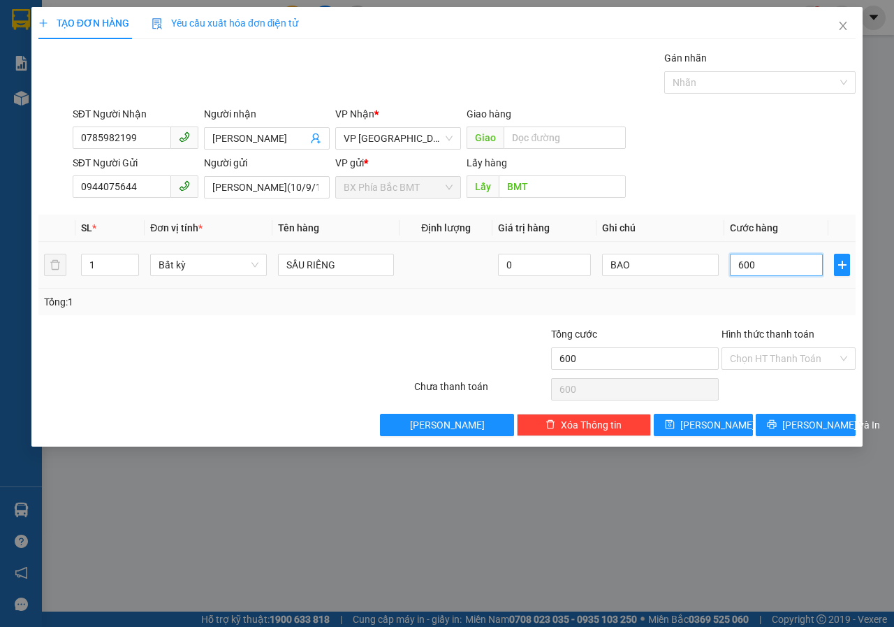
type input "6.000"
type input "60.000"
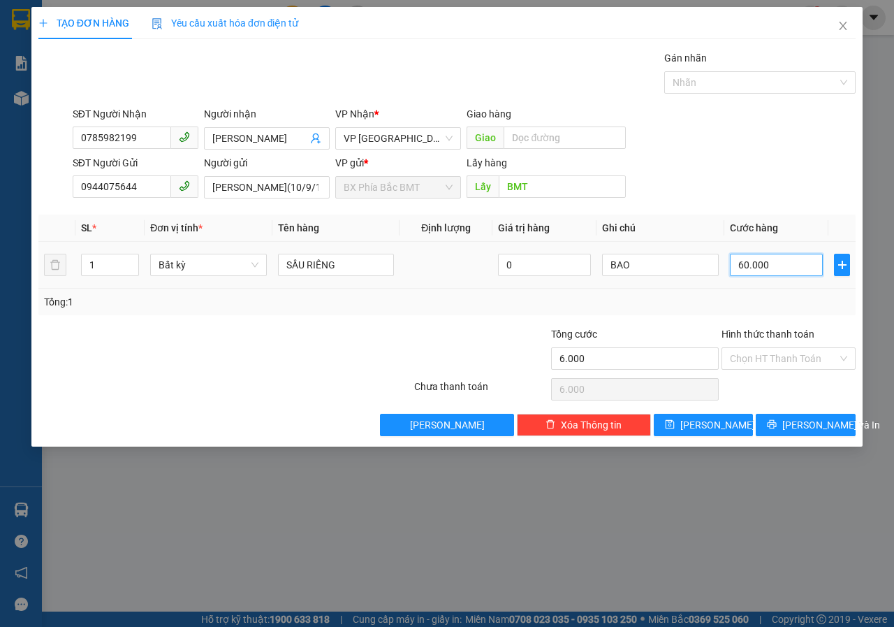
type input "60.000"
click at [748, 365] on input "Hình thức thanh toán" at bounding box center [784, 358] width 108 height 21
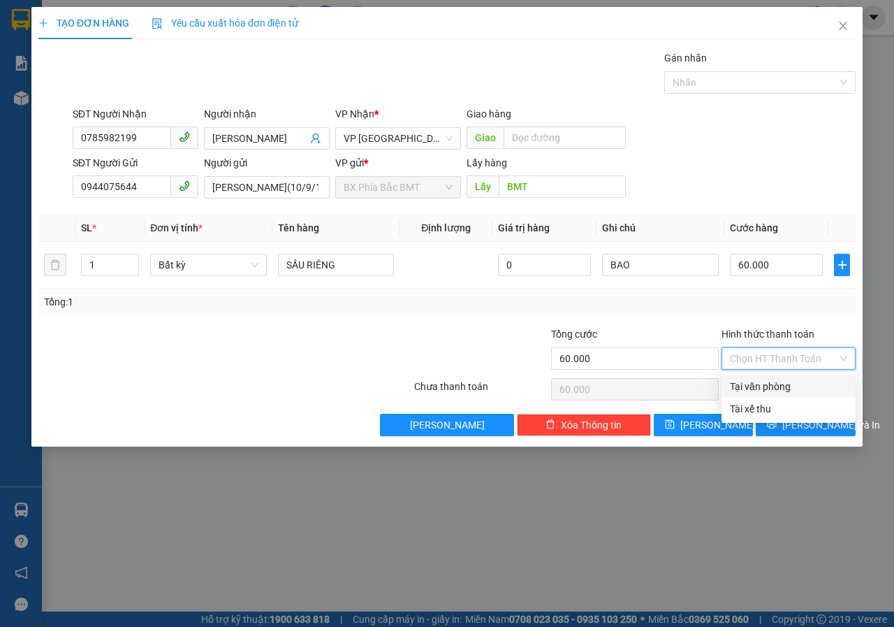
click at [766, 382] on div "Tại văn phòng" at bounding box center [788, 386] width 117 height 15
click at [782, 434] on button "[PERSON_NAME] và In" at bounding box center [806, 424] width 100 height 22
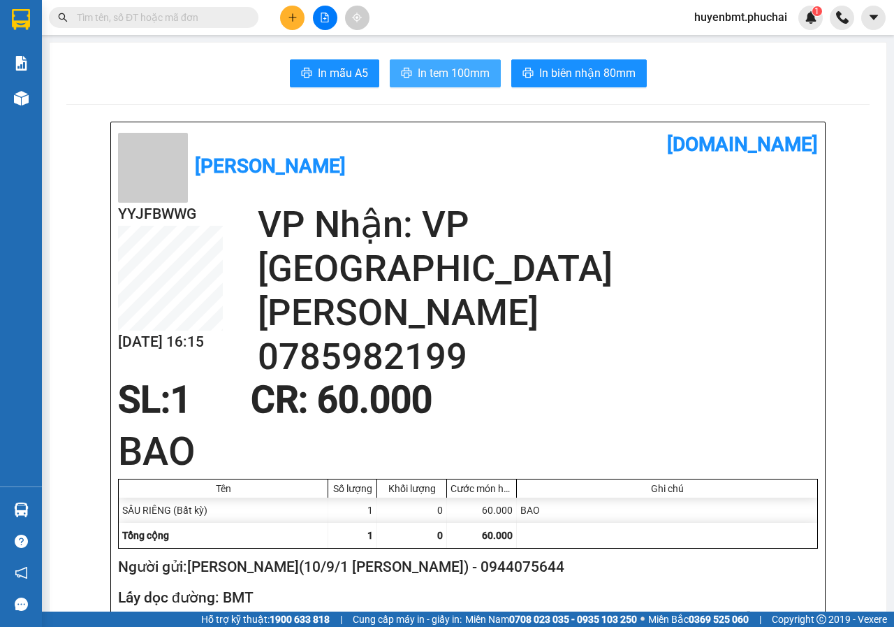
click at [476, 73] on span "In tem 100mm" at bounding box center [454, 72] width 72 height 17
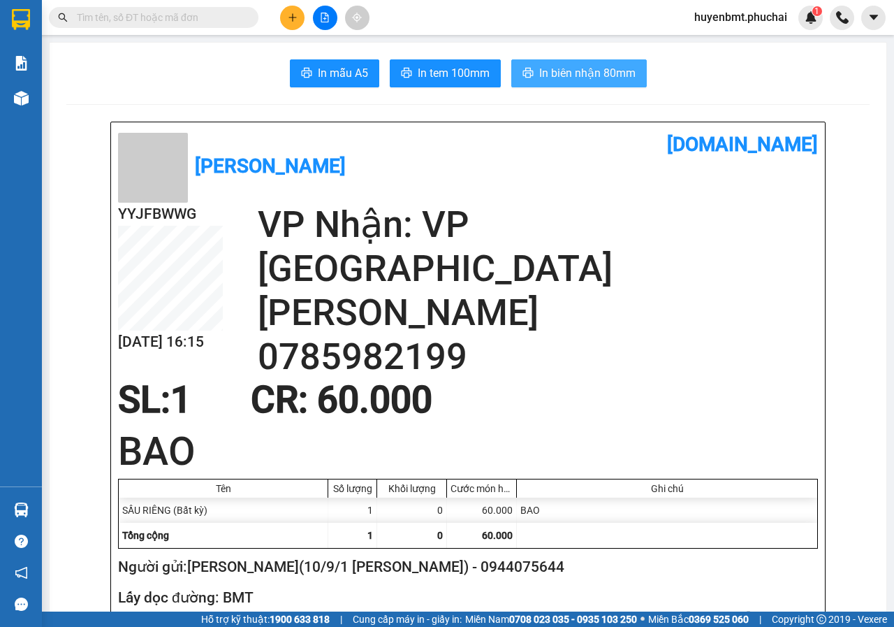
click at [589, 70] on span "In biên nhận 80mm" at bounding box center [587, 72] width 96 height 17
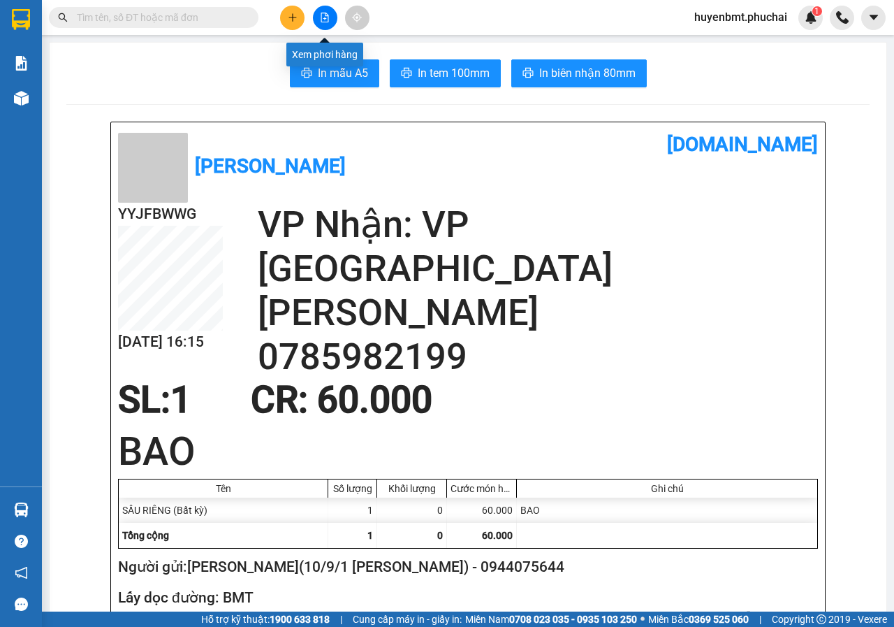
click at [323, 14] on icon "file-add" at bounding box center [325, 18] width 10 height 10
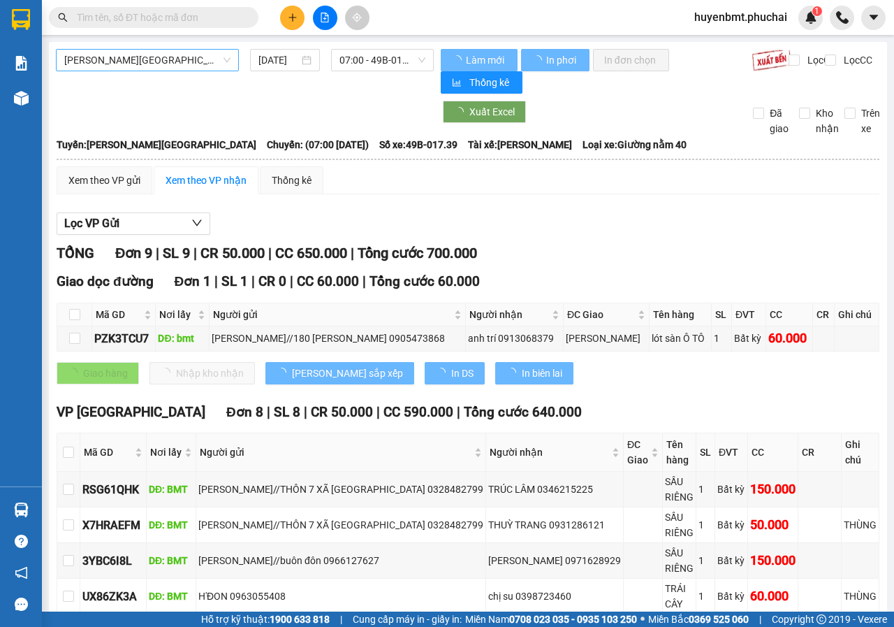
click at [110, 61] on span "[PERSON_NAME][GEOGRAPHIC_DATA]" at bounding box center [147, 60] width 166 height 21
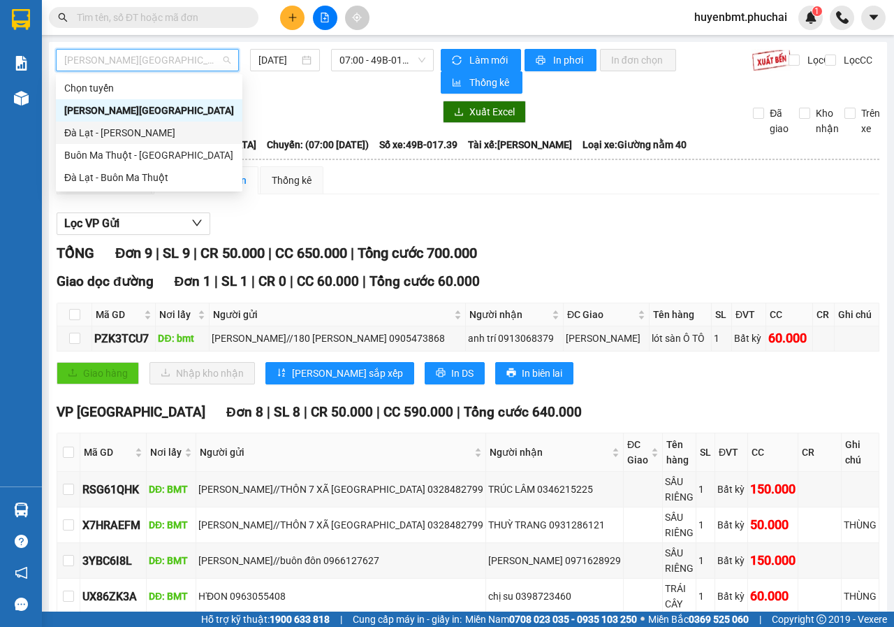
click at [91, 131] on div "Đà Lạt - [PERSON_NAME]" at bounding box center [149, 132] width 170 height 15
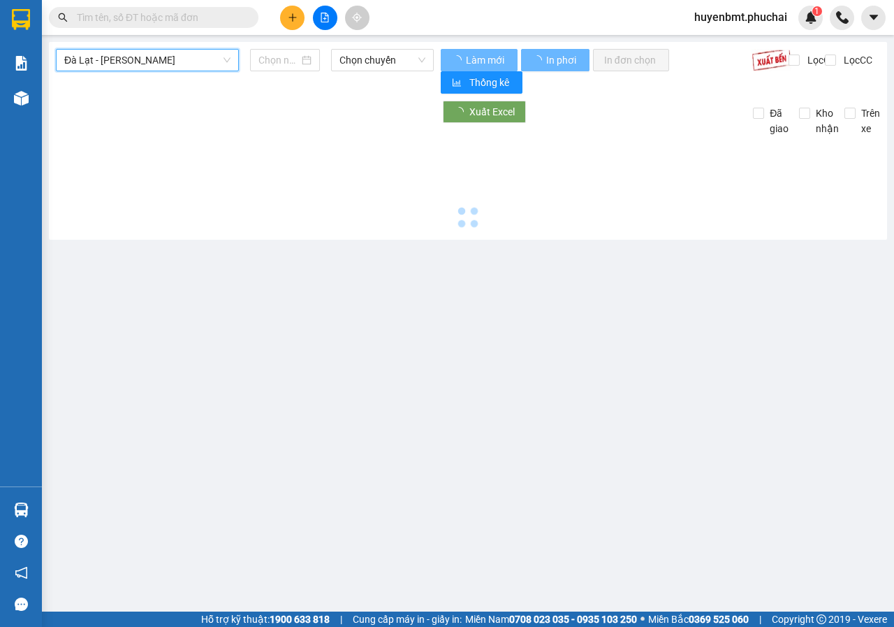
type input "[DATE]"
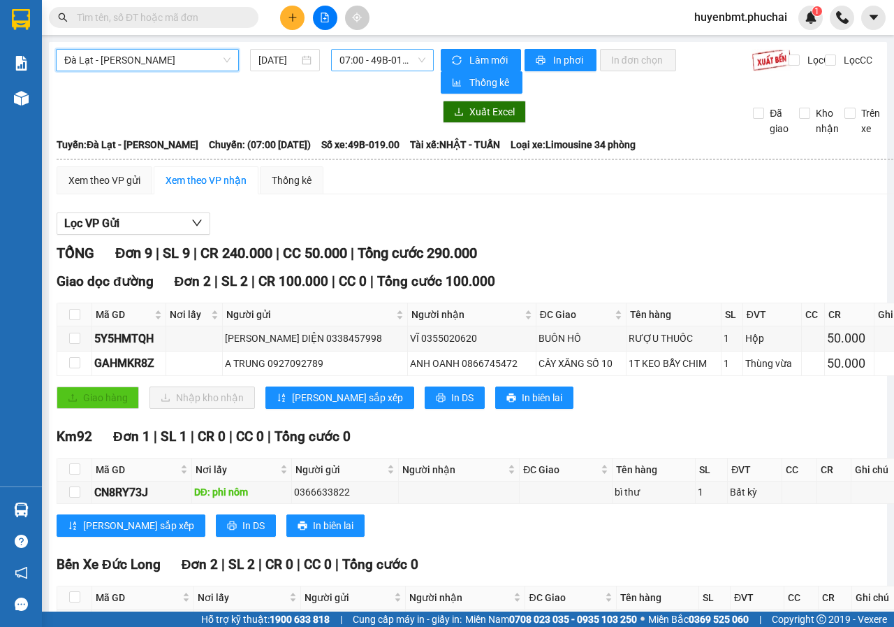
click at [347, 66] on span "07:00 - 49B-019.00" at bounding box center [381, 60] width 85 height 21
click at [610, 96] on div "Đà Lạt - Gia Lai 12/08/2025 07:00 - 49B-019.00 Làm mới In phơi In đơn chọn Thốn…" at bounding box center [468, 522] width 838 height 960
click at [288, 12] on button at bounding box center [292, 18] width 24 height 24
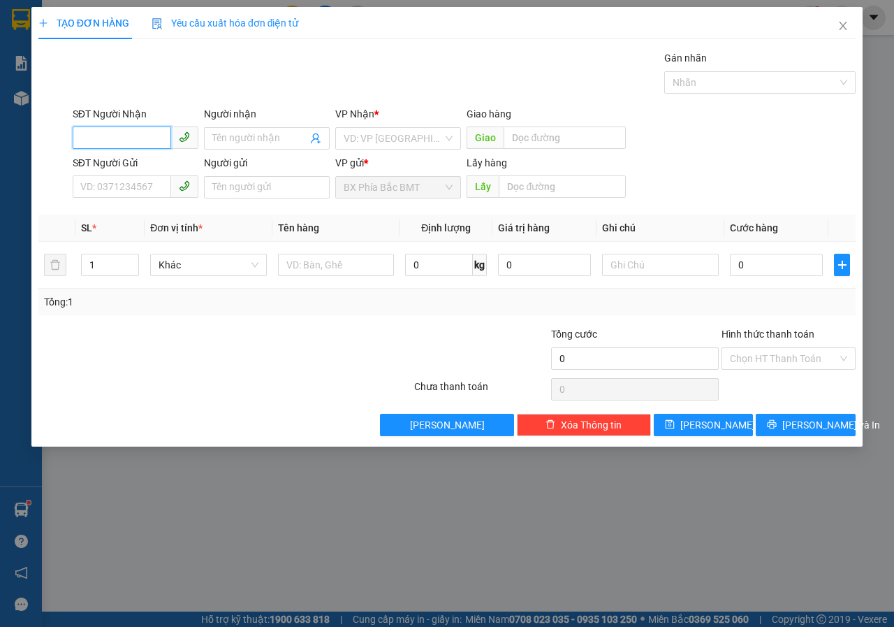
click at [118, 142] on input "SĐT Người Nhận" at bounding box center [122, 137] width 98 height 22
type input "0362316852"
click at [173, 166] on div "0362316852 - QUYNH" at bounding box center [135, 166] width 109 height 15
type input "QUYNH"
type input "PHI NOOM"
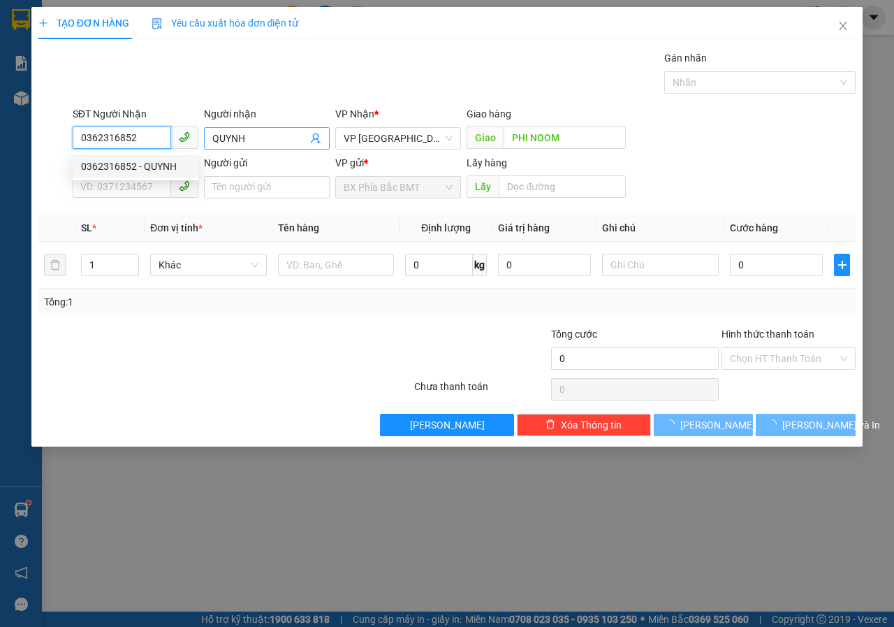
type input "50.000"
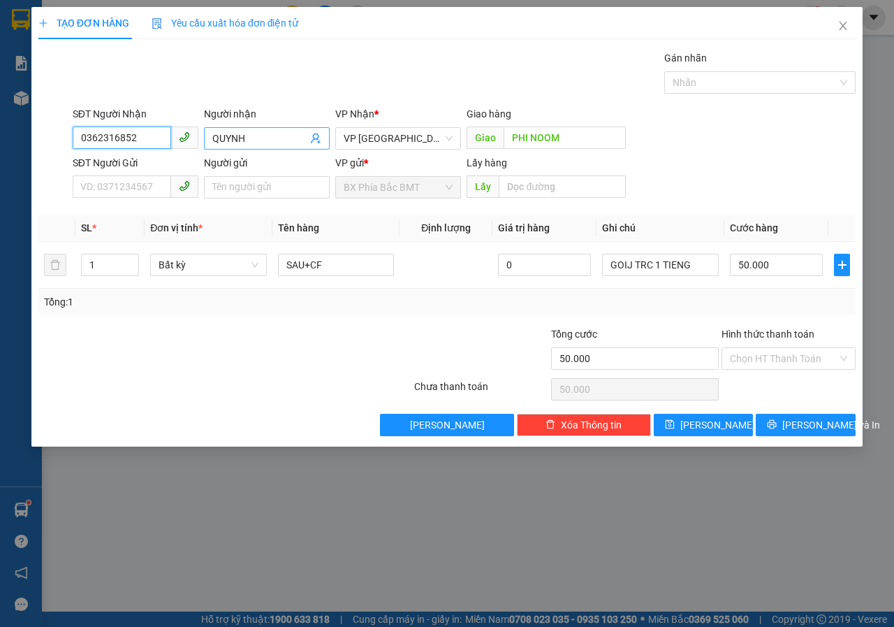
type input "0362316852"
click at [251, 134] on input "QUYNH" at bounding box center [259, 138] width 95 height 15
type input "Q"
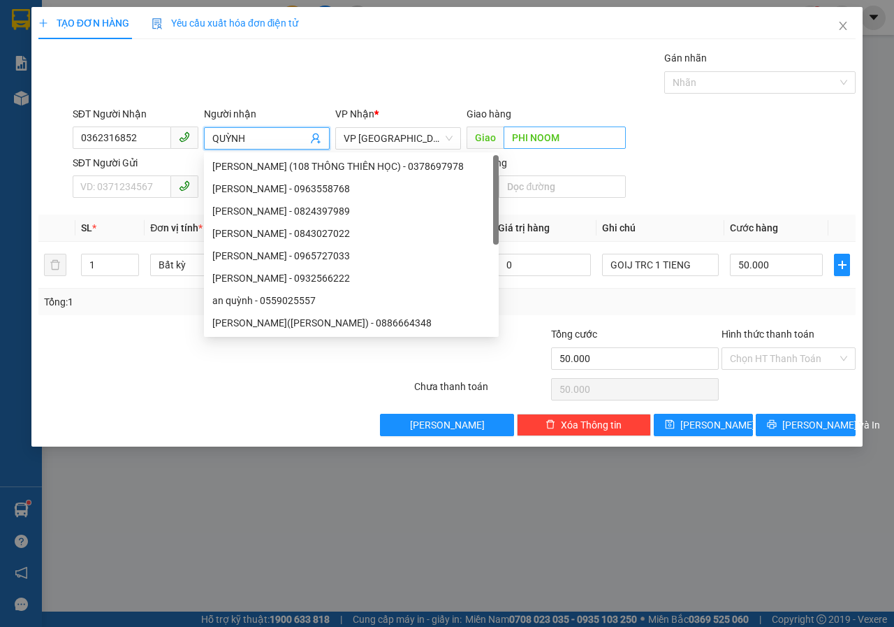
type input "QUỲNH"
click at [563, 142] on input "PHI NOOM" at bounding box center [565, 137] width 122 height 22
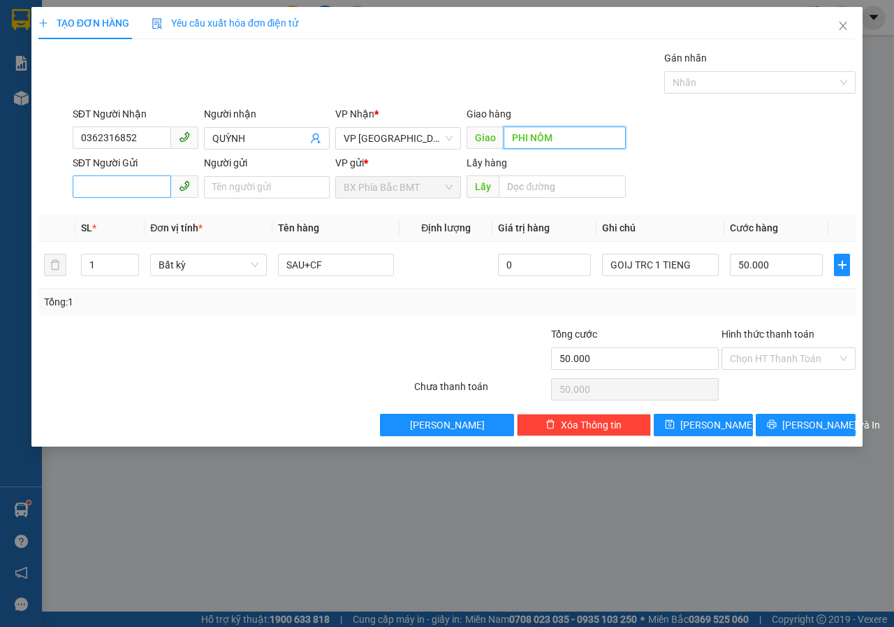
type input "PHI NÔM"
click at [105, 182] on input "SĐT Người Gửi" at bounding box center [122, 186] width 98 height 22
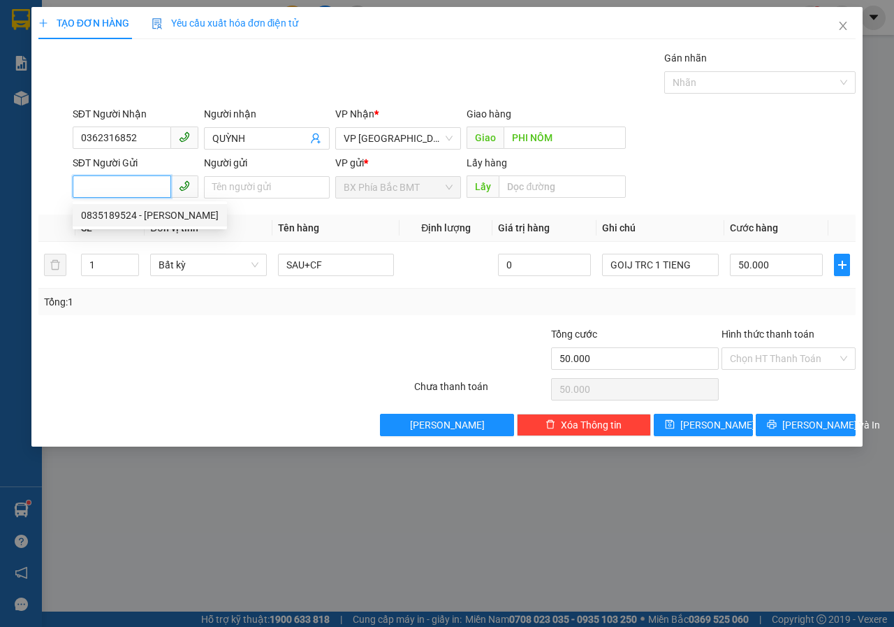
click at [105, 220] on div "0835189524 - THUYEEN" at bounding box center [150, 214] width 138 height 15
type input "0835189524"
type input "THUYEEN"
type input "BMT"
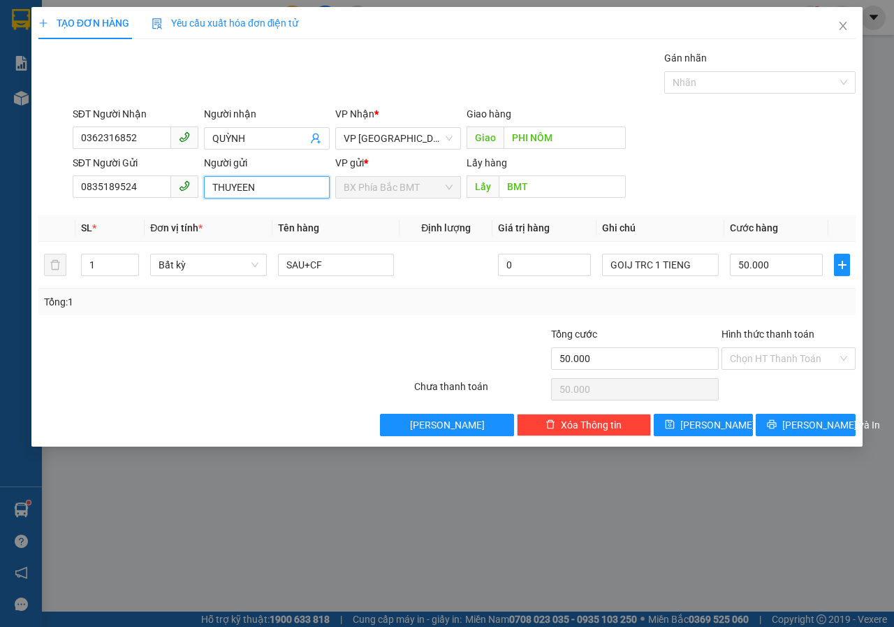
click at [270, 185] on input "THUYEEN" at bounding box center [267, 187] width 126 height 22
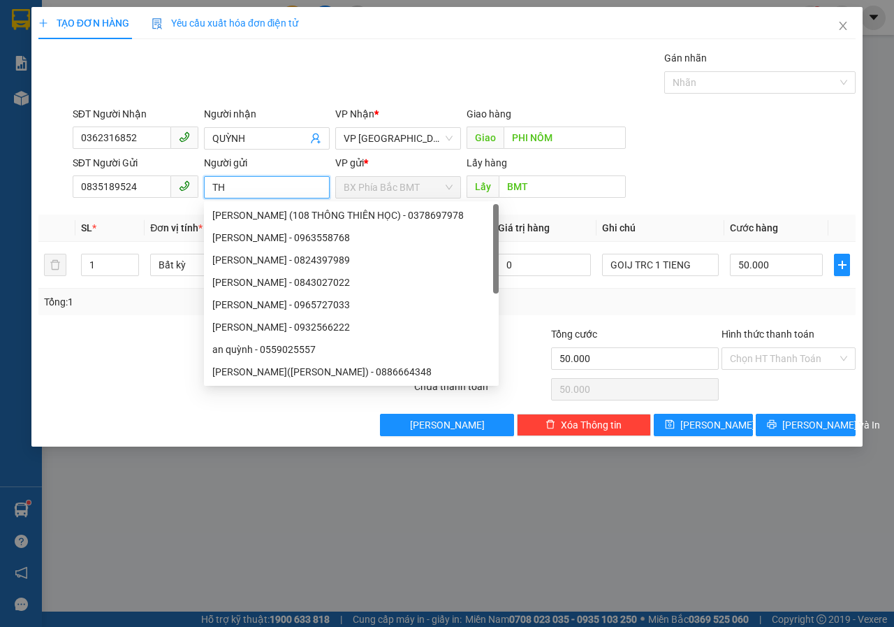
type input "T"
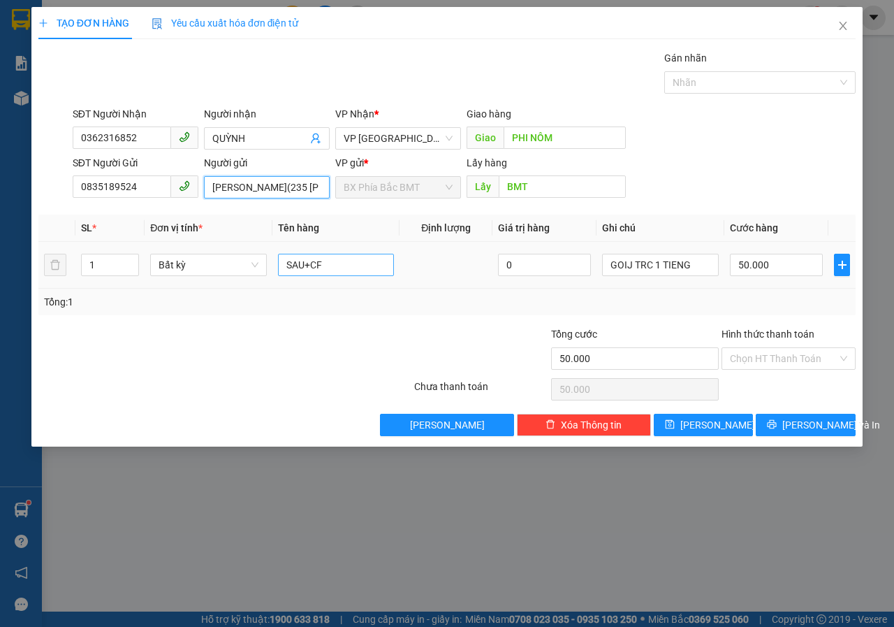
type input "[PERSON_NAME](235 [PERSON_NAME])"
click at [337, 268] on input "SAU+CF" at bounding box center [336, 265] width 117 height 22
type input "S"
type input "SẦU RIÊNG+BƠ"
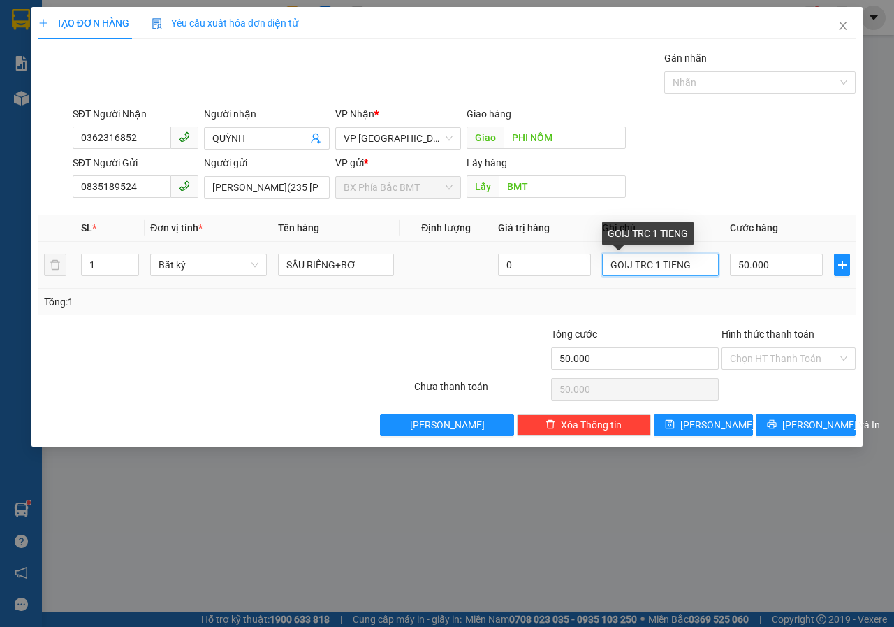
click at [701, 265] on input "GOIJ TRC 1 TIENG" at bounding box center [660, 265] width 117 height 22
type input "G"
type input "GỌI TRƯỚC 1 TIẾNG//NHẬN ĐÊM"
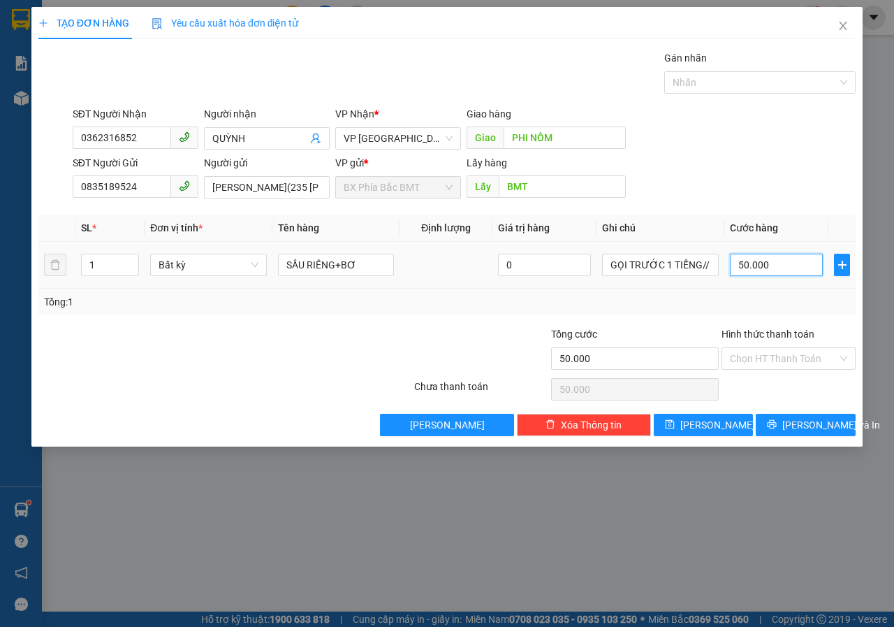
click at [772, 265] on input "50.000" at bounding box center [776, 265] width 93 height 22
click at [779, 268] on input "50.000" at bounding box center [776, 265] width 93 height 22
drag, startPoint x: 779, startPoint y: 268, endPoint x: 728, endPoint y: 292, distance: 56.5
click at [728, 292] on div "SL * Đơn vị tính * Tên hàng Định lượng Giá trị hàng Ghi chú Cước hàng 1 Bất kỳ …" at bounding box center [446, 264] width 817 height 101
type input "7"
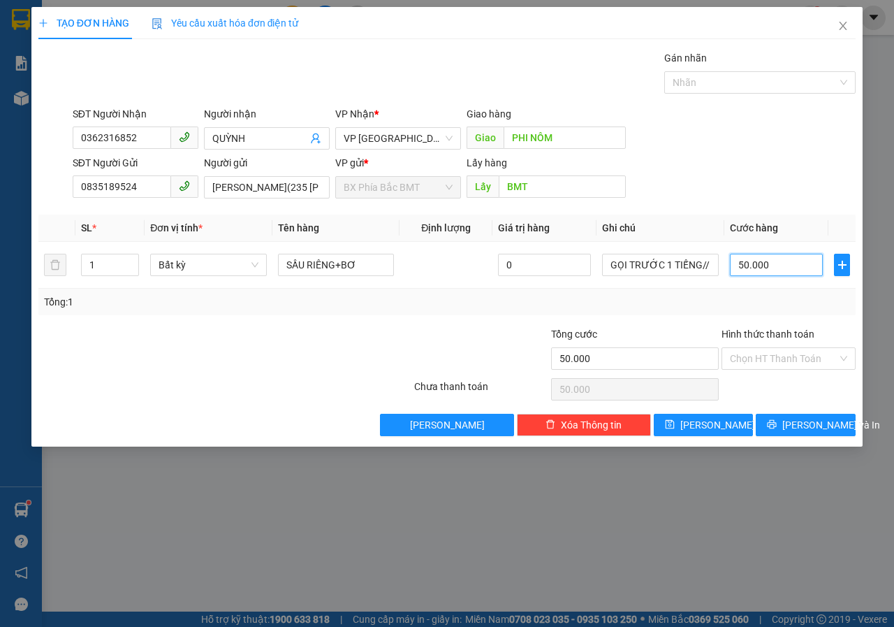
type input "7"
click at [761, 351] on input "Hình thức thanh toán" at bounding box center [784, 358] width 108 height 21
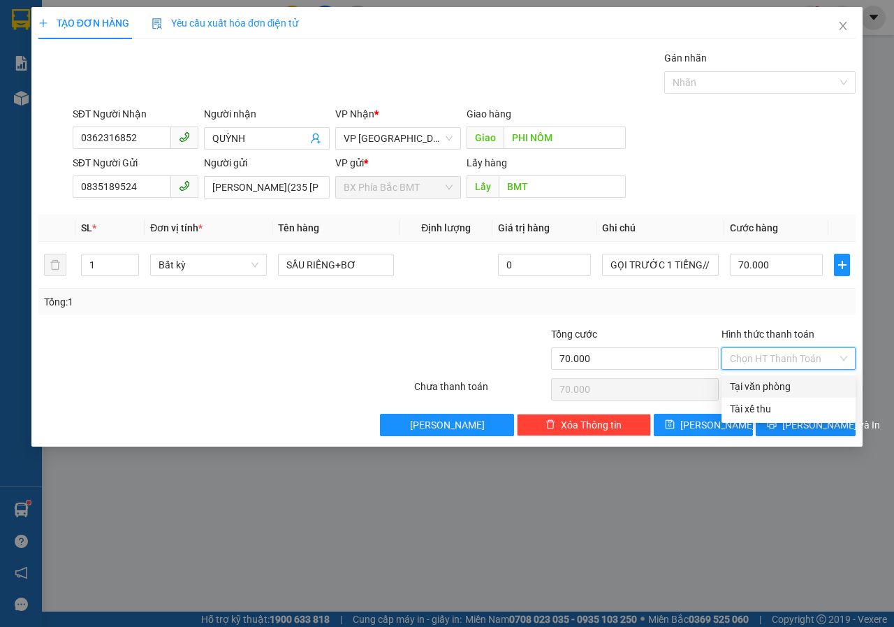
click at [761, 381] on div "Tại văn phòng" at bounding box center [788, 386] width 117 height 15
click at [786, 418] on button "[PERSON_NAME] và In" at bounding box center [806, 424] width 100 height 22
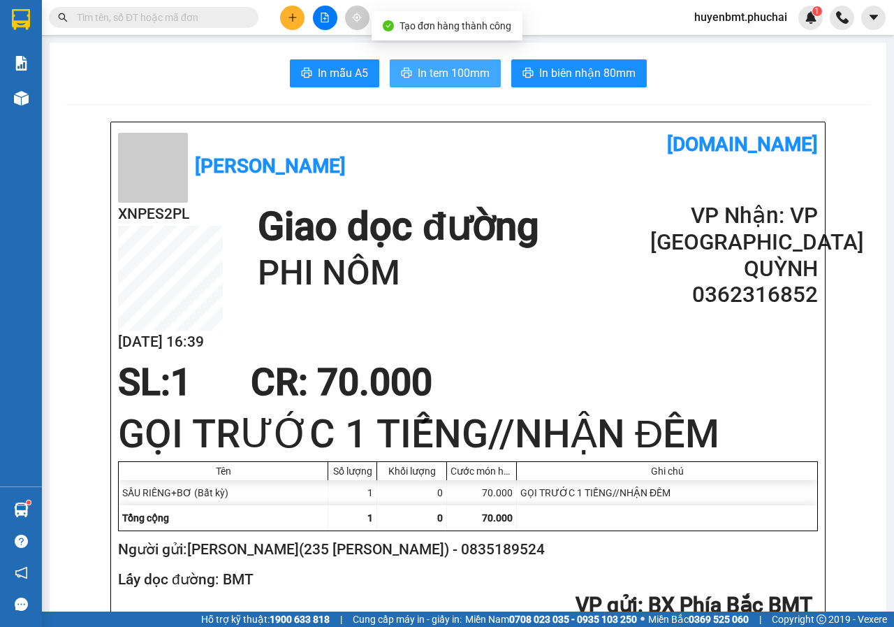
click at [441, 77] on span "In tem 100mm" at bounding box center [454, 72] width 72 height 17
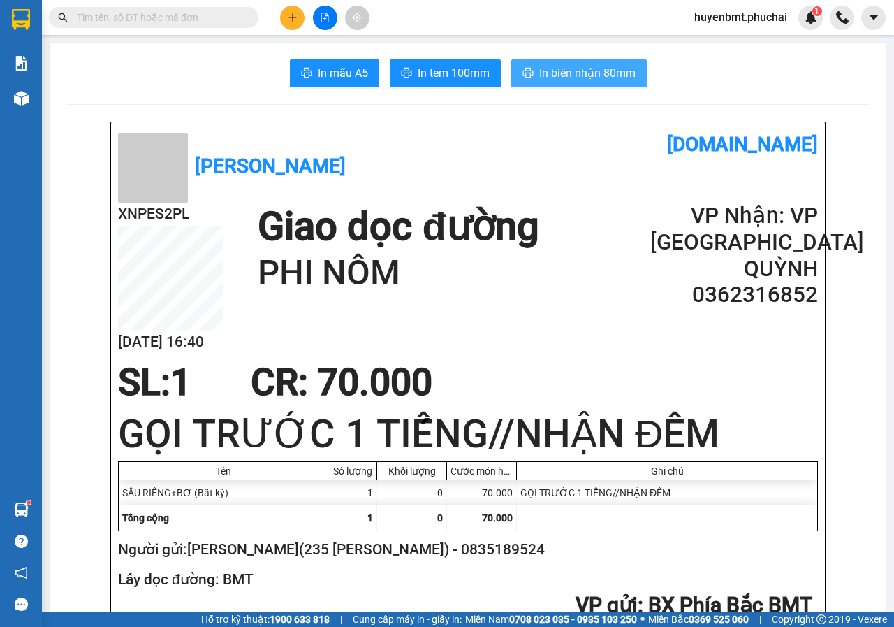
click at [569, 79] on span "In biên nhận 80mm" at bounding box center [587, 72] width 96 height 17
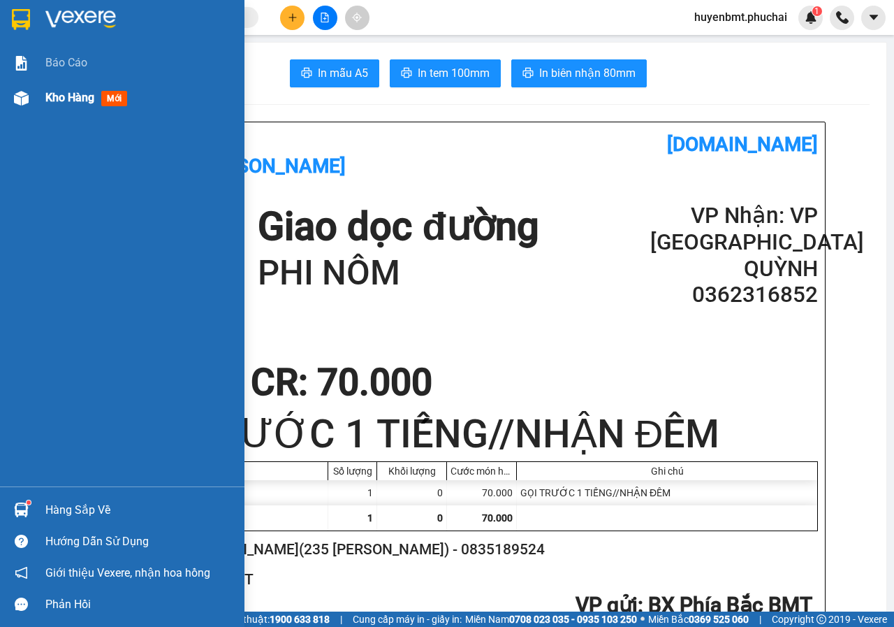
click at [88, 94] on span "Kho hàng" at bounding box center [69, 97] width 49 height 13
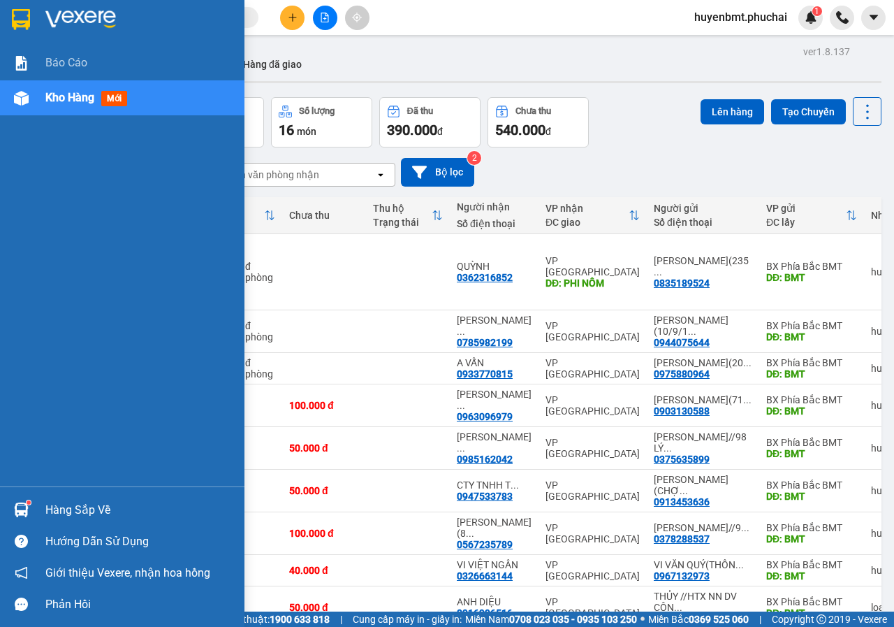
click at [23, 105] on div at bounding box center [21, 98] width 24 height 24
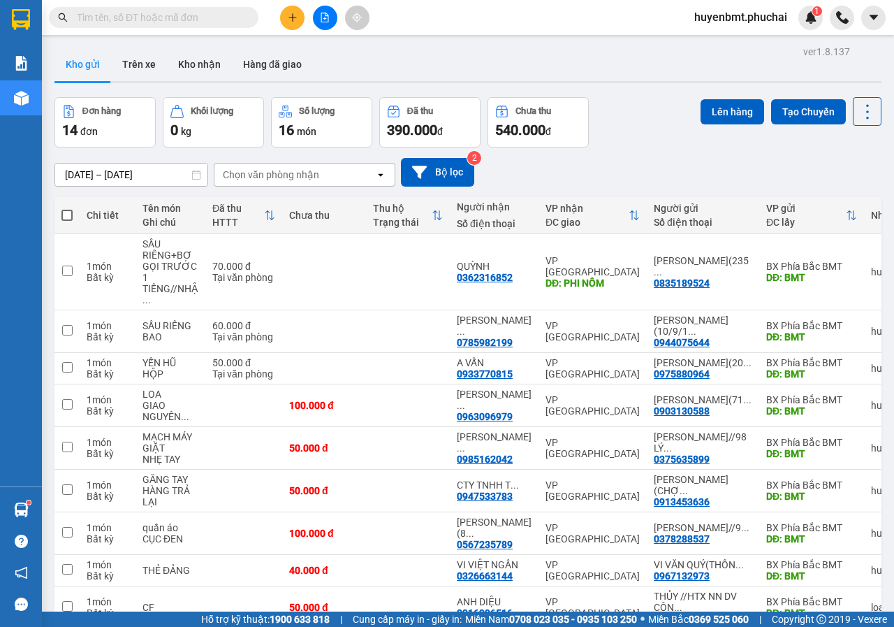
click at [581, 174] on div "10/08/2025 – 12/08/2025 Press the down arrow key to interact with the calendar …" at bounding box center [467, 172] width 827 height 29
click at [293, 8] on button at bounding box center [292, 18] width 24 height 24
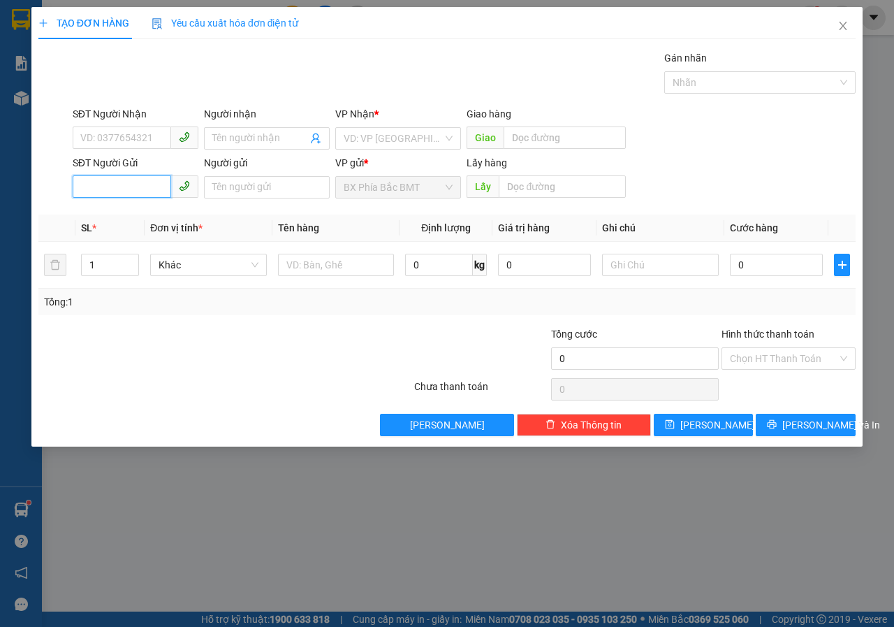
click at [118, 193] on input "SĐT Người Gửi" at bounding box center [122, 186] width 98 height 22
paste input "0373609158"
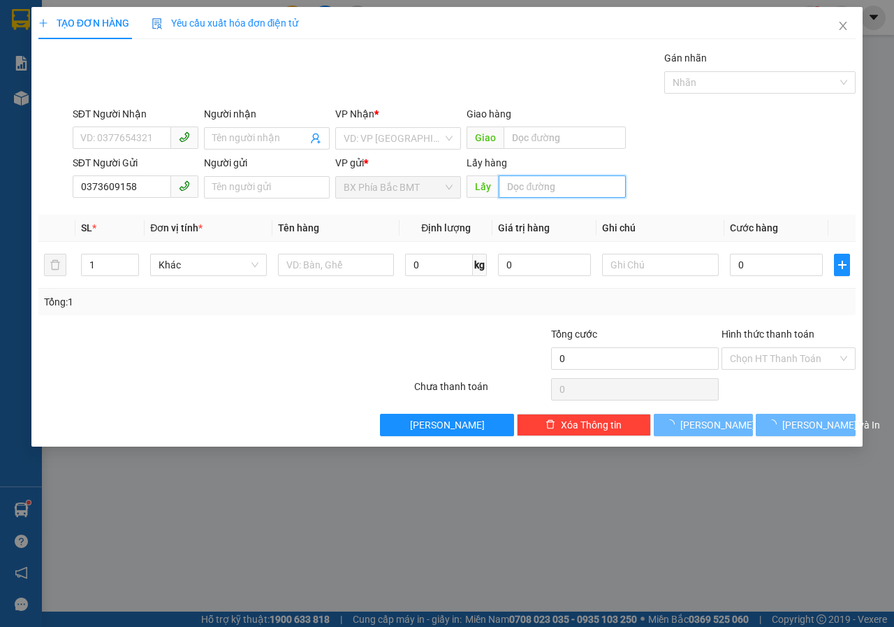
click at [529, 186] on input "text" at bounding box center [562, 186] width 126 height 22
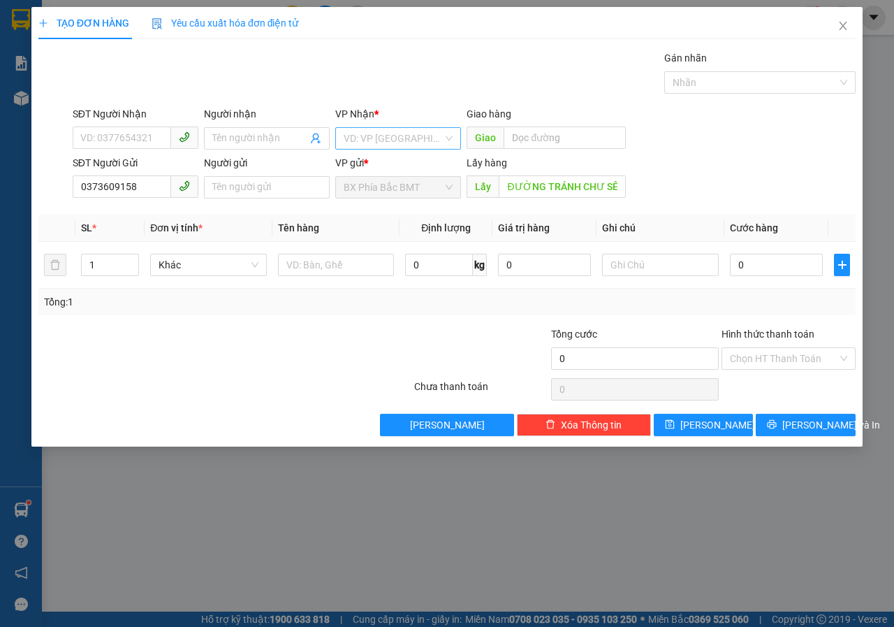
click at [347, 140] on input "search" at bounding box center [393, 138] width 99 height 21
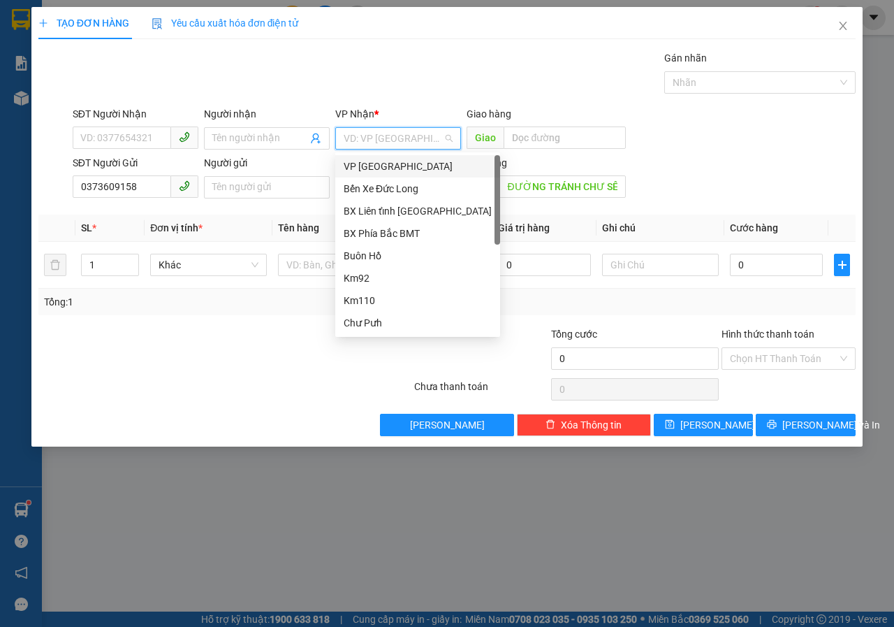
click at [362, 169] on div "VP [GEOGRAPHIC_DATA]" at bounding box center [418, 166] width 148 height 15
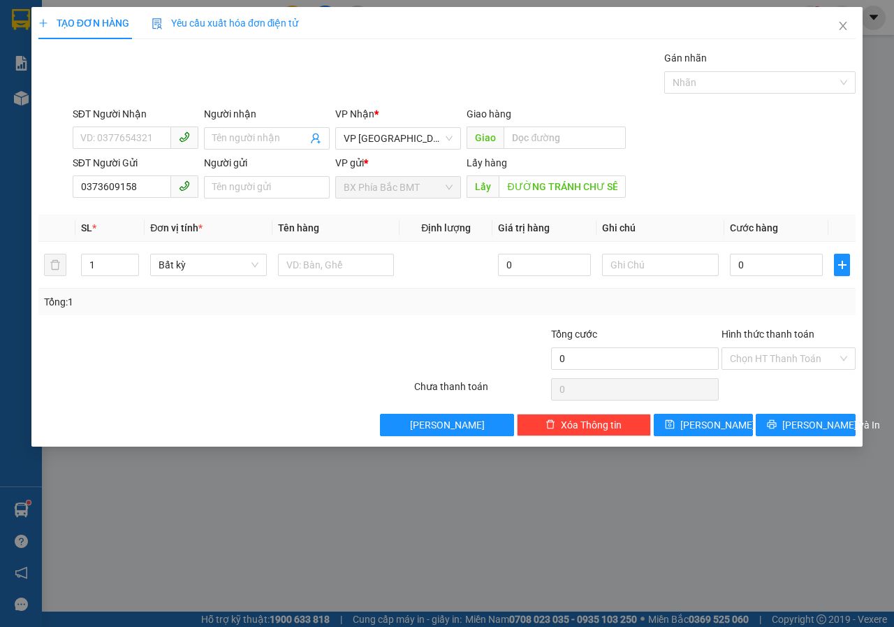
click at [262, 372] on div at bounding box center [157, 350] width 240 height 49
click at [185, 314] on div "Tổng: 1" at bounding box center [446, 301] width 817 height 27
click at [709, 423] on span "[PERSON_NAME]" at bounding box center [717, 424] width 75 height 15
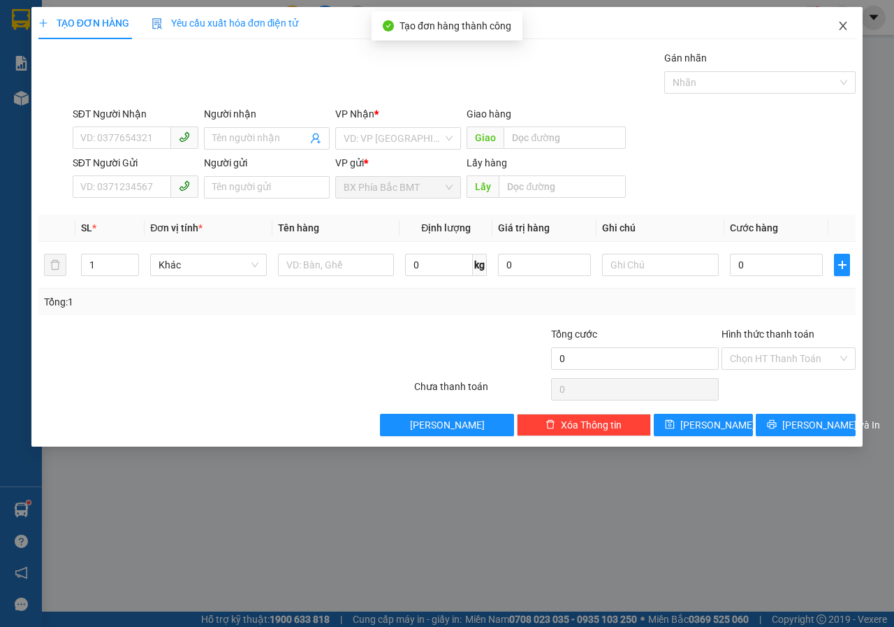
click at [837, 28] on icon "close" at bounding box center [842, 25] width 11 height 11
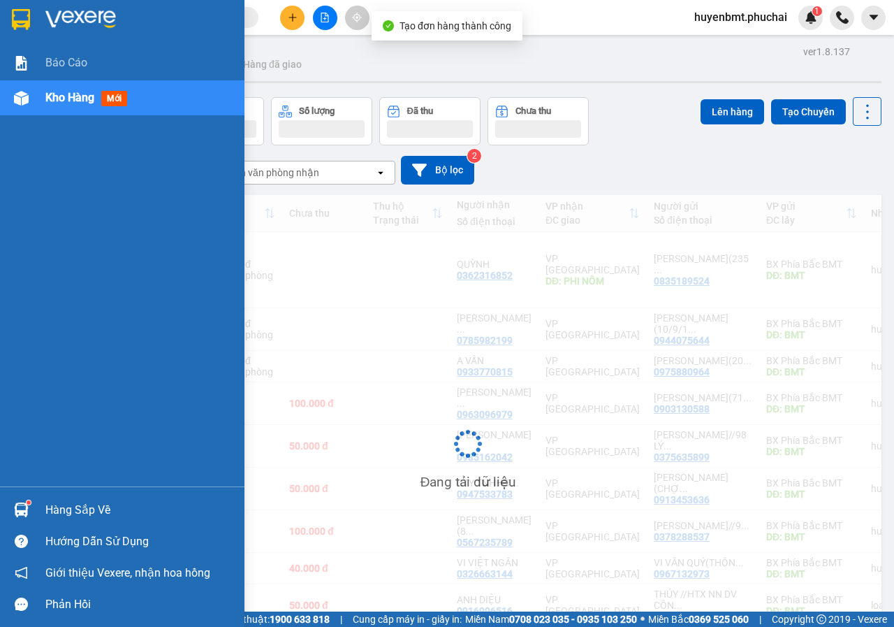
click at [25, 103] on img at bounding box center [21, 98] width 15 height 15
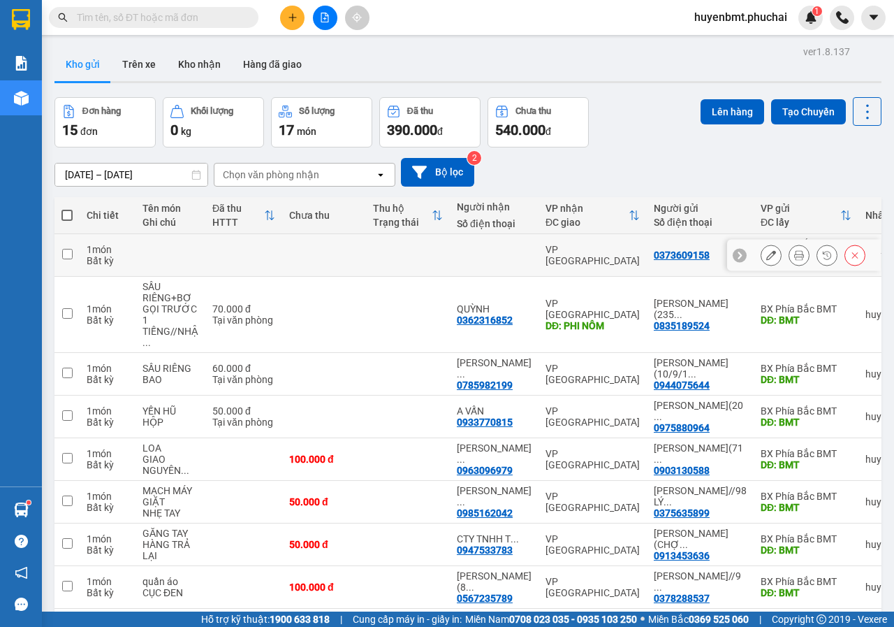
click at [70, 257] on input "checkbox" at bounding box center [67, 254] width 10 height 10
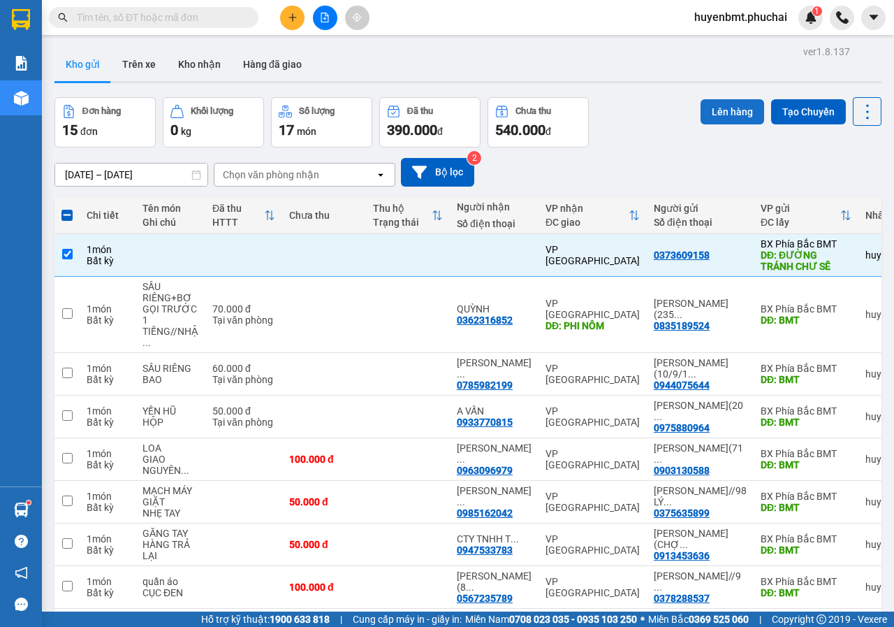
click at [729, 115] on button "Lên hàng" at bounding box center [733, 111] width 64 height 25
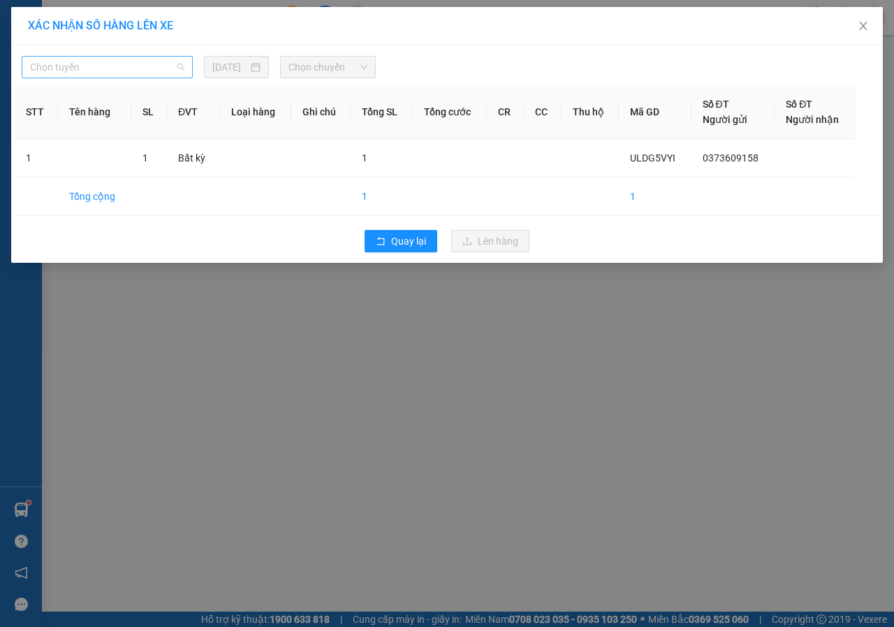
click at [119, 72] on span "Chọn tuyến" at bounding box center [107, 67] width 154 height 21
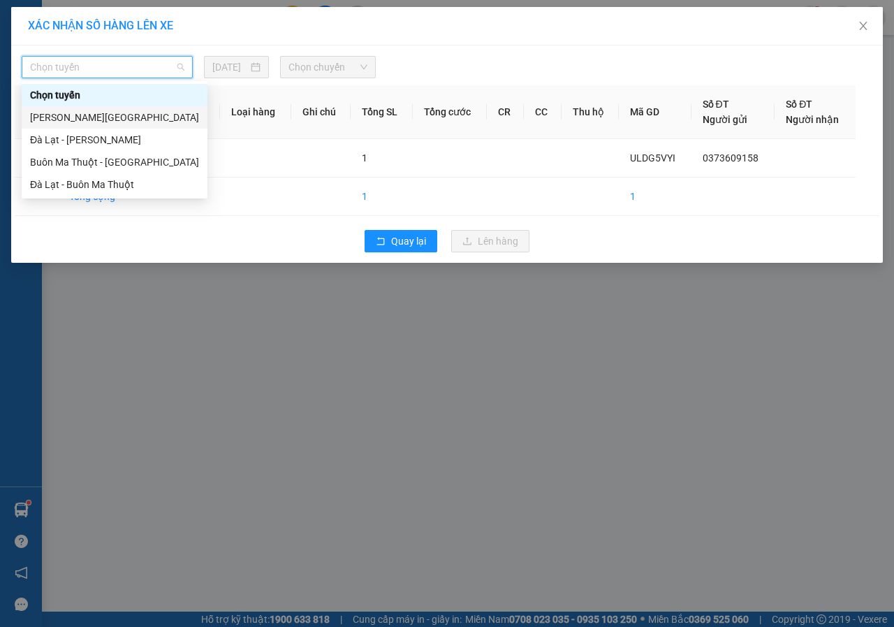
click at [64, 121] on div "[PERSON_NAME][GEOGRAPHIC_DATA]" at bounding box center [114, 117] width 169 height 15
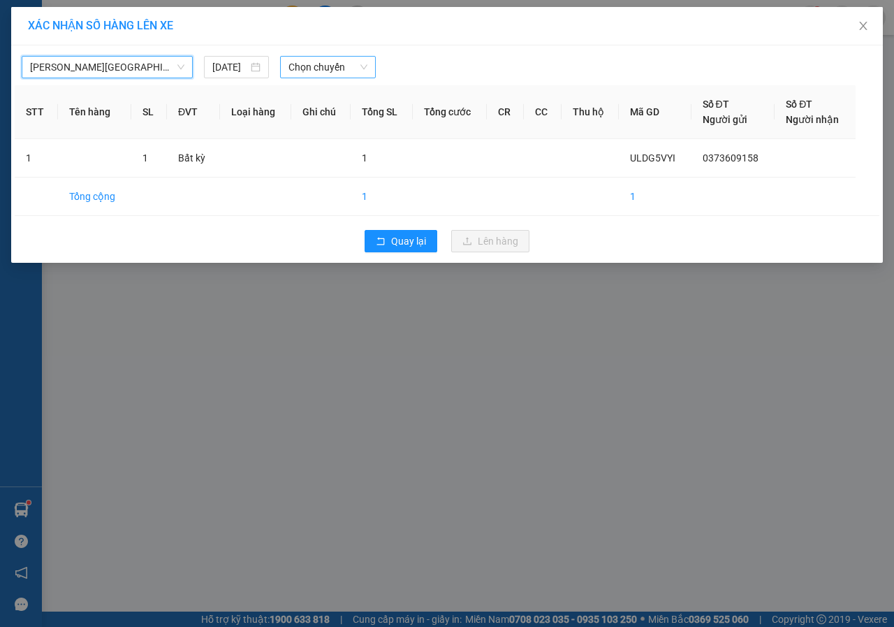
click at [315, 67] on span "Chọn chuyến" at bounding box center [327, 67] width 78 height 21
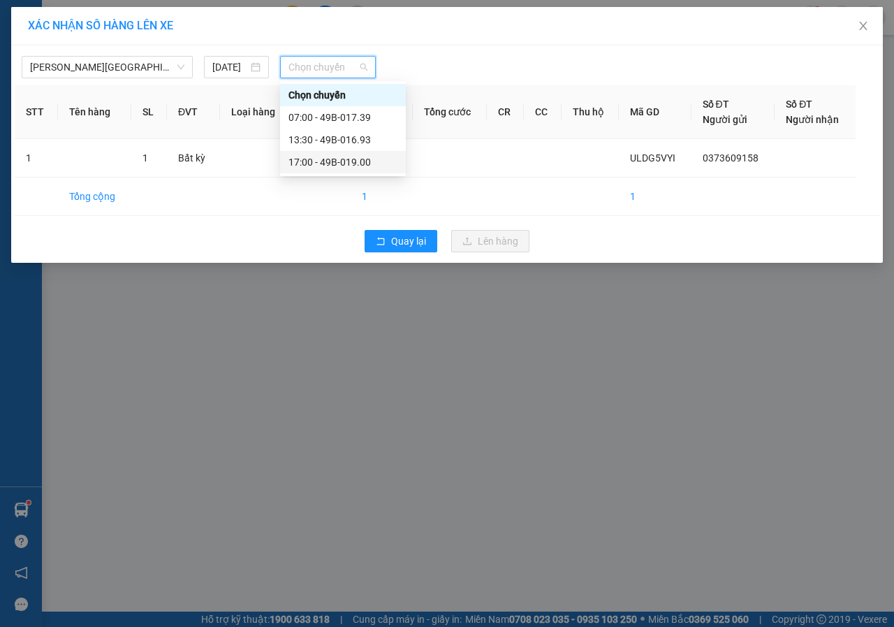
click at [328, 159] on div "17:00 - 49B-019.00" at bounding box center [342, 161] width 109 height 15
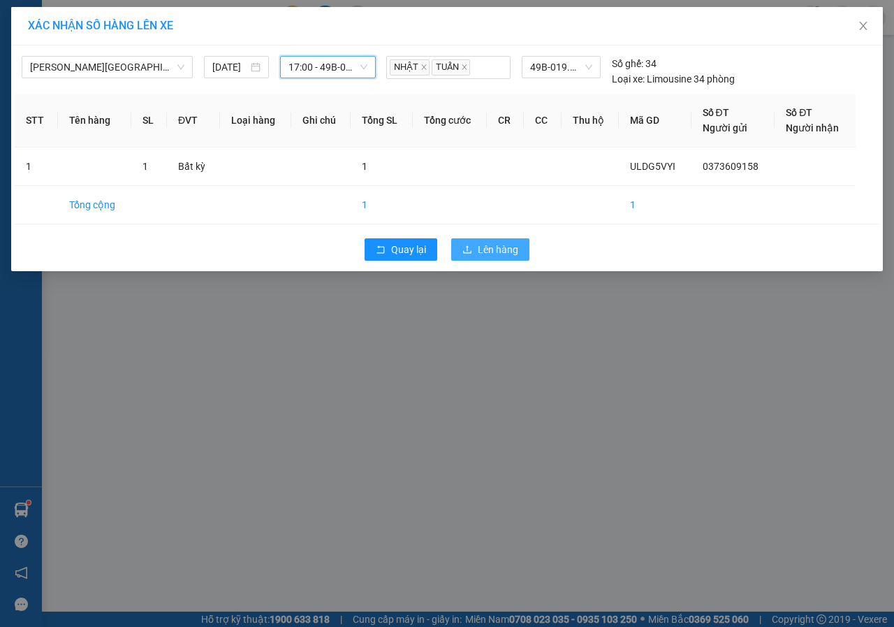
click at [498, 251] on span "Lên hàng" at bounding box center [498, 249] width 41 height 15
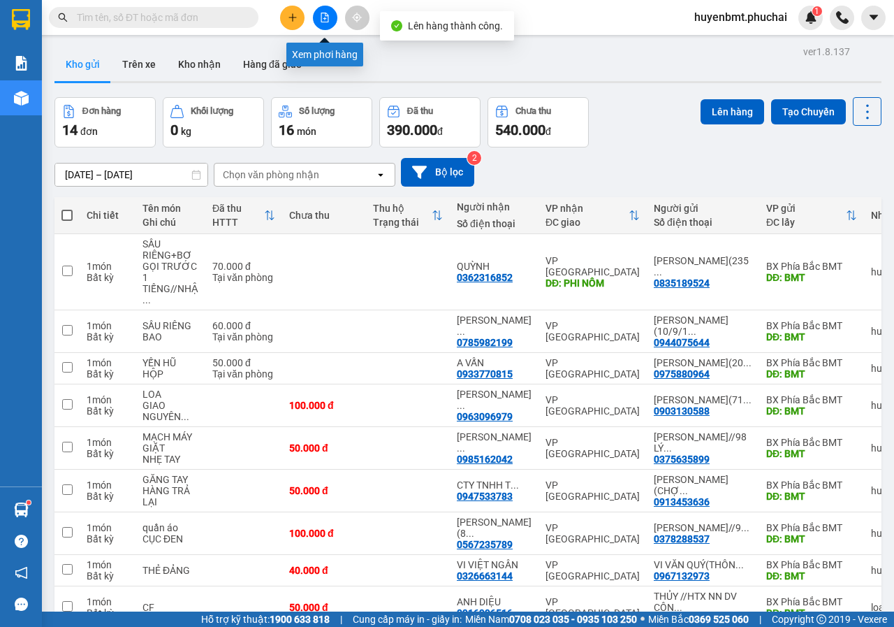
click at [323, 18] on icon "file-add" at bounding box center [325, 18] width 10 height 10
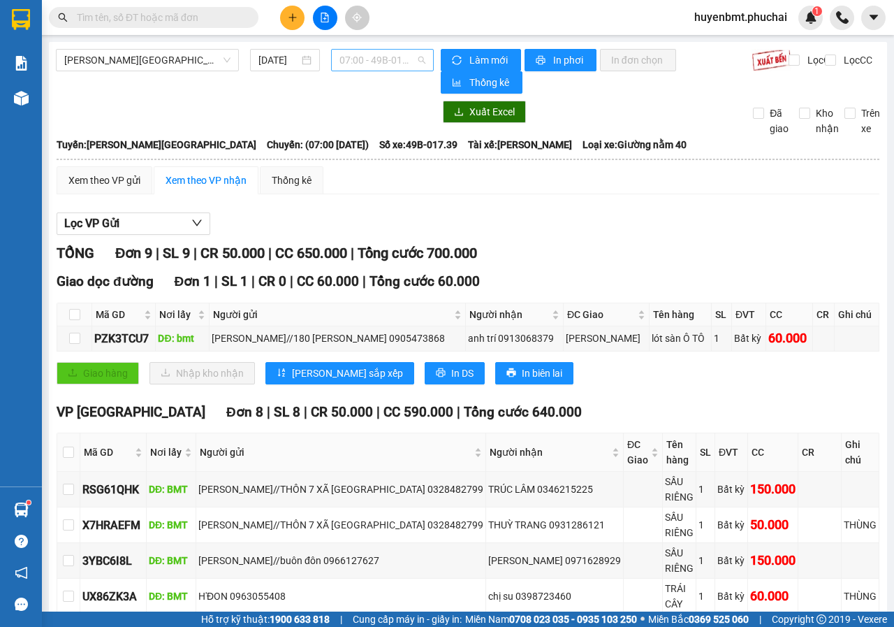
click at [388, 66] on span "07:00 - 49B-017.39" at bounding box center [381, 60] width 85 height 21
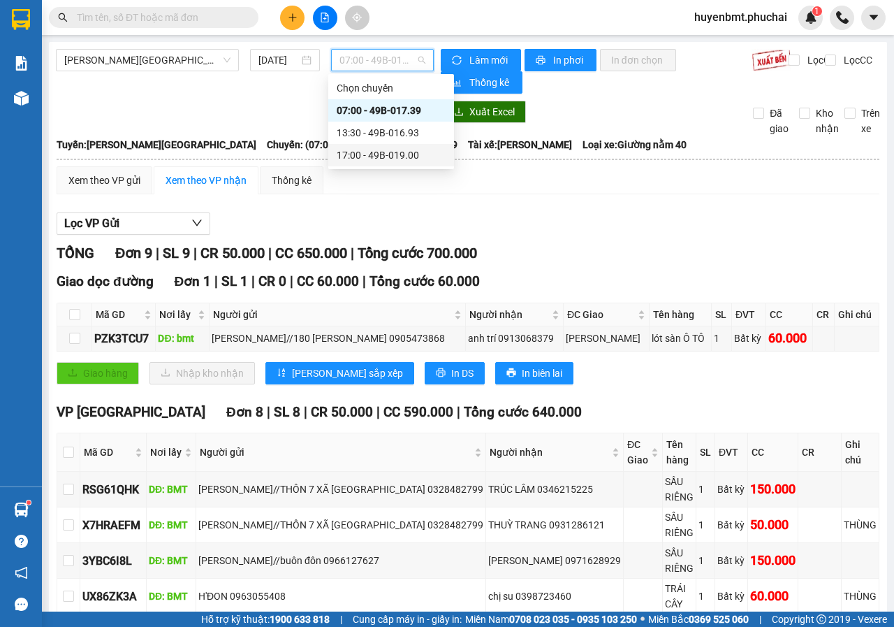
click at [387, 154] on div "17:00 - 49B-019.00" at bounding box center [391, 154] width 109 height 15
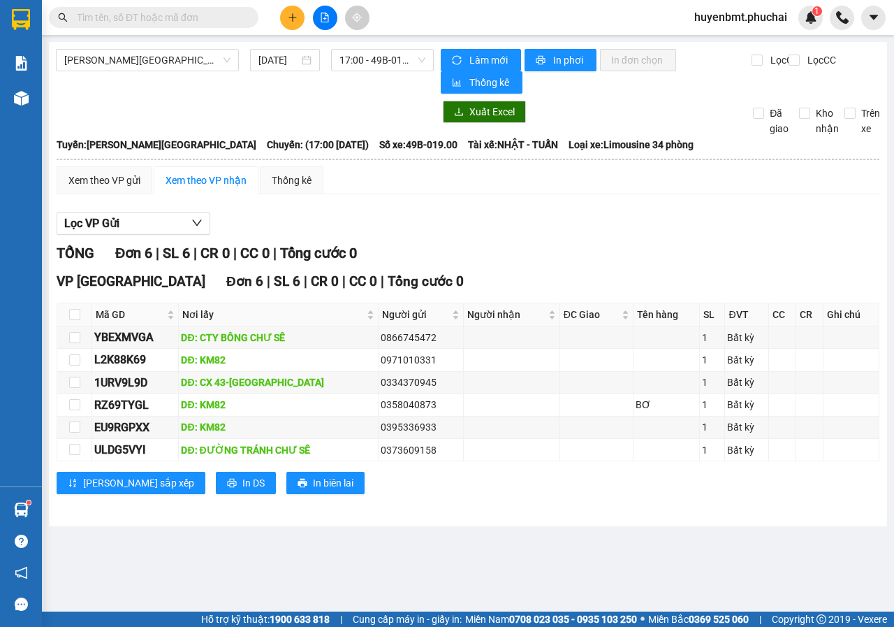
click at [292, 26] on button at bounding box center [292, 18] width 24 height 24
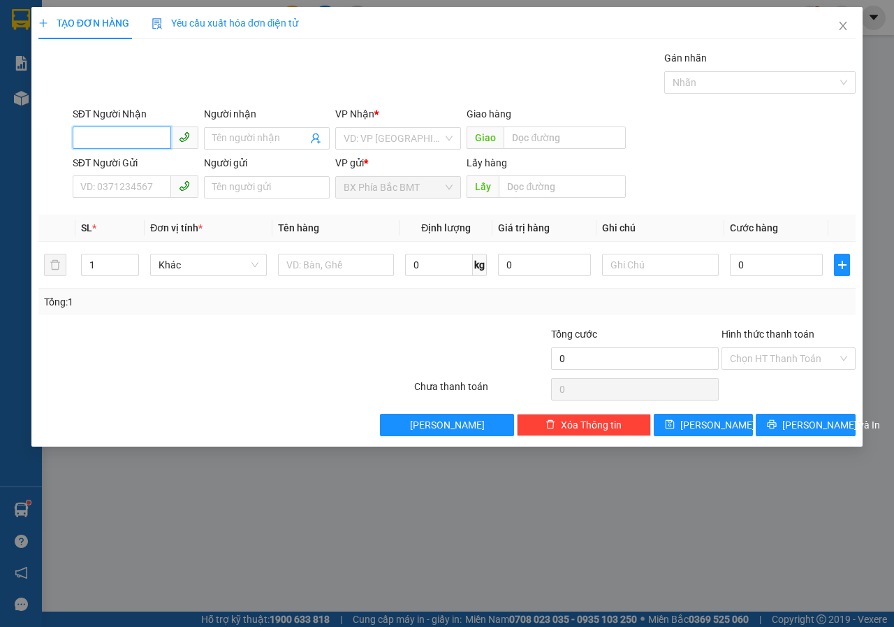
click at [145, 145] on input "SĐT Người Nhận" at bounding box center [122, 137] width 98 height 22
click at [173, 172] on div "0898656969 - [PERSON_NAME] XÔ VIẾT NGHỆ TĨNH" at bounding box center [195, 166] width 229 height 15
type input "0898656969"
type input "[PERSON_NAME] XÔ VIẾT NGHỆ TĨNH"
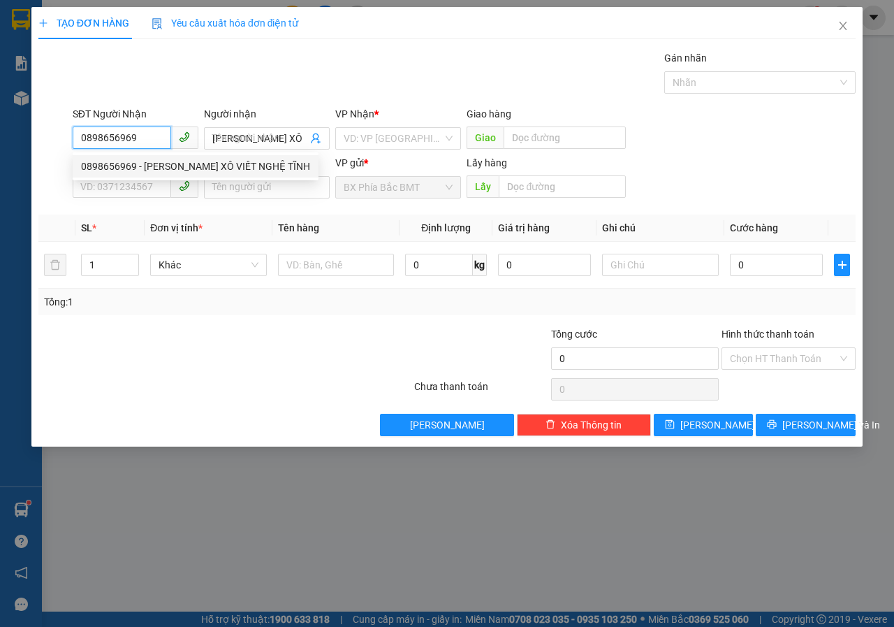
type input "40.000"
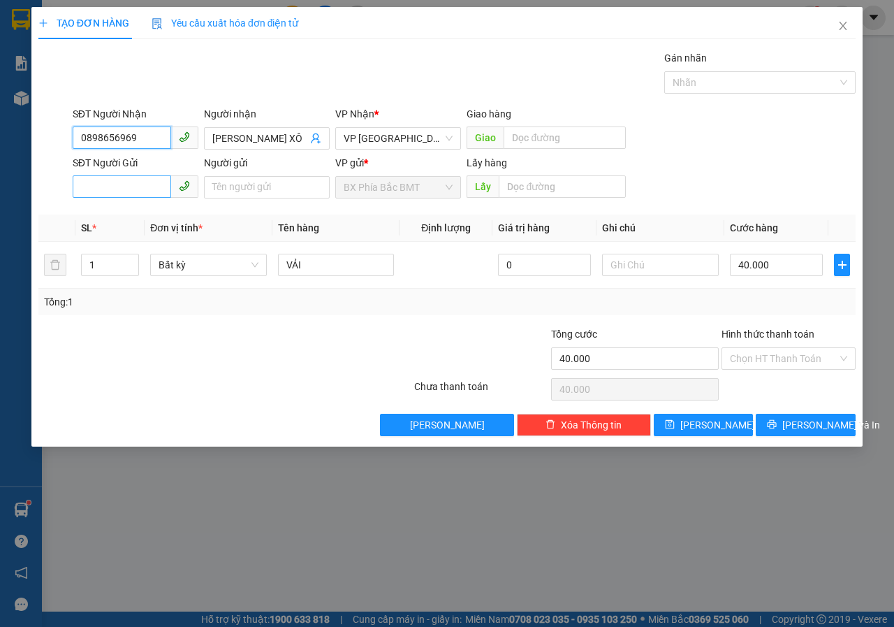
type input "0898656969"
click at [119, 184] on input "SĐT Người Gửi" at bounding box center [122, 186] width 98 height 22
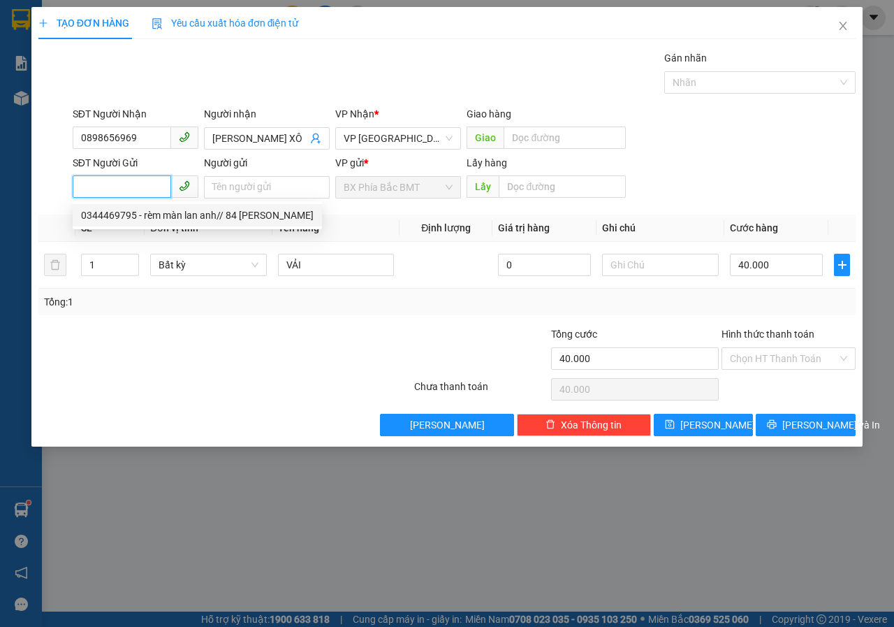
click at [128, 212] on div "0344469795 - rèm màn lan anh// 84 [PERSON_NAME]" at bounding box center [197, 214] width 233 height 15
type input "0344469795"
type input "rèm màn lan anh// 84 [PERSON_NAME]"
type input "bmt"
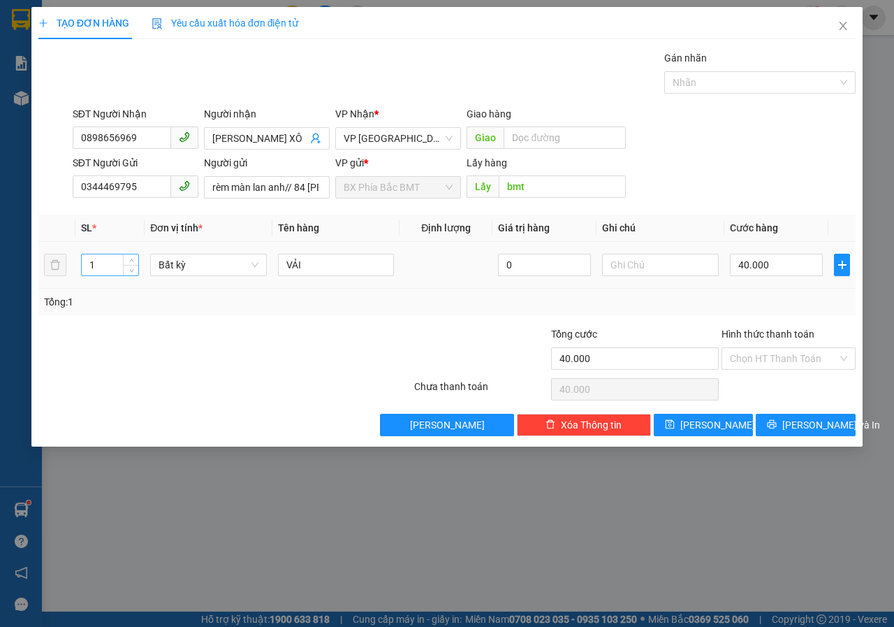
click at [108, 260] on input "1" at bounding box center [110, 264] width 57 height 21
type input "5"
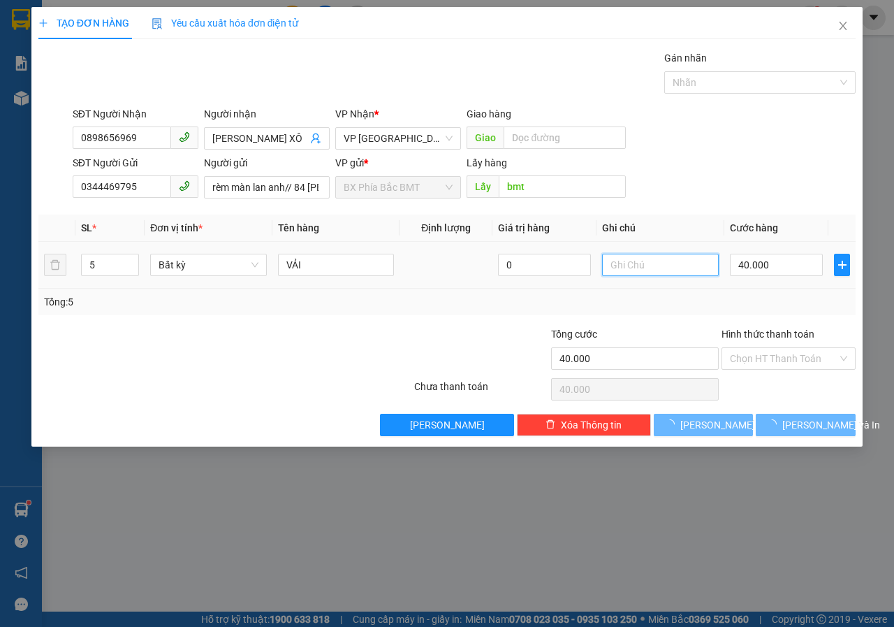
click at [625, 273] on input "text" at bounding box center [660, 265] width 117 height 22
type input "0"
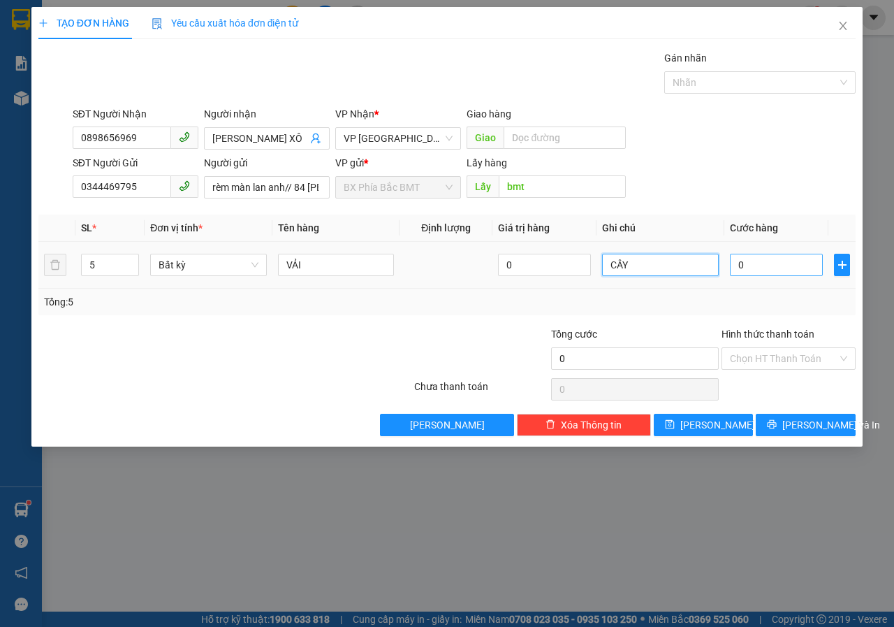
type input "CÂY"
click at [757, 269] on input "0" at bounding box center [776, 265] width 93 height 22
type input "4"
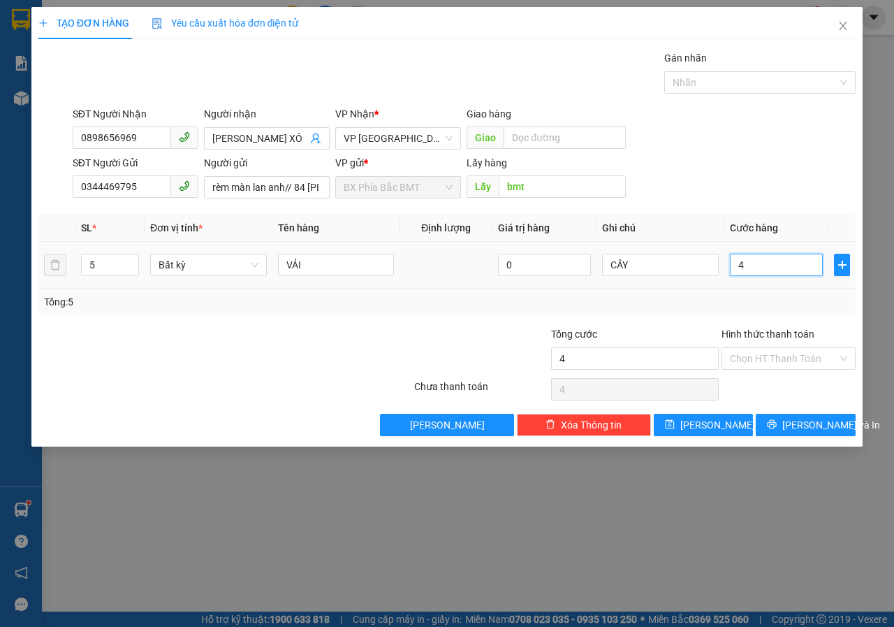
type input "40"
type input "400"
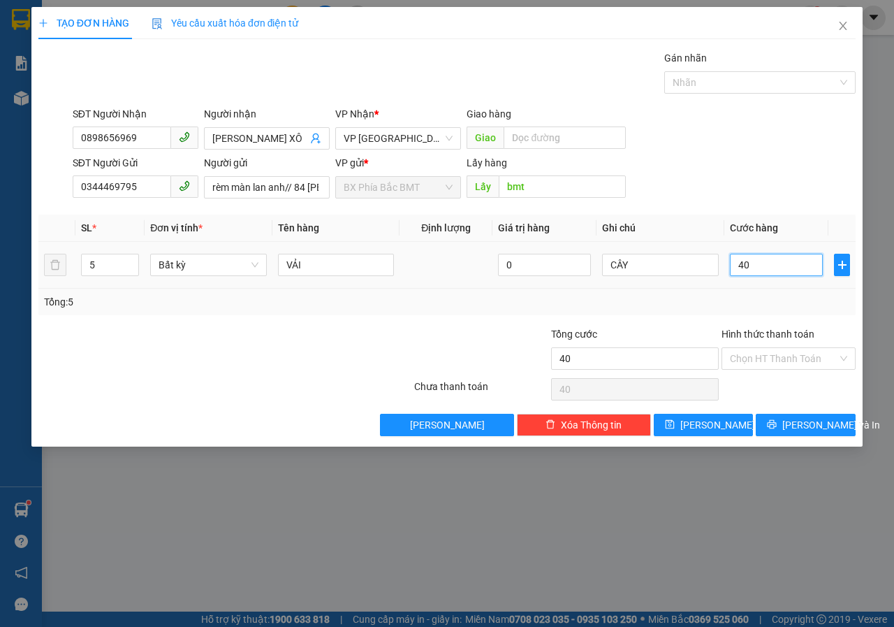
type input "400"
type input "4.000"
type input "40.000"
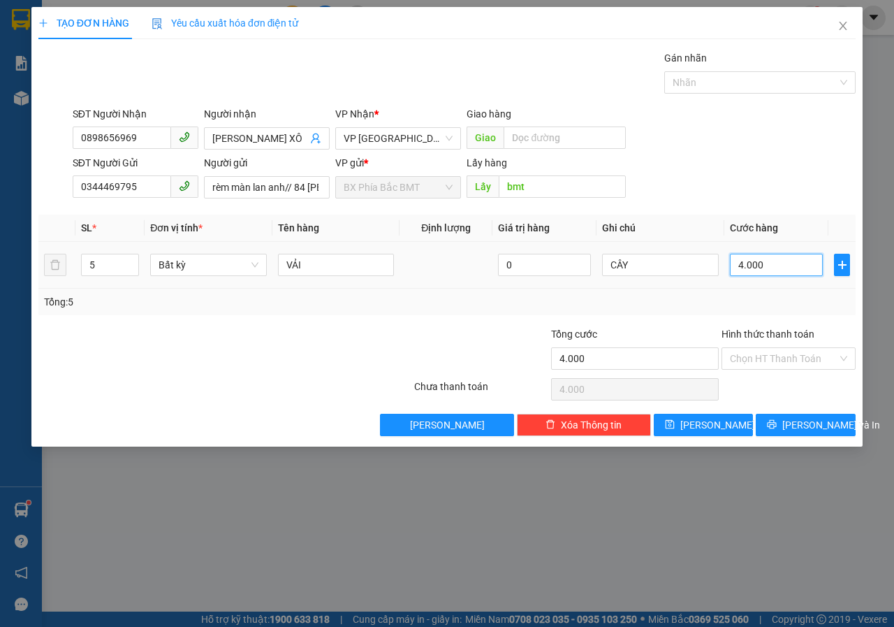
type input "40.000"
type input "400.000"
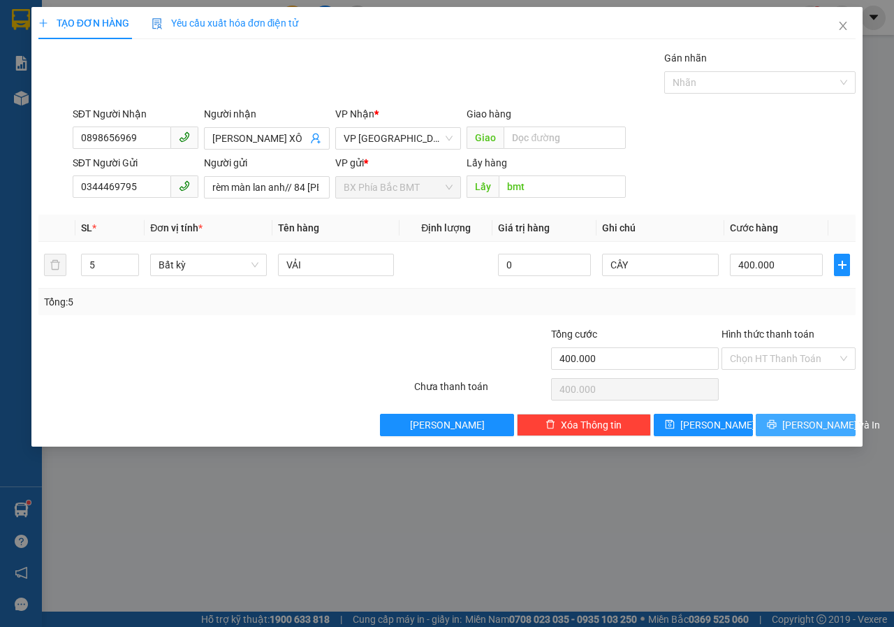
click at [816, 434] on button "[PERSON_NAME] và In" at bounding box center [806, 424] width 100 height 22
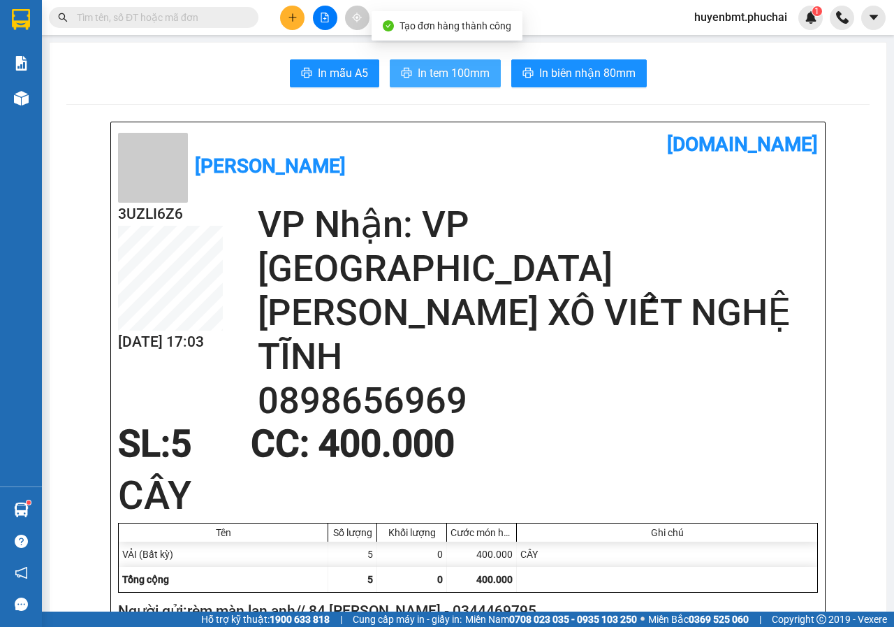
drag, startPoint x: 441, startPoint y: 61, endPoint x: 469, endPoint y: 126, distance: 70.1
click at [442, 61] on button "In tem 100mm" at bounding box center [445, 73] width 111 height 28
click at [305, 23] on div at bounding box center [324, 18] width 105 height 24
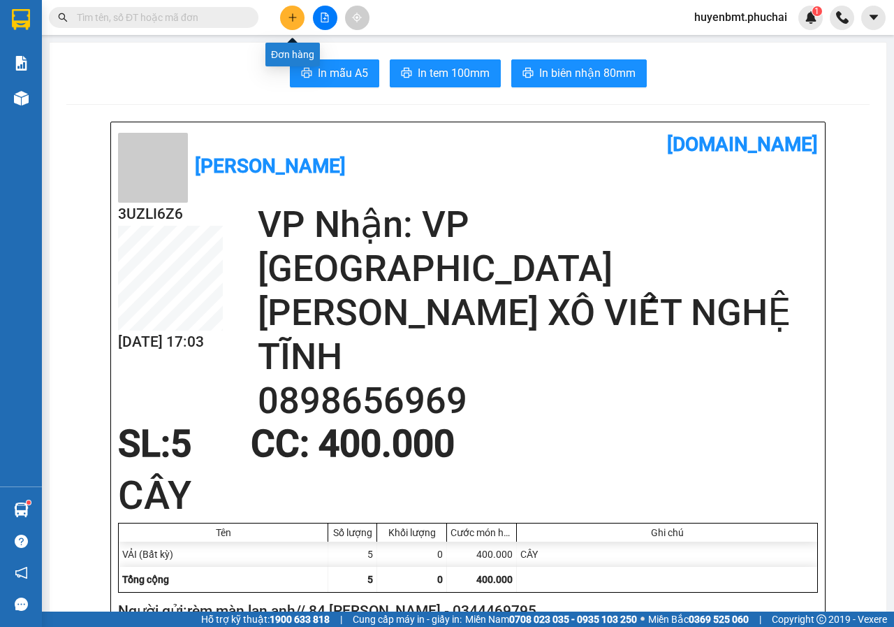
click at [284, 18] on button at bounding box center [292, 18] width 24 height 24
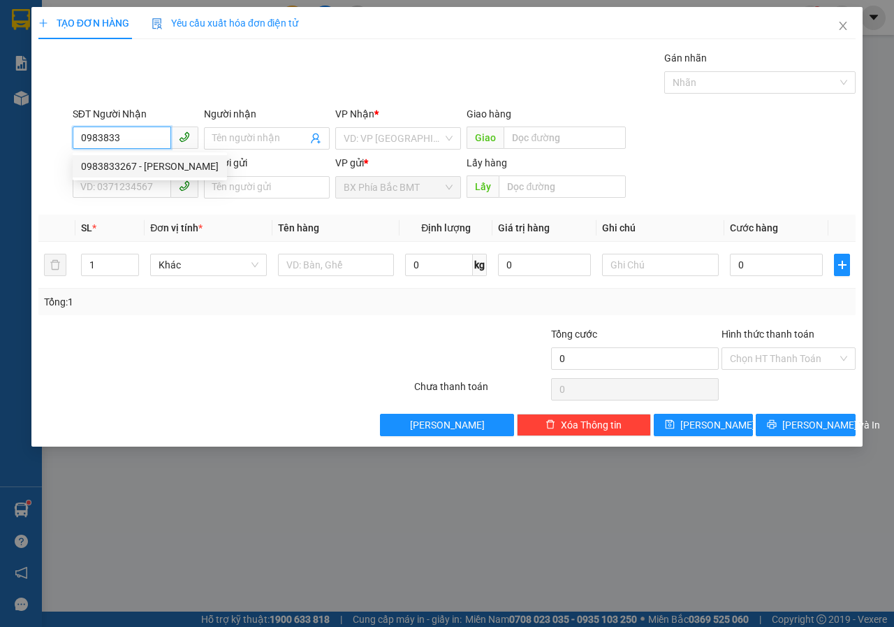
click at [112, 177] on div "0983833267 - [PERSON_NAME]" at bounding box center [150, 166] width 154 height 22
type input "0983833267"
type input "[PERSON_NAME]"
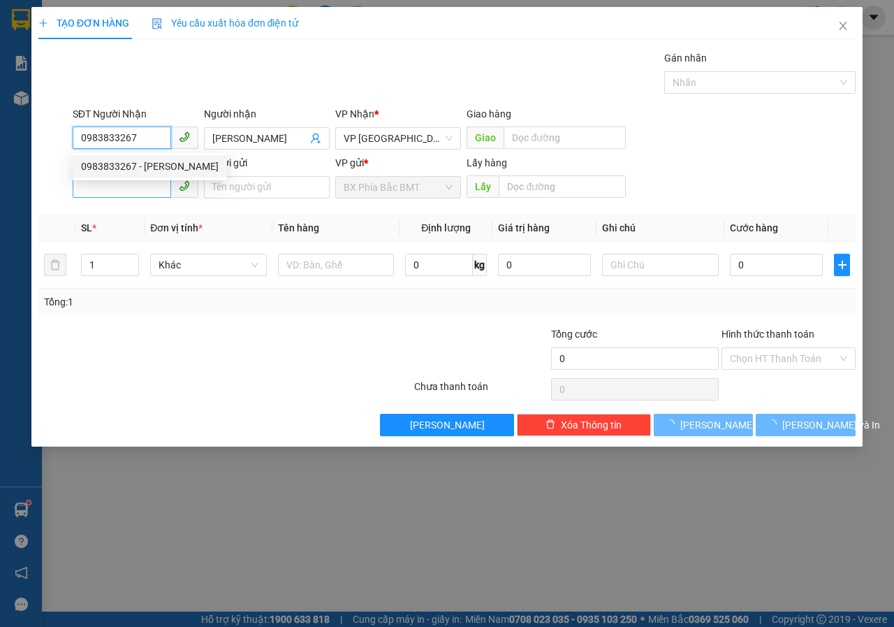
type input "50.000"
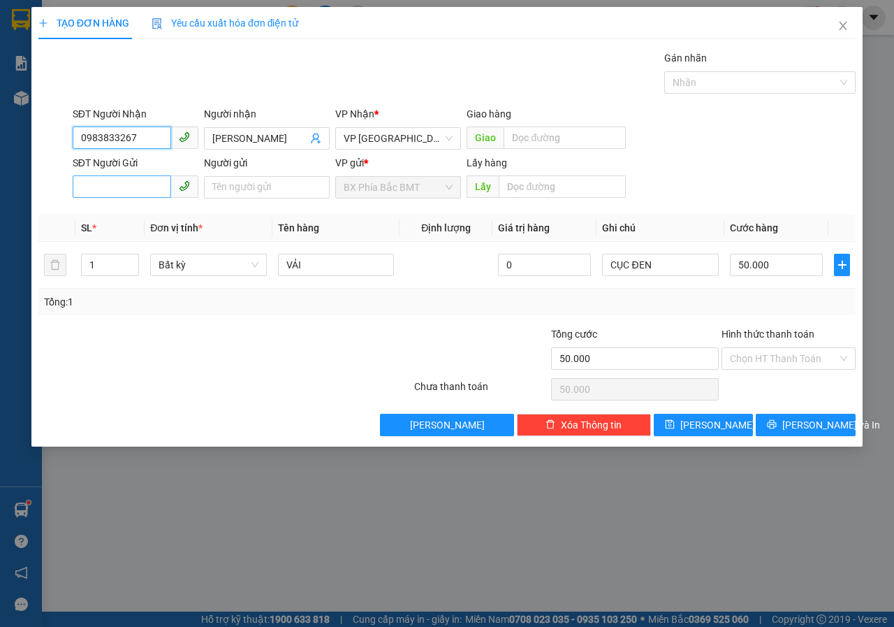
type input "0983833267"
click at [118, 191] on input "SĐT Người Gửi" at bounding box center [122, 186] width 98 height 22
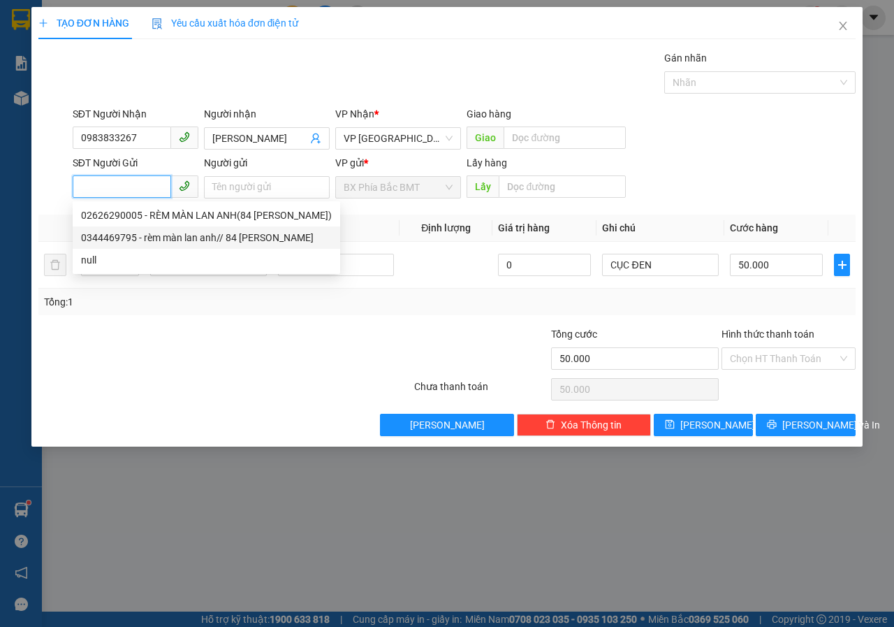
click at [144, 238] on div "0344469795 - rèm màn lan anh// 84 [PERSON_NAME]" at bounding box center [206, 237] width 251 height 15
type input "0344469795"
type input "rèm màn lan anh// 84 [PERSON_NAME]"
type input "bmt"
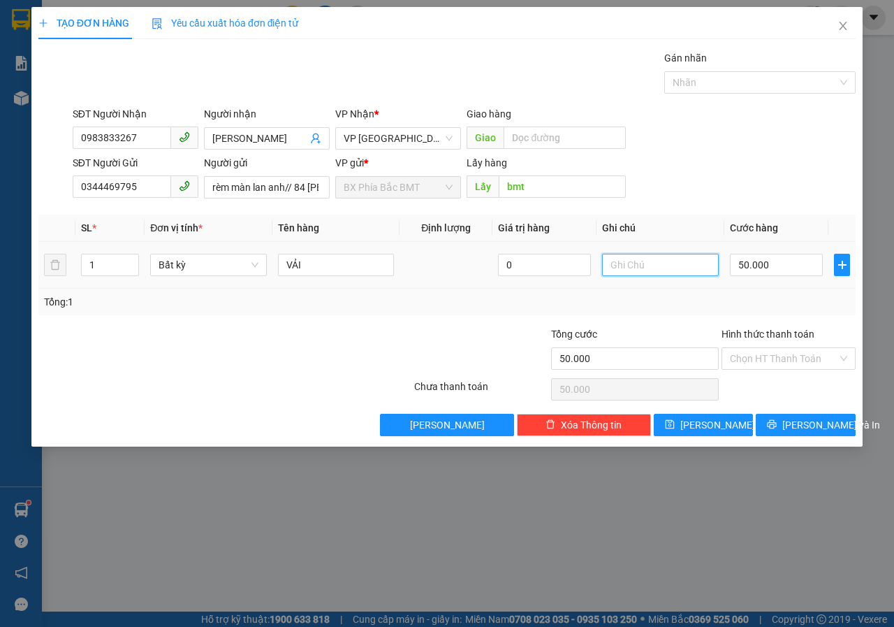
click at [633, 260] on input "text" at bounding box center [660, 265] width 117 height 22
type input "CỤC ĐEN"
click at [809, 428] on span "[PERSON_NAME] và In" at bounding box center [831, 424] width 98 height 15
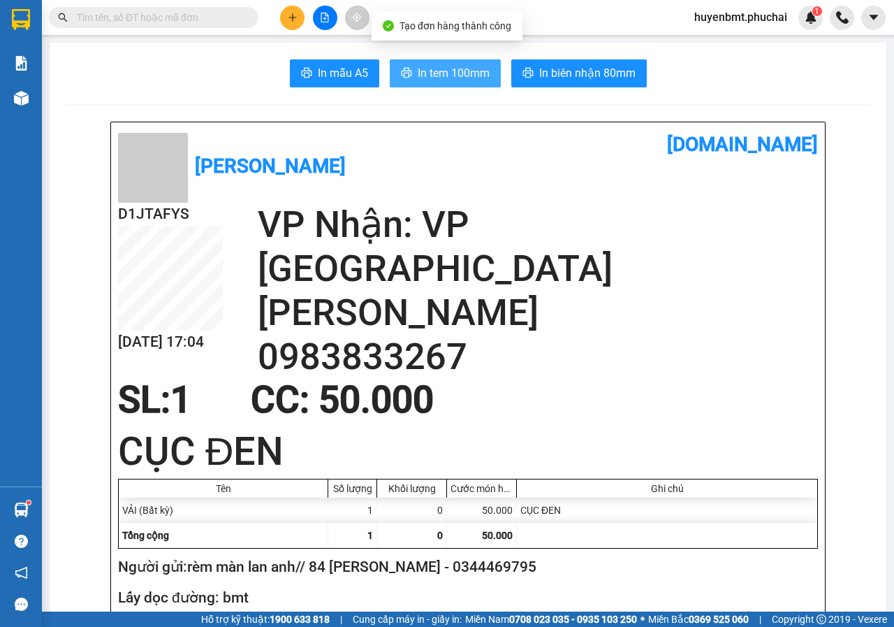
click at [430, 75] on span "In tem 100mm" at bounding box center [454, 72] width 72 height 17
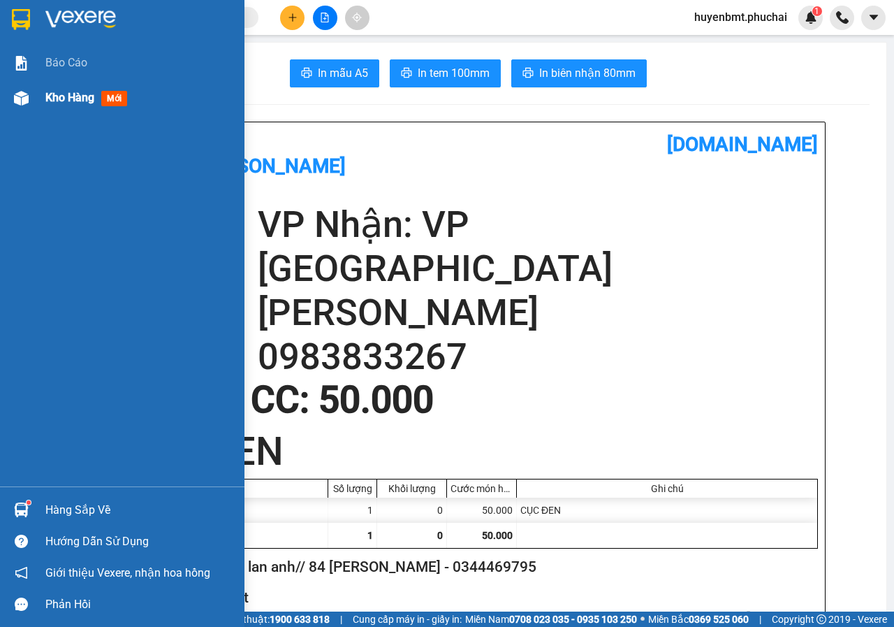
click at [26, 100] on img at bounding box center [21, 98] width 15 height 15
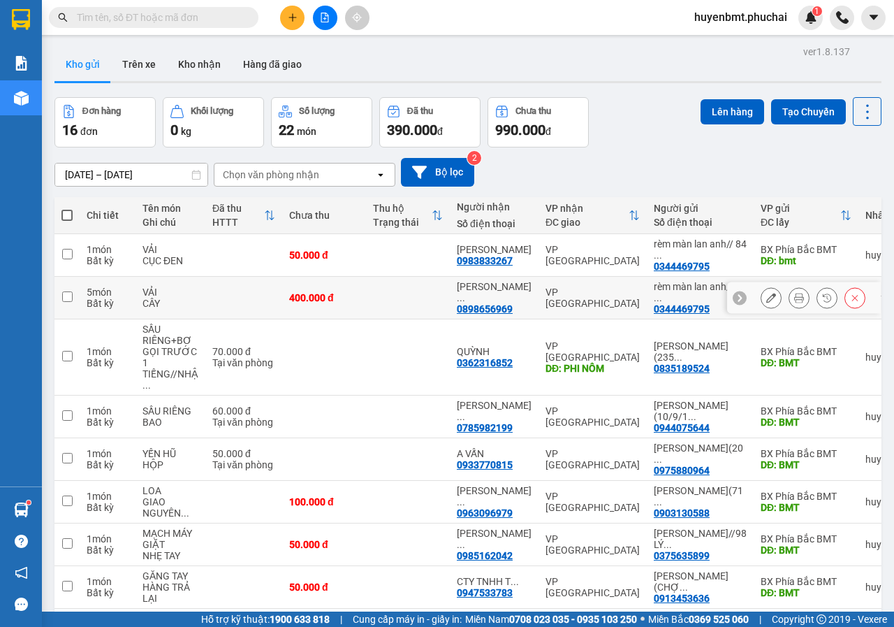
click at [794, 298] on icon at bounding box center [799, 298] width 10 height 10
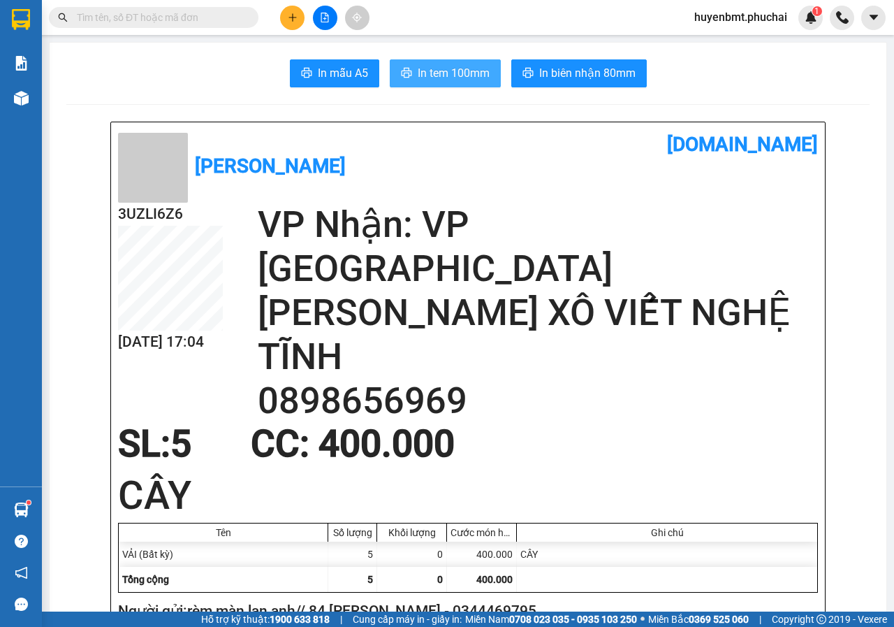
click at [444, 67] on span "In tem 100mm" at bounding box center [454, 72] width 72 height 17
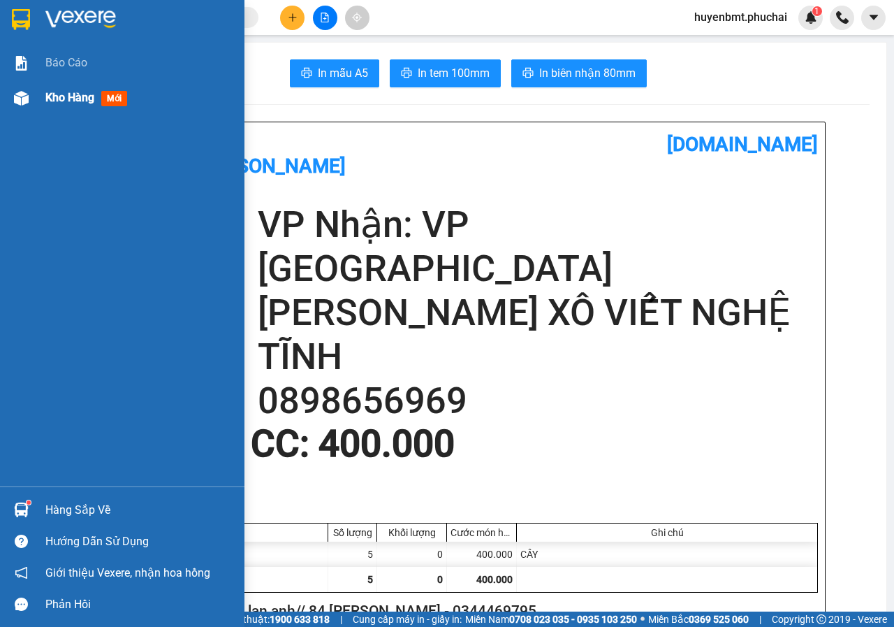
click at [22, 97] on img at bounding box center [21, 98] width 15 height 15
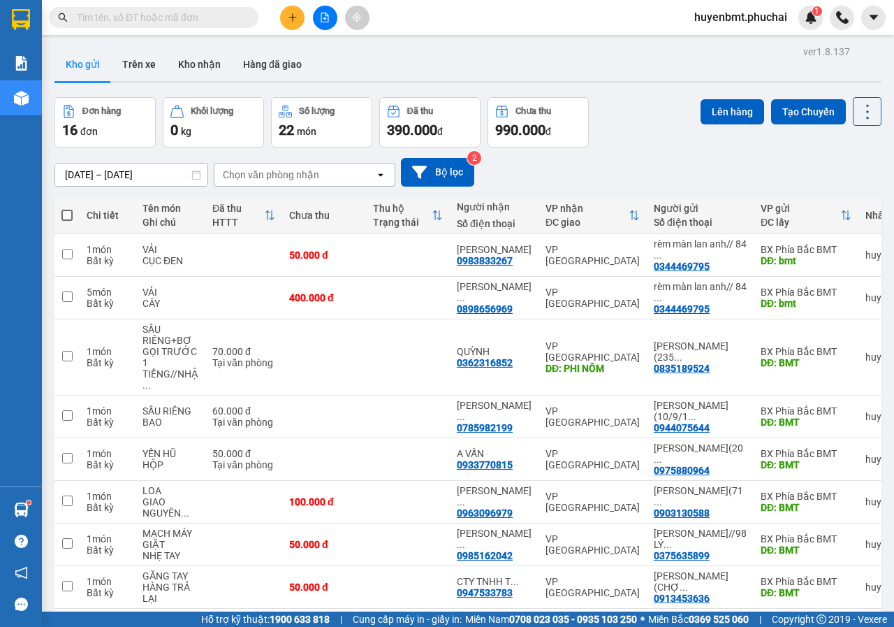
click at [64, 214] on span at bounding box center [66, 215] width 11 height 11
click at [67, 208] on input "checkbox" at bounding box center [67, 208] width 0 height 0
checkbox input "true"
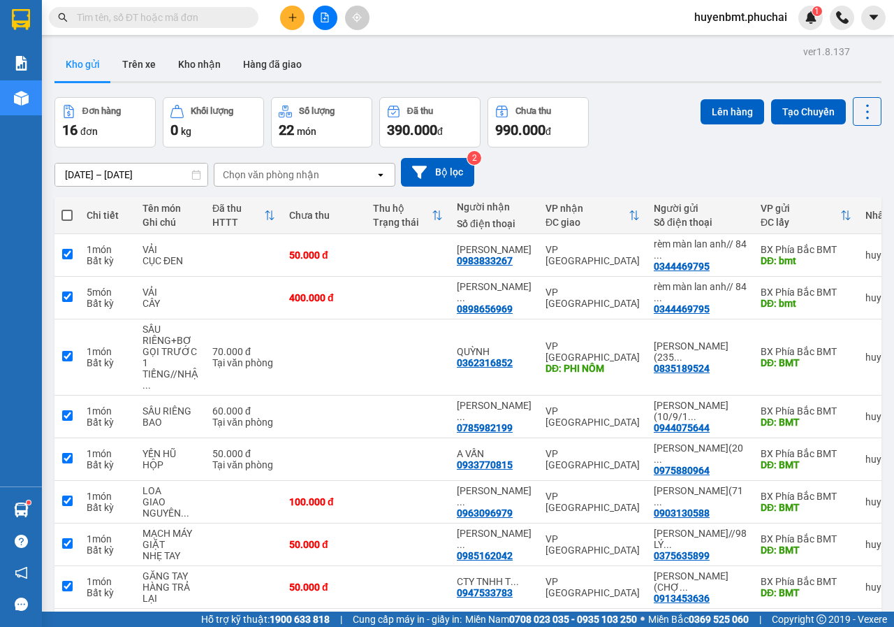
checkbox input "true"
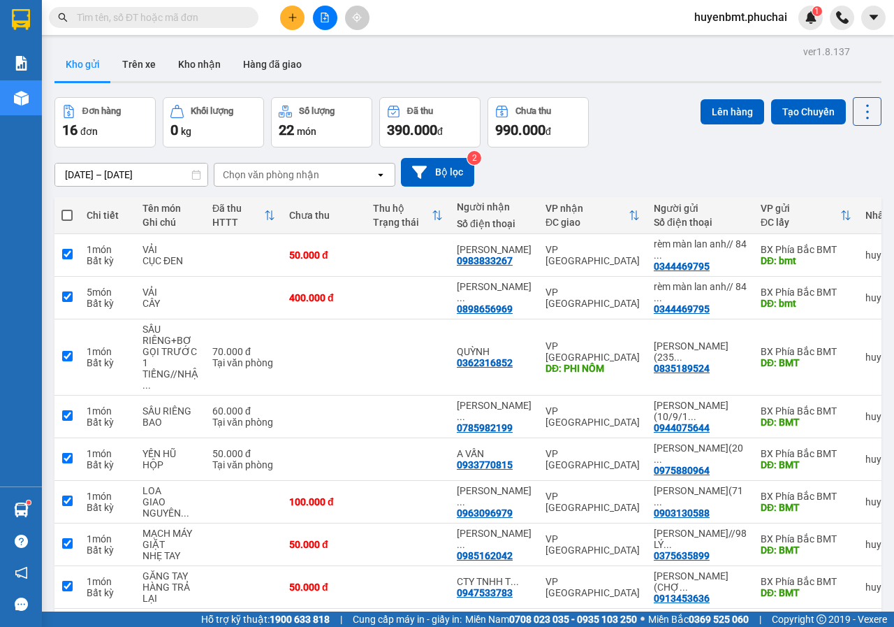
checkbox input "true"
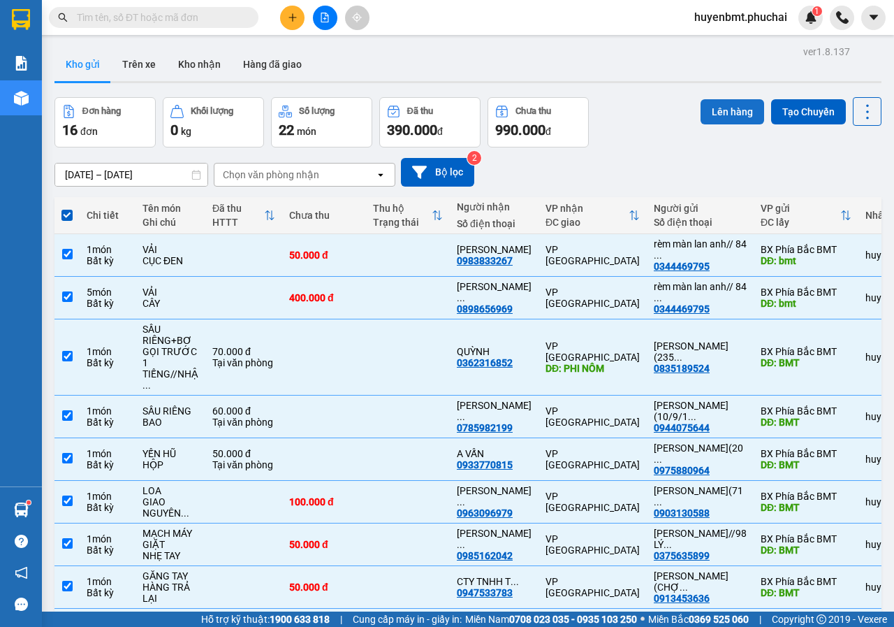
click at [714, 103] on button "Lên hàng" at bounding box center [733, 111] width 64 height 25
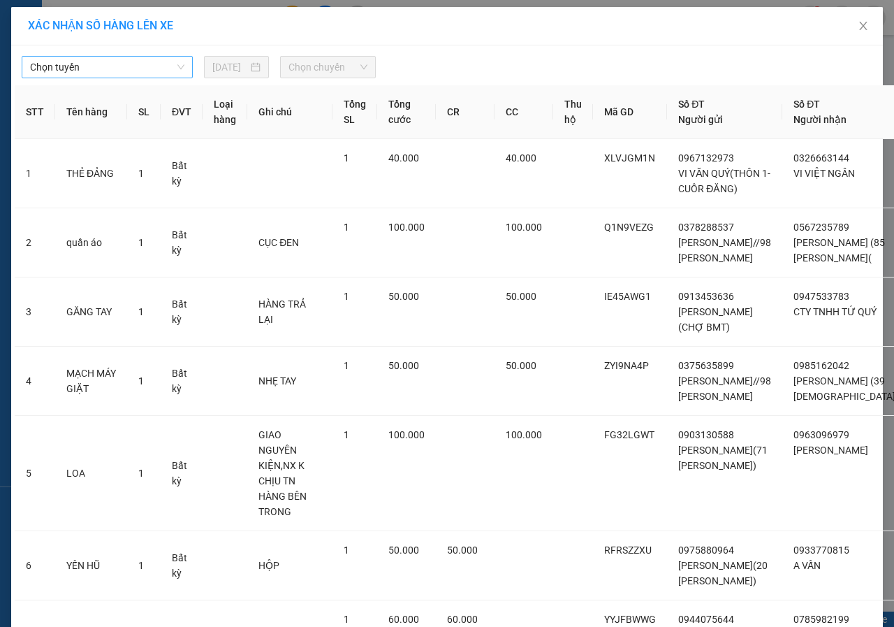
click at [97, 64] on span "Chọn tuyến" at bounding box center [107, 67] width 154 height 21
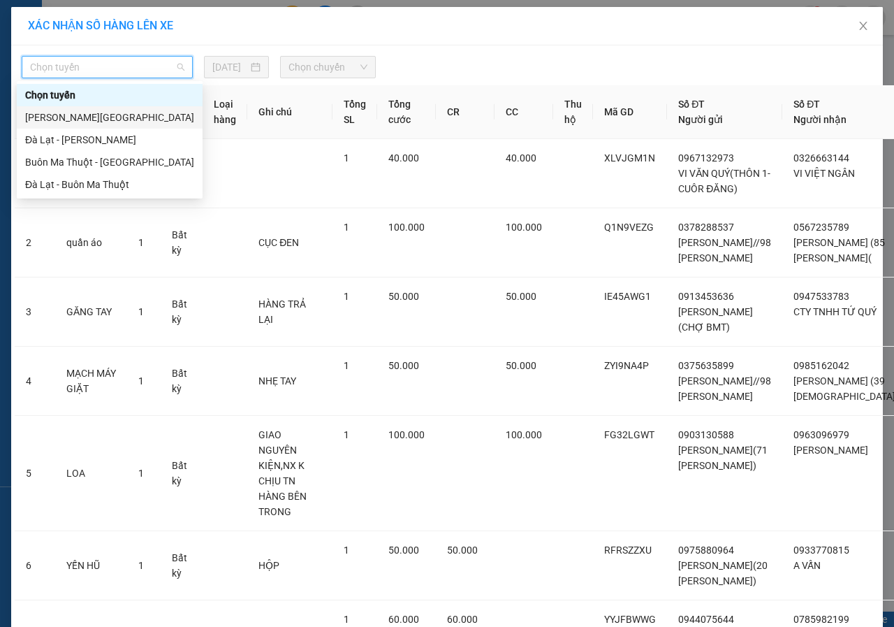
click at [64, 114] on div "[PERSON_NAME][GEOGRAPHIC_DATA]" at bounding box center [109, 117] width 169 height 15
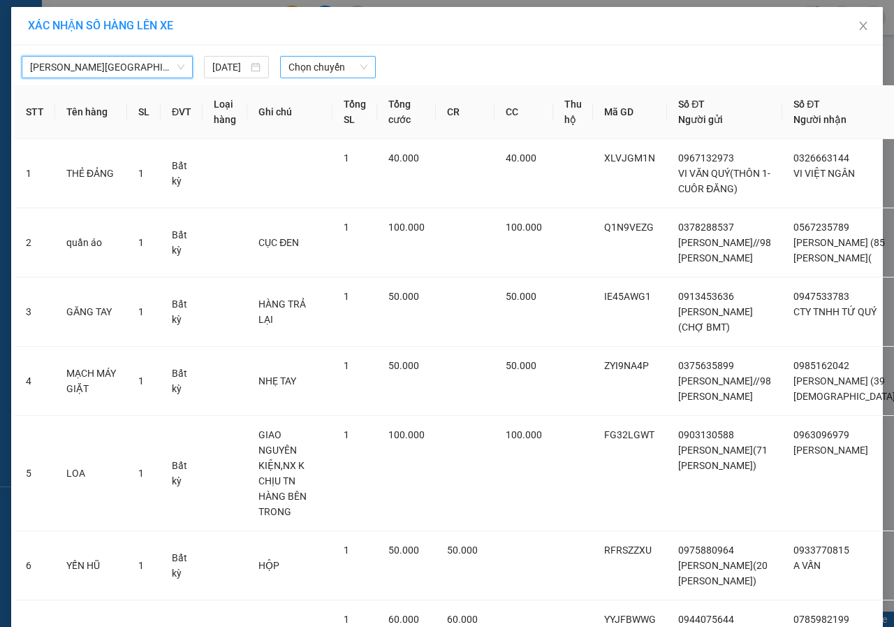
click at [310, 70] on span "Chọn chuyến" at bounding box center [327, 67] width 78 height 21
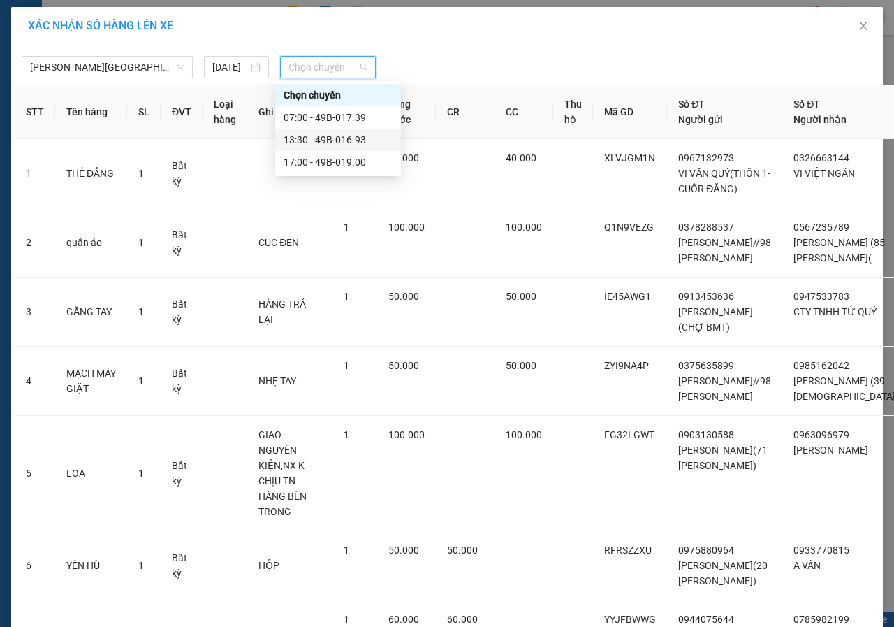
click at [320, 137] on div "13:30 - 49B-016.93" at bounding box center [338, 139] width 109 height 15
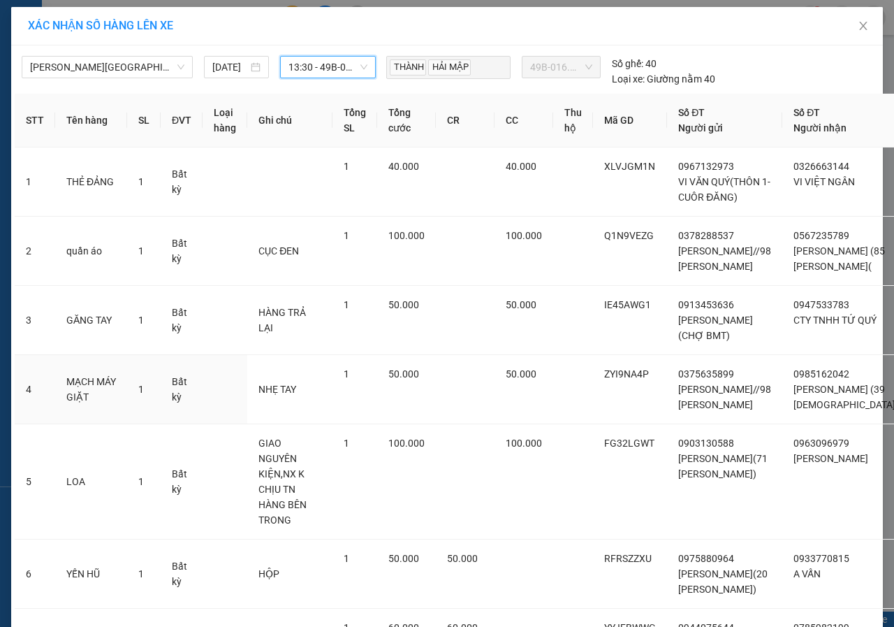
scroll to position [489, 0]
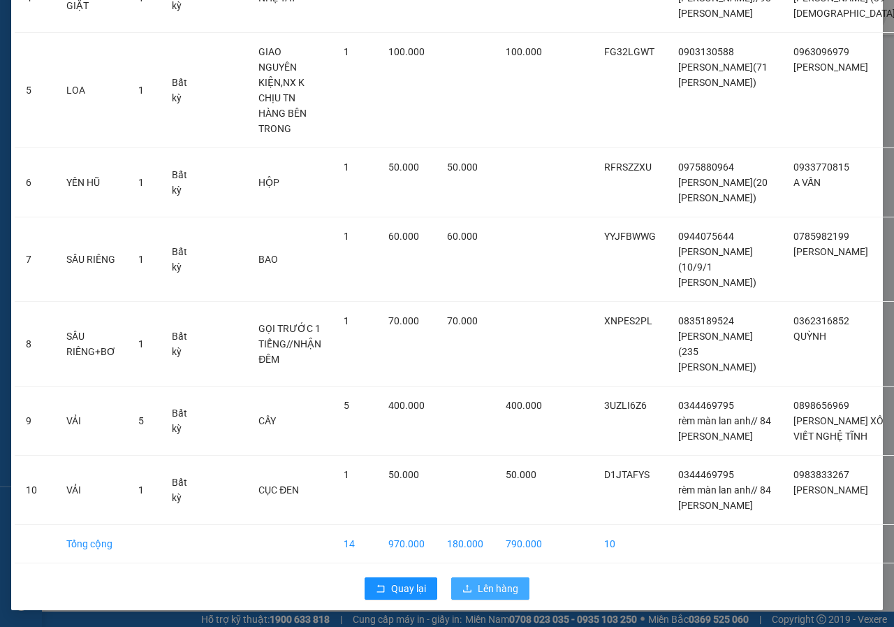
click at [482, 596] on span "Lên hàng" at bounding box center [498, 587] width 41 height 15
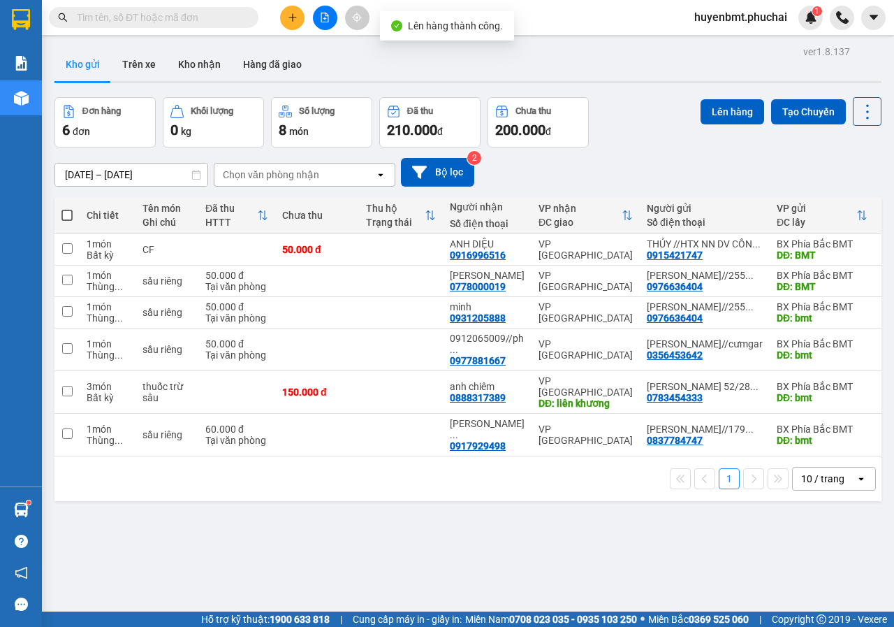
click at [71, 218] on span at bounding box center [66, 215] width 11 height 11
click at [67, 208] on input "checkbox" at bounding box center [67, 208] width 0 height 0
checkbox input "true"
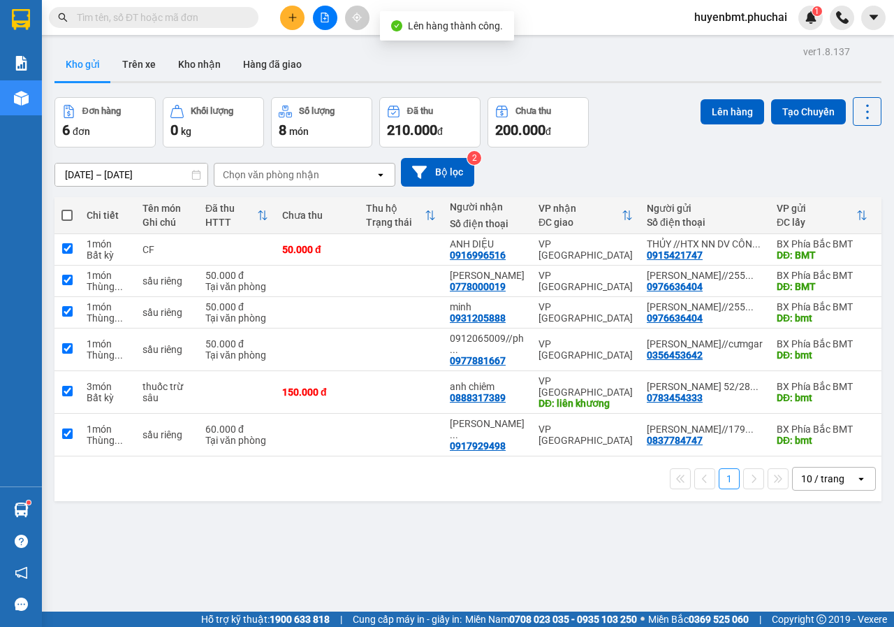
checkbox input "true"
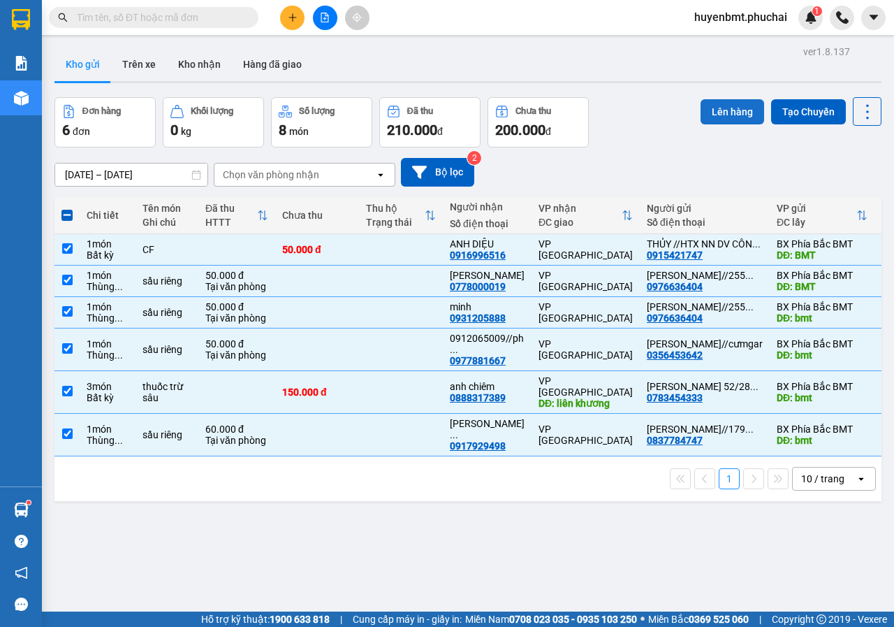
click at [717, 115] on button "Lên hàng" at bounding box center [733, 111] width 64 height 25
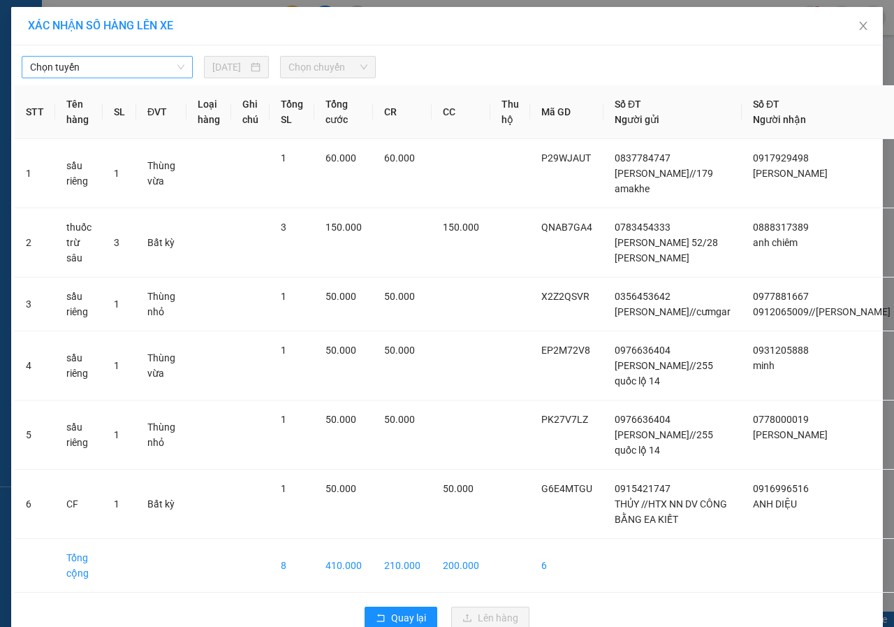
click at [56, 70] on span "Chọn tuyến" at bounding box center [107, 67] width 154 height 21
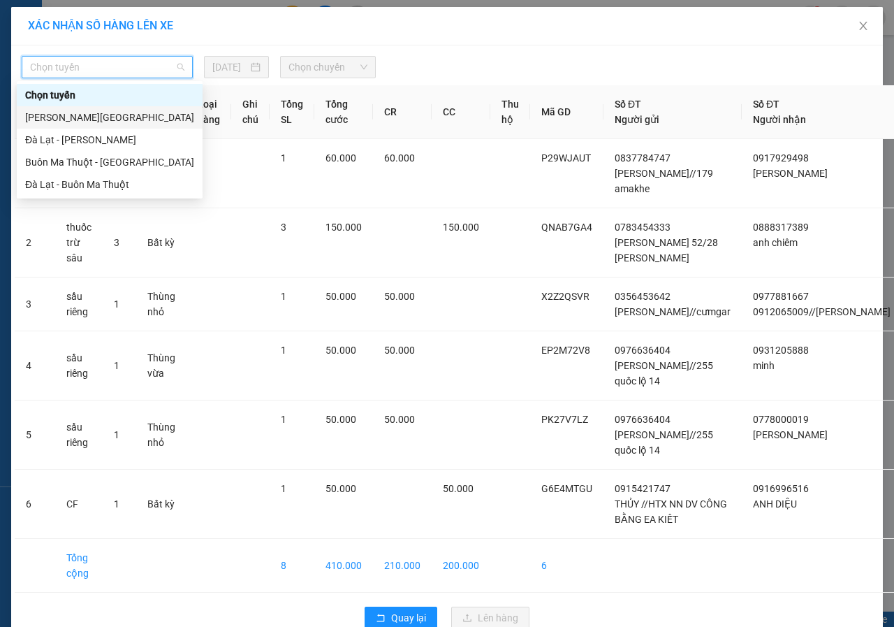
click at [57, 118] on div "[PERSON_NAME][GEOGRAPHIC_DATA]" at bounding box center [109, 117] width 169 height 15
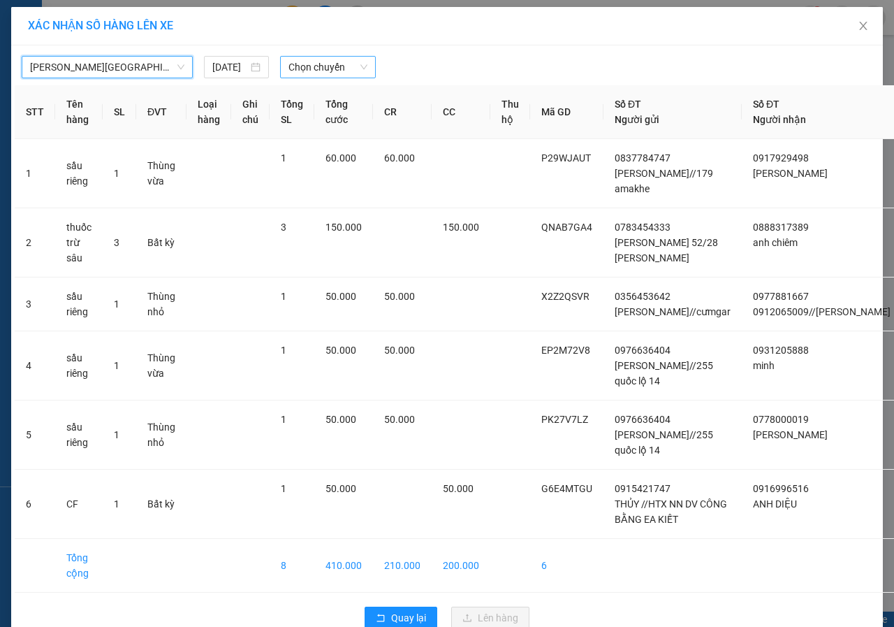
click at [297, 71] on span "Chọn chuyến" at bounding box center [327, 67] width 78 height 21
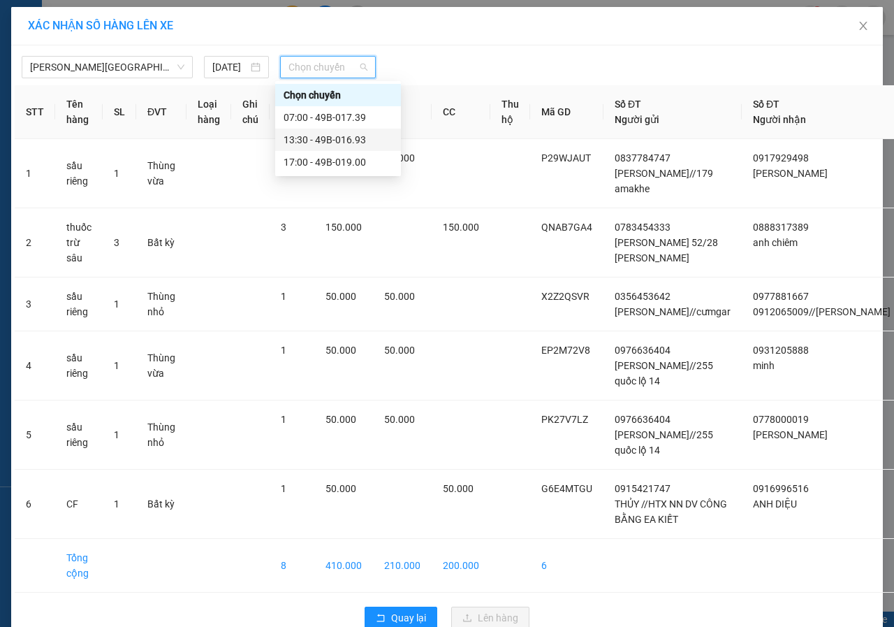
click at [312, 142] on div "13:30 - 49B-016.93" at bounding box center [338, 139] width 109 height 15
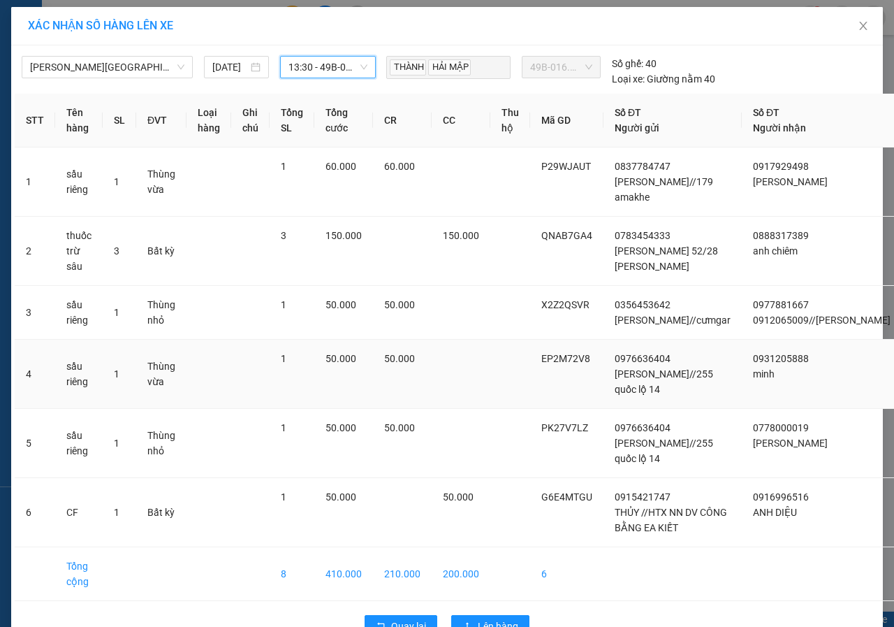
scroll to position [53, 0]
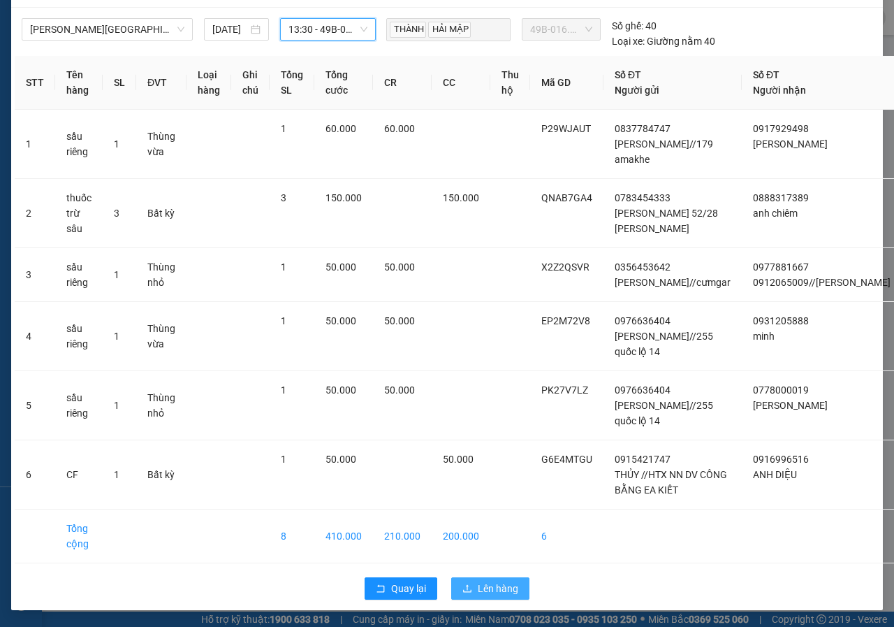
click at [485, 587] on span "Lên hàng" at bounding box center [498, 587] width 41 height 15
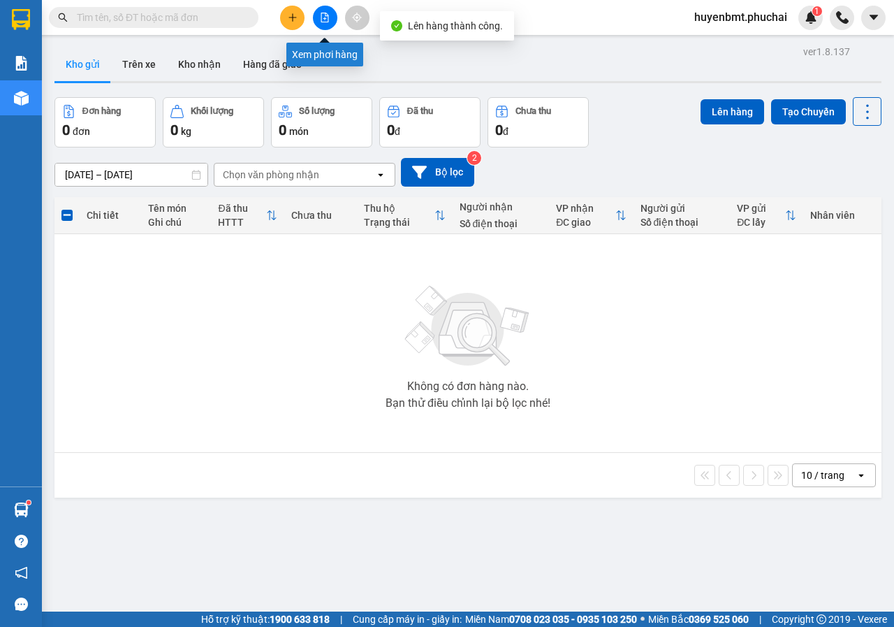
click at [316, 23] on button at bounding box center [325, 18] width 24 height 24
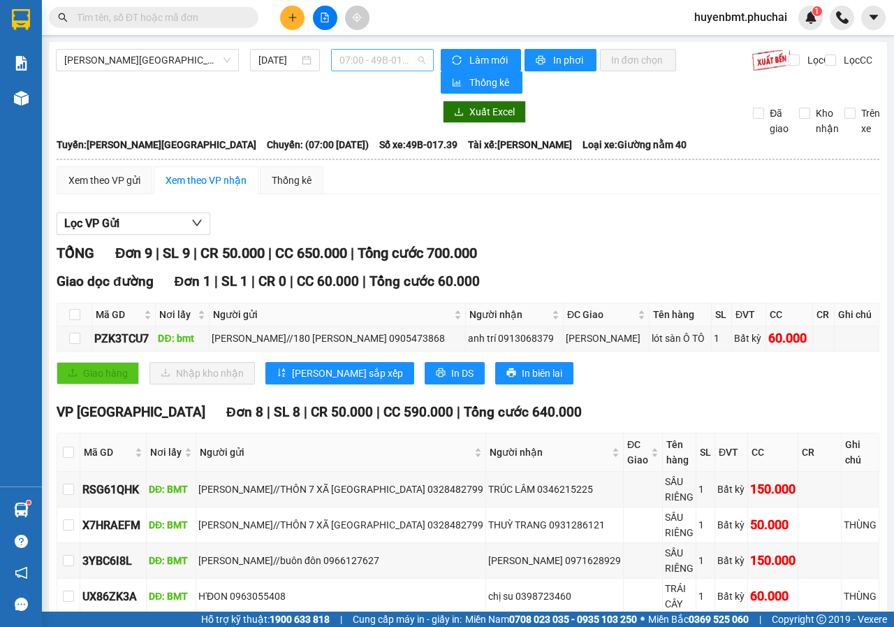
click at [383, 59] on span "07:00 - 49B-017.39" at bounding box center [381, 60] width 85 height 21
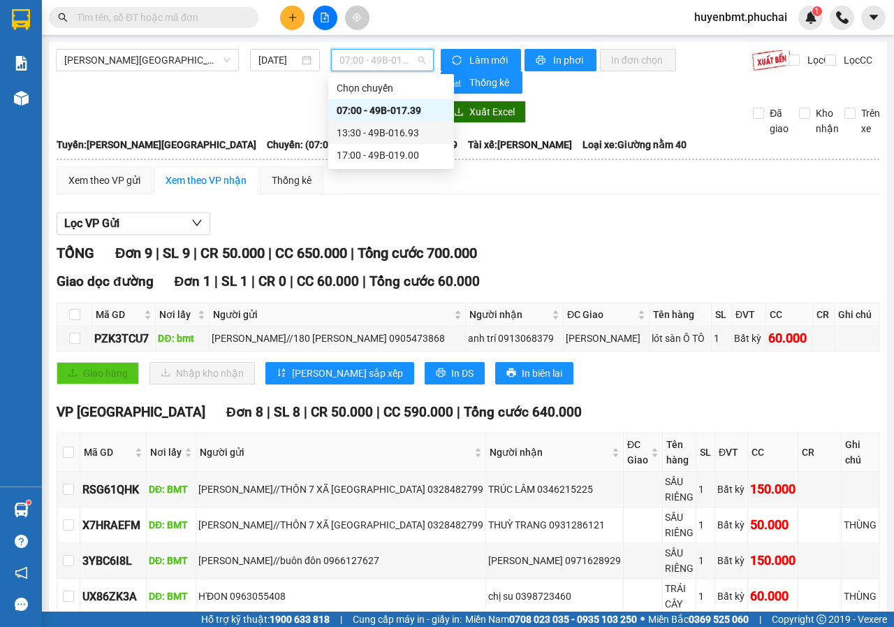
click at [375, 135] on div "13:30 - 49B-016.93" at bounding box center [391, 132] width 109 height 15
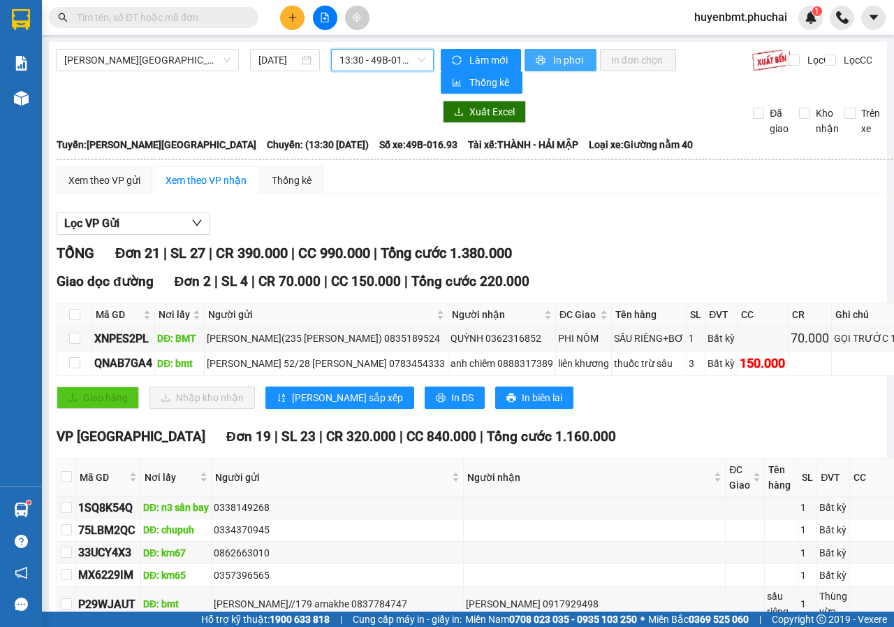
click at [553, 56] on span "In phơi" at bounding box center [569, 59] width 32 height 15
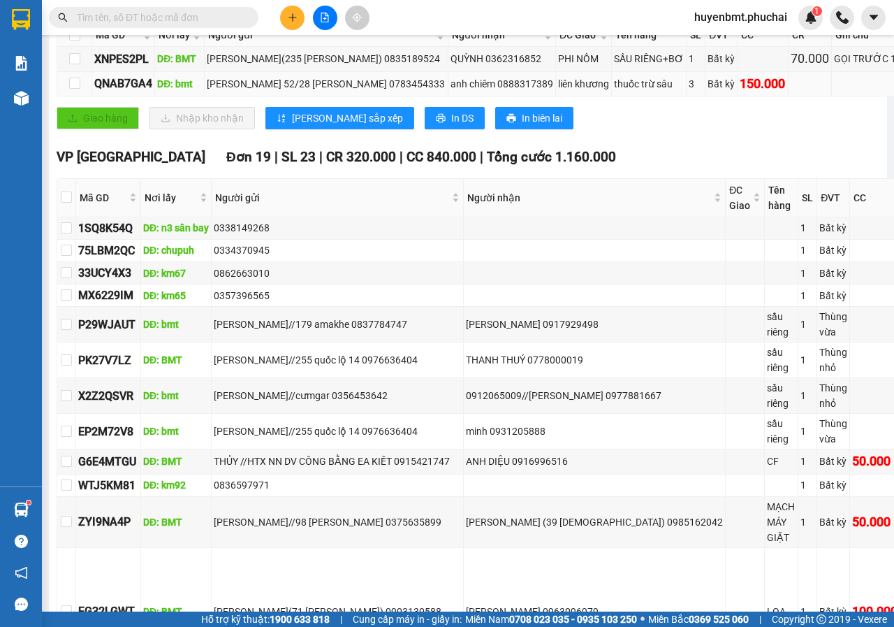
scroll to position [349, 0]
